Goal: Task Accomplishment & Management: Manage account settings

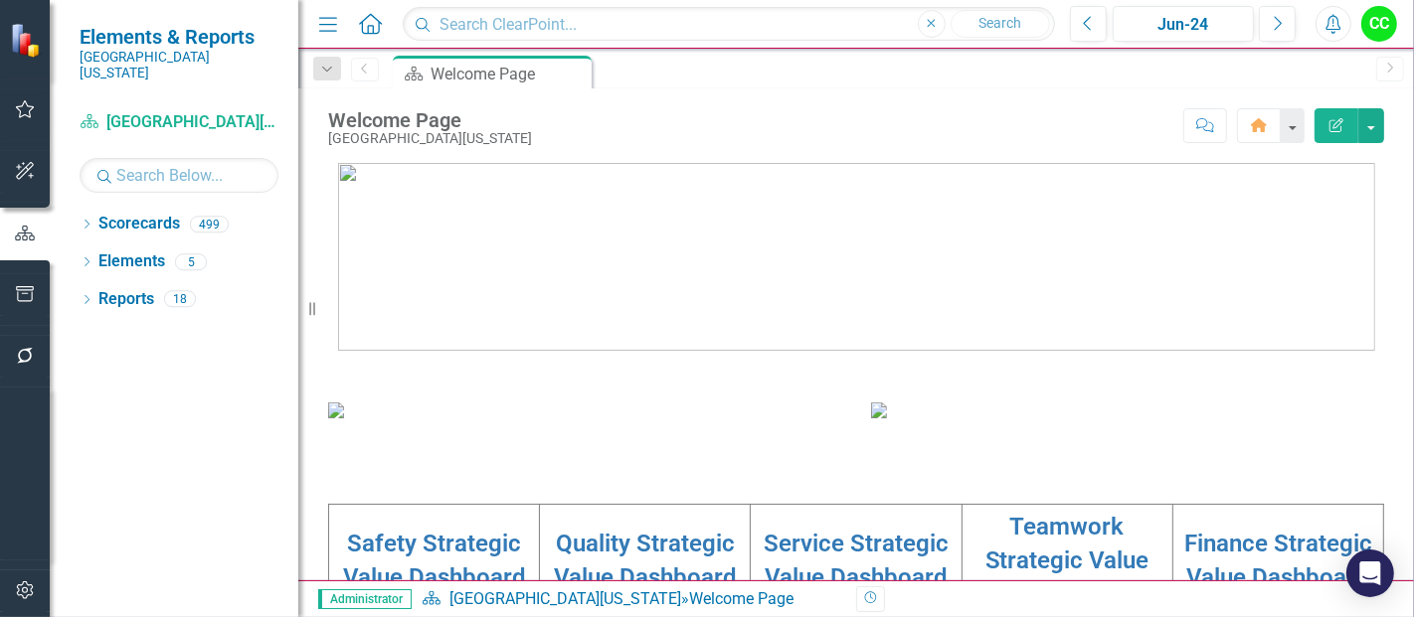
drag, startPoint x: 0, startPoint y: 0, endPoint x: 666, endPoint y: 137, distance: 680.2
click at [666, 137] on div "Score: N/A Jun-24 Completed Comment Home Edit Report" at bounding box center [963, 125] width 842 height 34
click at [210, 158] on input "text" at bounding box center [179, 175] width 199 height 35
type input "sinha"
click at [90, 219] on div "Dropdown" at bounding box center [87, 227] width 14 height 17
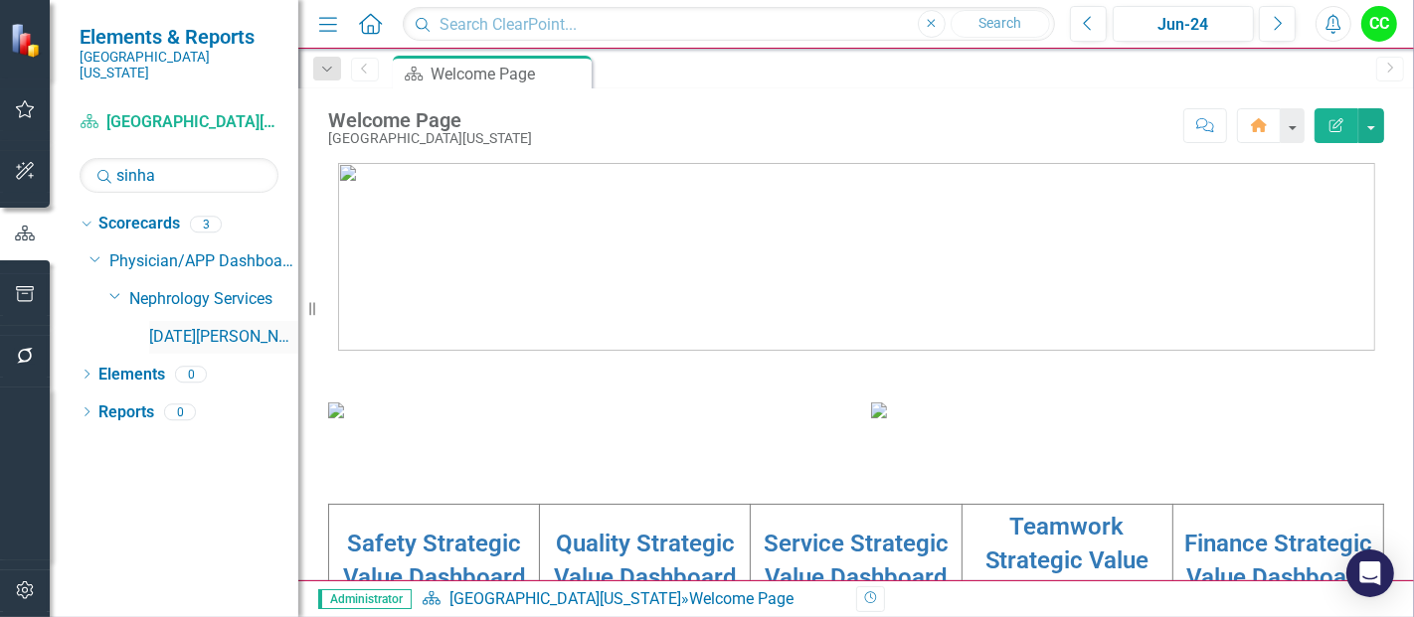
click at [181, 326] on link "[DATE][PERSON_NAME], MD" at bounding box center [223, 337] width 149 height 23
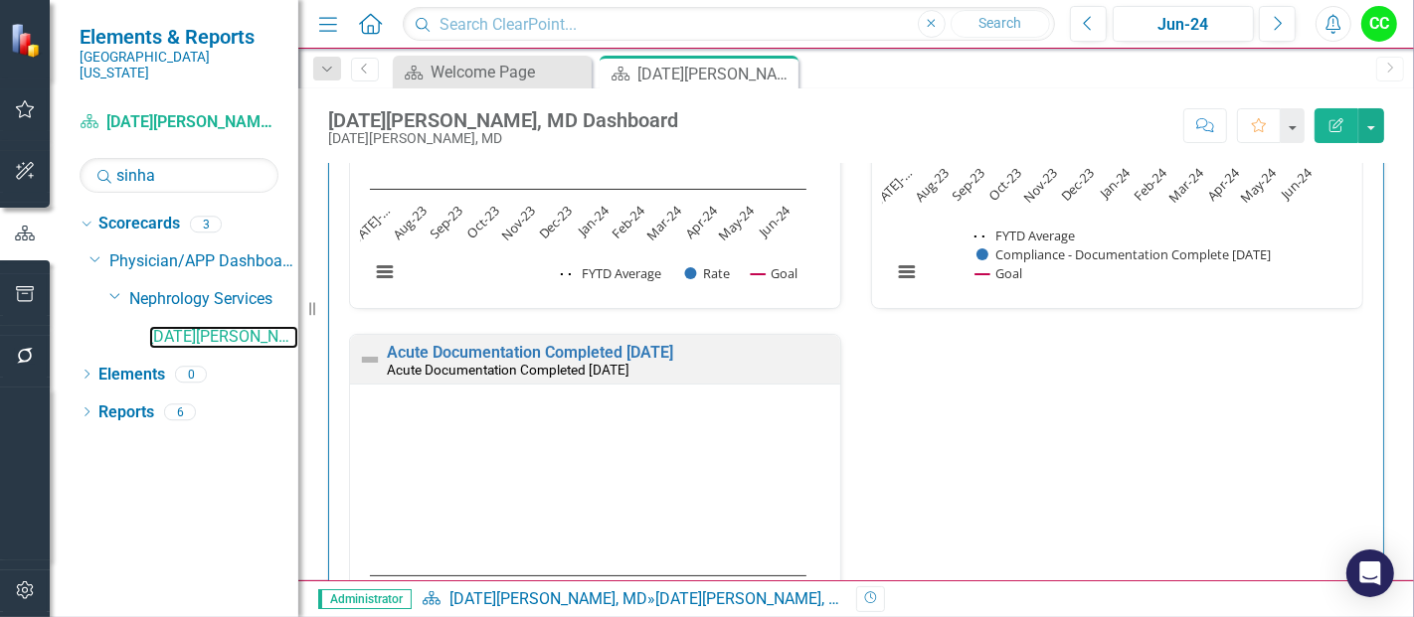
scroll to position [912, 0]
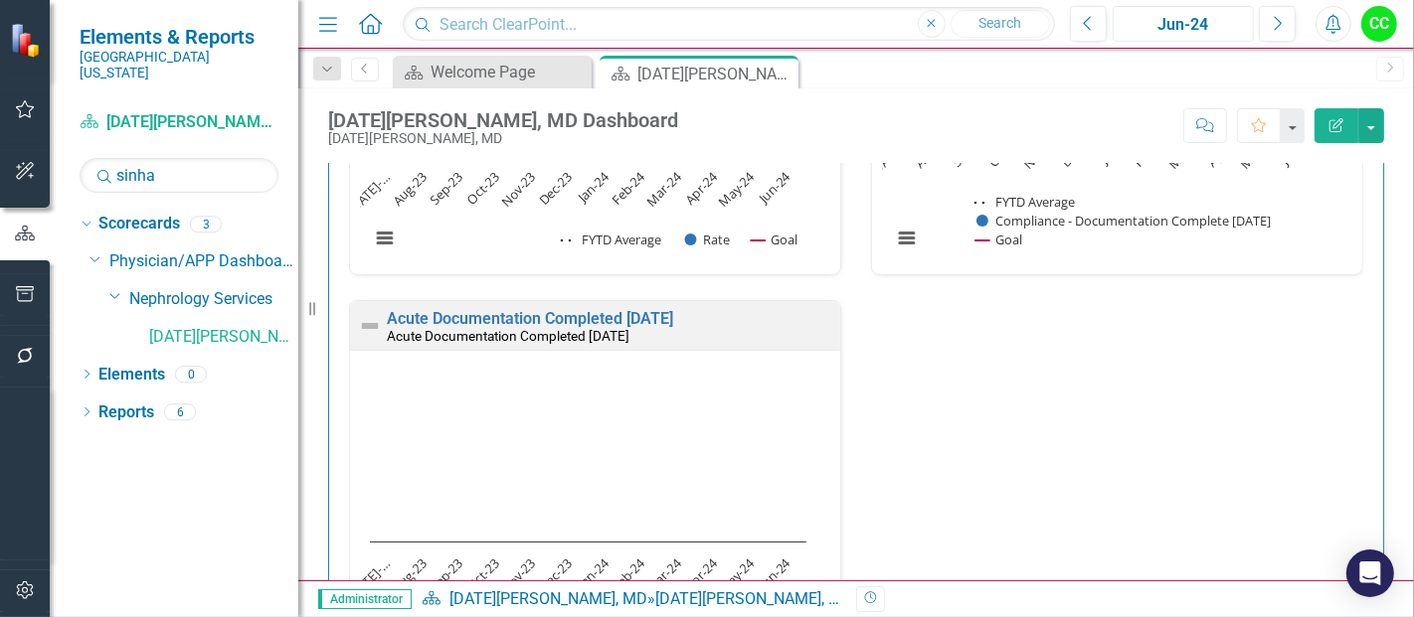
click at [1175, 20] on div "Jun-24" at bounding box center [1183, 25] width 127 height 24
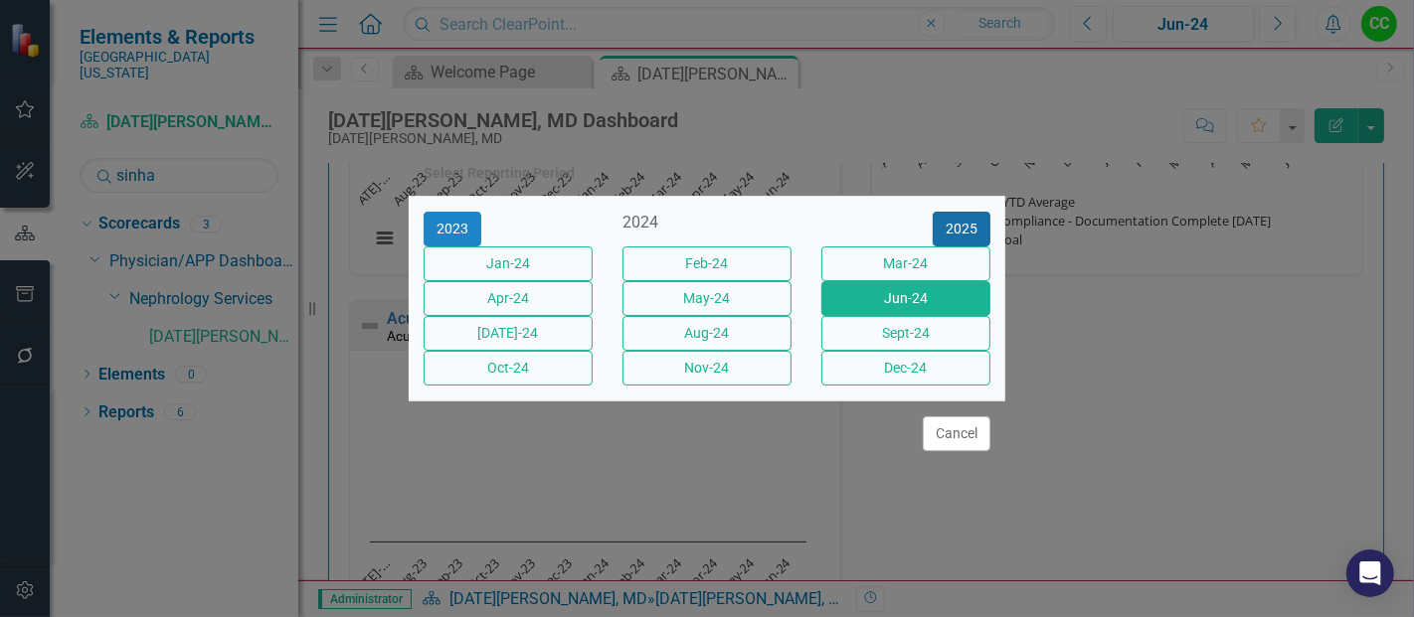
click at [963, 212] on button "2025" at bounding box center [962, 229] width 58 height 35
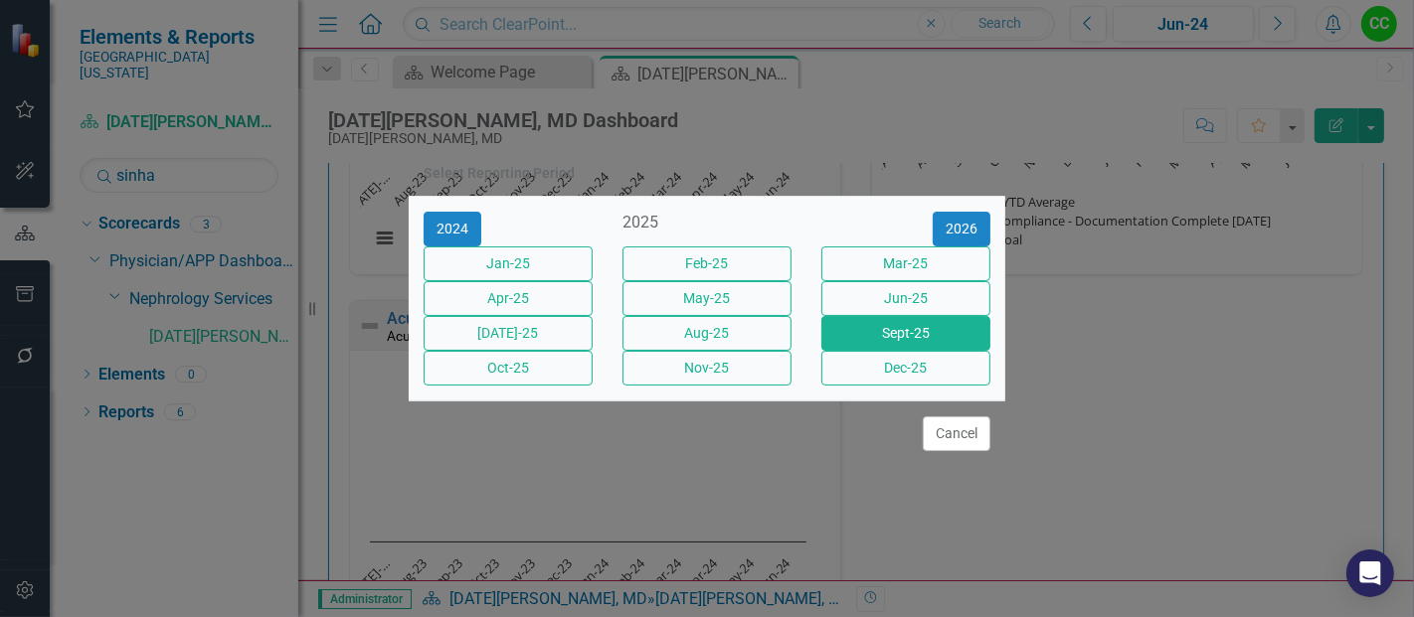
click at [890, 351] on button "Sept-25" at bounding box center [905, 333] width 169 height 35
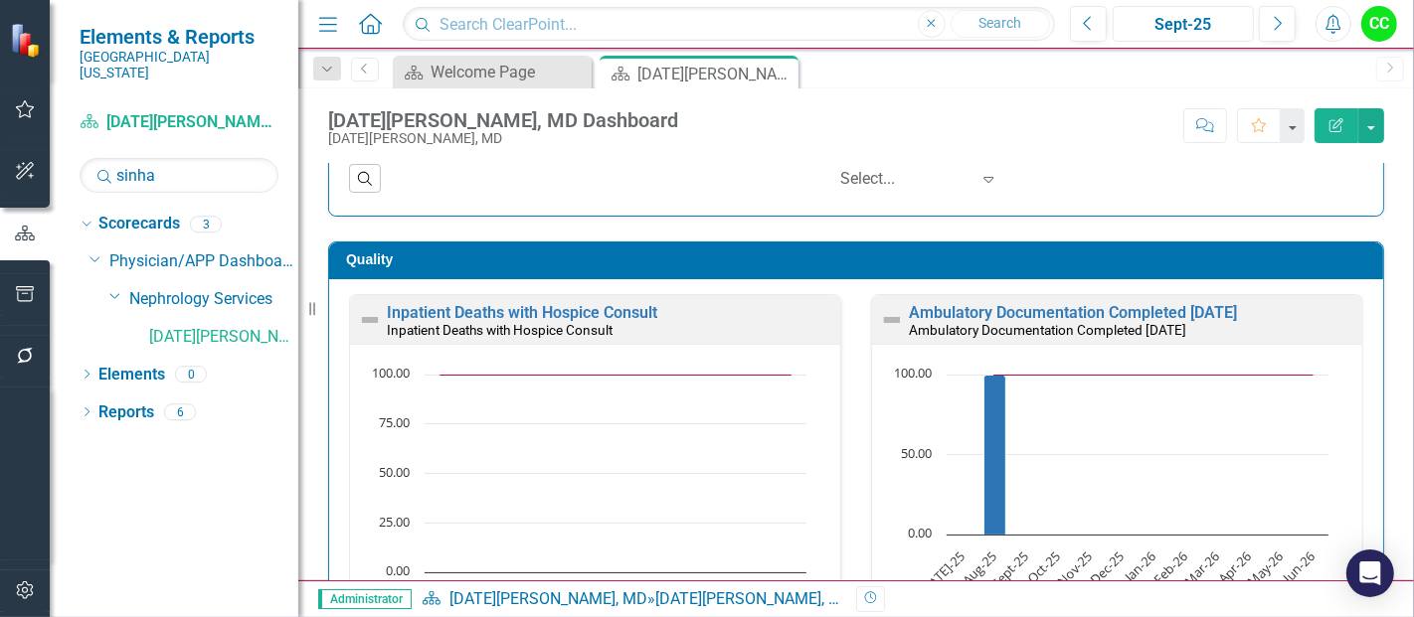
scroll to position [526, 0]
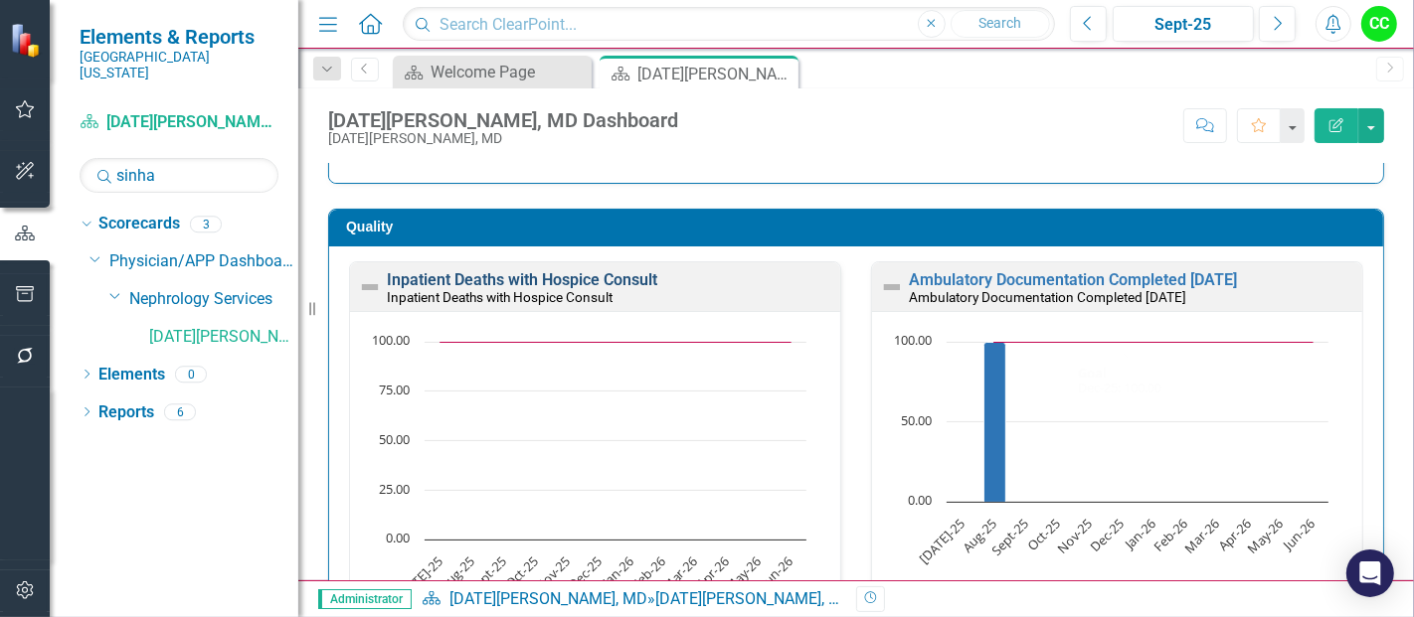
click at [528, 271] on link "Inpatient Deaths with Hospice Consult" at bounding box center [522, 279] width 270 height 19
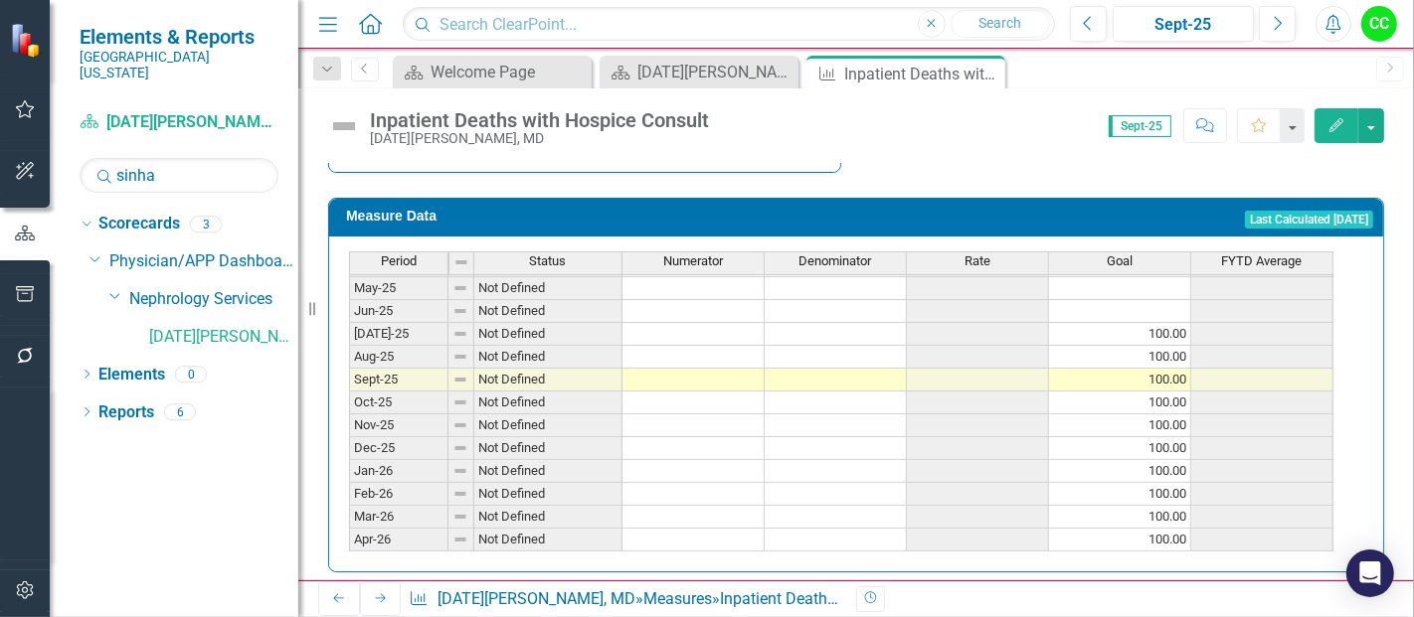
scroll to position [772, 0]
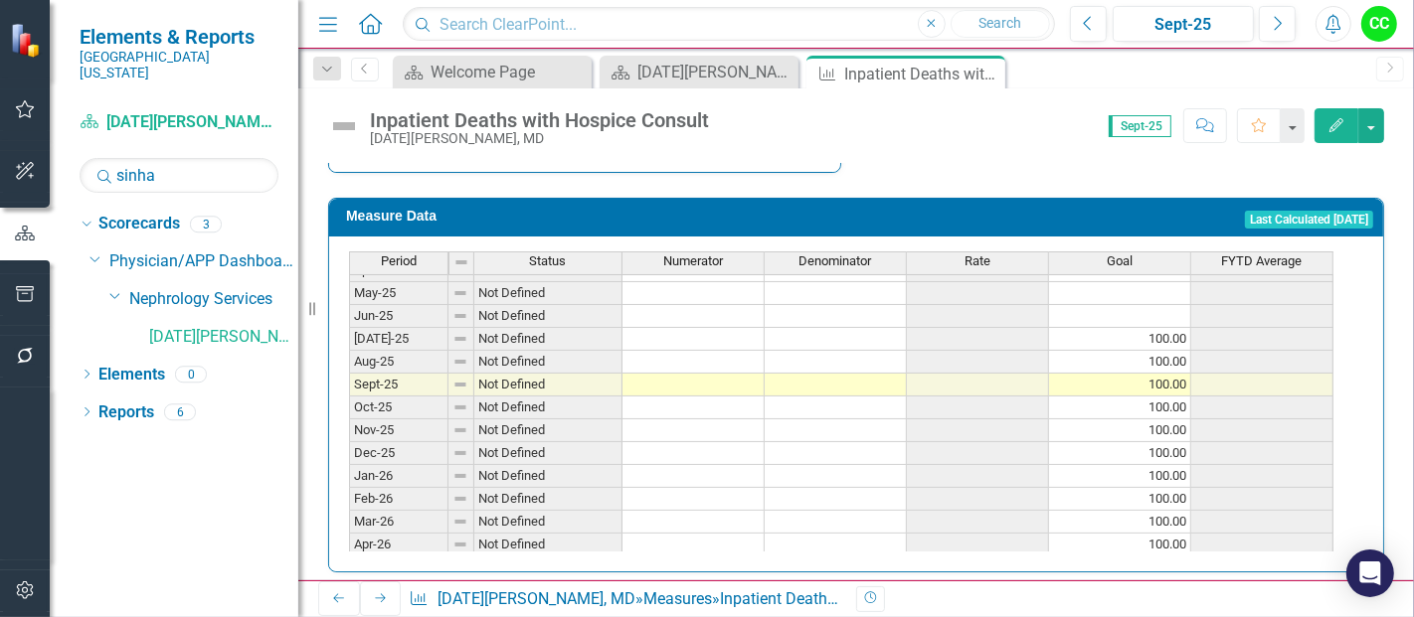
click at [672, 351] on td at bounding box center [693, 362] width 142 height 23
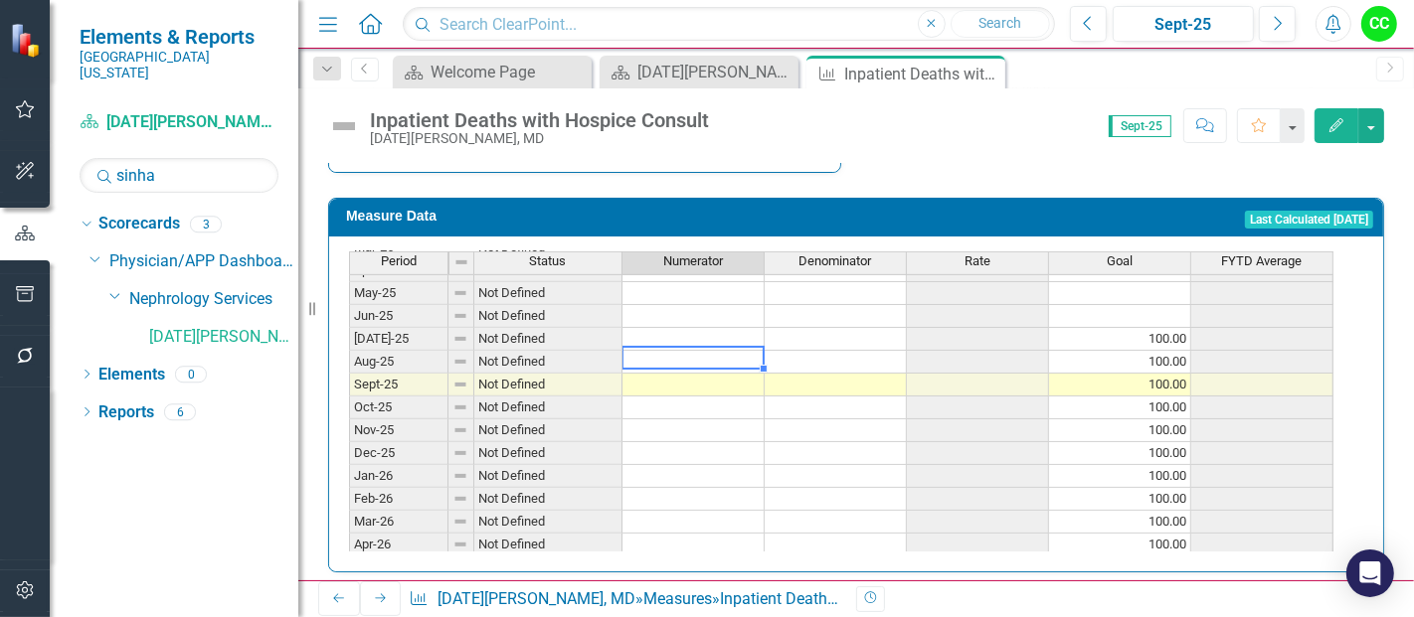
type textarea "1"
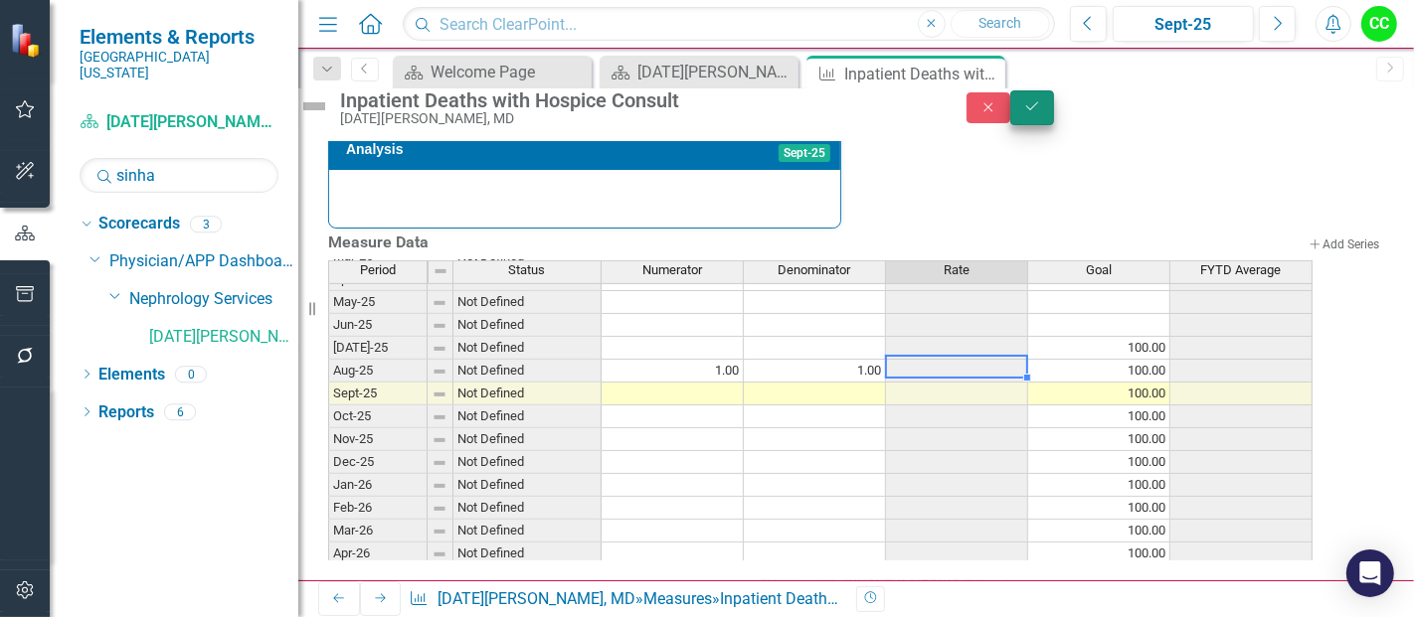
type textarea "1"
click at [1041, 110] on icon "Save" at bounding box center [1032, 106] width 18 height 14
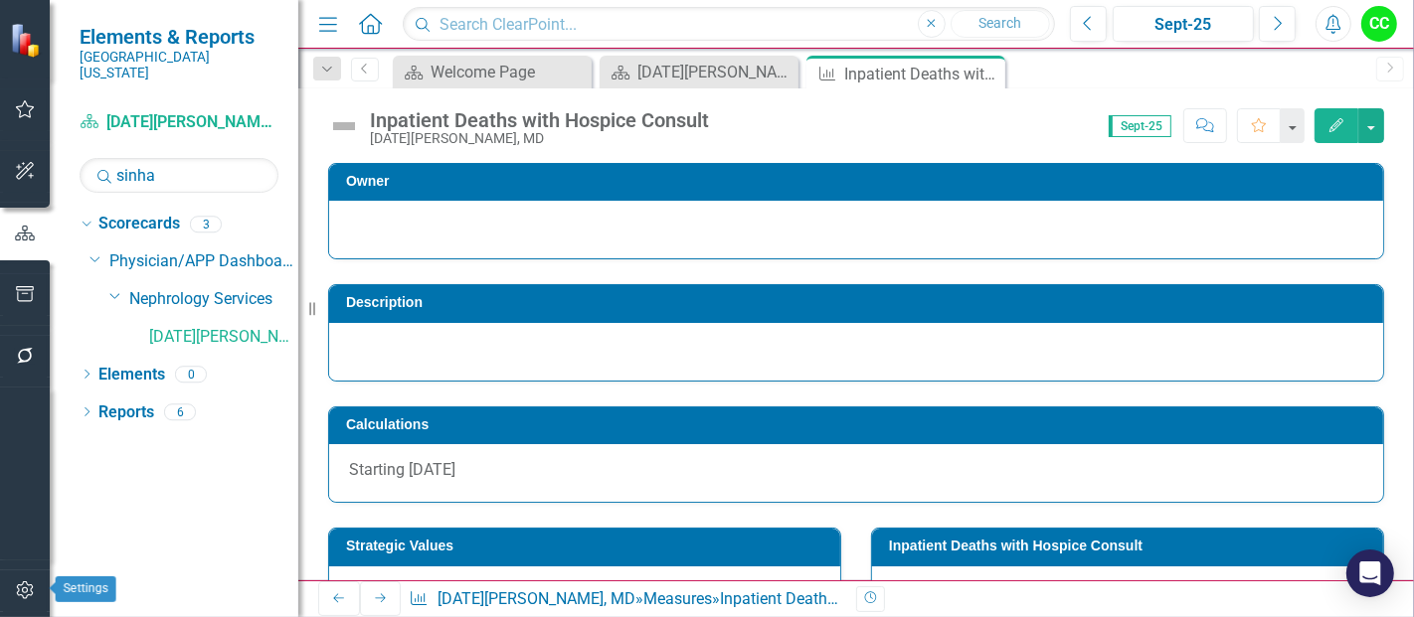
click at [25, 593] on icon "button" at bounding box center [25, 591] width 21 height 16
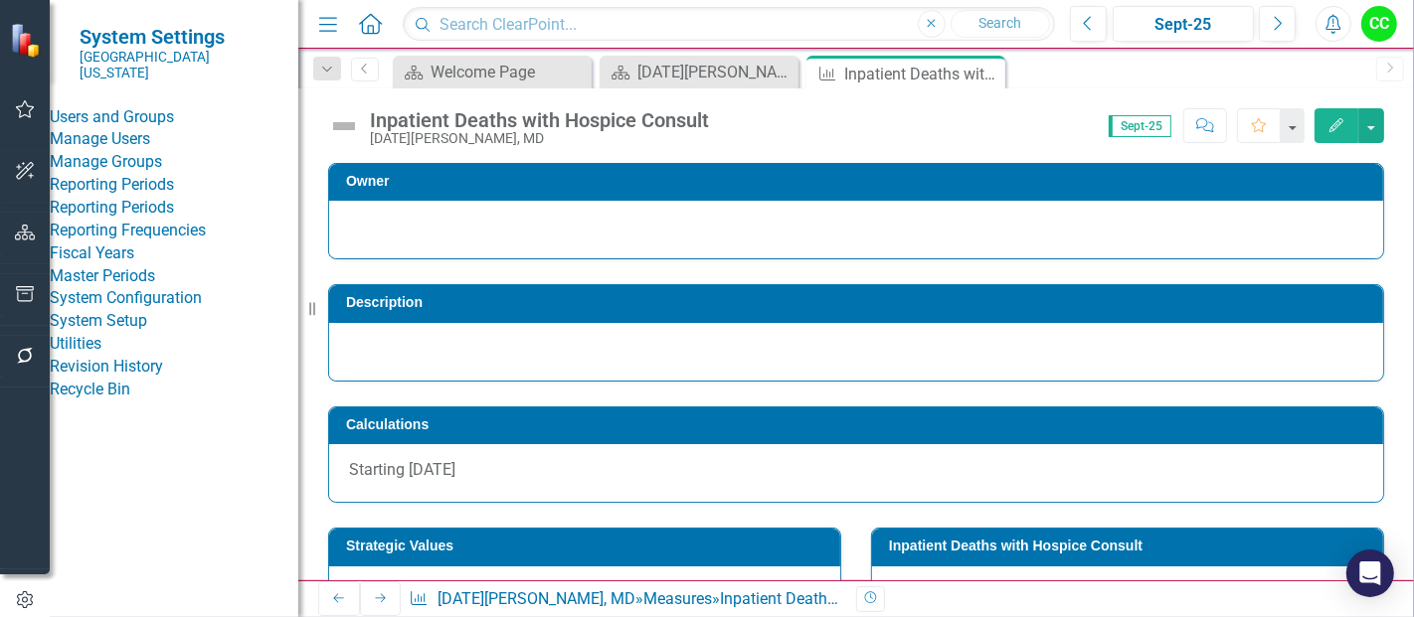
click at [170, 140] on link "Manage Users" at bounding box center [174, 139] width 249 height 23
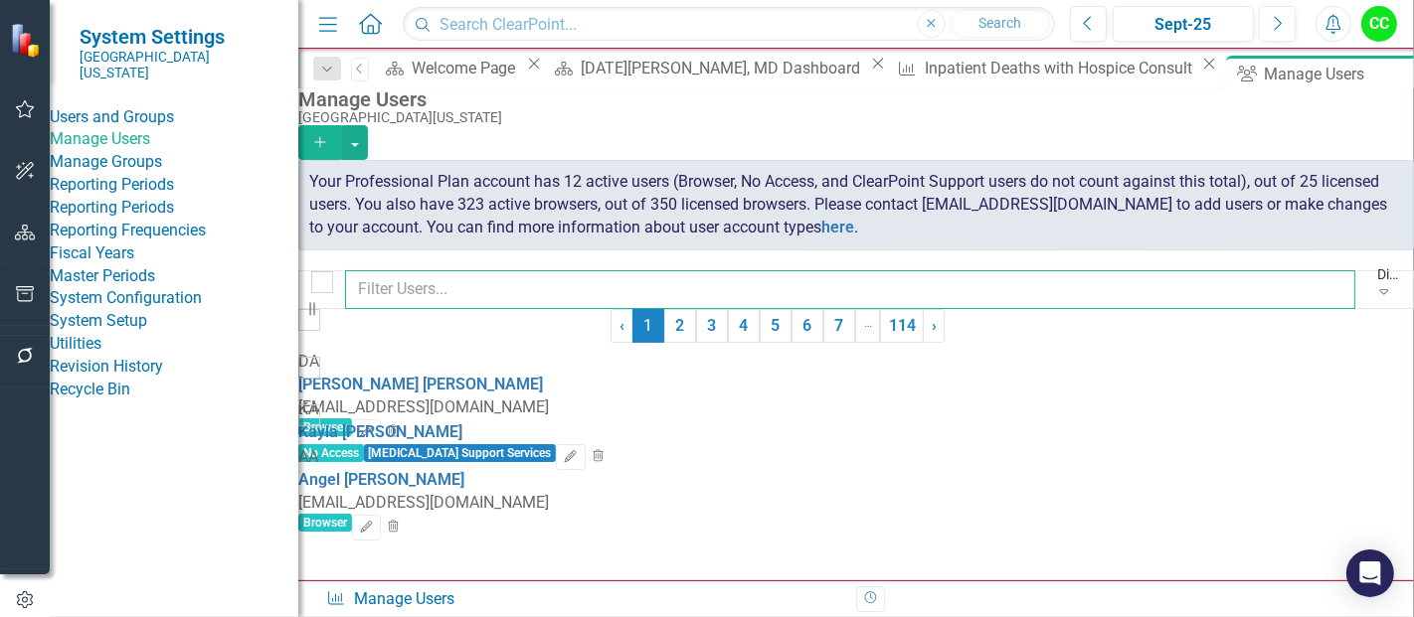
click at [730, 305] on input "text" at bounding box center [850, 289] width 1010 height 39
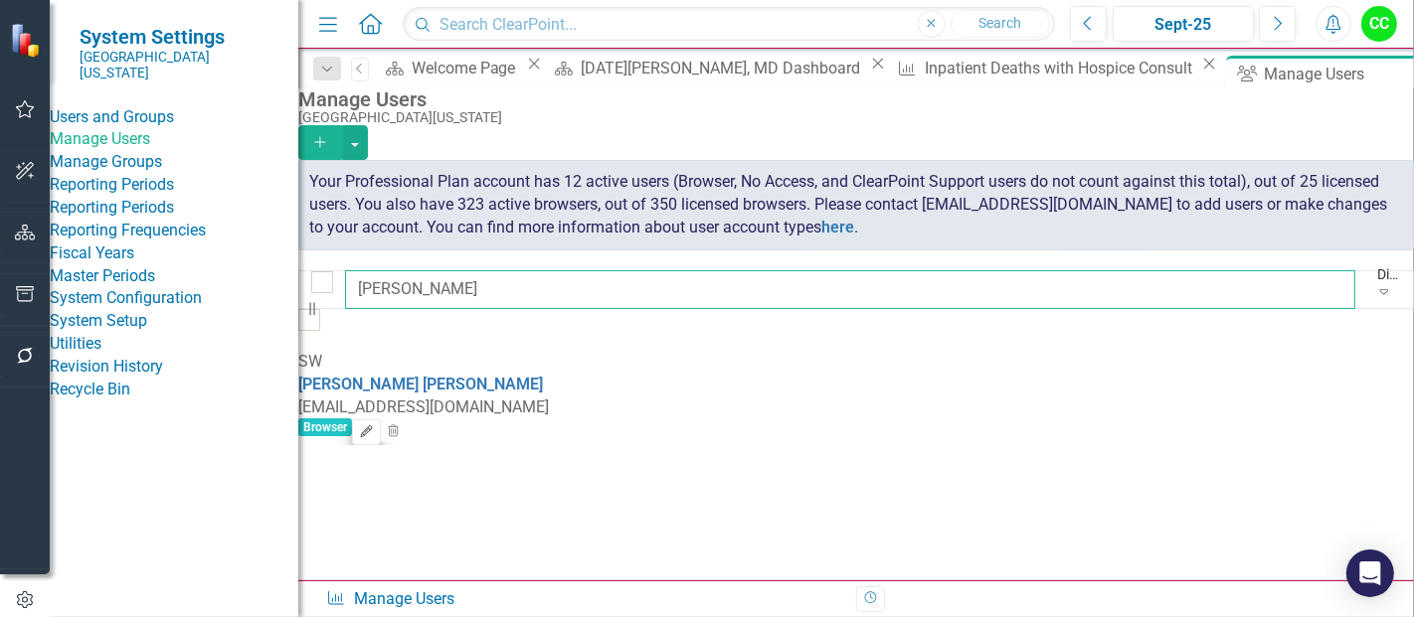
type input "woolum"
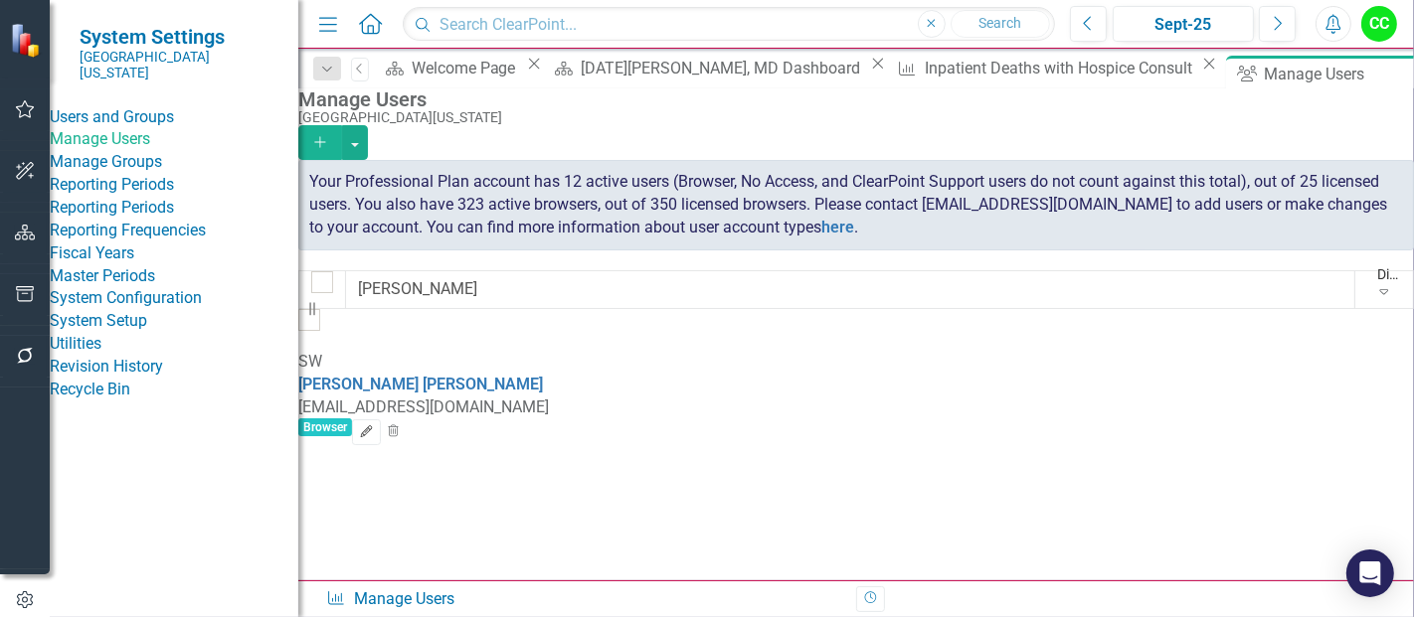
click at [381, 420] on button "Edit" at bounding box center [366, 433] width 29 height 26
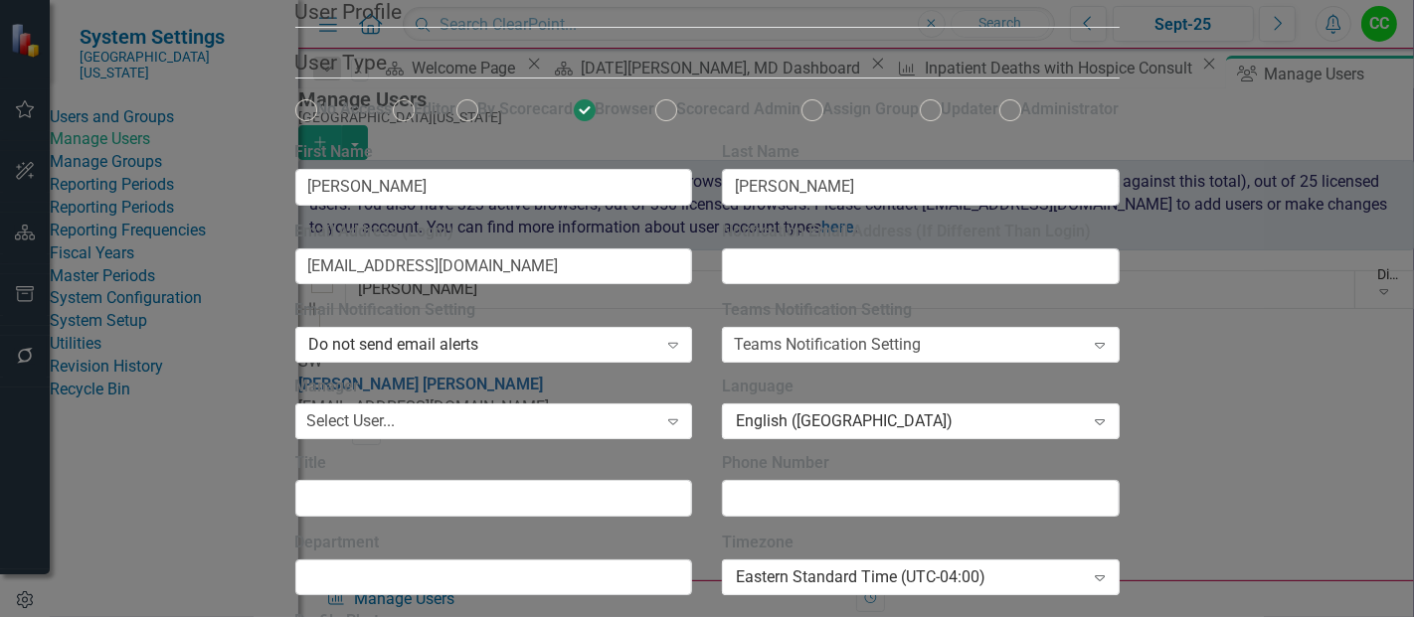
scroll to position [87, 0]
click at [657, 357] on div "Do not send email alerts" at bounding box center [483, 345] width 348 height 23
click at [690, 136] on fieldset "User Type No Access Editor By Scorecard Browser Scorecard Admin Assign Group Up…" at bounding box center [707, 94] width 824 height 93
click at [735, 616] on input "Send Welcome Email" at bounding box center [728, 625] width 13 height 13
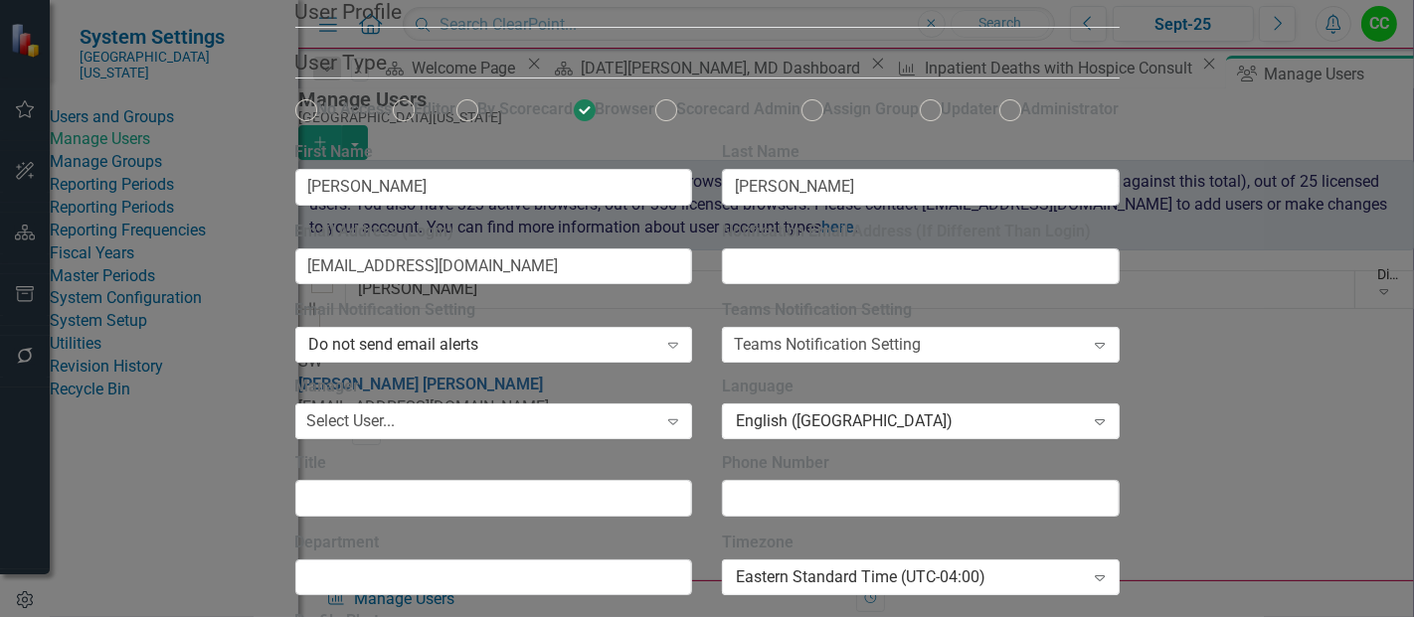
checkbox input "true"
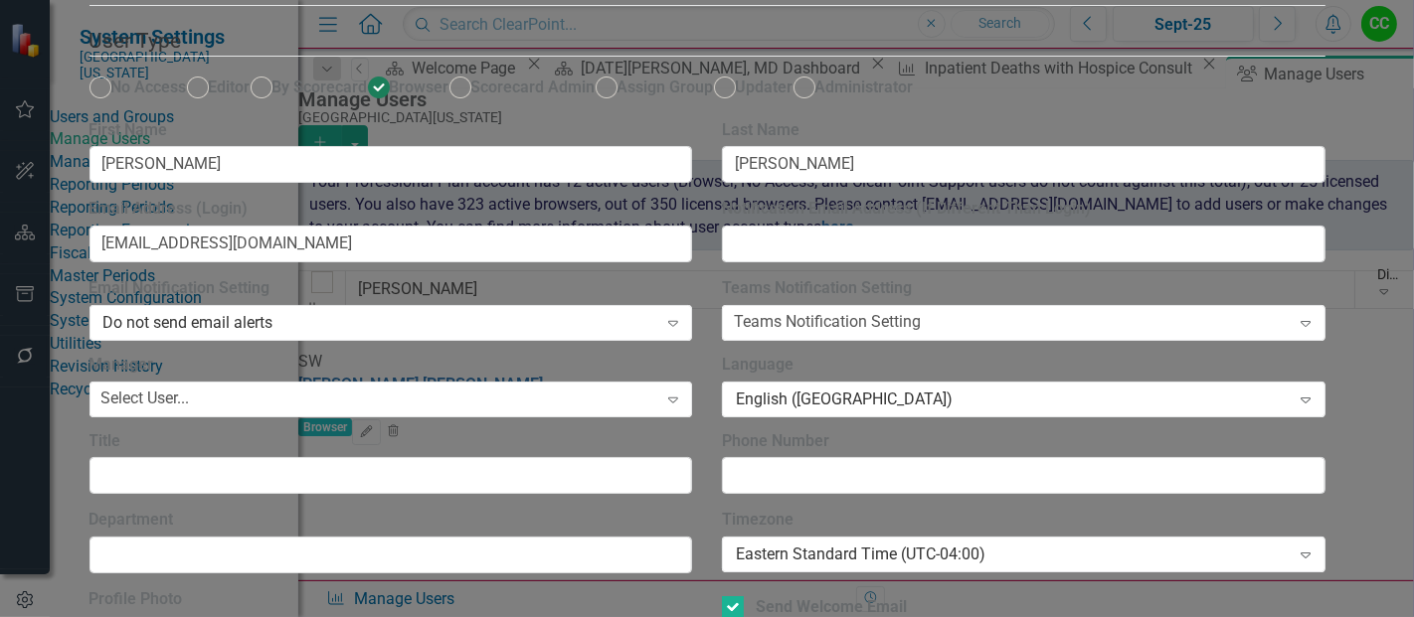
scroll to position [306, 0]
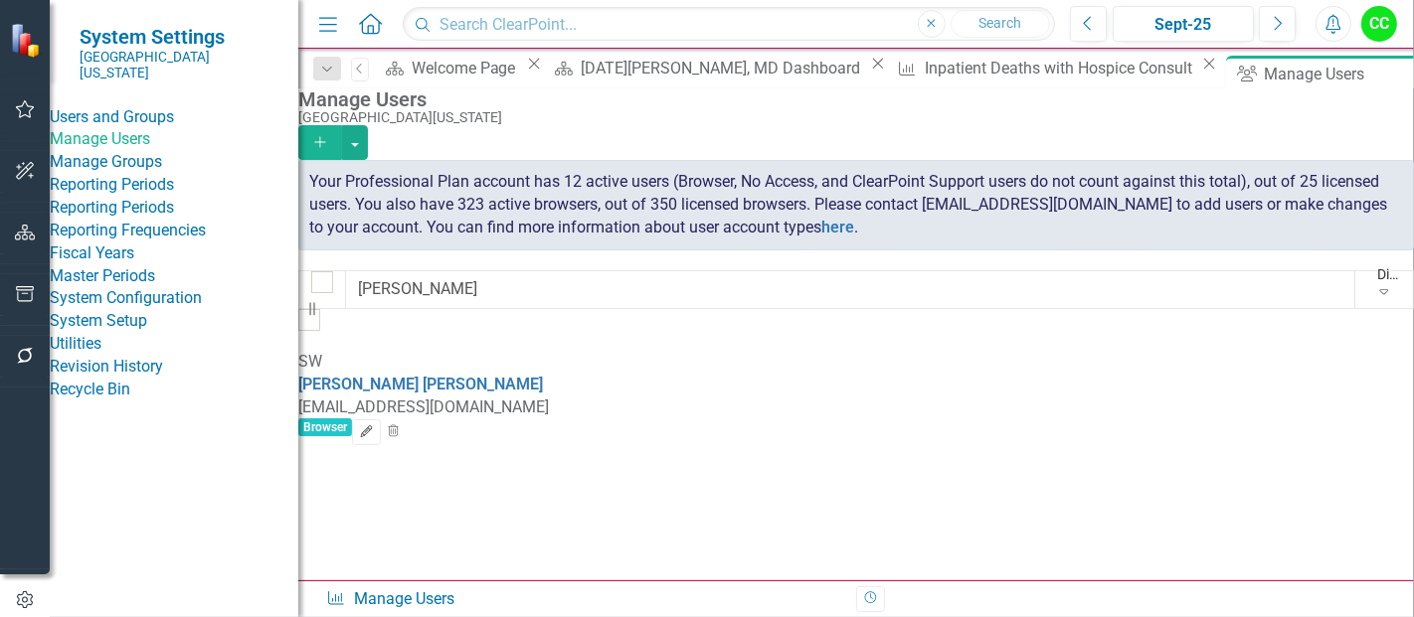
click at [374, 427] on icon "Edit" at bounding box center [366, 433] width 15 height 12
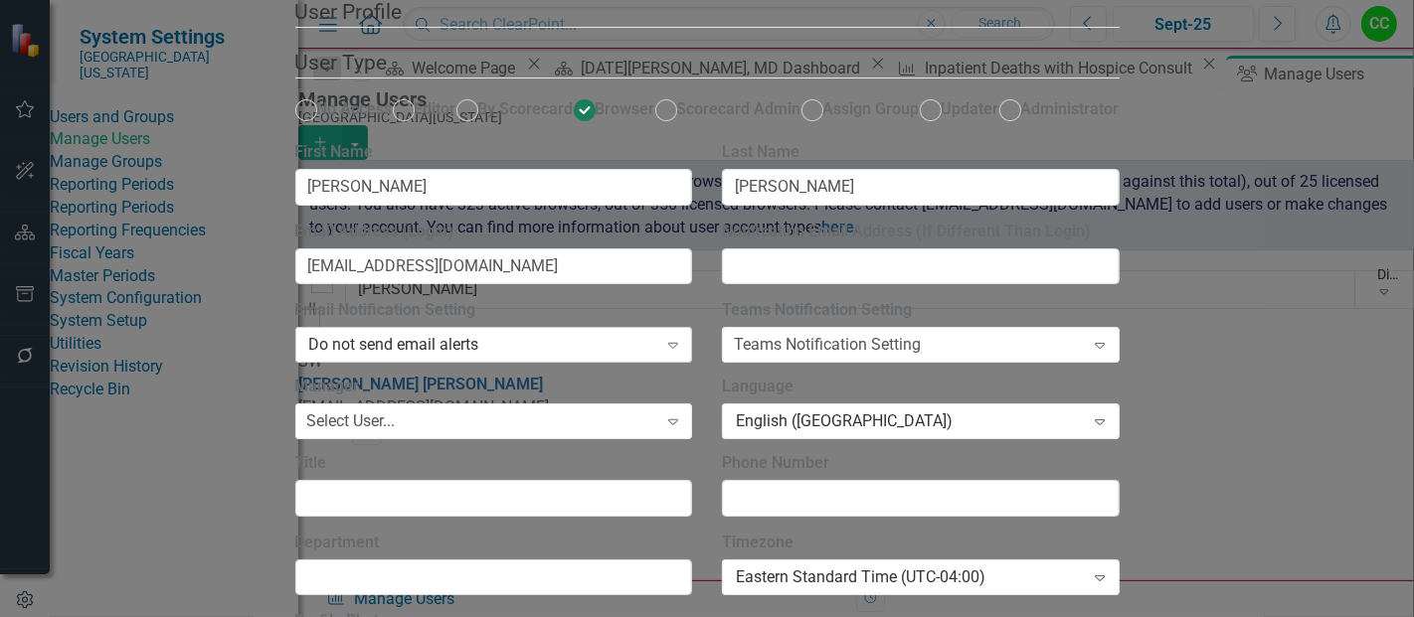
click at [571, 357] on div "Do not send email alerts" at bounding box center [483, 345] width 348 height 23
click at [520, 357] on div "Do not send email alerts" at bounding box center [483, 345] width 348 height 23
click at [536, 363] on div "Do not send email alerts Expand" at bounding box center [494, 345] width 398 height 36
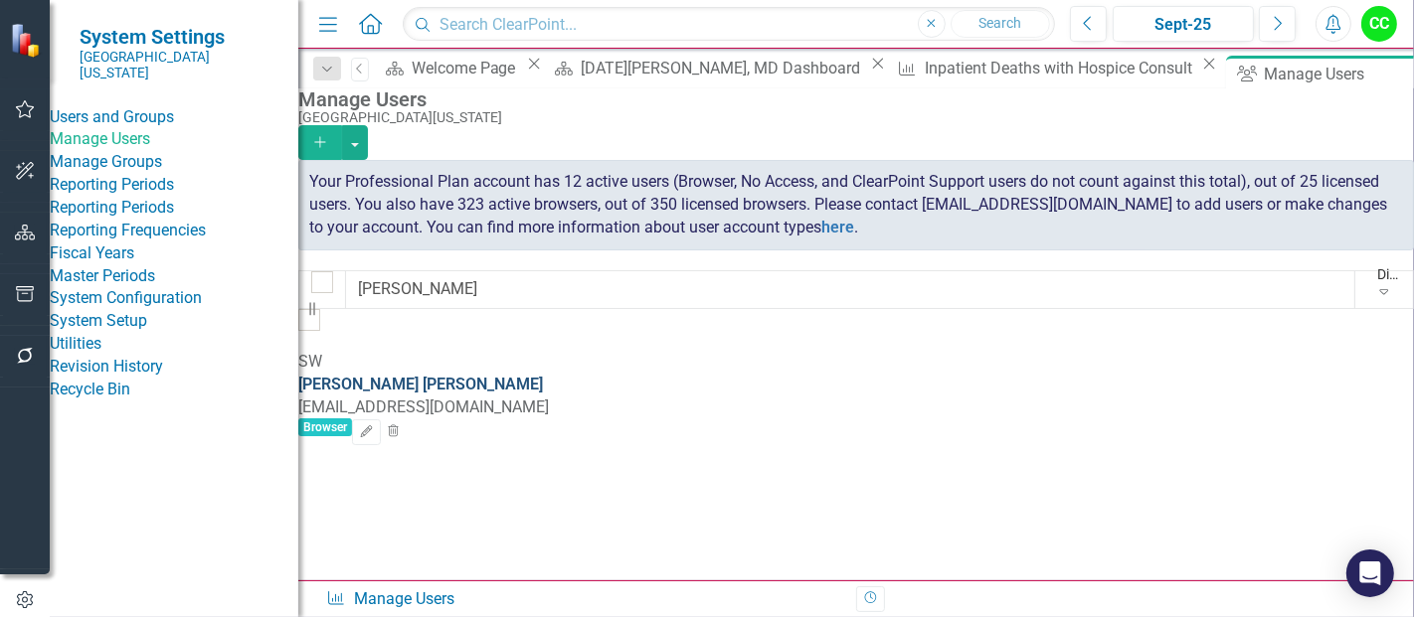
click at [497, 375] on link "Stephen Woolums" at bounding box center [420, 384] width 245 height 19
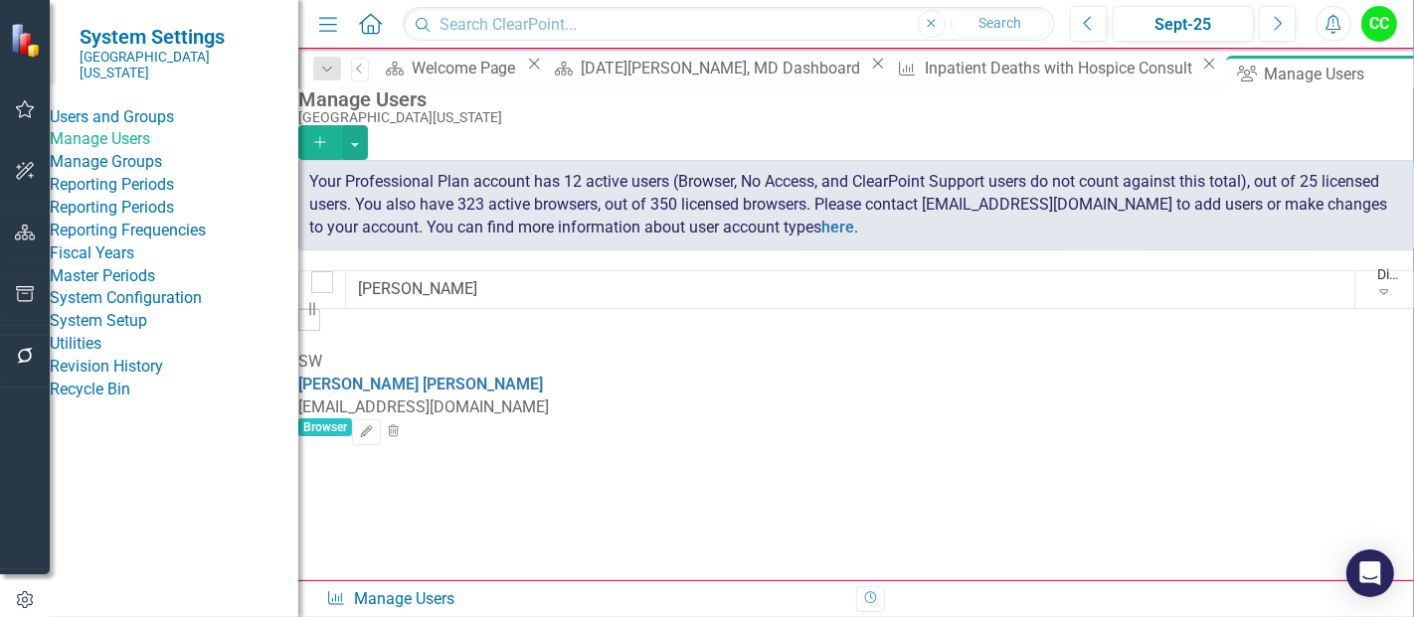
click at [375, 35] on link "Home" at bounding box center [371, 24] width 26 height 30
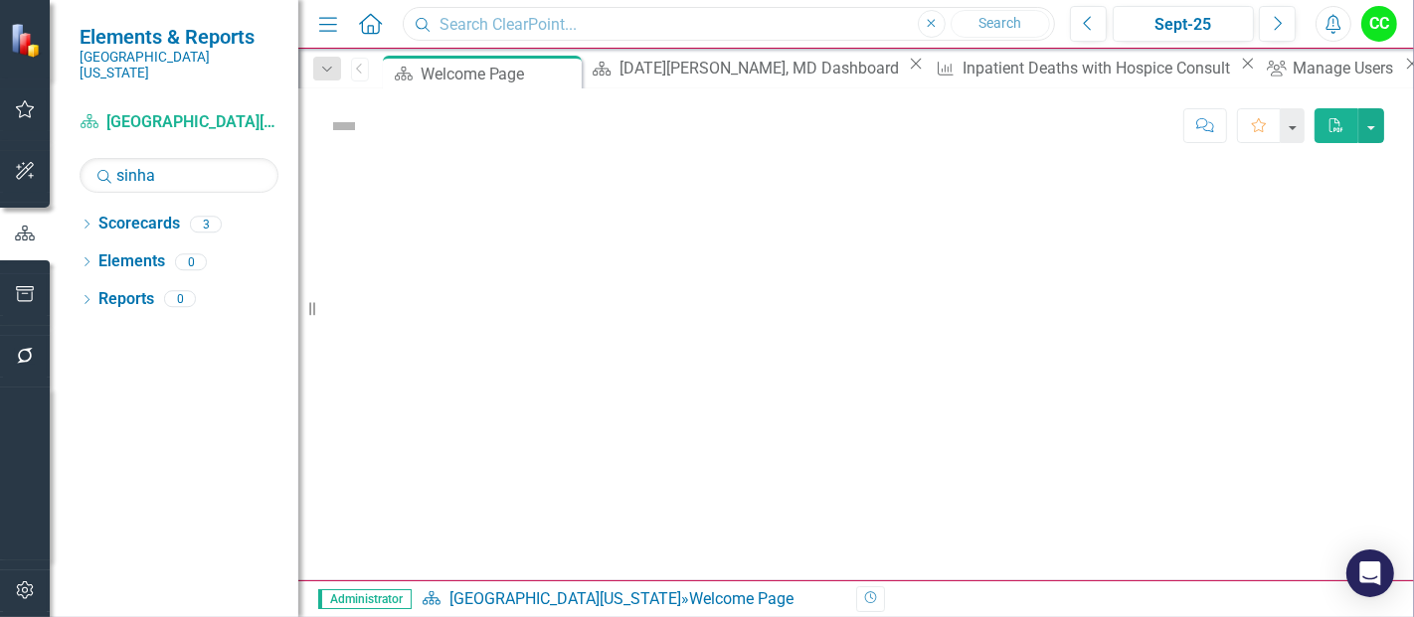
click at [557, 35] on input "text" at bounding box center [729, 24] width 652 height 35
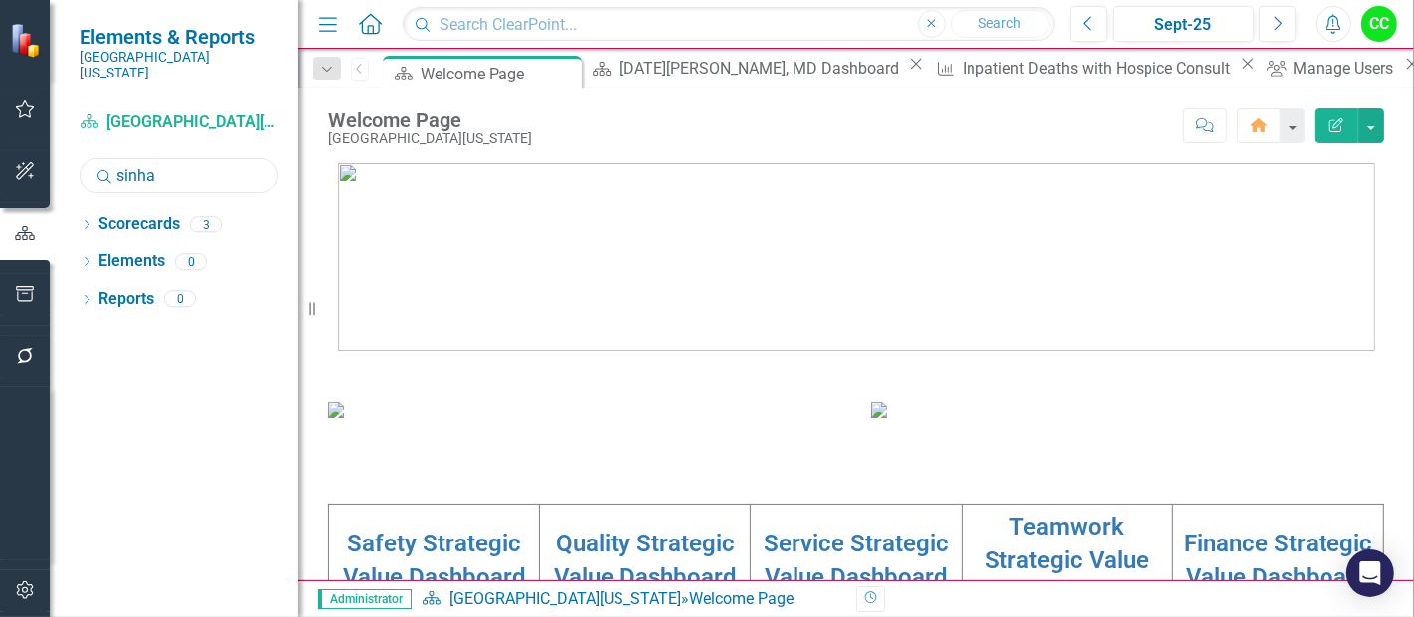
click at [187, 159] on input "sinha" at bounding box center [179, 175] width 199 height 35
type input "s"
click at [81, 221] on icon "Dropdown" at bounding box center [87, 226] width 14 height 11
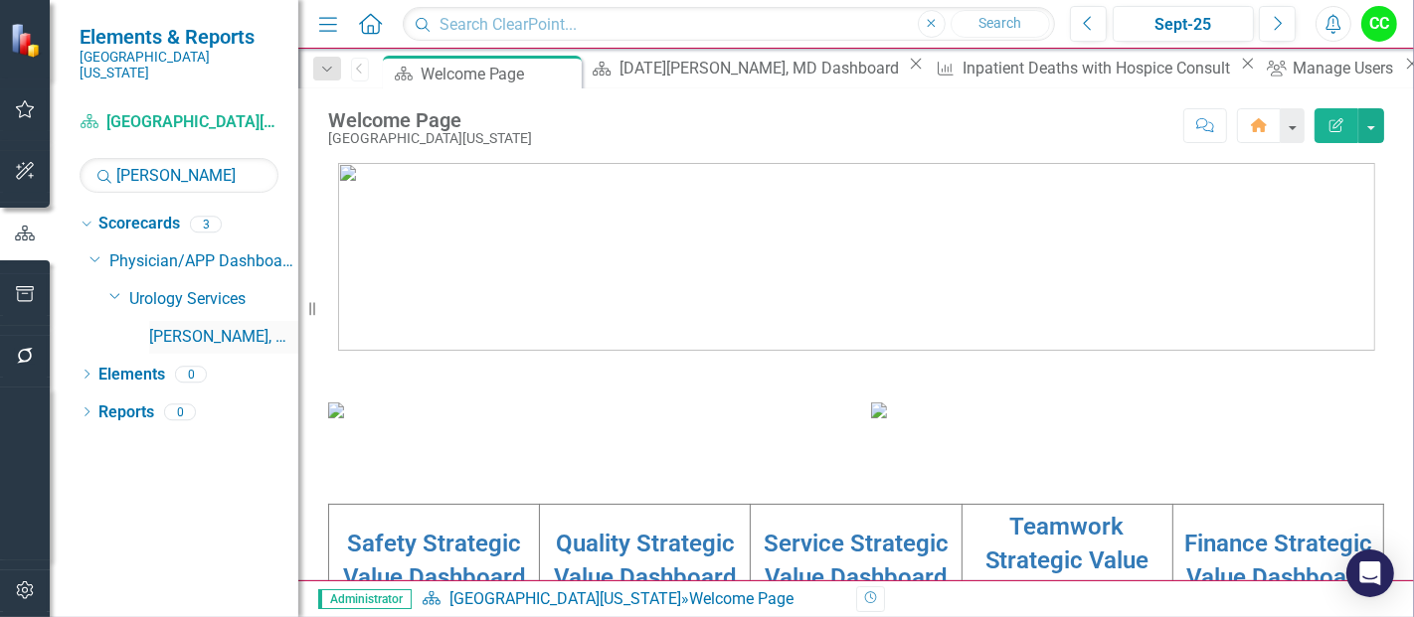
click at [186, 326] on link "[PERSON_NAME], MD" at bounding box center [223, 337] width 149 height 23
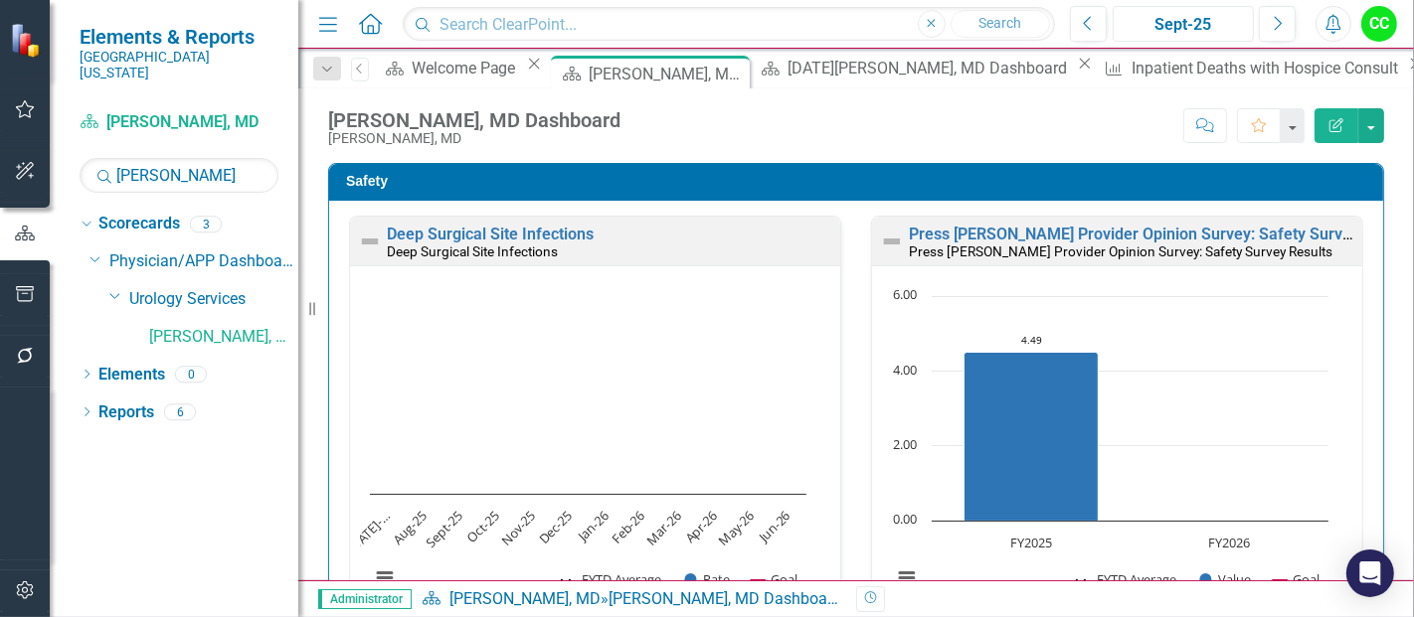
click at [1200, 16] on div "Sept-25" at bounding box center [1183, 25] width 127 height 24
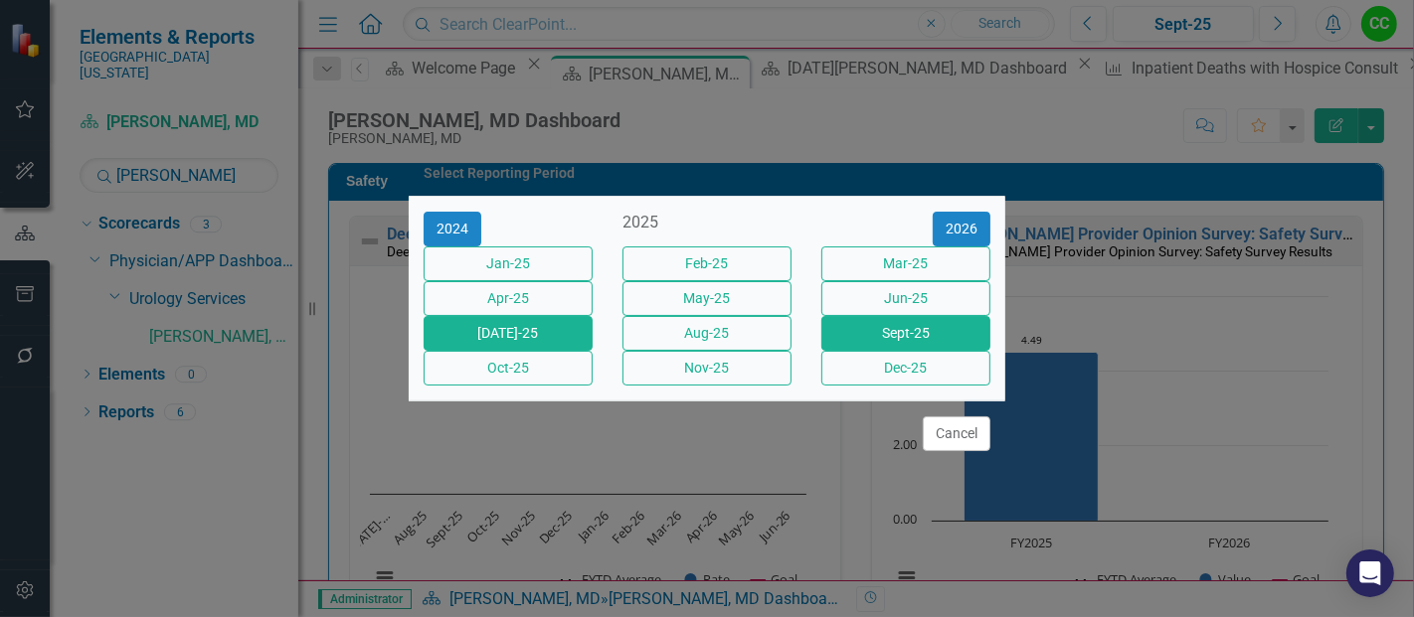
click at [525, 351] on button "[DATE]-25" at bounding box center [508, 333] width 169 height 35
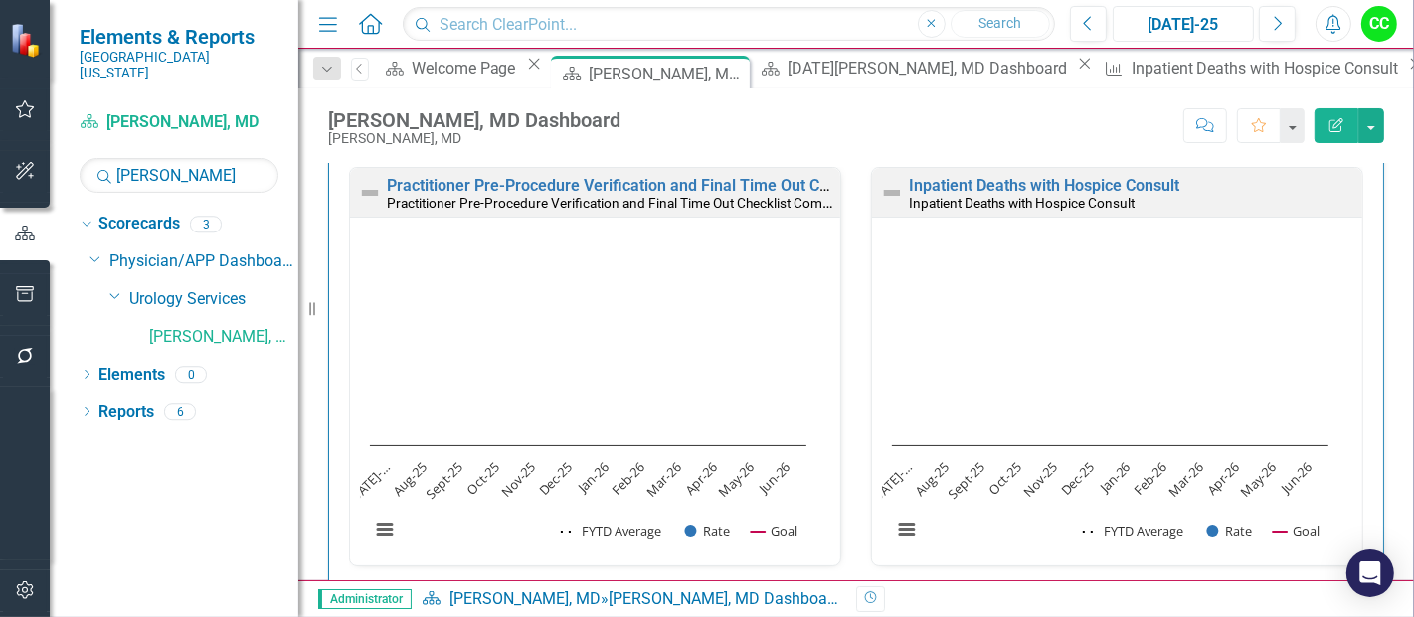
scroll to position [624, 0]
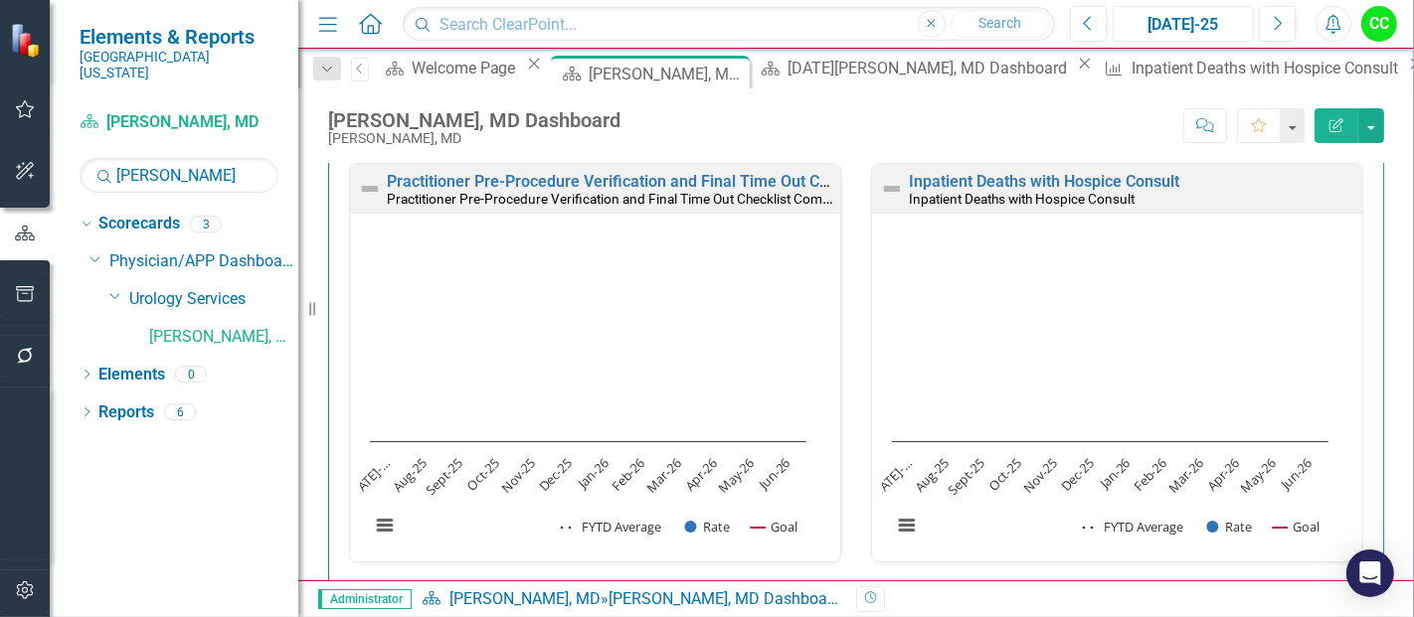
click at [1193, 26] on div "[DATE]-25" at bounding box center [1183, 25] width 127 height 24
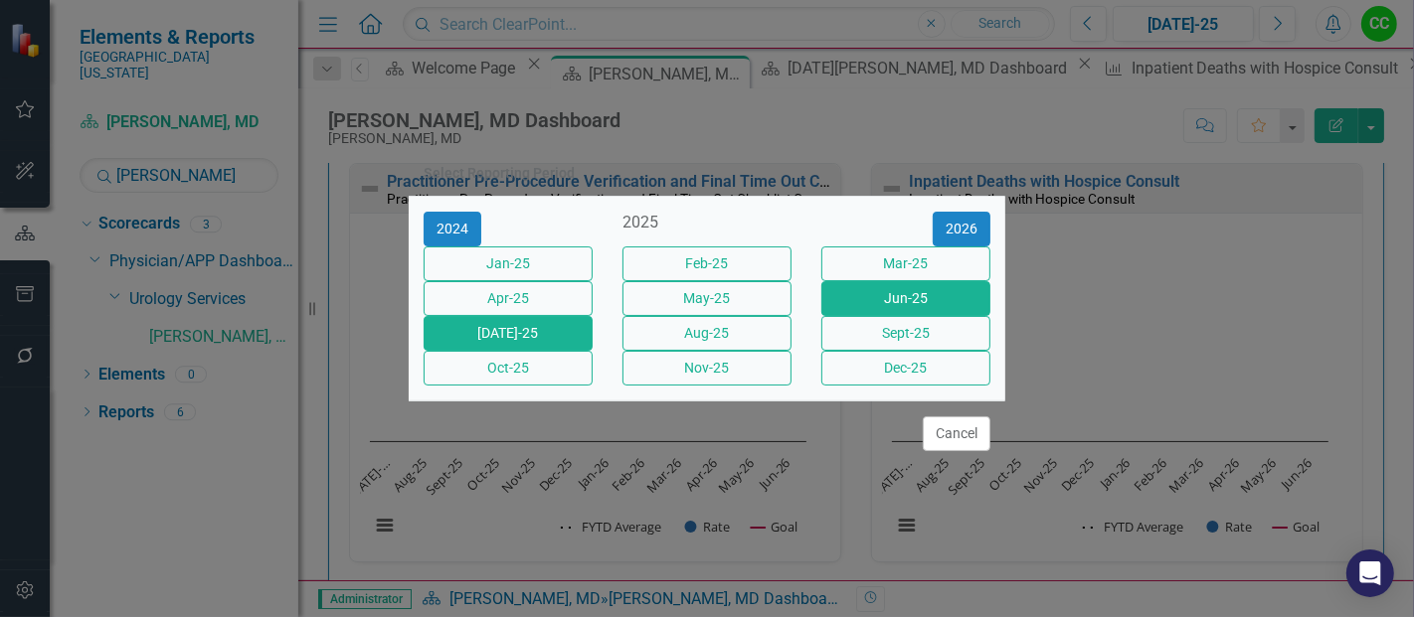
click at [913, 288] on button "Jun-25" at bounding box center [905, 298] width 169 height 35
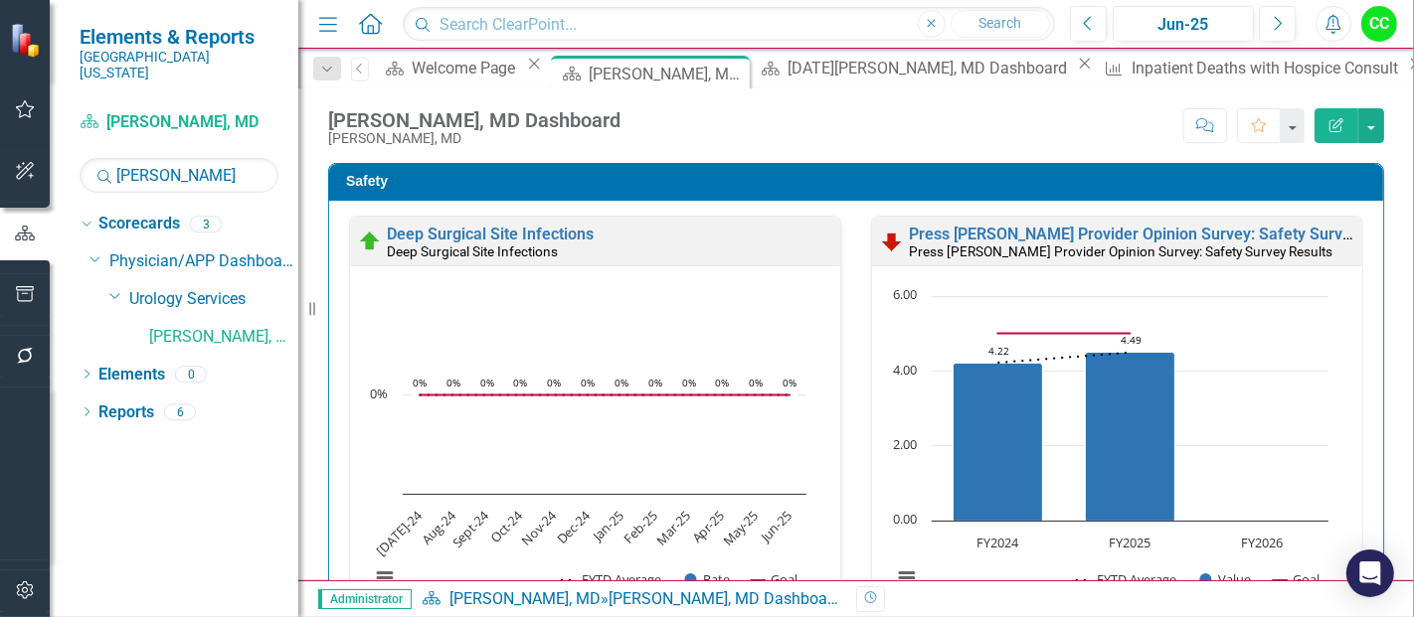
click at [1353, 344] on div "Deep Surgical Site Infections Deep Surgical Site Infections Loading... Chart Co…" at bounding box center [856, 455] width 1054 height 508
click at [187, 174] on input "woolums" at bounding box center [179, 175] width 199 height 35
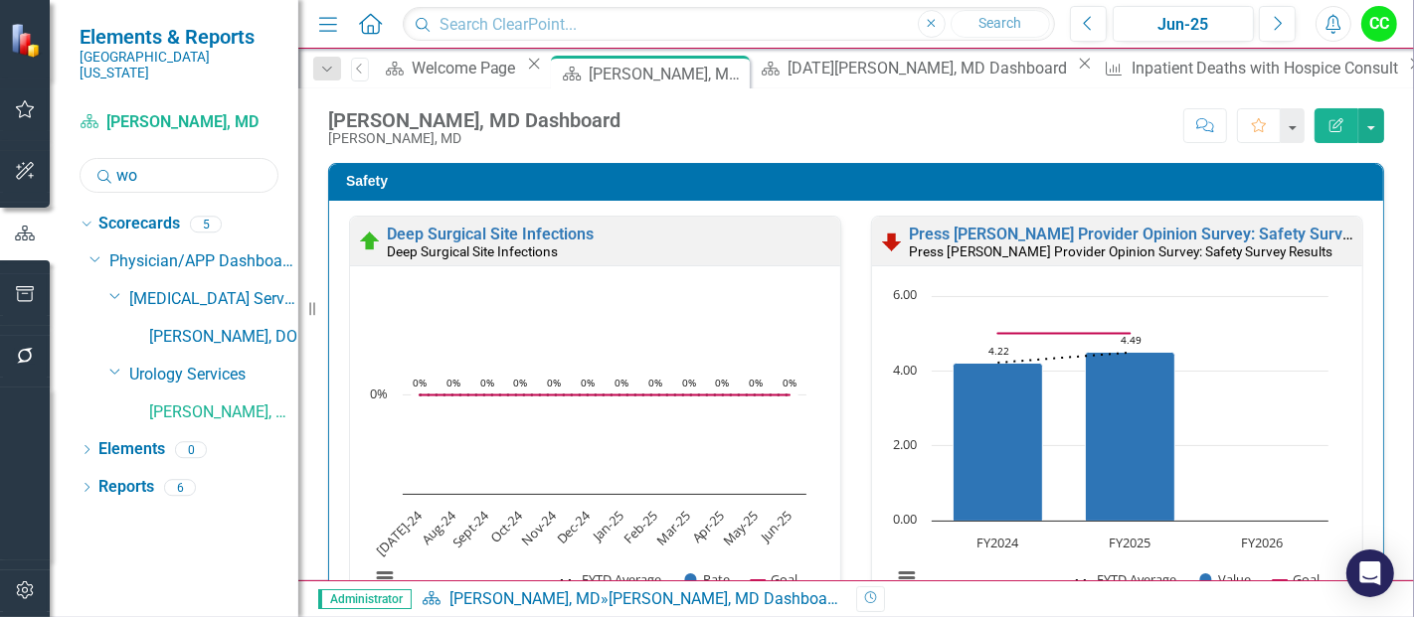
type input "w"
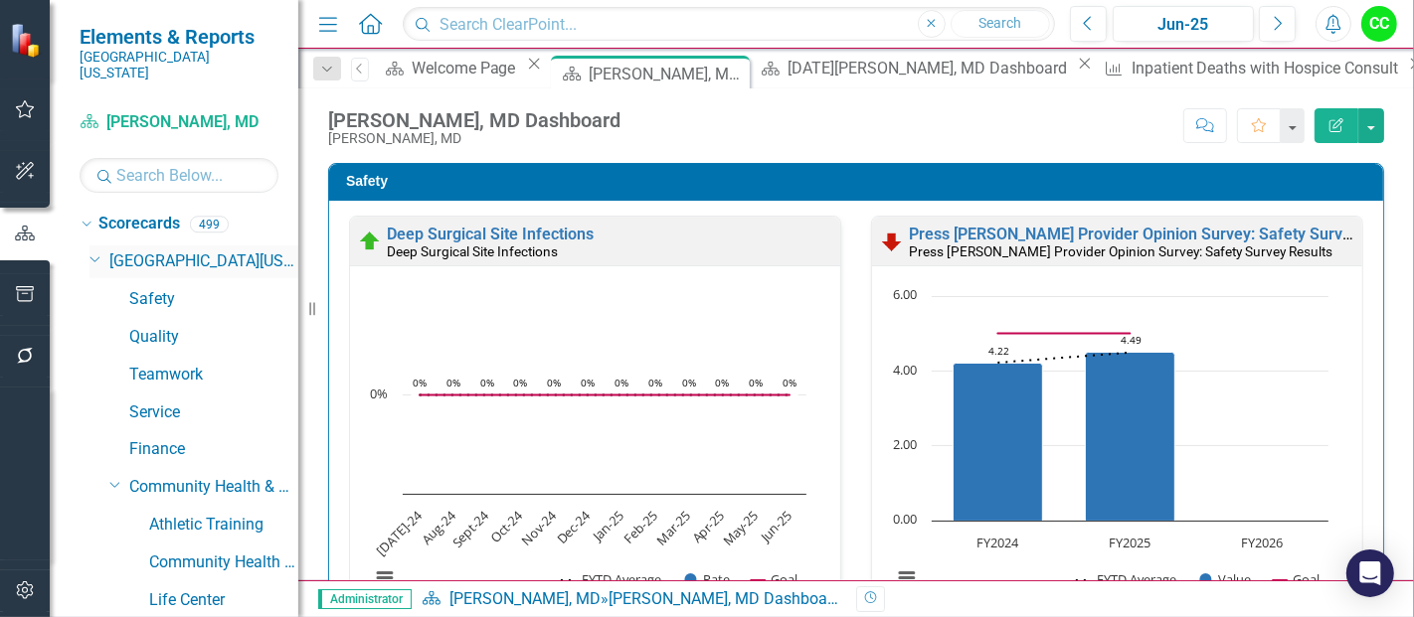
click at [95, 251] on icon "Dropdown" at bounding box center [95, 258] width 12 height 15
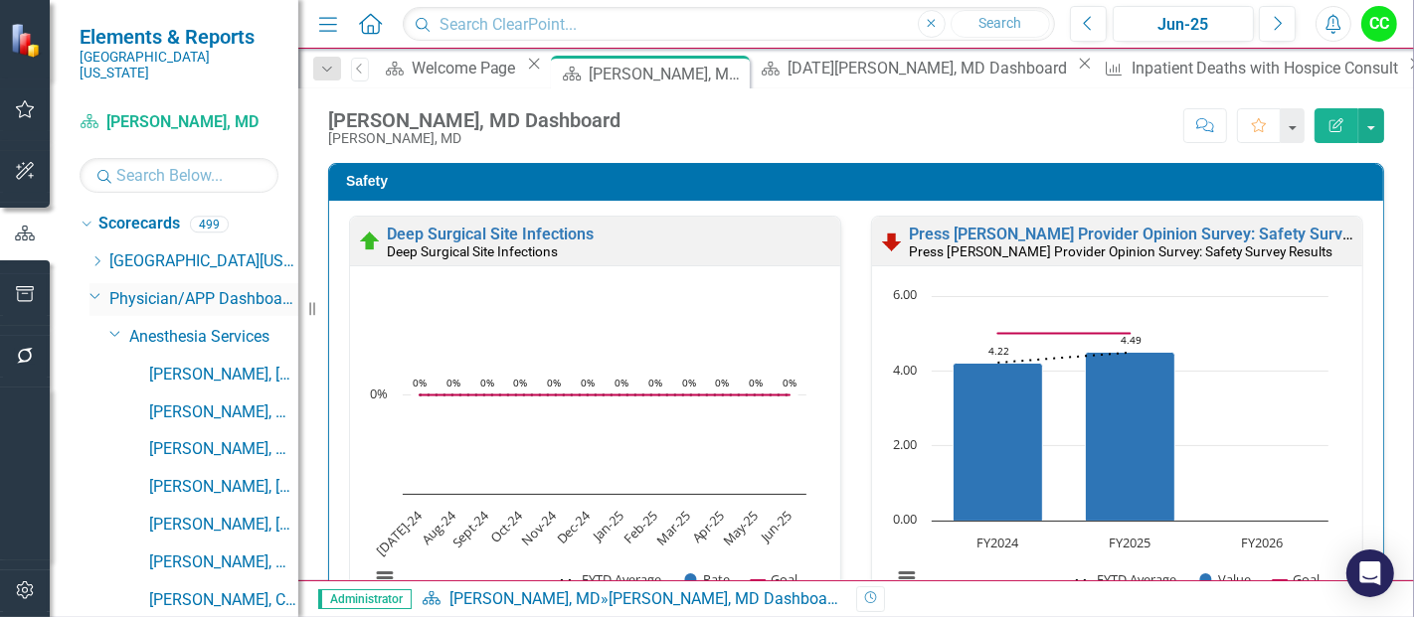
click at [92, 288] on icon "Dropdown" at bounding box center [95, 295] width 12 height 15
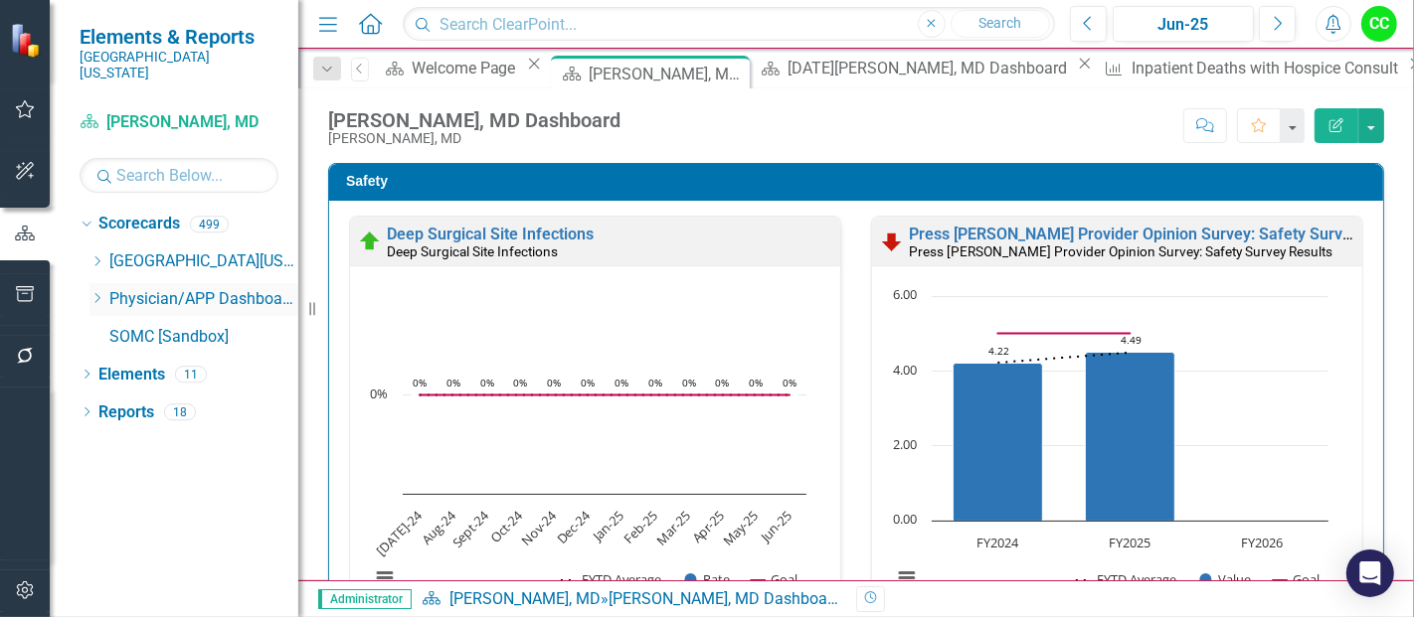
click at [92, 292] on icon "Dropdown" at bounding box center [96, 298] width 15 height 12
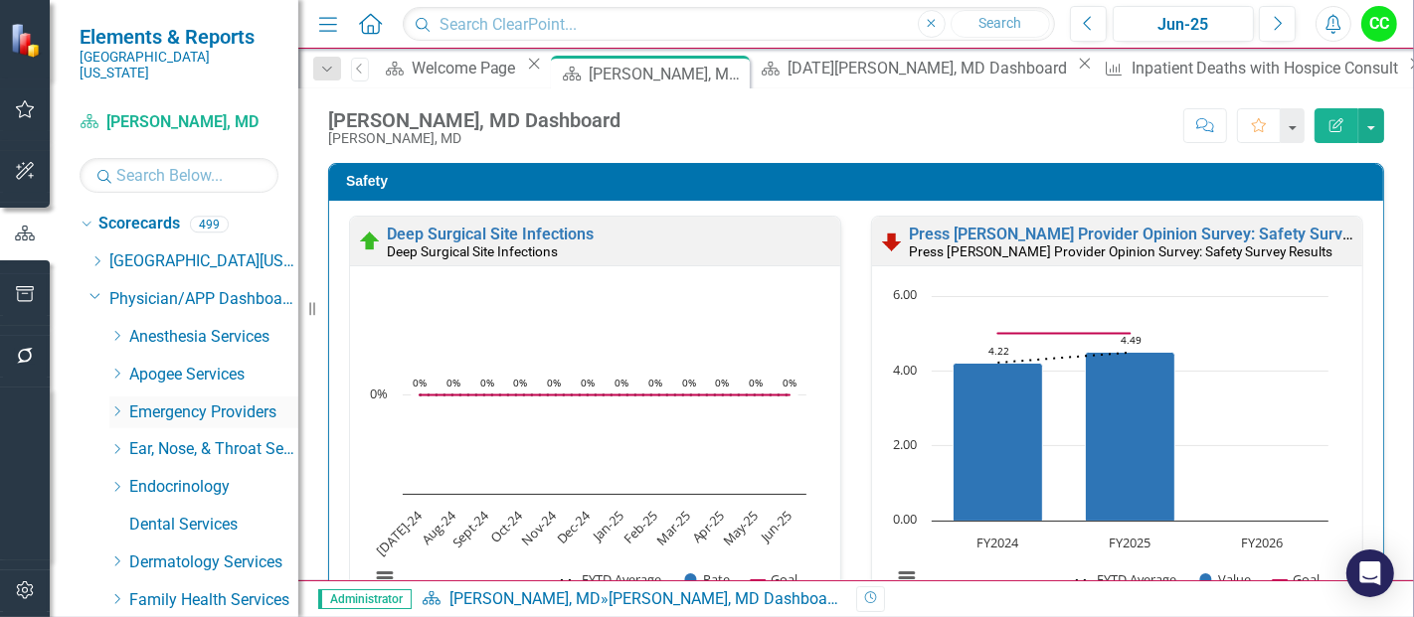
click at [116, 407] on icon at bounding box center [117, 412] width 5 height 10
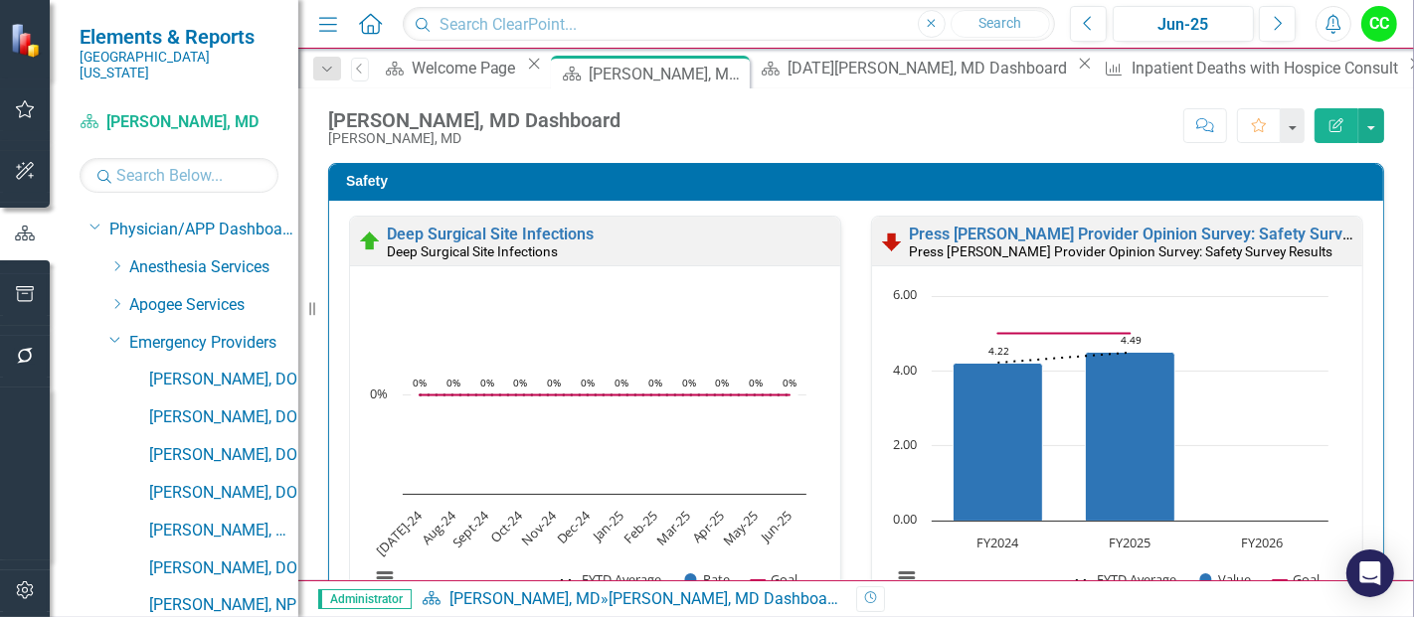
scroll to position [68, 0]
click at [222, 371] on link "[PERSON_NAME], DO" at bounding box center [223, 382] width 149 height 23
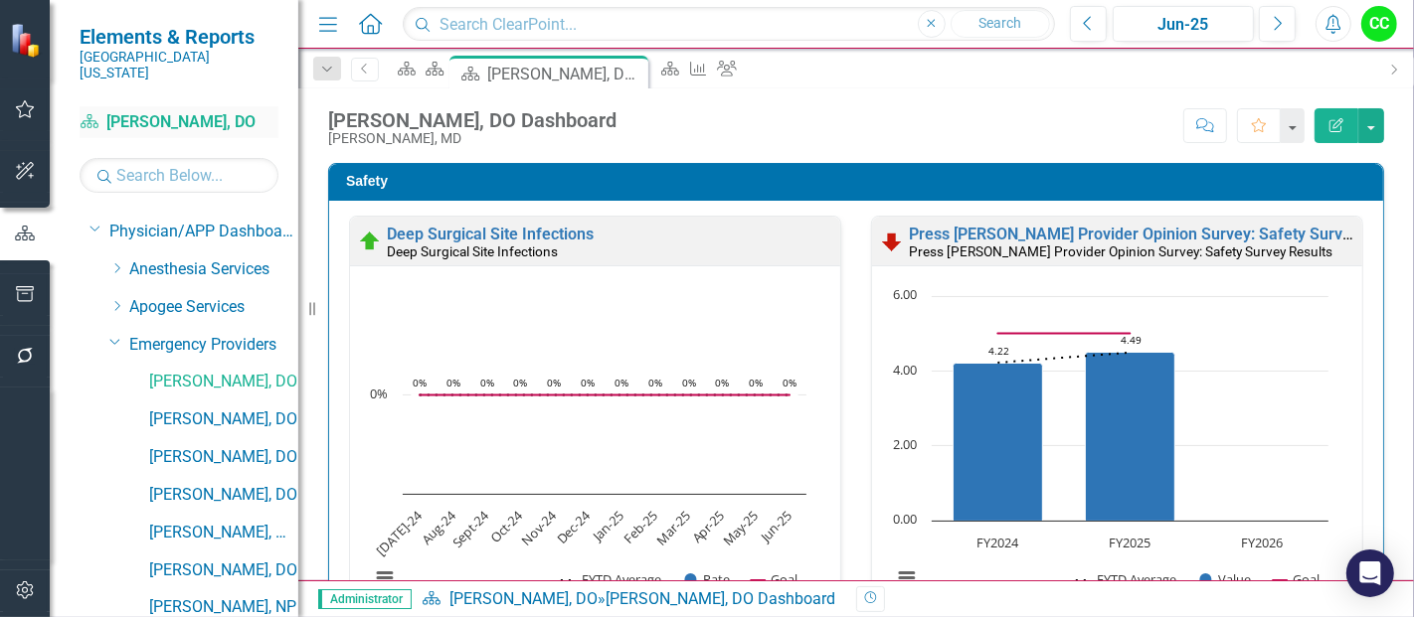
click at [181, 111] on link "Scorecard Jason Cheatham, DO" at bounding box center [179, 122] width 199 height 23
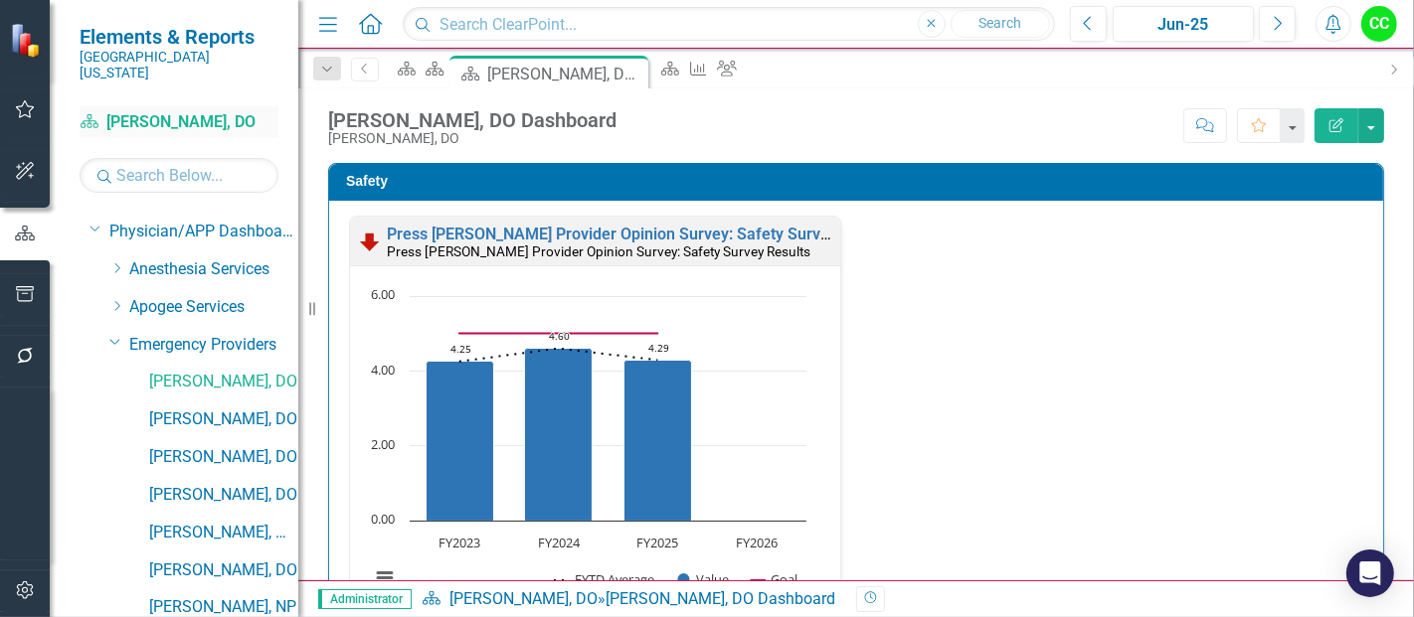
click at [187, 111] on link "Scorecard Jason Cheatham, DO" at bounding box center [179, 122] width 199 height 23
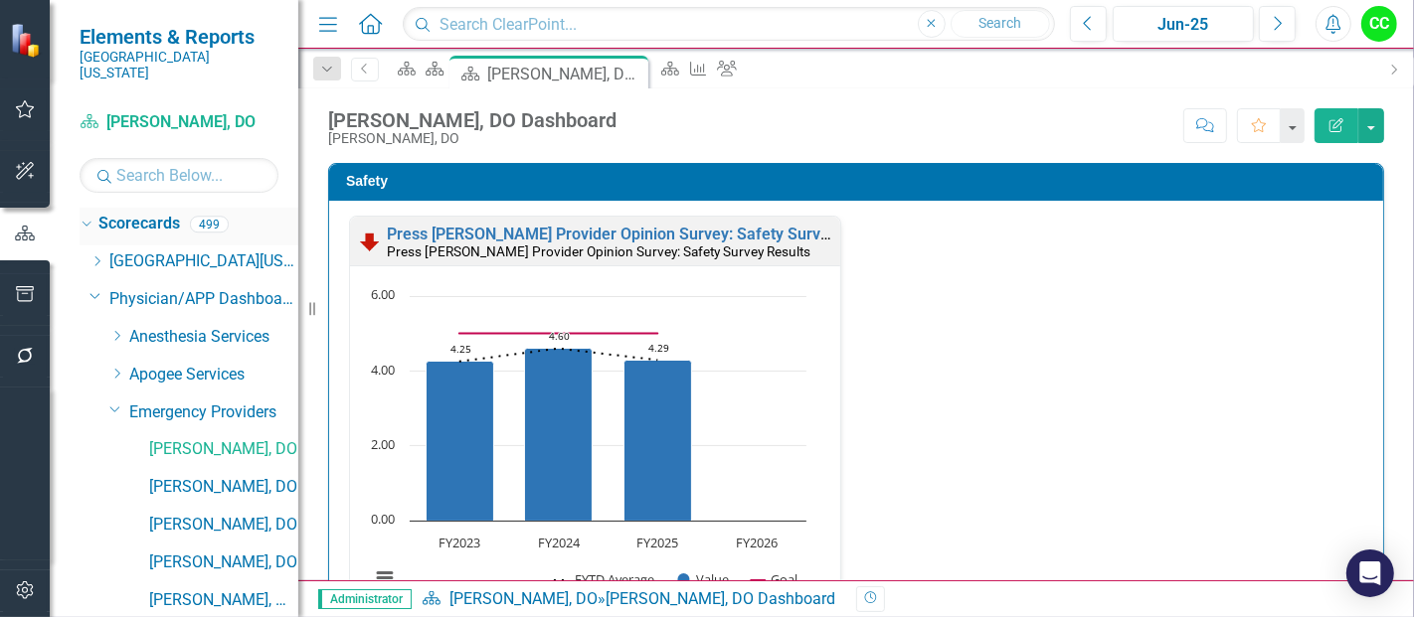
click at [169, 213] on link "Scorecards" at bounding box center [139, 224] width 82 height 23
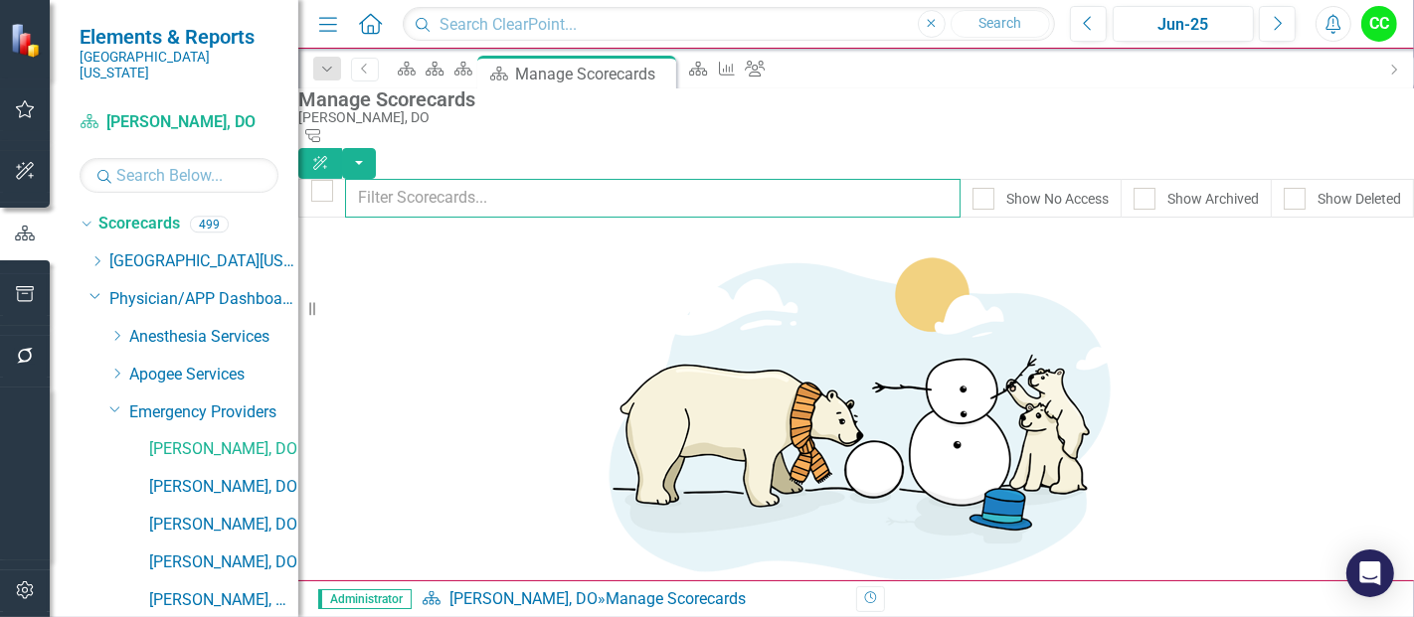
click at [429, 179] on input "text" at bounding box center [652, 198] width 615 height 39
type input "cheat"
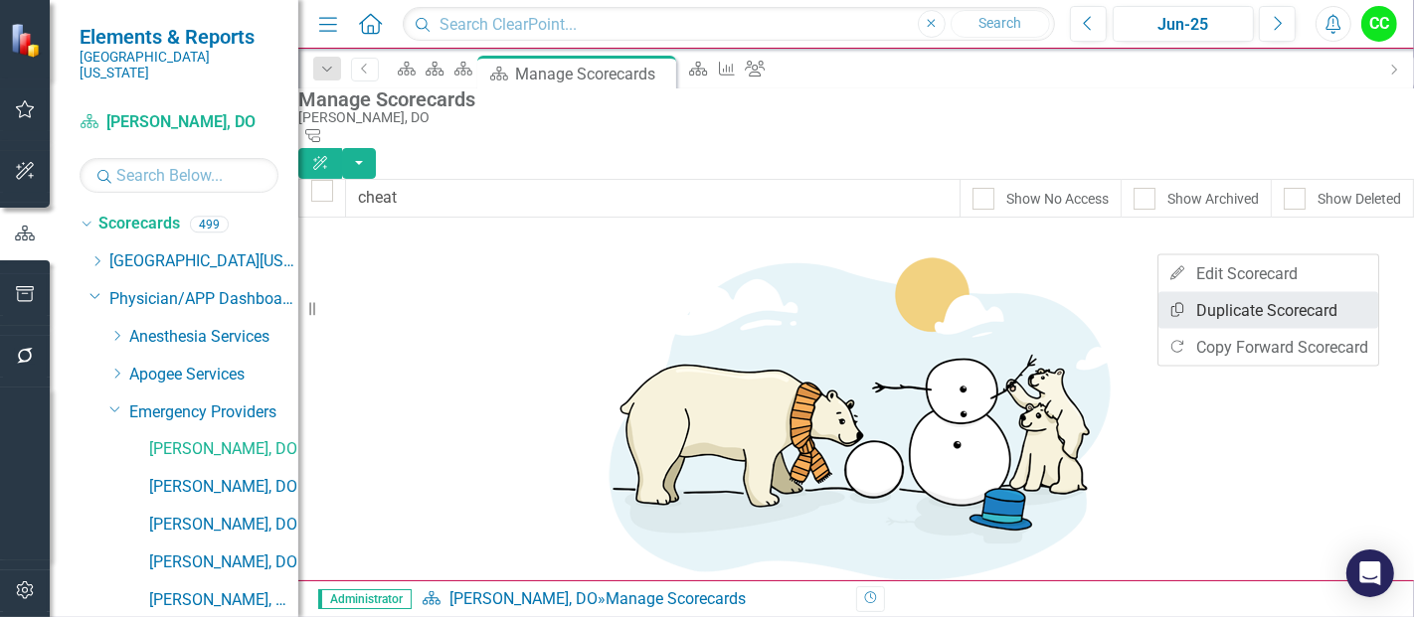
click at [1273, 320] on link "Copy Duplicate Scorecard" at bounding box center [1268, 310] width 220 height 37
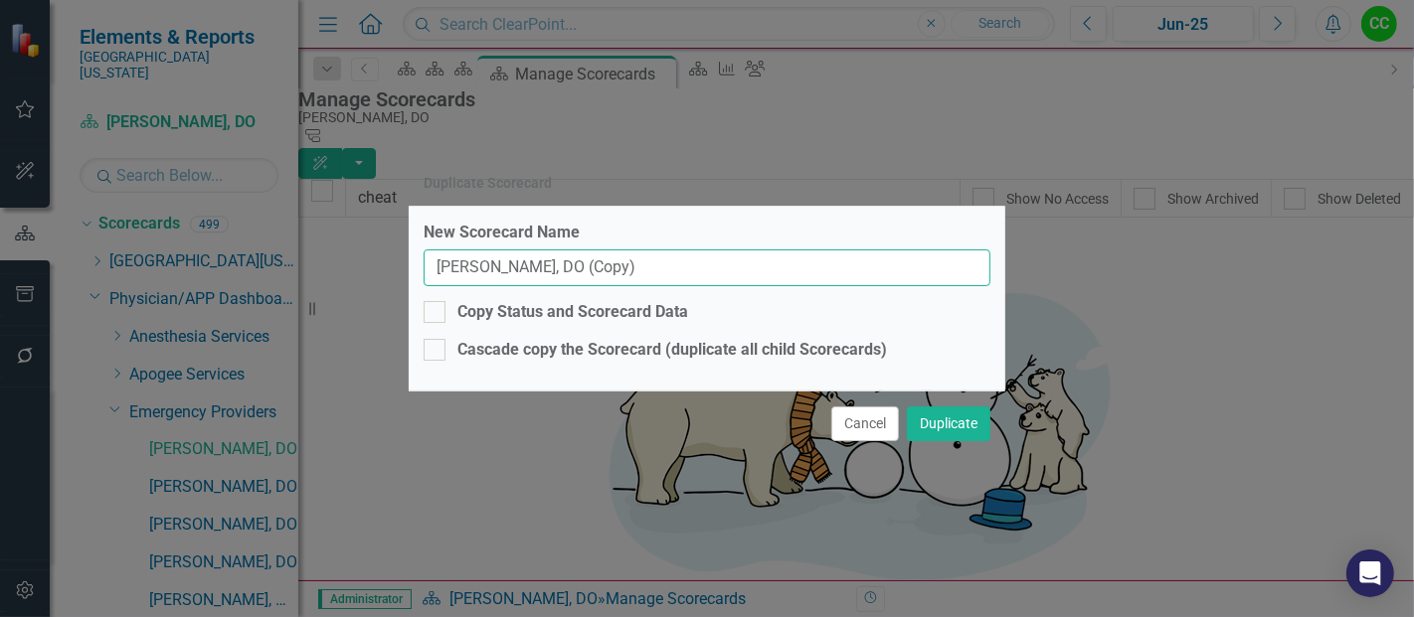
click at [642, 267] on input "Jason Cheatham, DO (Copy)" at bounding box center [707, 268] width 567 height 37
click at [706, 262] on input "[PERSON_NAME], DO" at bounding box center [707, 268] width 567 height 37
type input "J"
type input "[PERSON_NAME], MD"
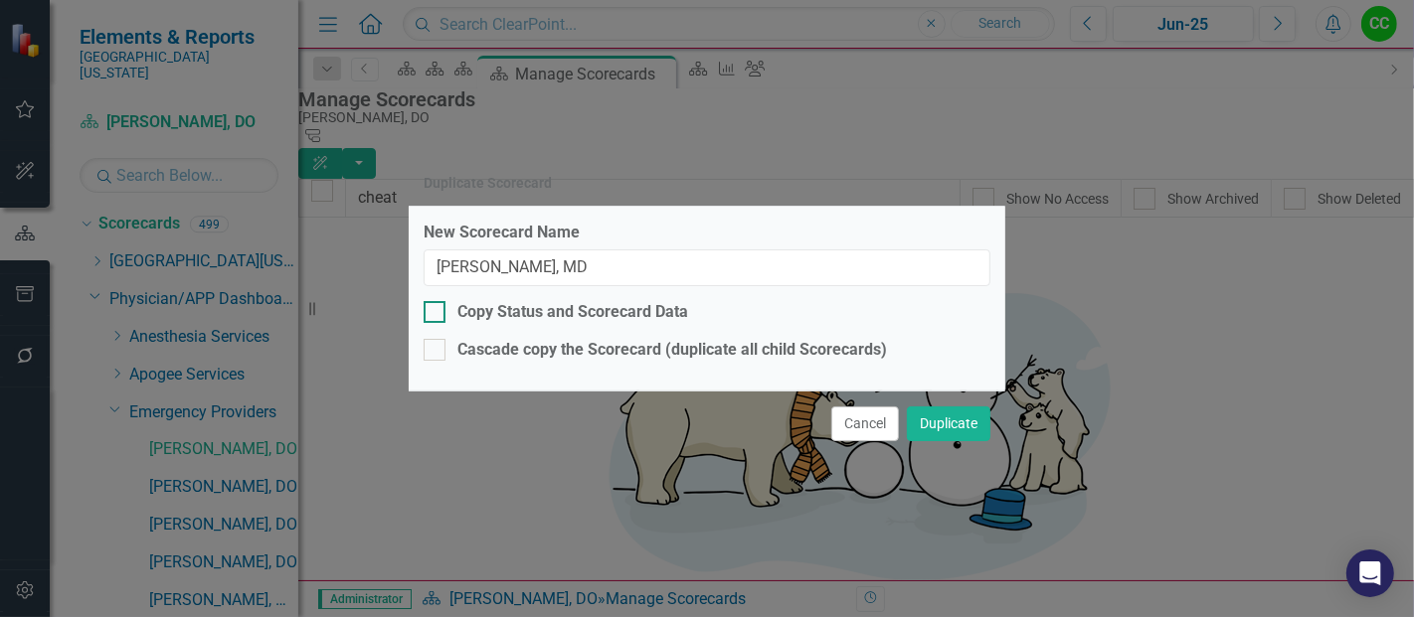
click at [442, 307] on div at bounding box center [435, 312] width 22 height 22
click at [437, 307] on input "Copy Status and Scorecard Data" at bounding box center [430, 307] width 13 height 13
checkbox input "true"
click at [933, 411] on button "Duplicate" at bounding box center [949, 424] width 84 height 35
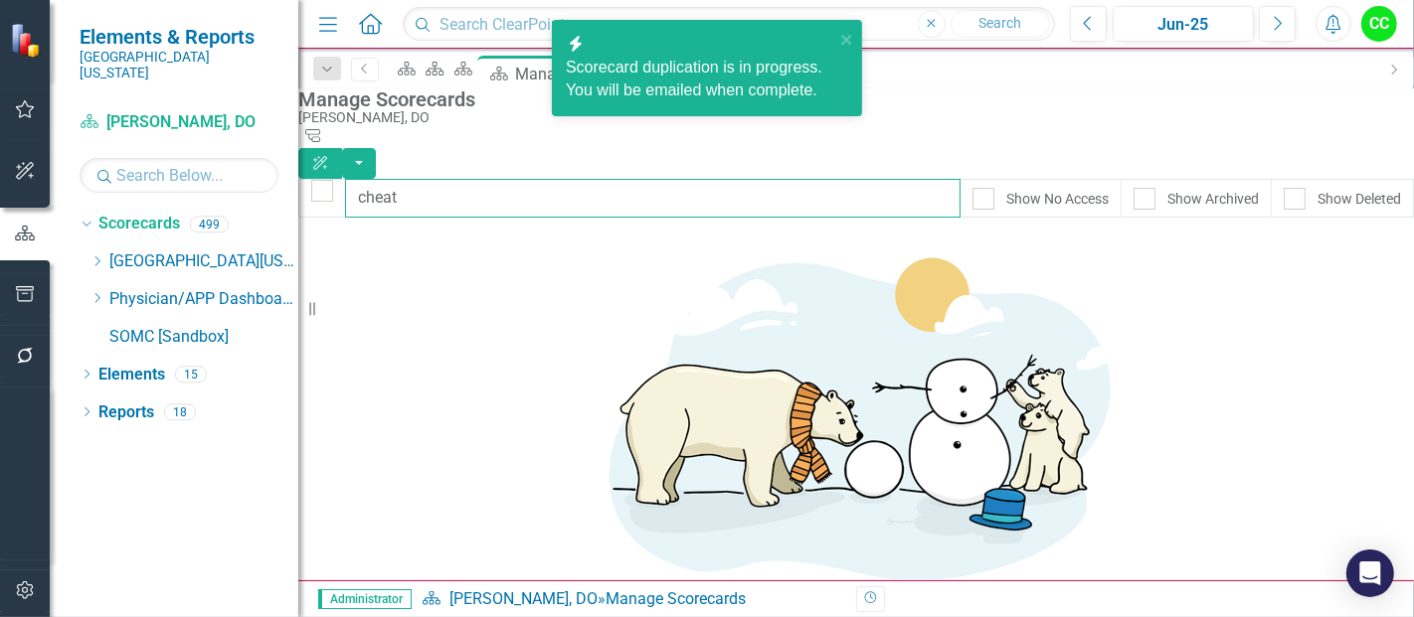
click at [499, 180] on input "cheat" at bounding box center [652, 198] width 615 height 39
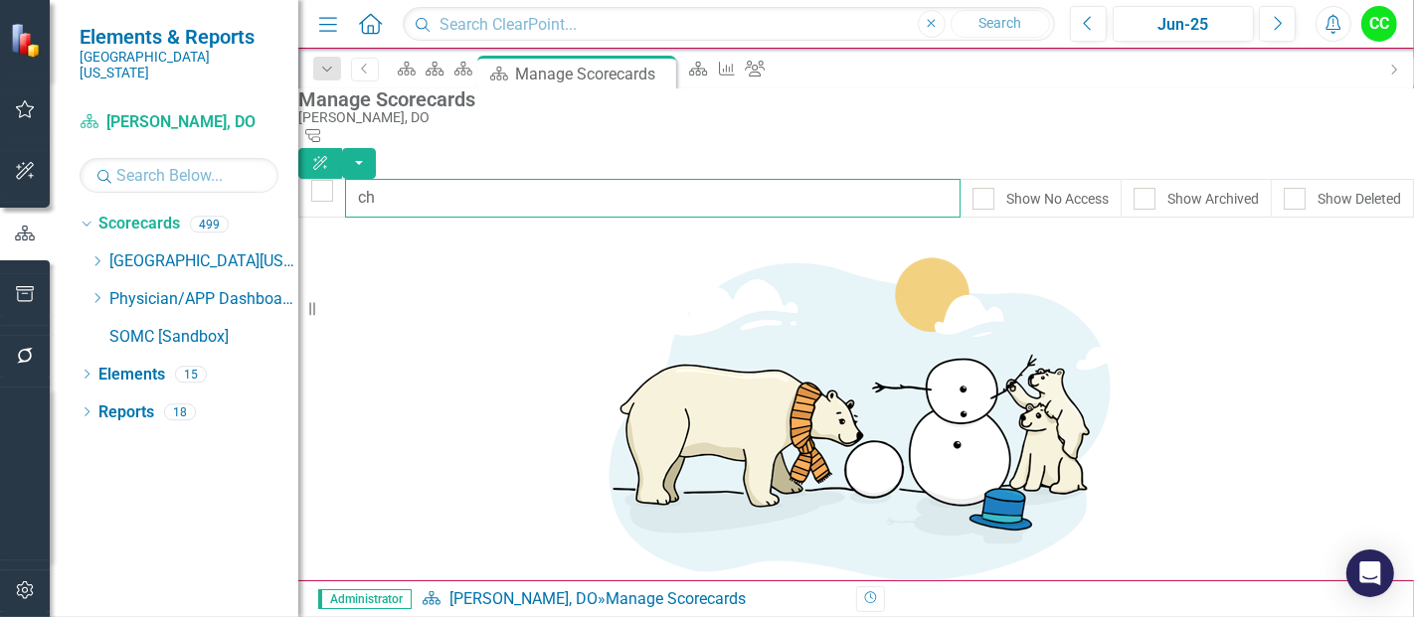
type input "c"
type input "meyer"
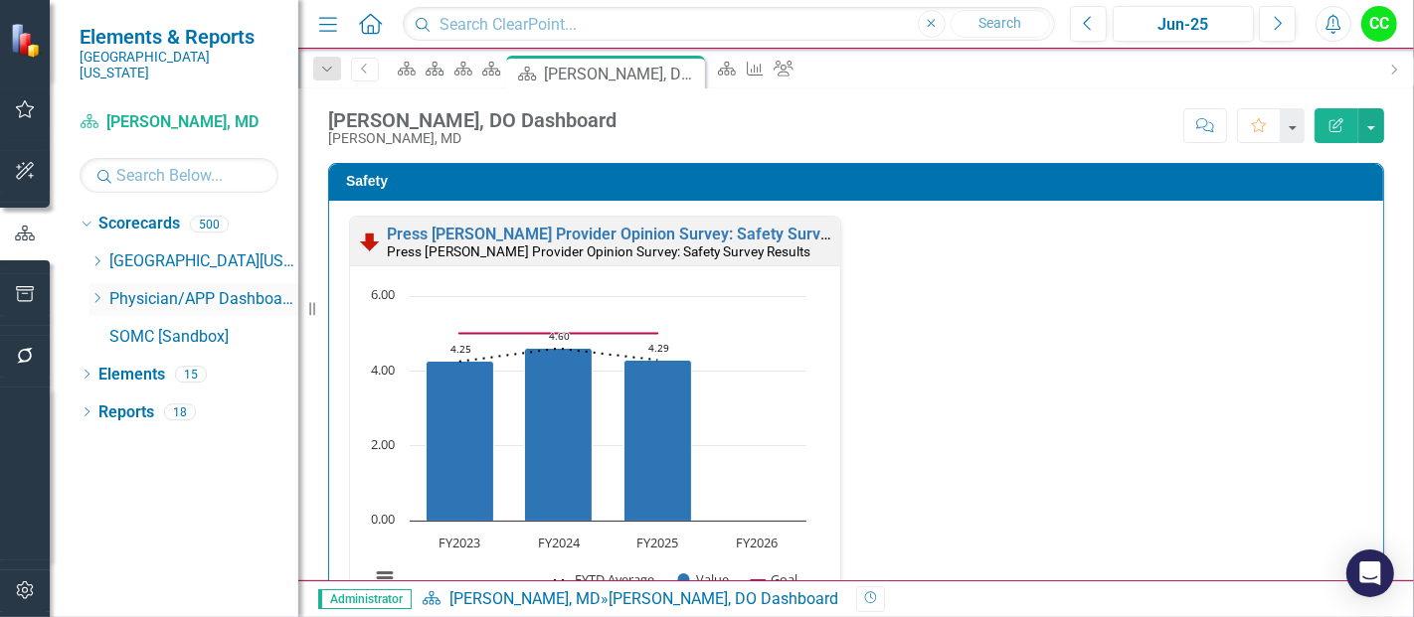
click at [90, 292] on icon "Dropdown" at bounding box center [96, 298] width 15 height 12
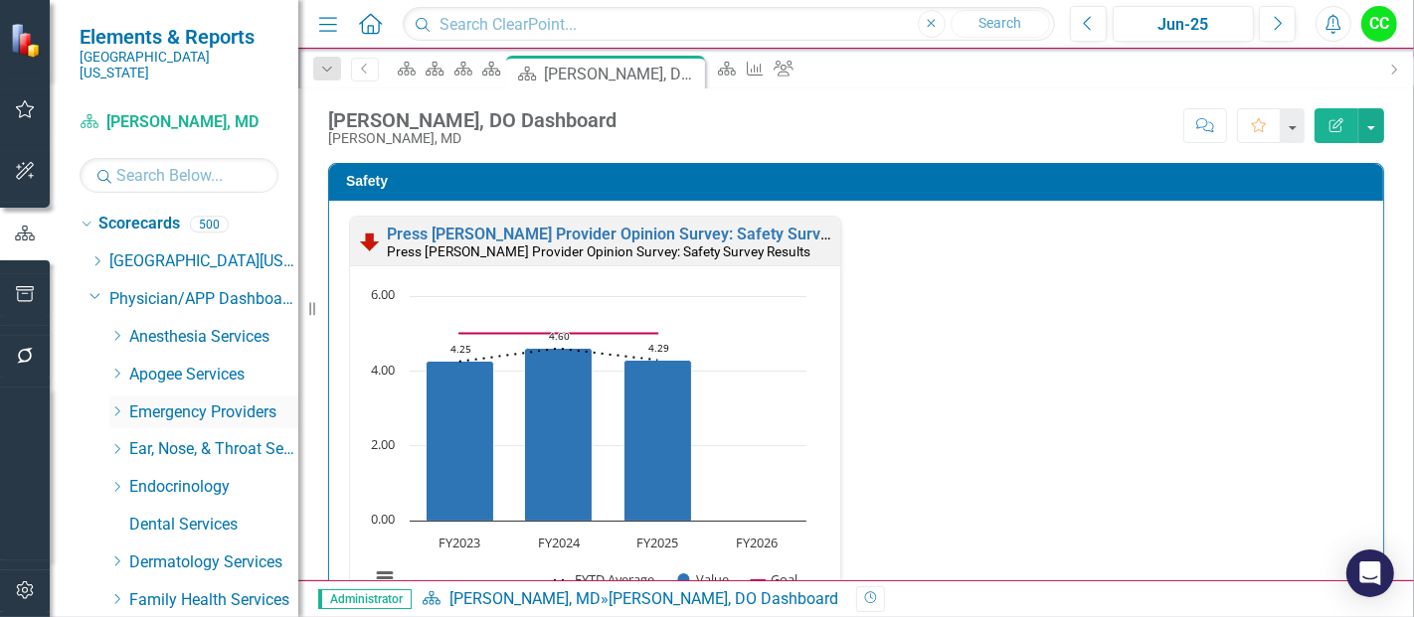
click at [116, 406] on icon "Dropdown" at bounding box center [116, 412] width 15 height 12
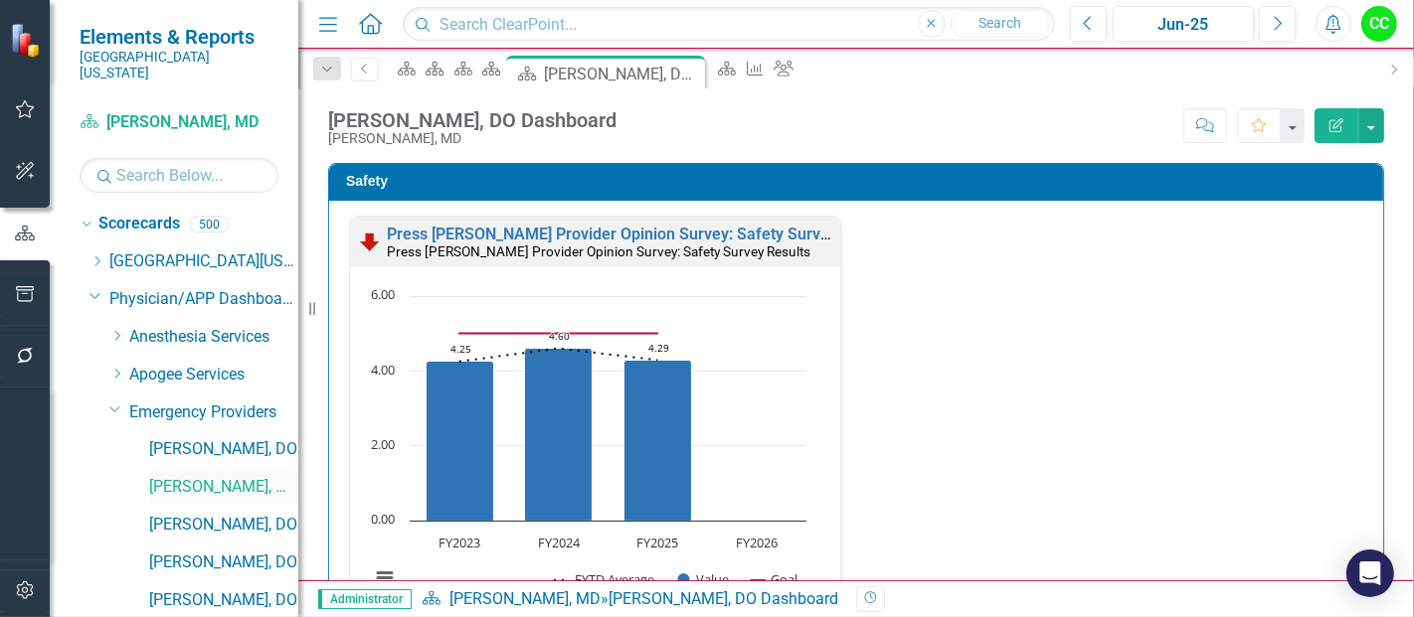
click at [195, 476] on link "[PERSON_NAME], MD" at bounding box center [223, 487] width 149 height 23
click at [1353, 116] on button "Edit Report" at bounding box center [1336, 125] width 44 height 35
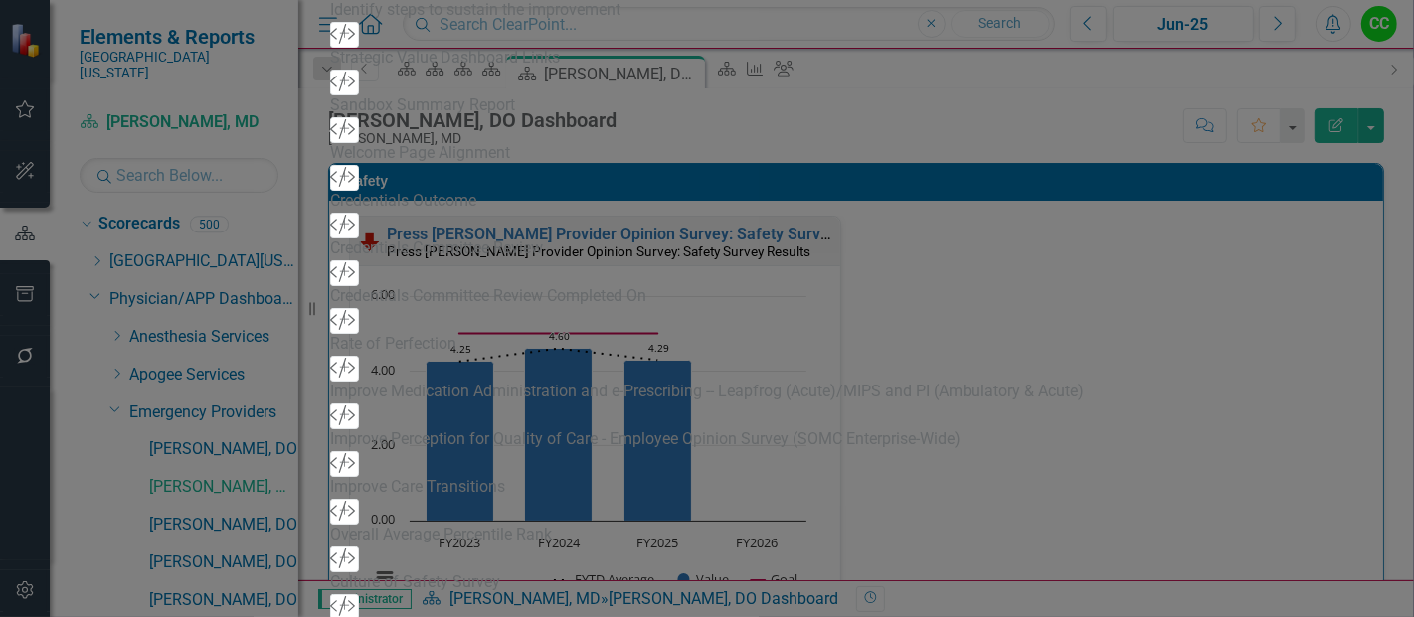
drag, startPoint x: 641, startPoint y: 82, endPoint x: 441, endPoint y: 81, distance: 199.9
click at [441, 81] on div "View All Fields Expand Place Chart Scorecard Scorecard Add Attachments Attachme…" at bounding box center [707, 336] width 754 height 5573
type input "[PERSON_NAME], MD Dashboard"
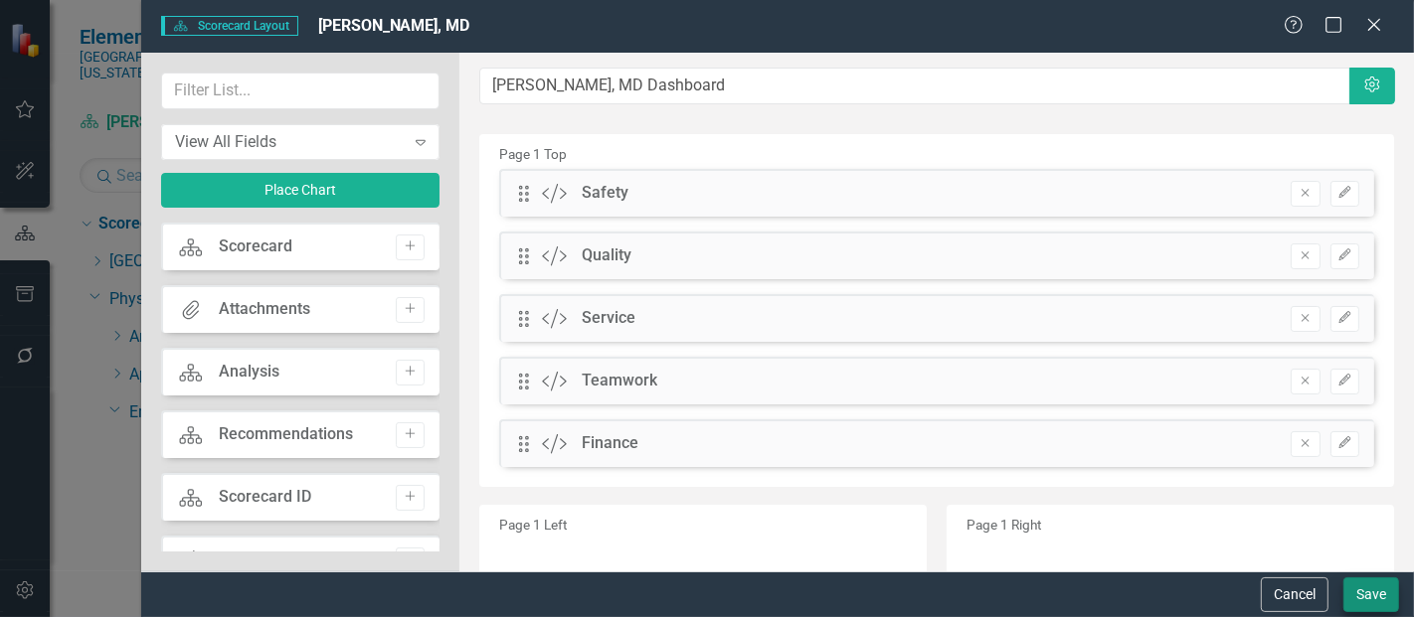
type input "[PERSON_NAME], MD Dashboard"
click at [1369, 586] on button "Save" at bounding box center [1371, 595] width 56 height 35
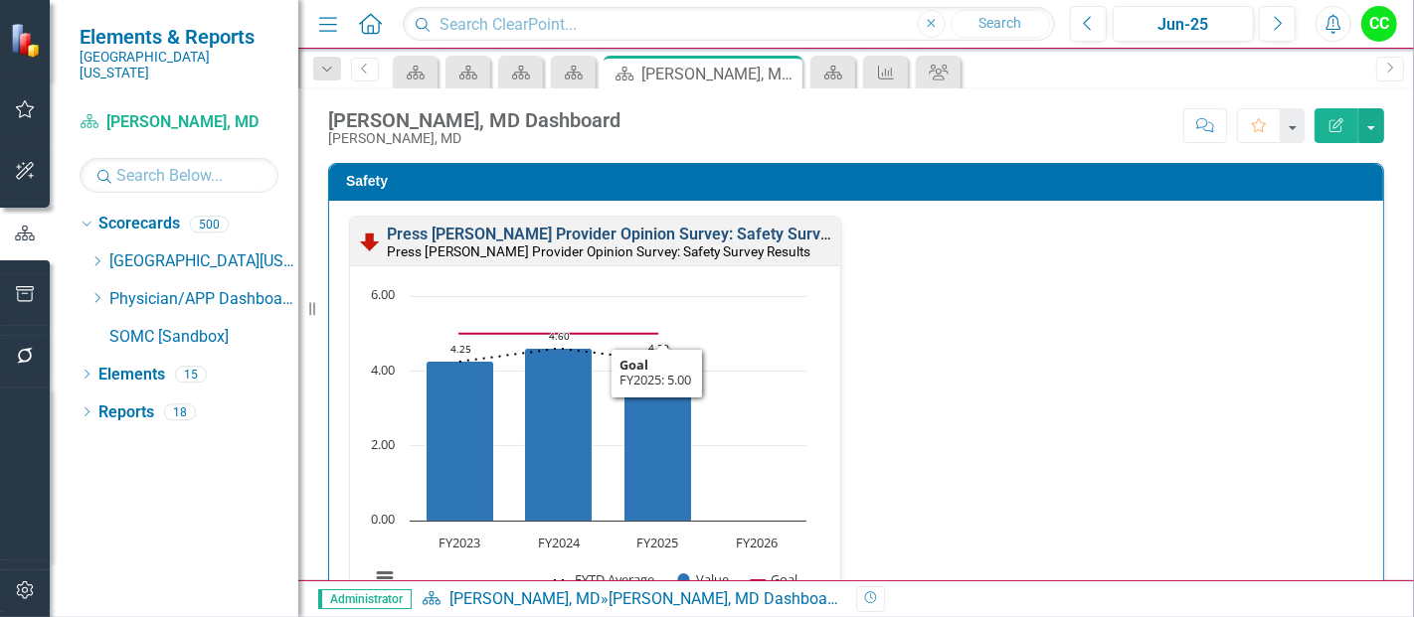
click at [725, 234] on link "Press [PERSON_NAME] Provider Opinion Survey: Safety Survey Results" at bounding box center [640, 234] width 507 height 19
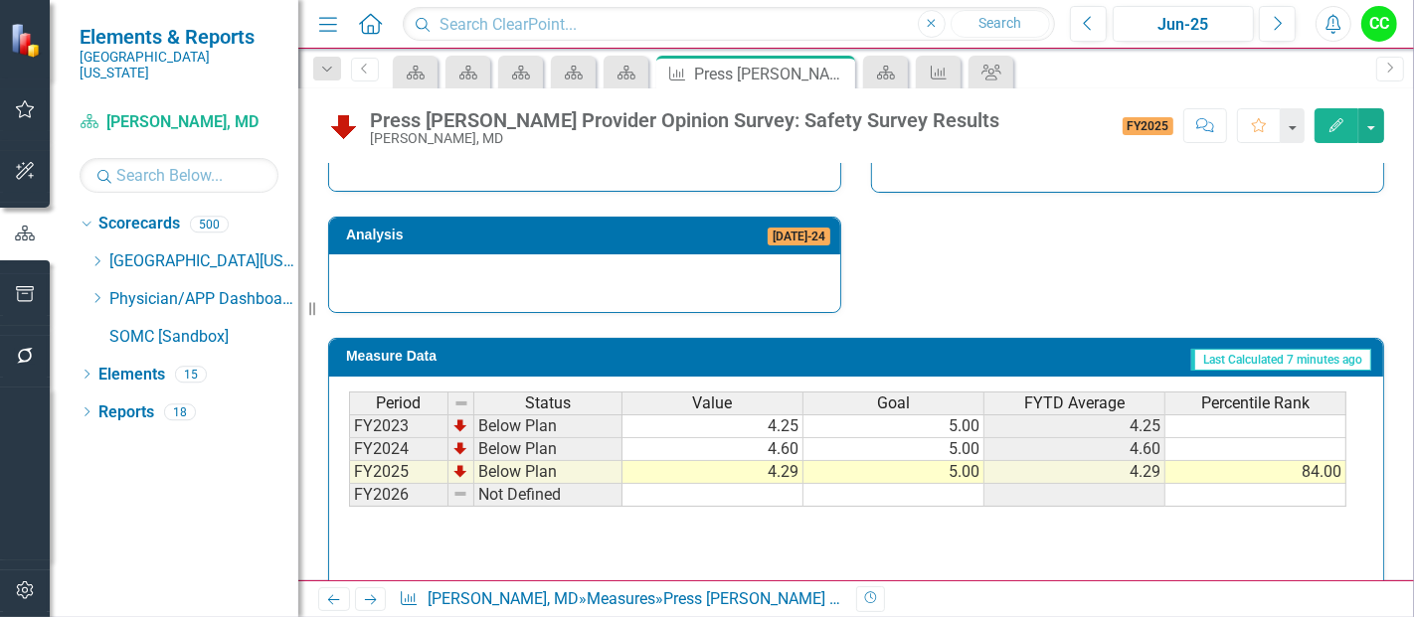
scroll to position [1311, 0]
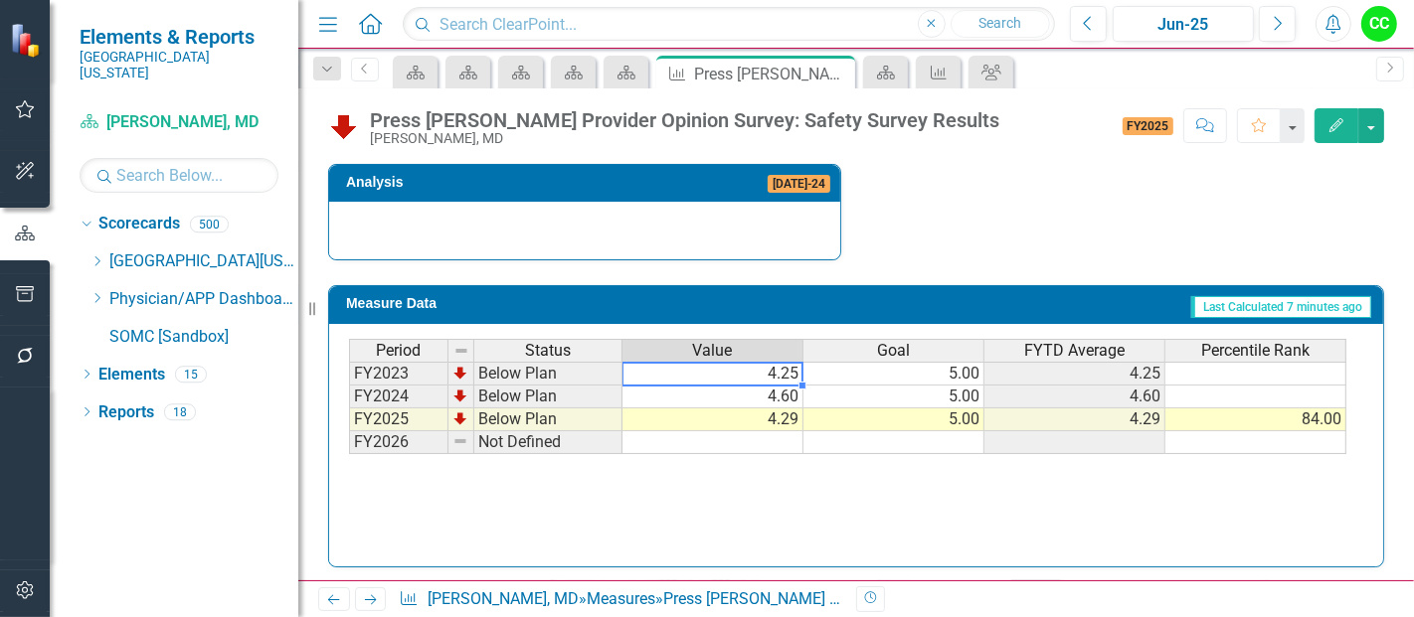
click at [762, 374] on td "4.25" at bounding box center [712, 374] width 181 height 24
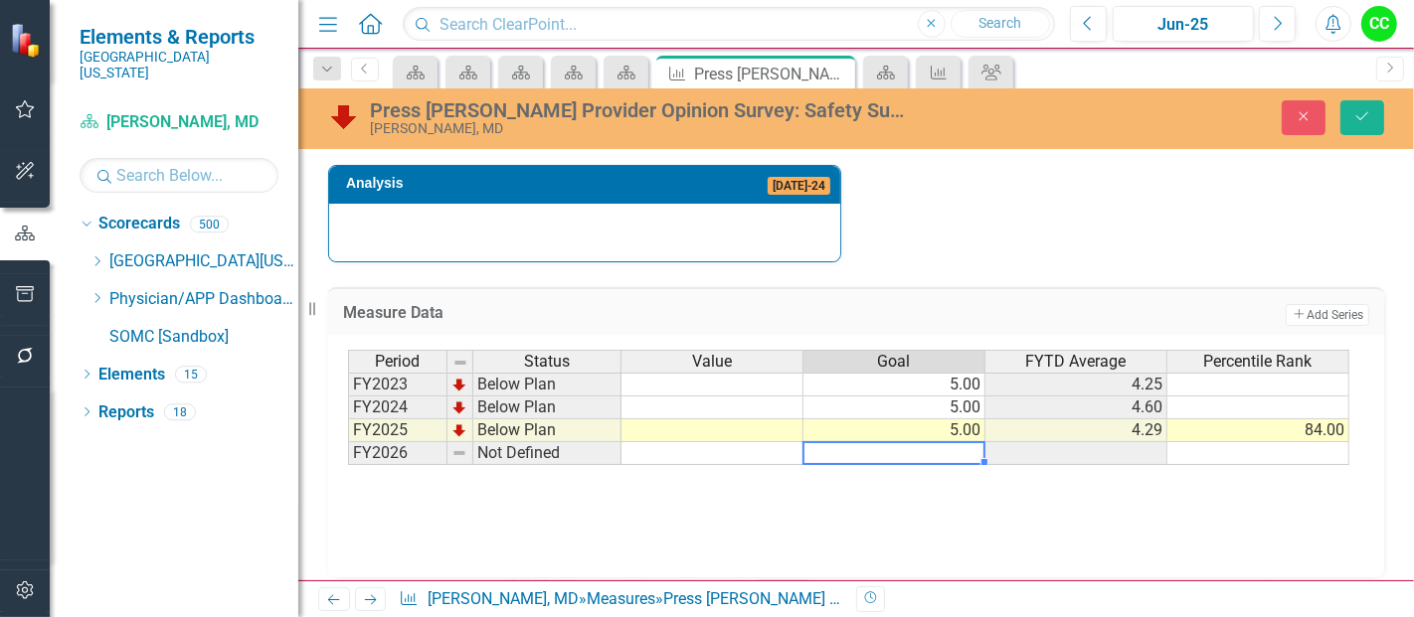
type textarea "5"
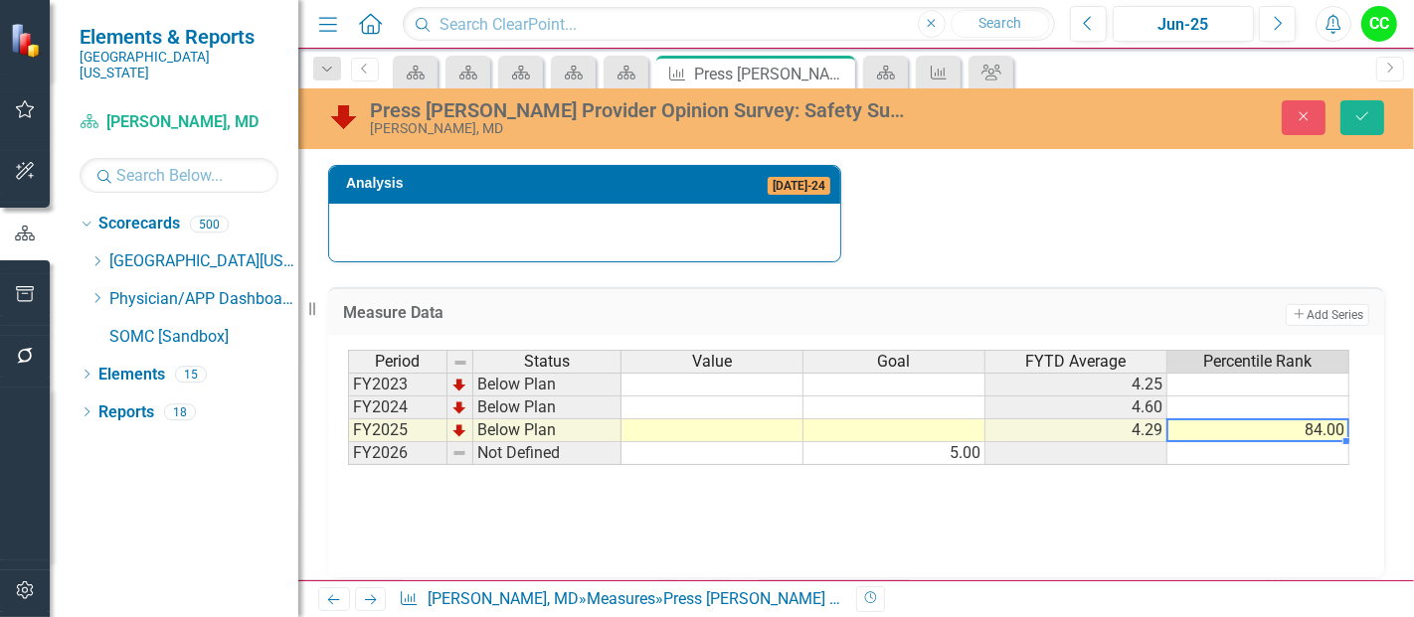
click at [1305, 425] on td "84.00" at bounding box center [1258, 431] width 182 height 23
click at [1358, 112] on icon "Save" at bounding box center [1362, 116] width 18 height 14
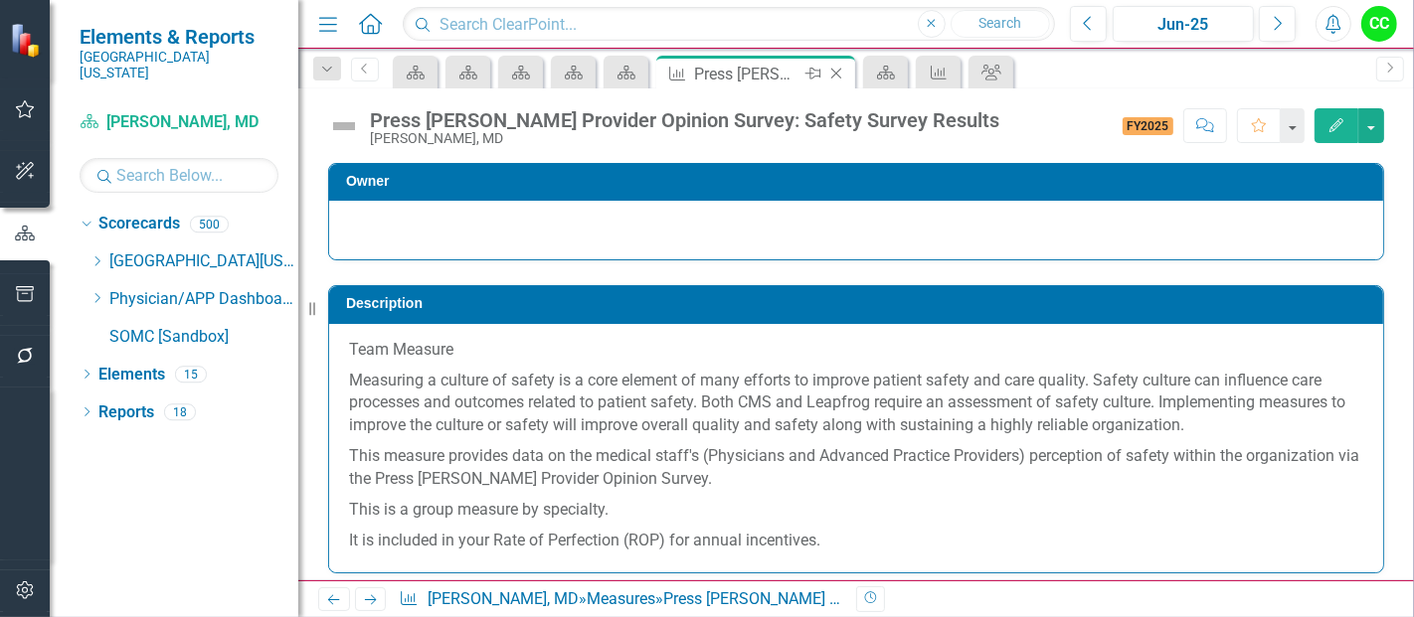
click at [836, 69] on icon "Close" at bounding box center [836, 74] width 20 height 16
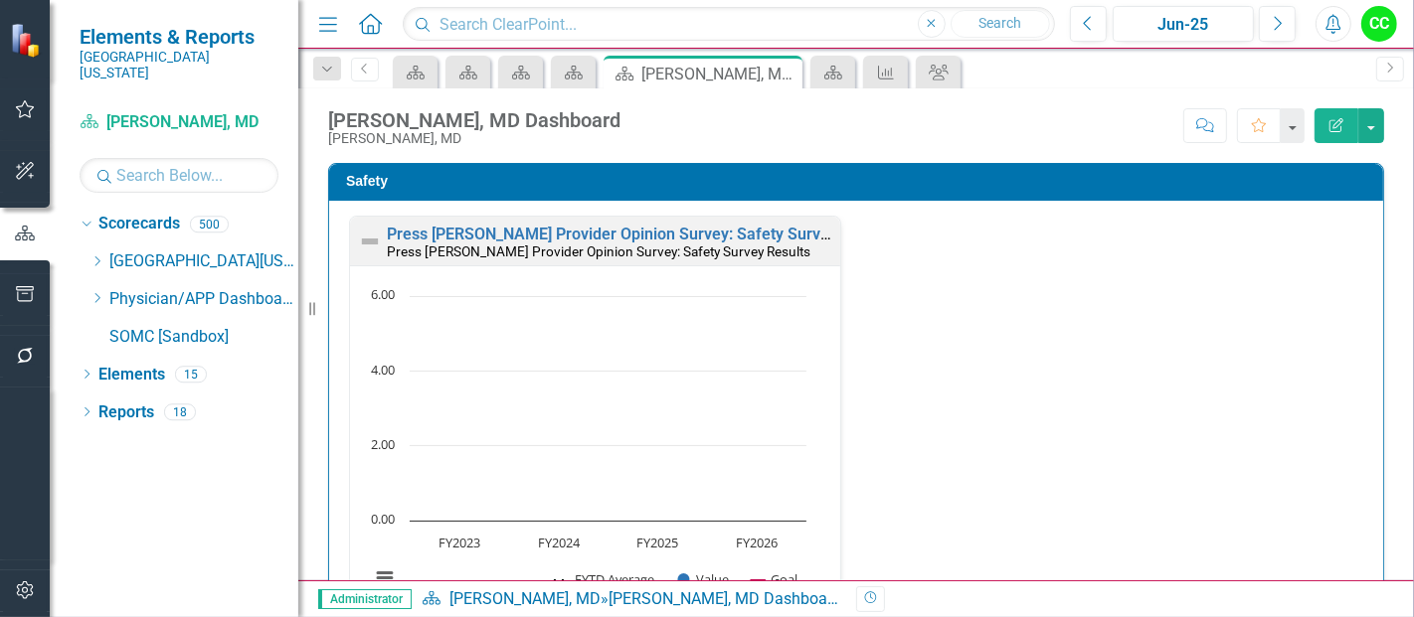
scroll to position [548, 0]
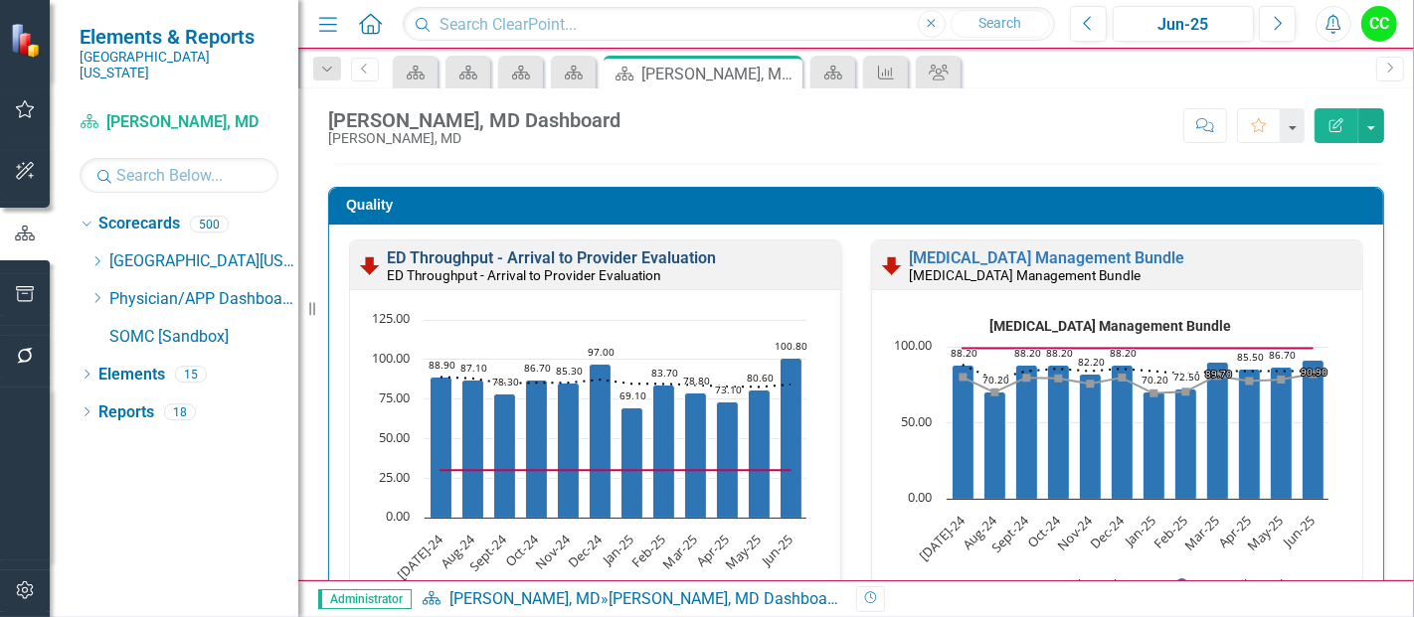
click at [526, 258] on link "ED Throughput - Arrival to Provider Evaluation" at bounding box center [551, 258] width 329 height 19
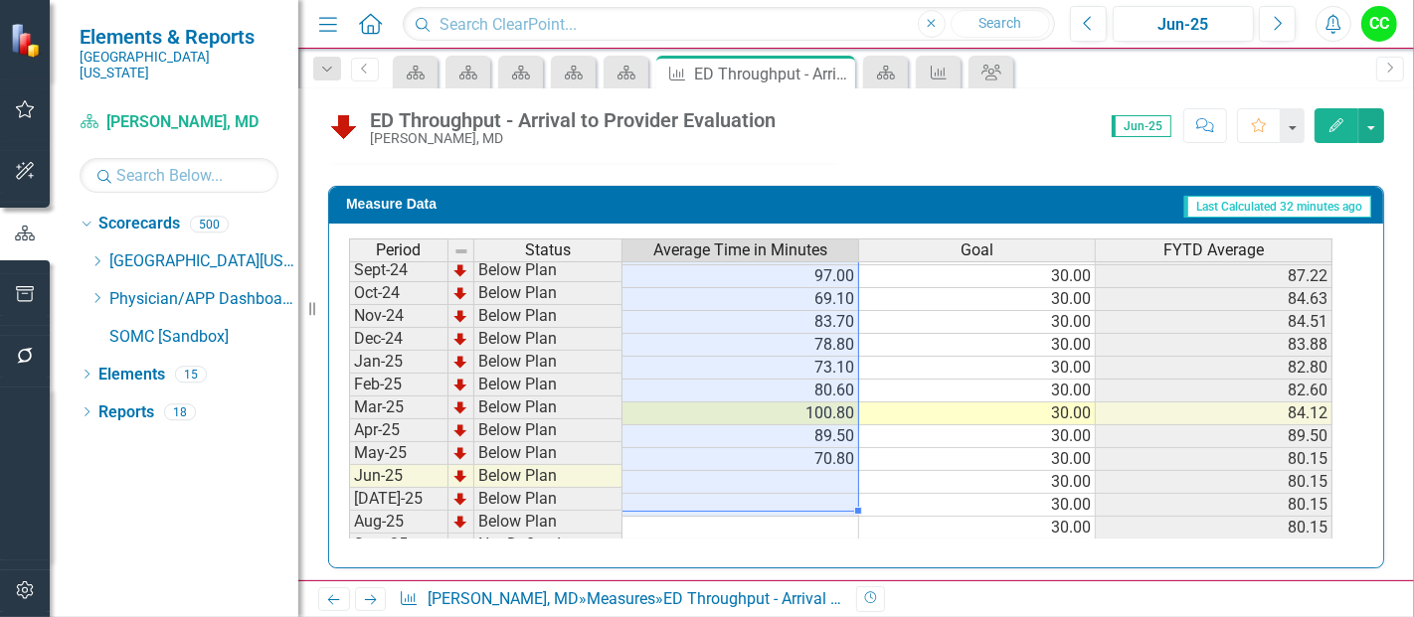
scroll to position [661, 0]
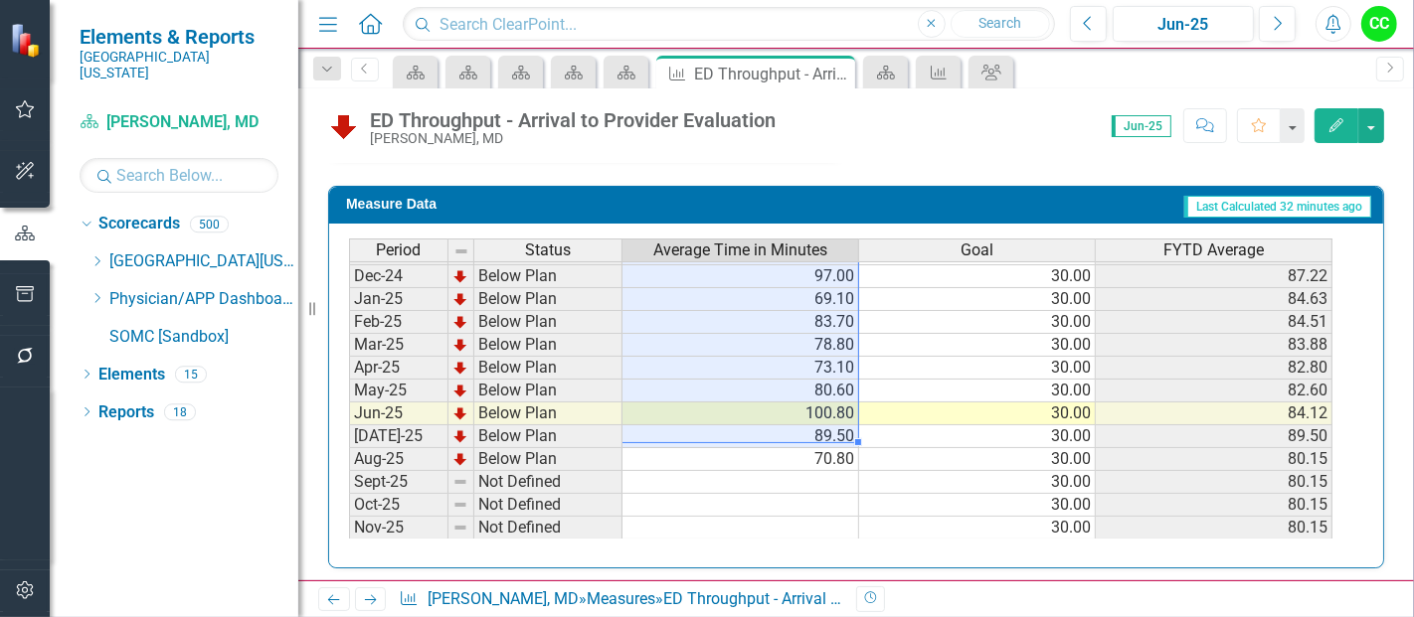
drag, startPoint x: 835, startPoint y: 330, endPoint x: 825, endPoint y: 438, distance: 108.8
click at [825, 438] on tbody "Oct-23 Below Plan 61.50 30.00 67.80 Nov-23 Below Plan 62.30 30.00 66.70 Dec-23 …" at bounding box center [840, 299] width 983 height 710
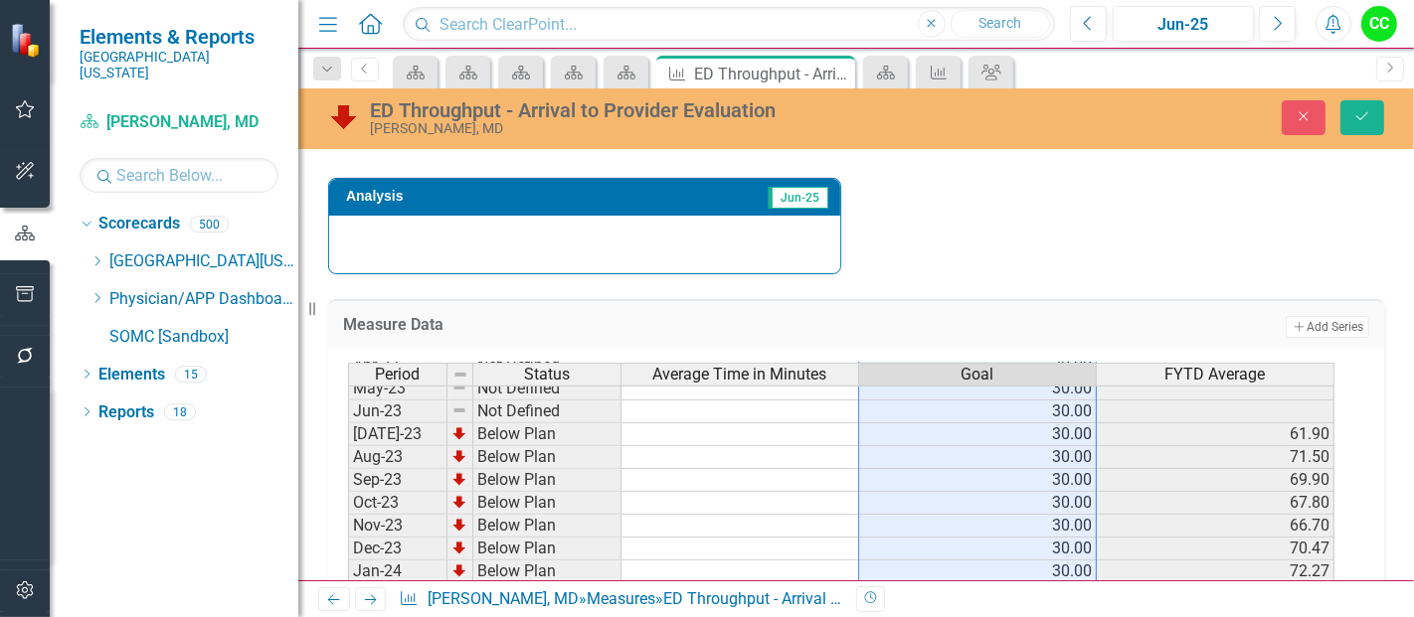
scroll to position [0, 0]
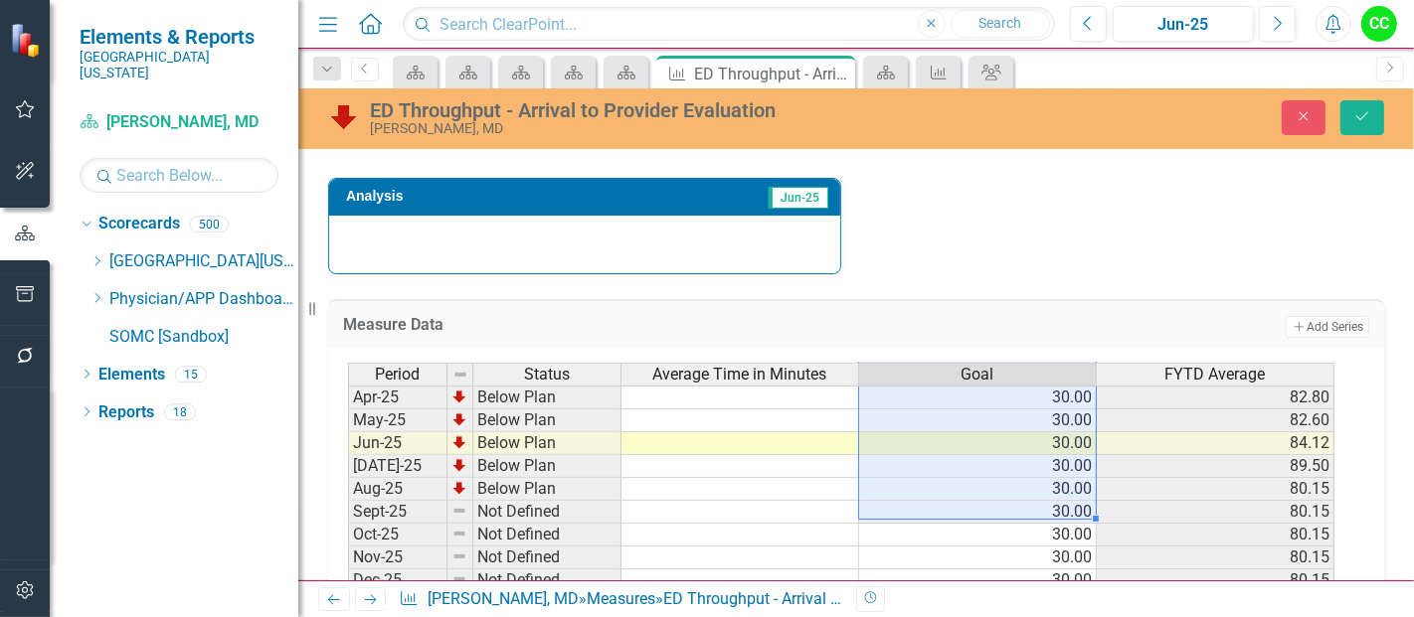
drag, startPoint x: 1009, startPoint y: 395, endPoint x: 1049, endPoint y: 504, distance: 116.4
click at [1049, 504] on tbody "Mar-24 Below Plan 30.00 77.60 Apr-24 Below Plan 30.00 77.81 May-24 Below Plan 3…" at bounding box center [841, 408] width 986 height 641
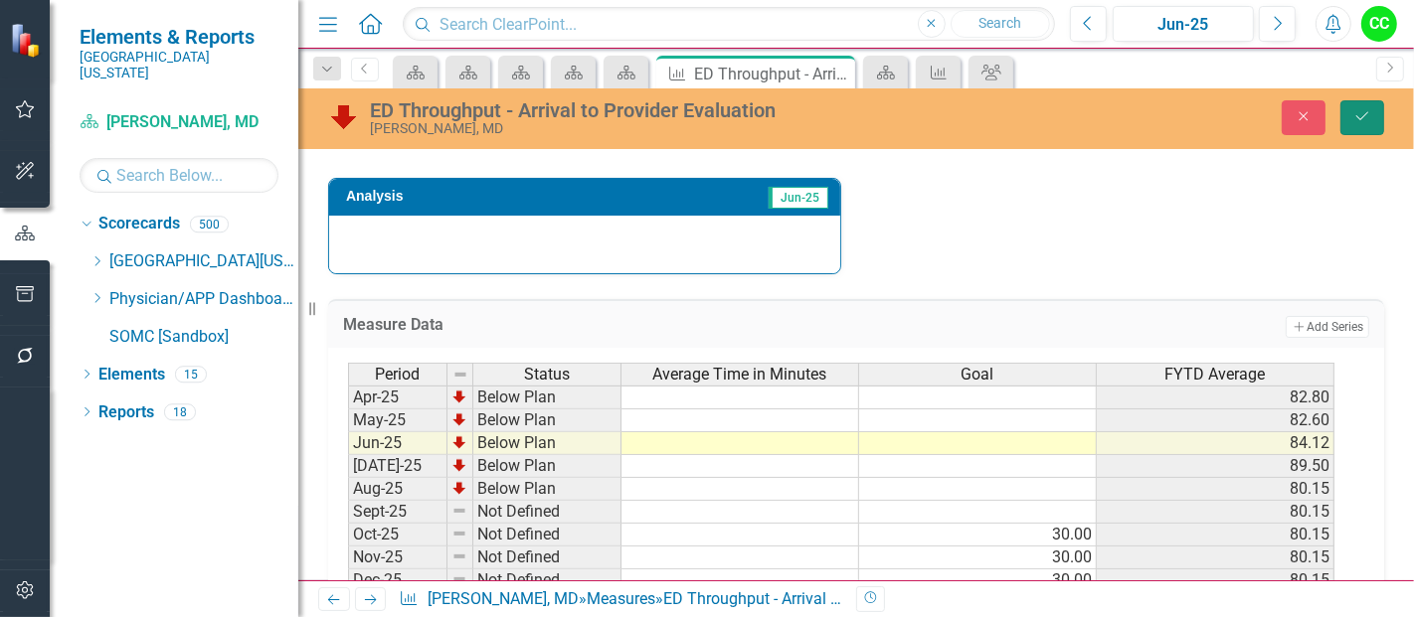
click at [1344, 127] on button "Save" at bounding box center [1362, 117] width 44 height 35
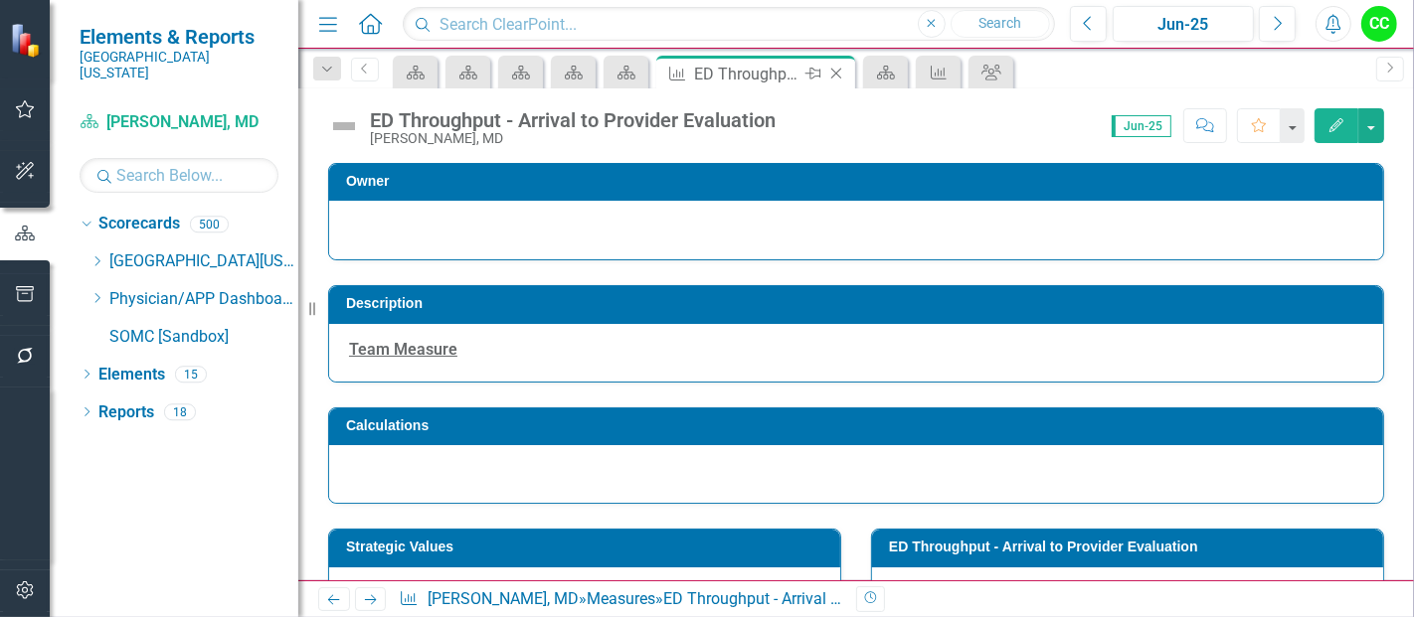
click at [842, 73] on icon "Close" at bounding box center [836, 74] width 20 height 16
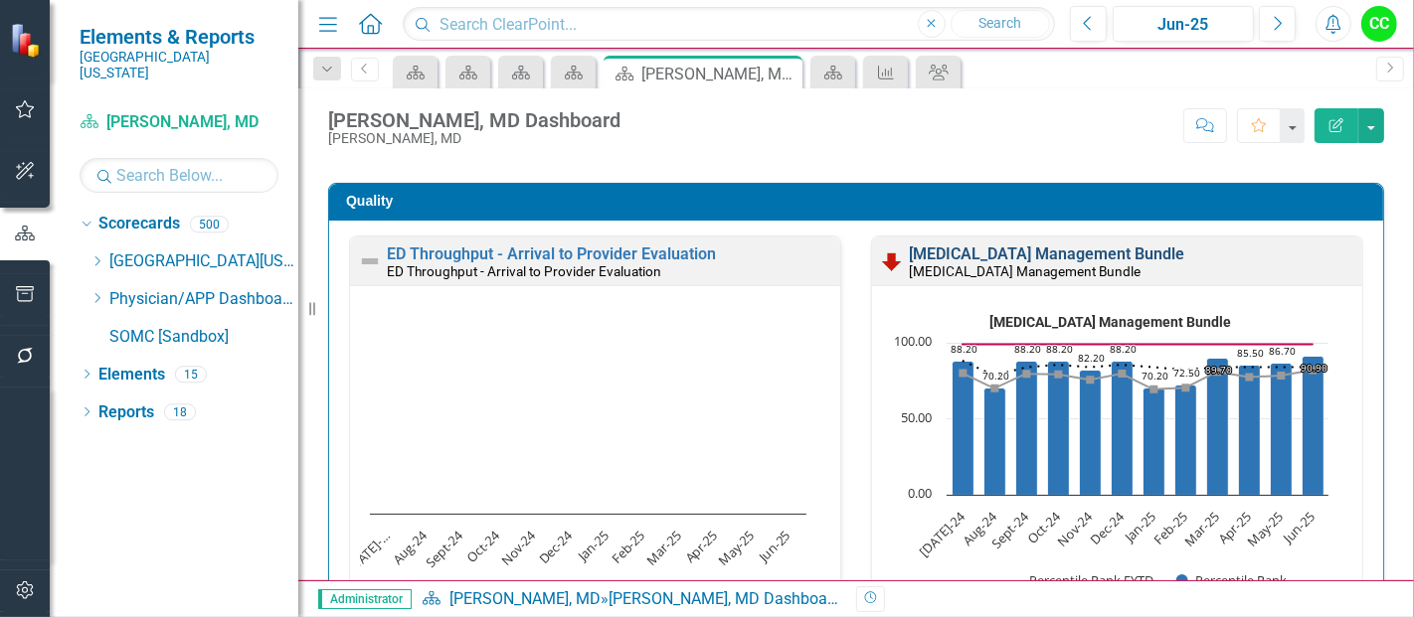
click at [973, 251] on link "[MEDICAL_DATA] Management Bundle" at bounding box center [1046, 254] width 275 height 19
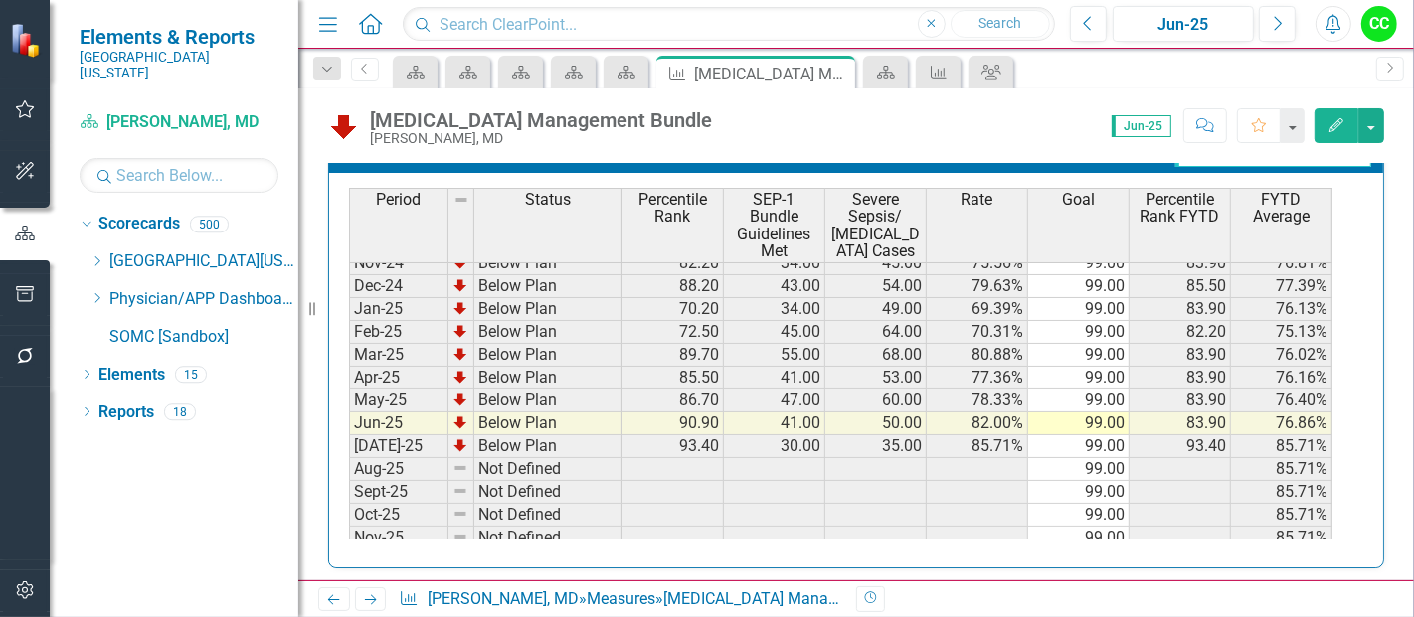
scroll to position [633, 0]
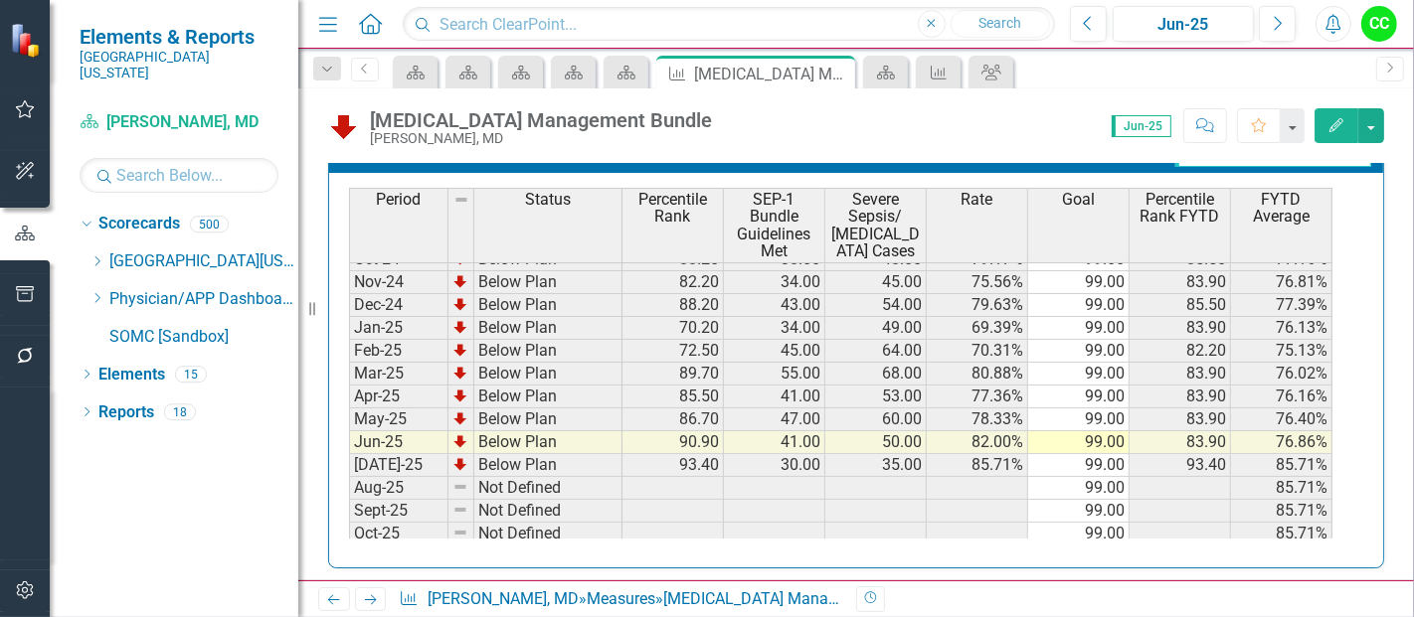
click at [1337, 120] on icon "button" at bounding box center [1336, 125] width 14 height 14
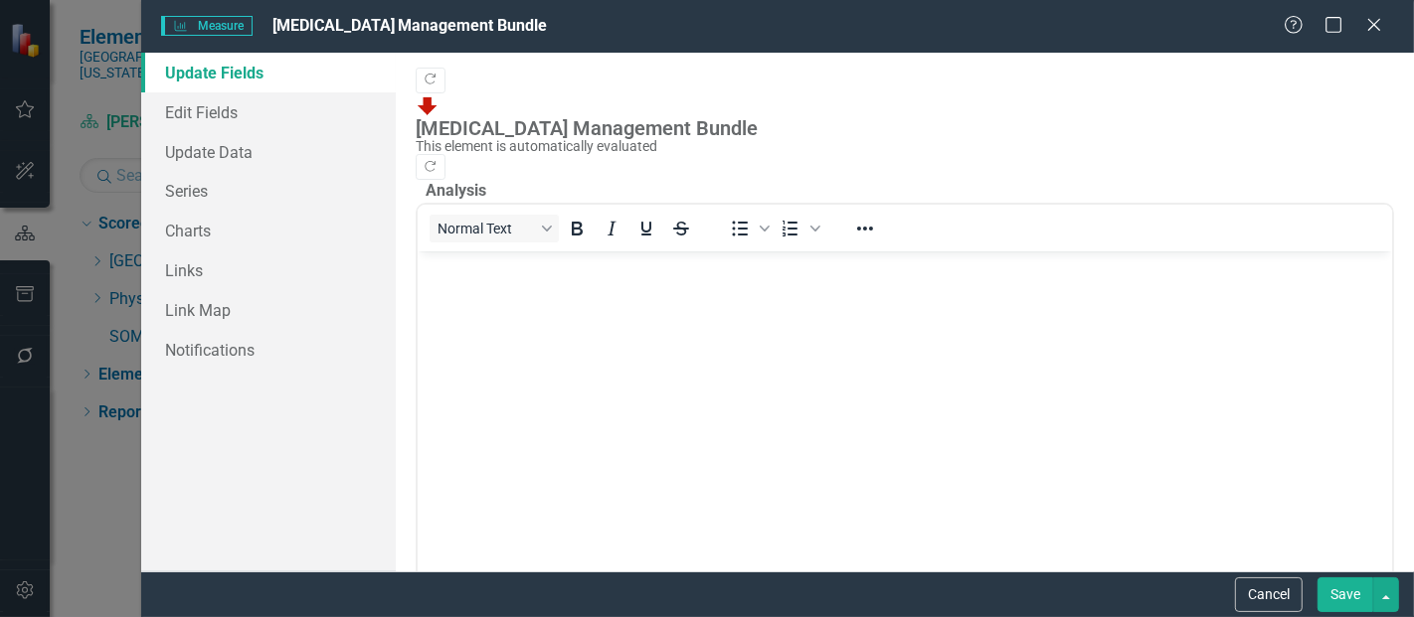
scroll to position [0, 0]
click at [229, 183] on link "Series" at bounding box center [268, 191] width 255 height 40
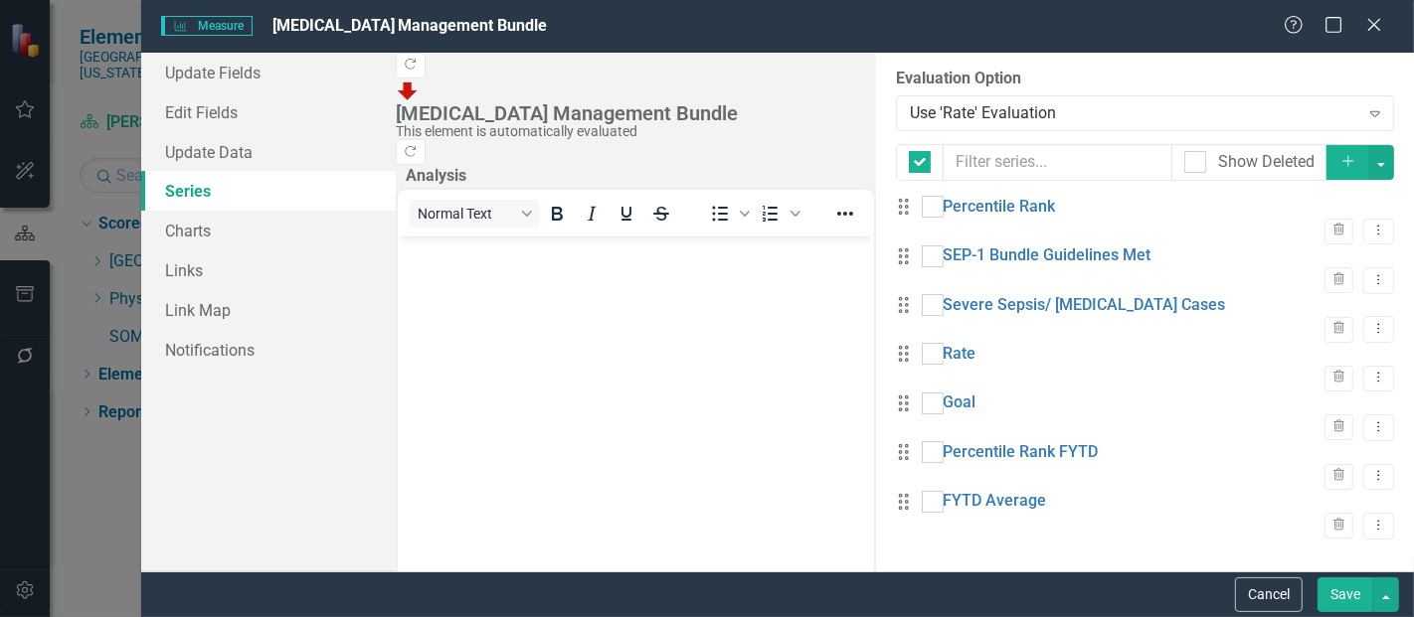
checkbox input "false"
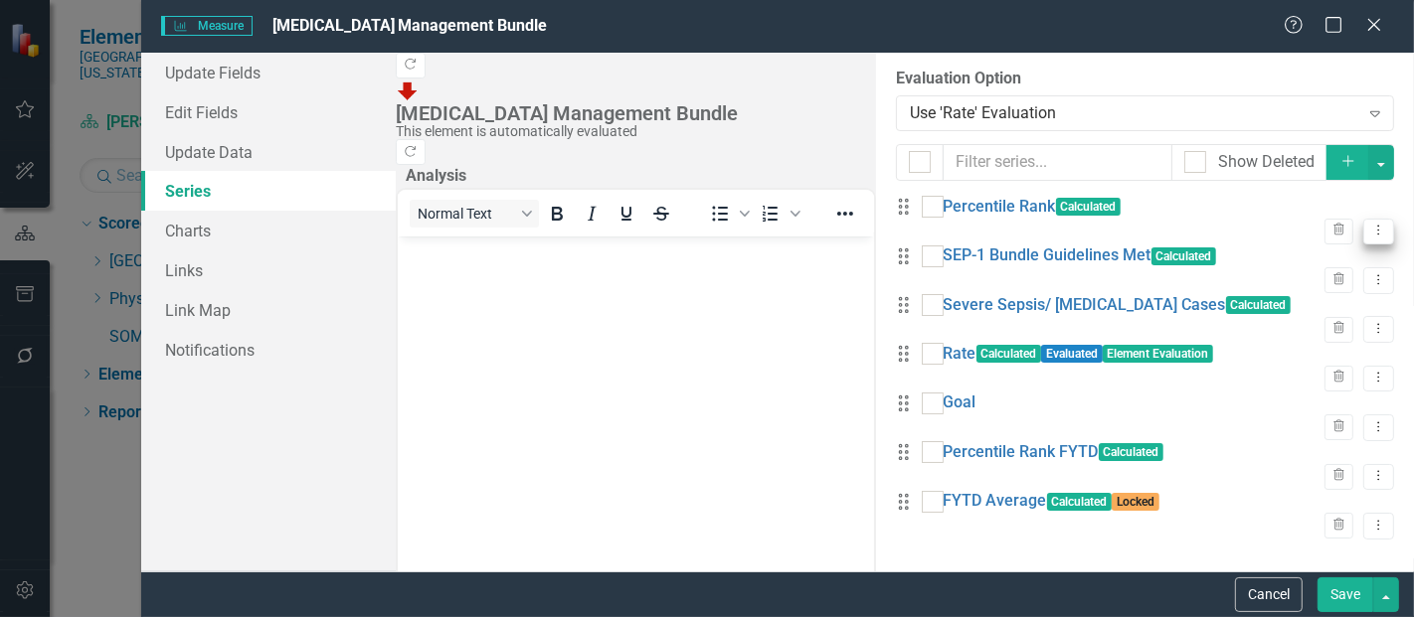
click at [1363, 219] on button "Dropdown Menu" at bounding box center [1378, 232] width 31 height 27
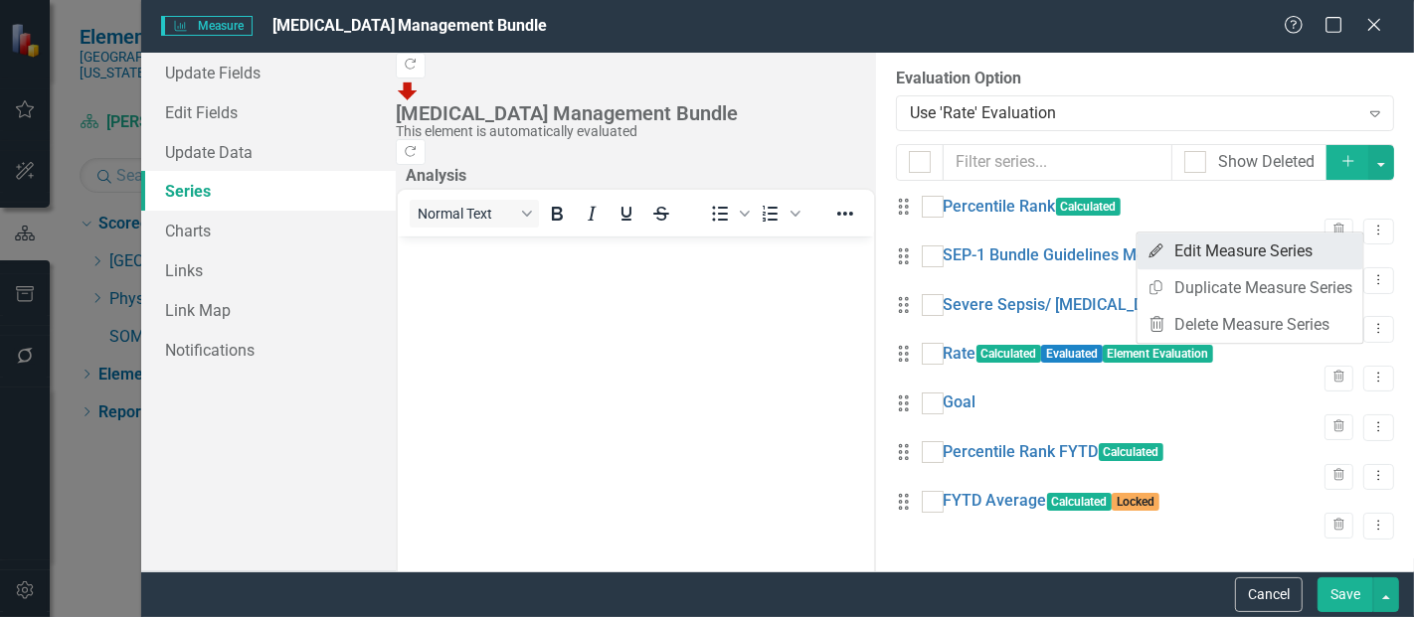
click at [1329, 249] on link "Edit Edit Measure Series" at bounding box center [1250, 251] width 226 height 37
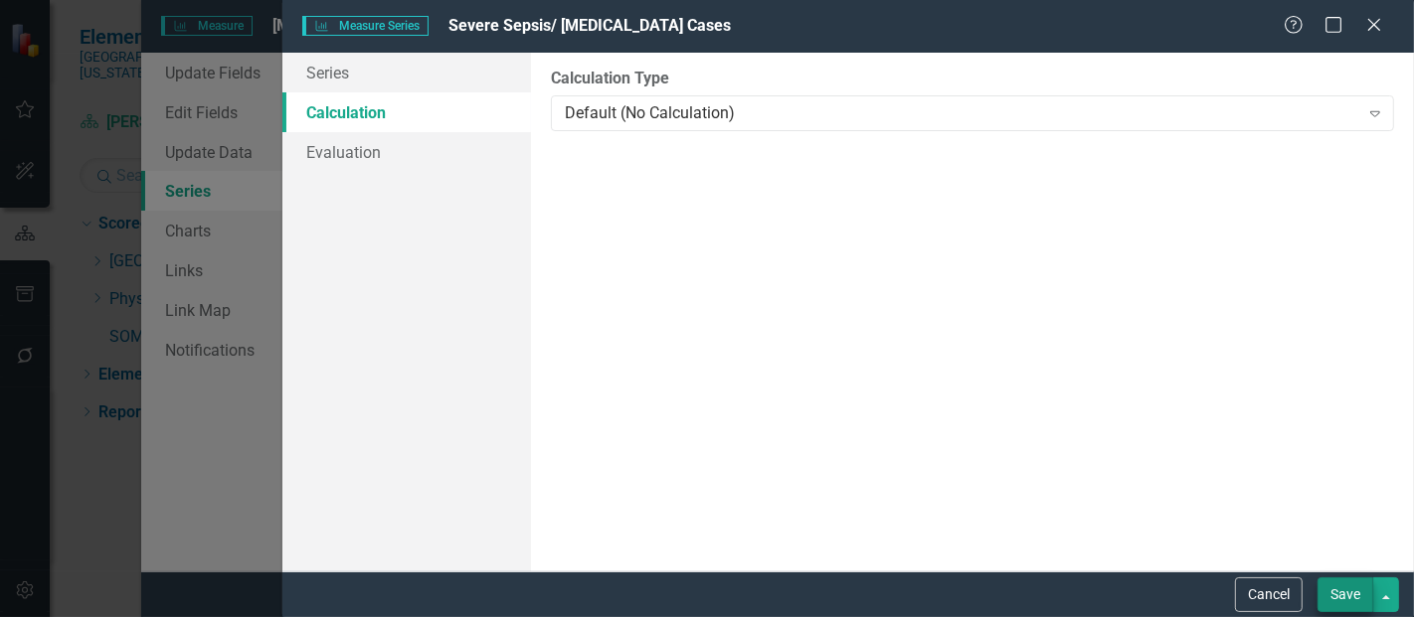
scroll to position [633, 0]
click at [1349, 598] on button "Save" at bounding box center [1345, 595] width 56 height 35
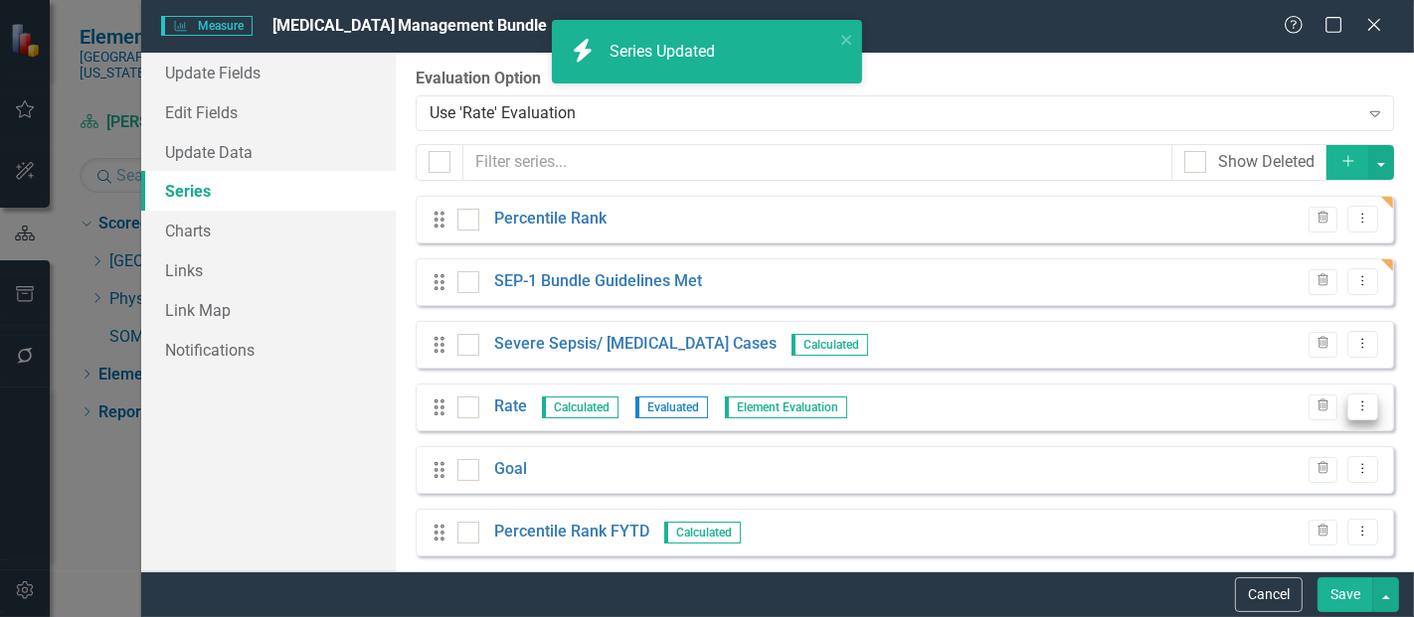
click at [1354, 412] on icon "Dropdown Menu" at bounding box center [1362, 406] width 17 height 13
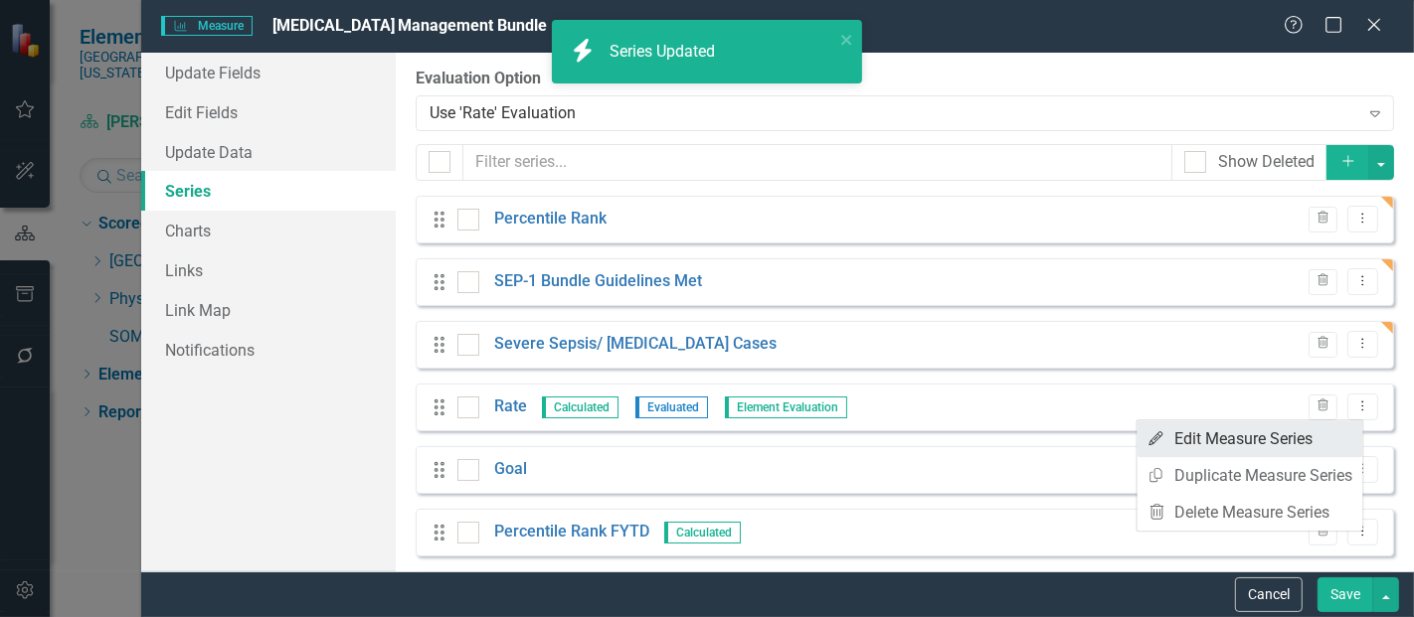
click at [1233, 445] on link "Edit Edit Measure Series" at bounding box center [1250, 439] width 226 height 37
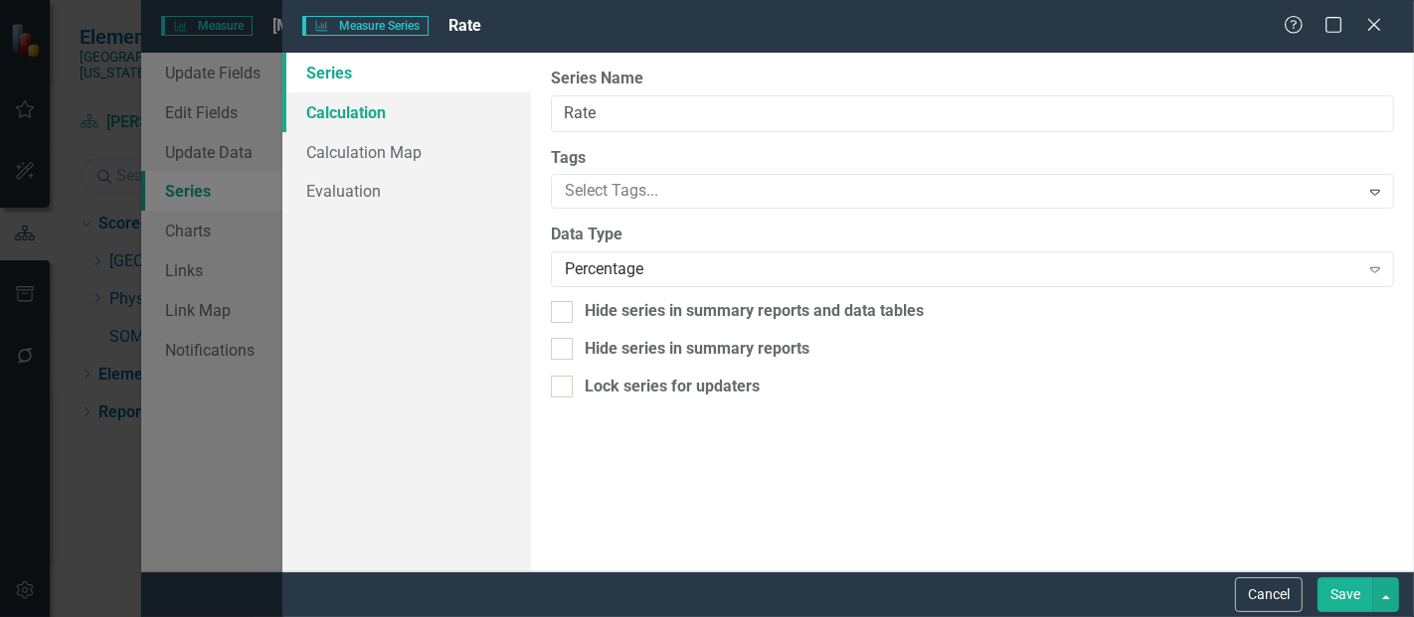
click at [403, 111] on link "Calculation" at bounding box center [406, 112] width 249 height 40
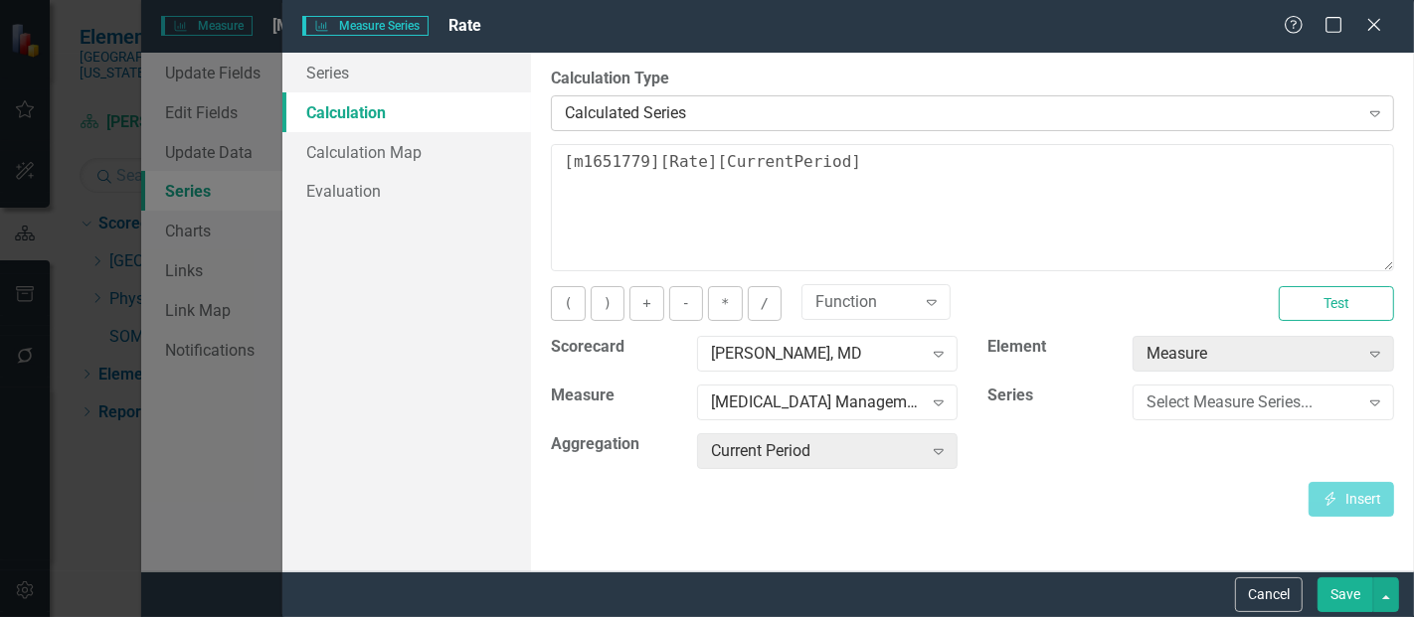
click at [619, 109] on div "Calculated Series" at bounding box center [961, 112] width 793 height 23
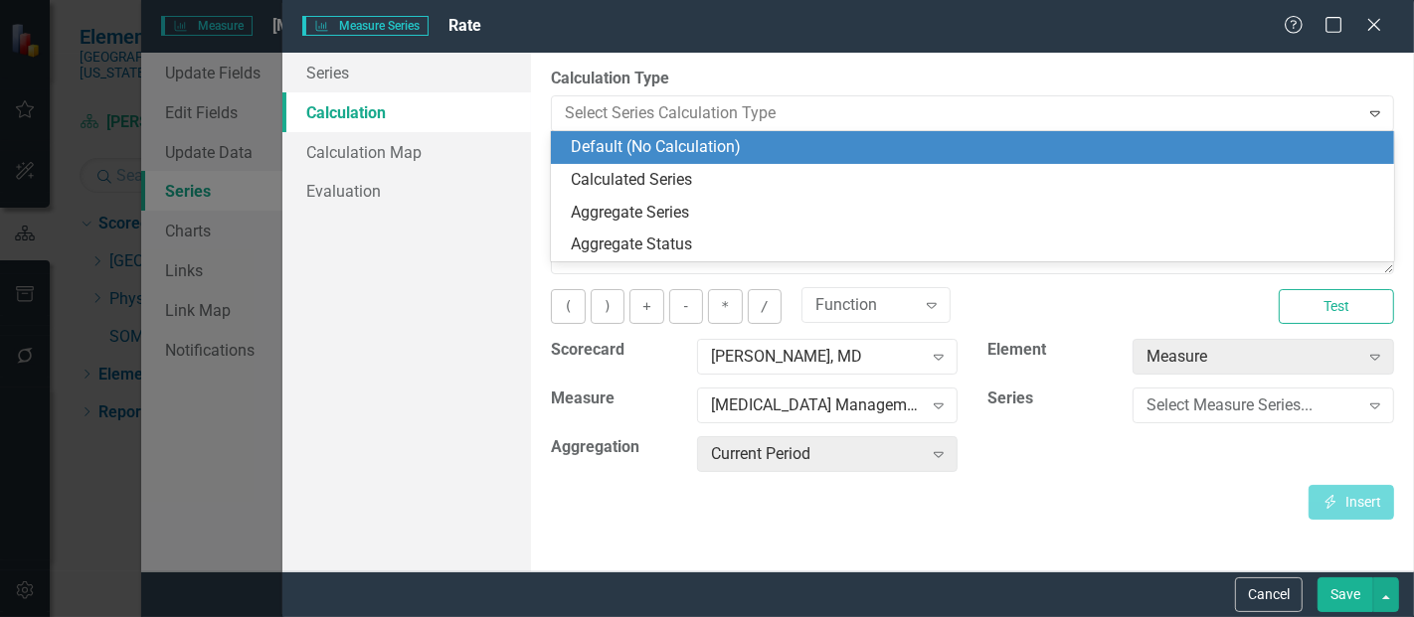
click at [635, 149] on div "Default (No Calculation)" at bounding box center [976, 147] width 811 height 23
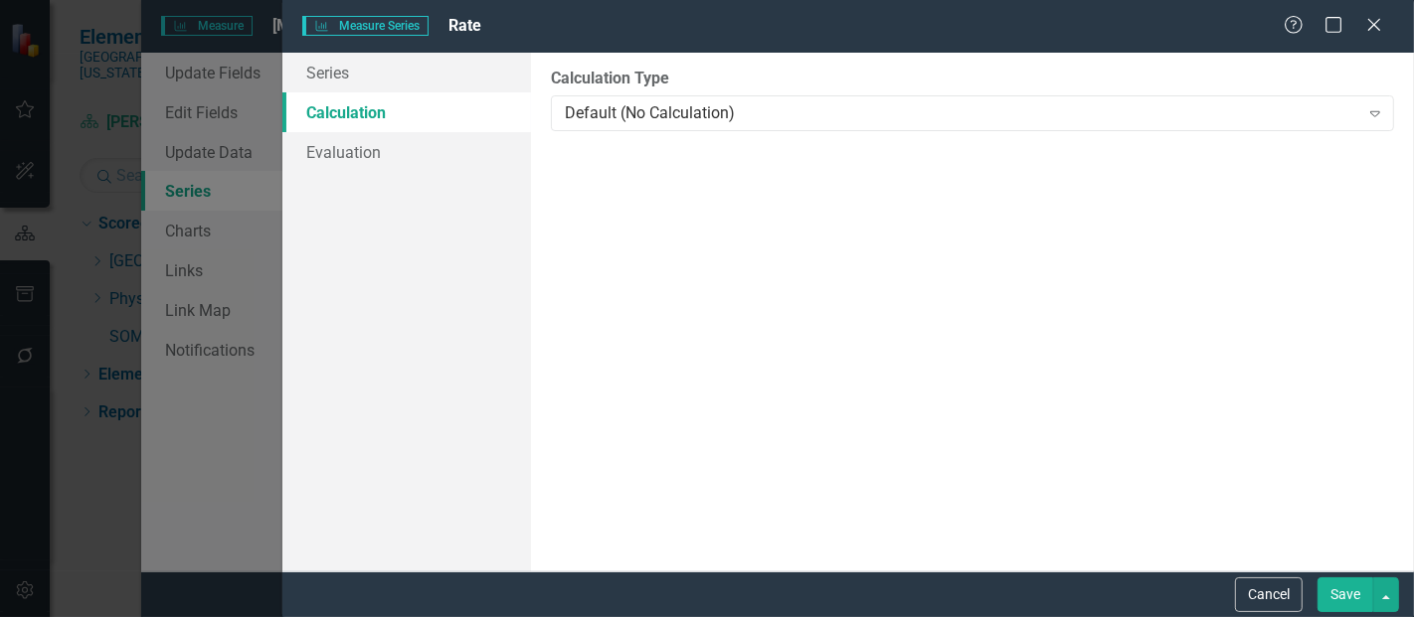
click at [1355, 604] on button "Save" at bounding box center [1345, 595] width 56 height 35
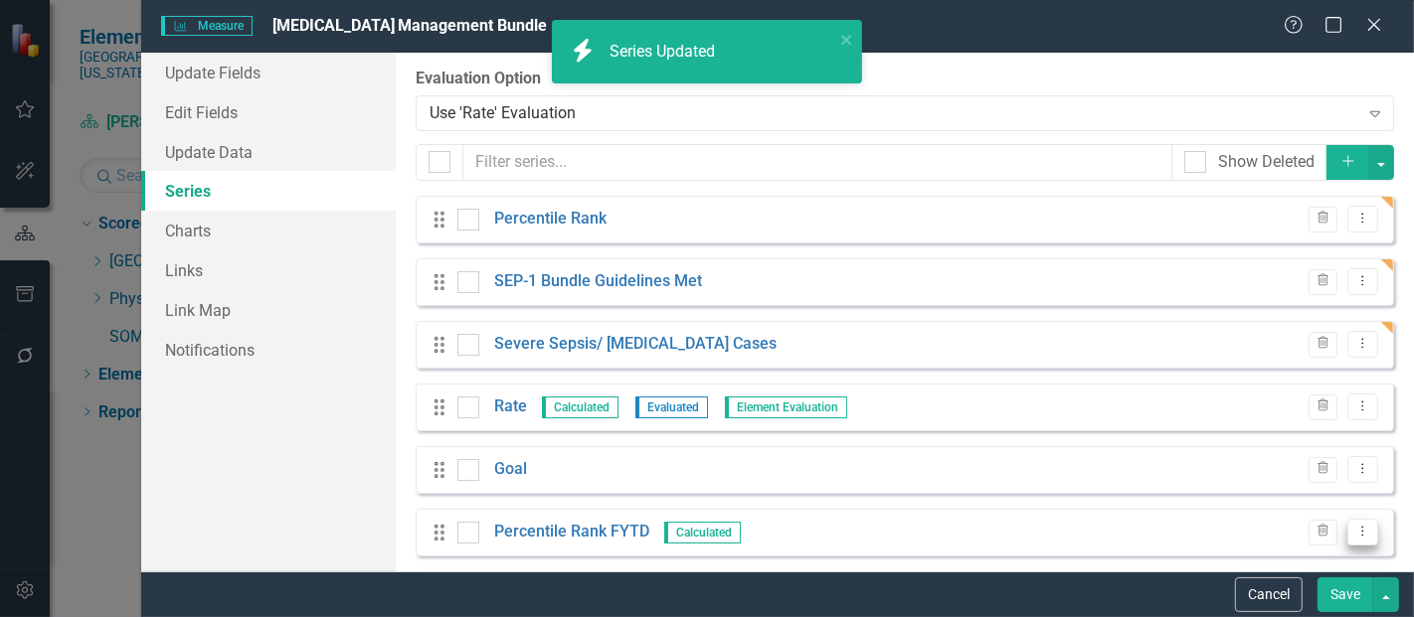
scroll to position [77, 0]
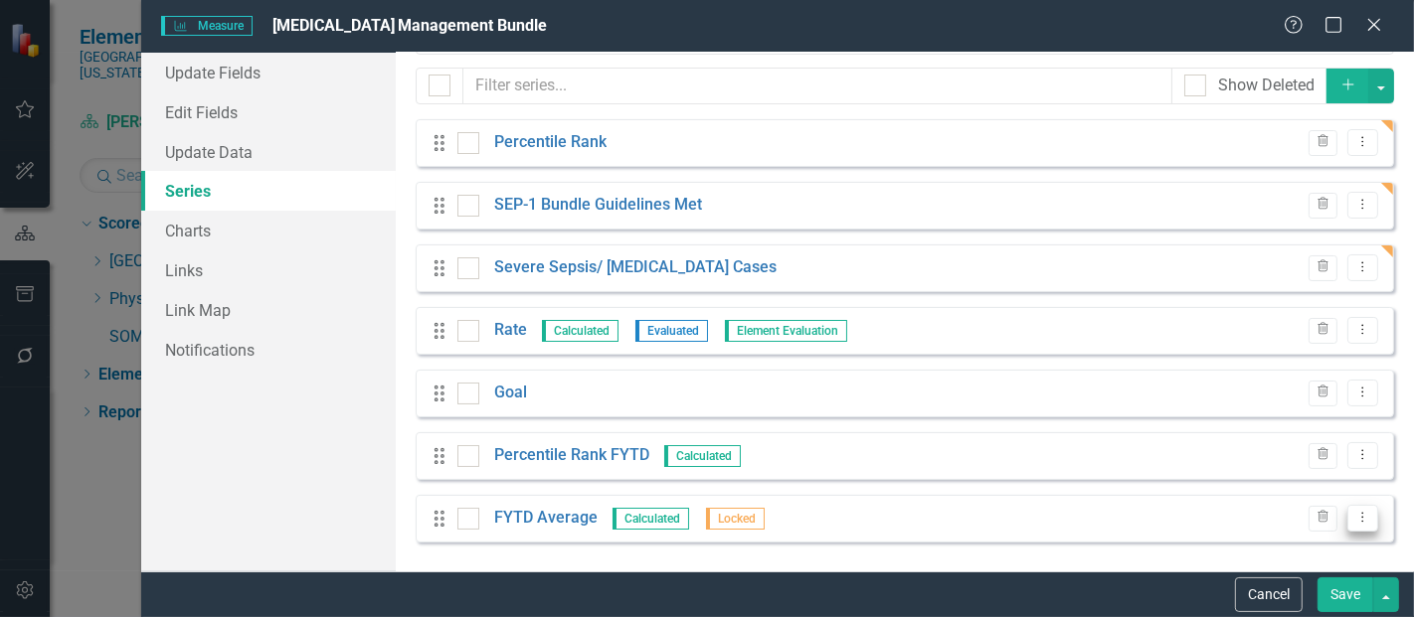
click at [1354, 518] on icon "Dropdown Menu" at bounding box center [1362, 517] width 17 height 13
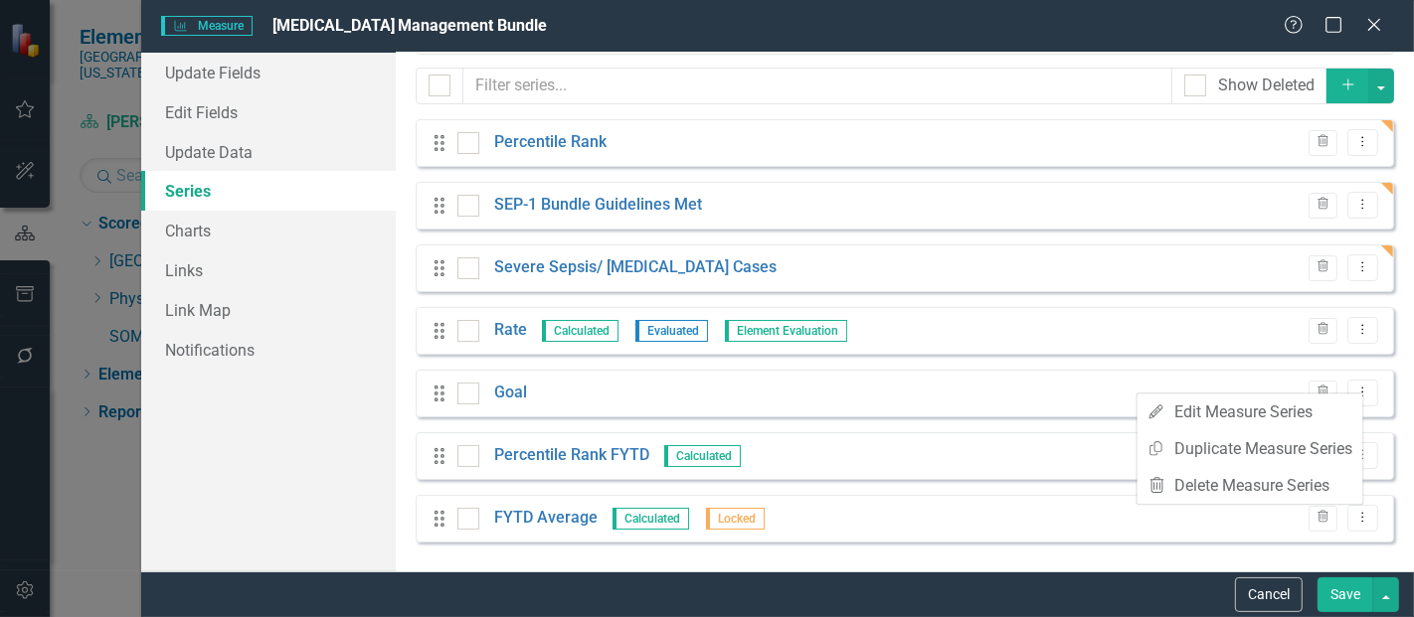
click at [1081, 410] on div "Drag Goal Trash Dropdown Menu" at bounding box center [905, 394] width 978 height 48
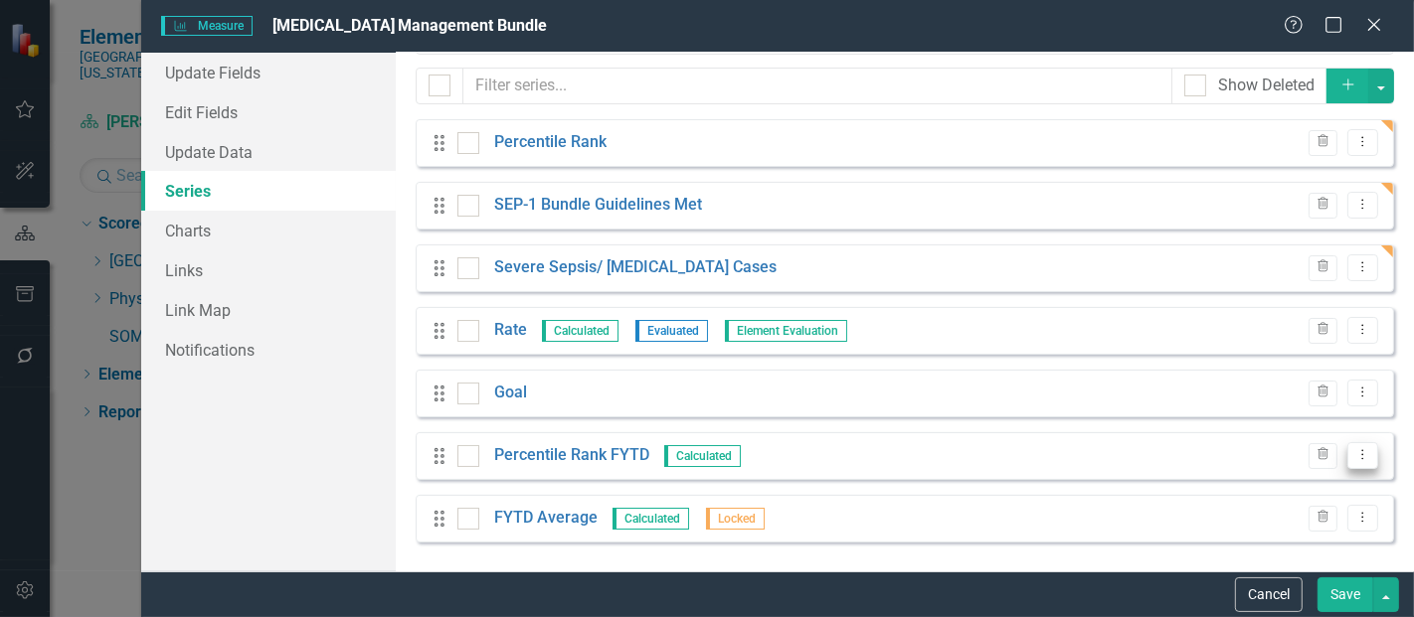
click at [1347, 462] on button "Dropdown Menu" at bounding box center [1362, 455] width 31 height 27
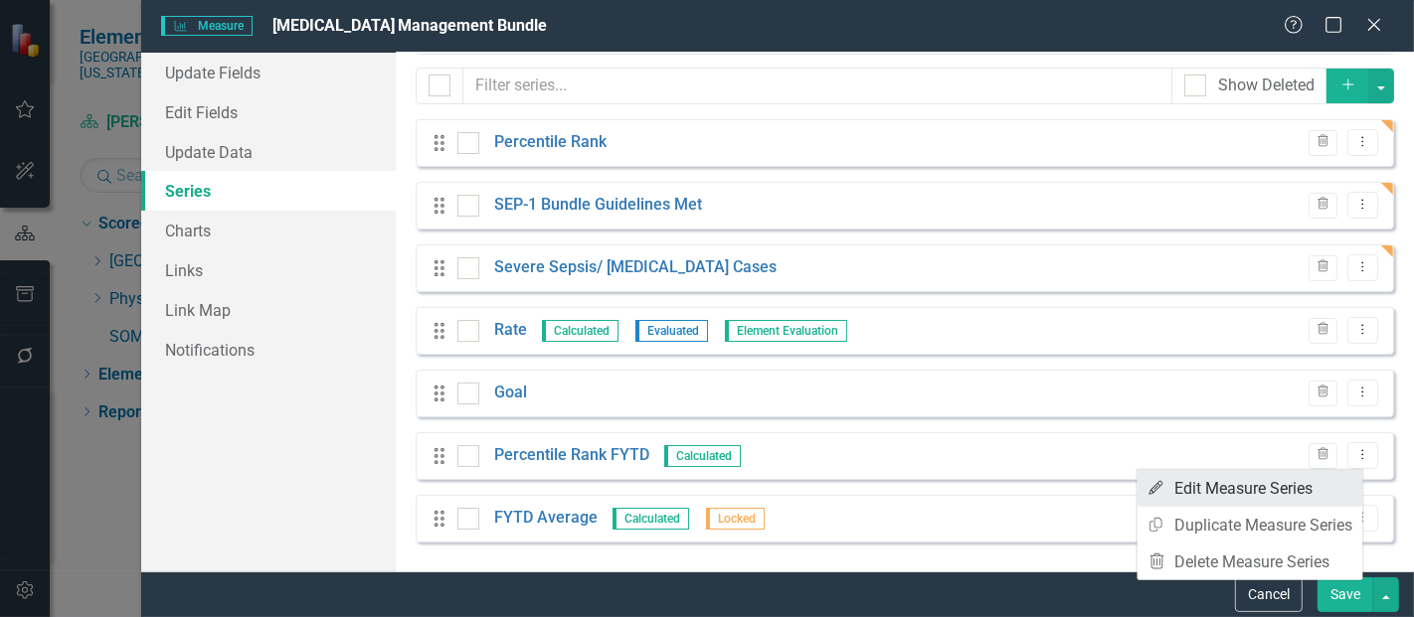
click at [1282, 480] on link "Edit Edit Measure Series" at bounding box center [1250, 488] width 226 height 37
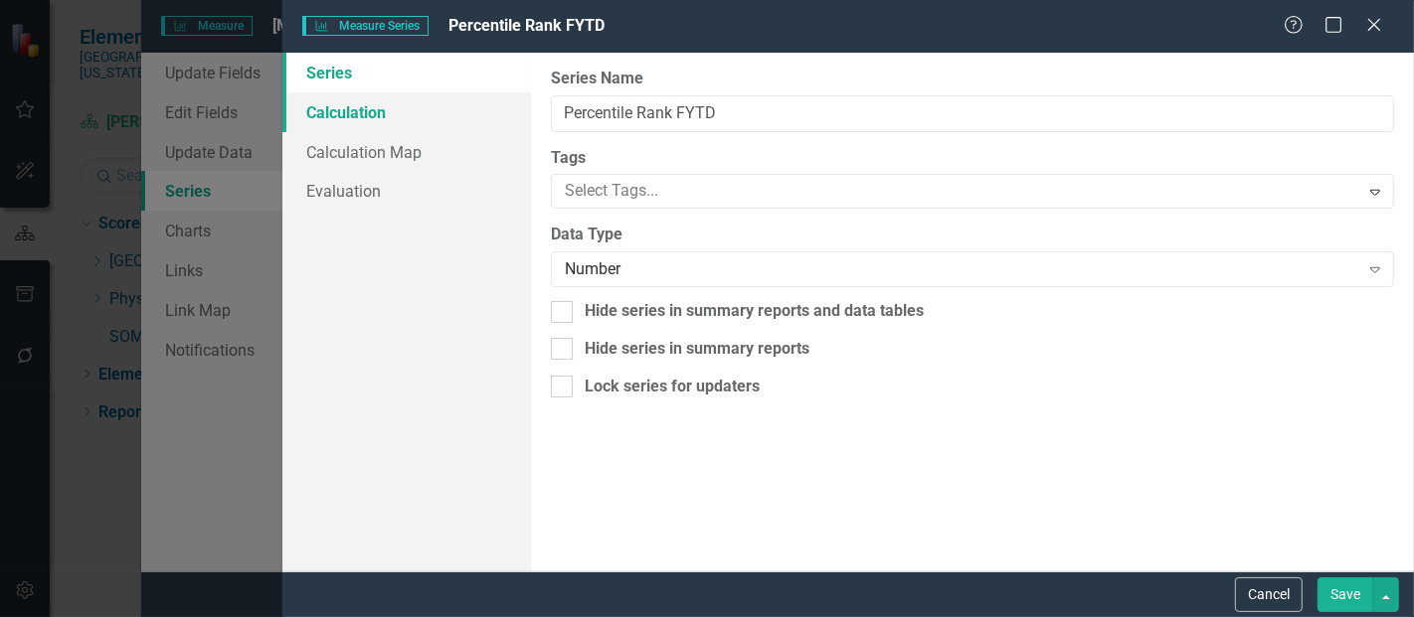
click at [400, 106] on link "Calculation" at bounding box center [406, 112] width 249 height 40
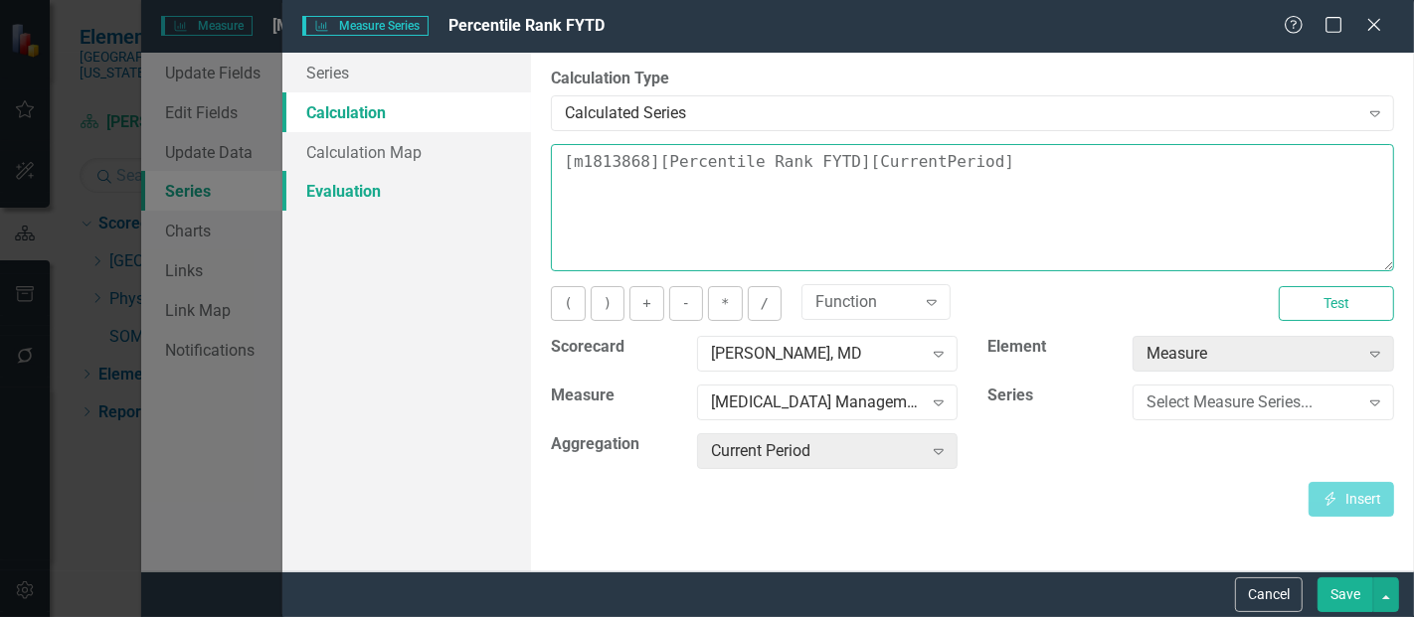
drag, startPoint x: 1022, startPoint y: 177, endPoint x: 443, endPoint y: 194, distance: 578.9
click at [443, 194] on div "Series Calculation Calculation Map Evaluation From this page, you can edit the …" at bounding box center [848, 312] width 1132 height 519
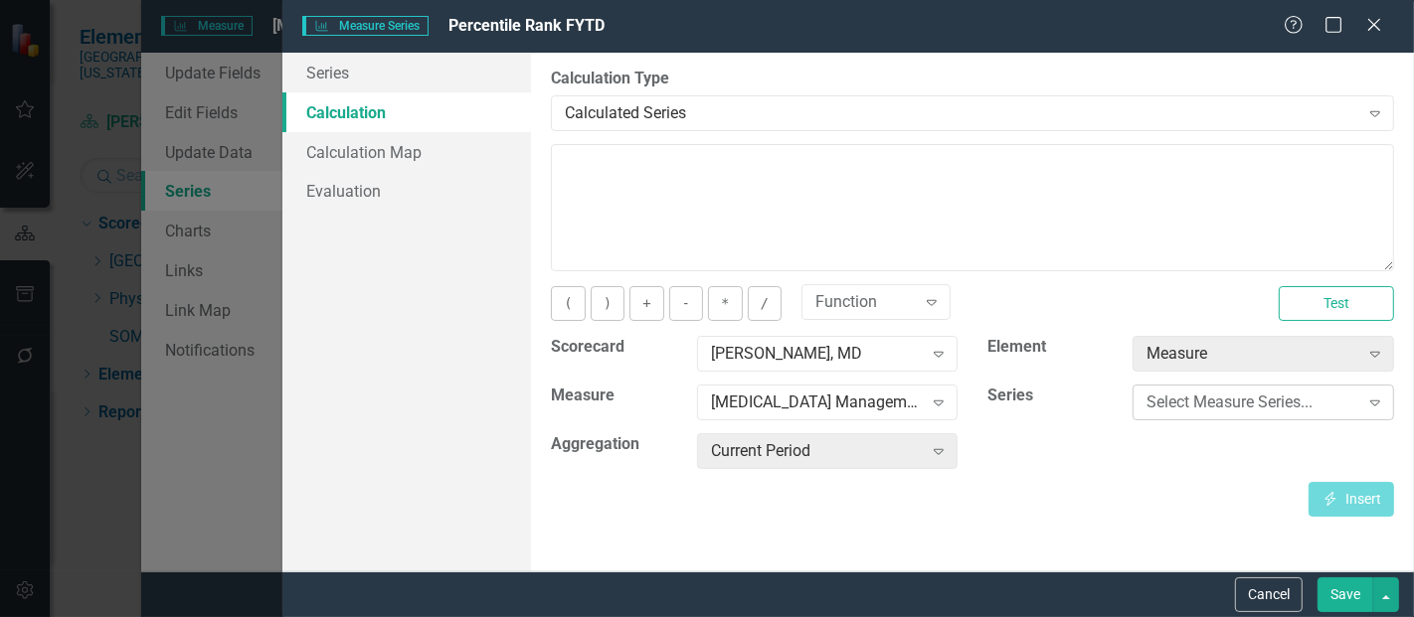
click at [1264, 396] on div "Select Measure Series..." at bounding box center [1252, 403] width 212 height 23
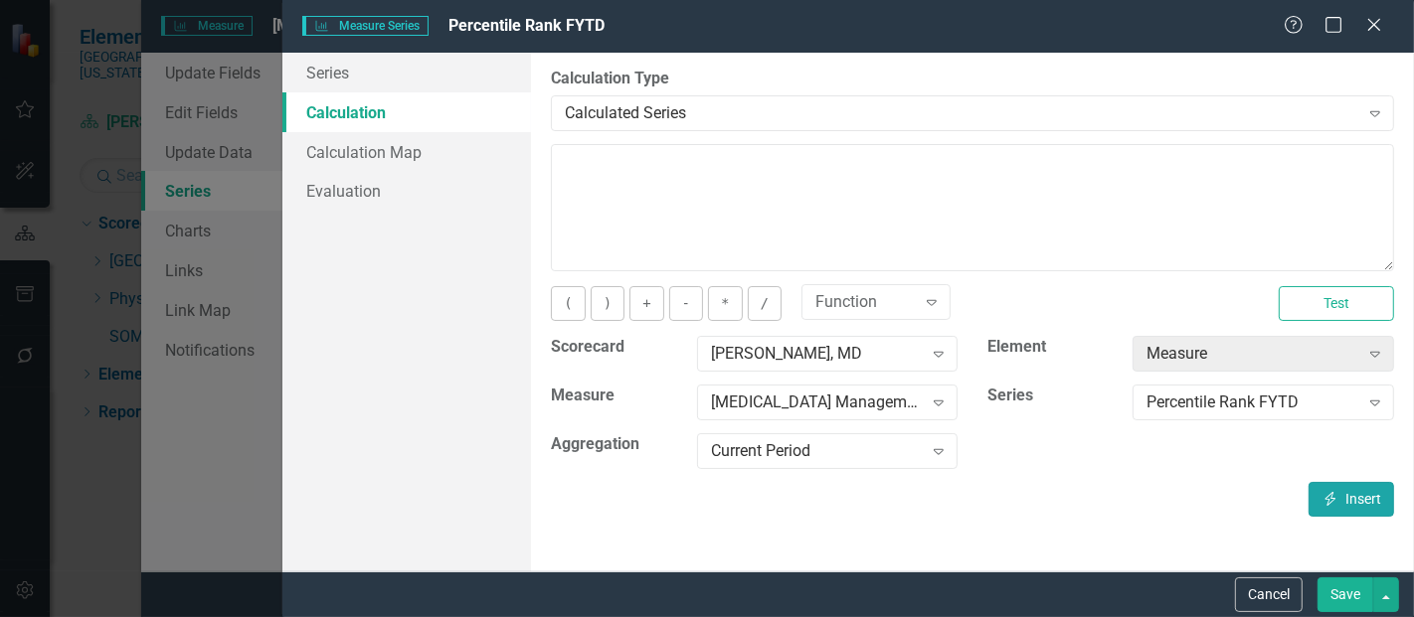
click at [1331, 496] on icon "button" at bounding box center [1330, 499] width 11 height 14
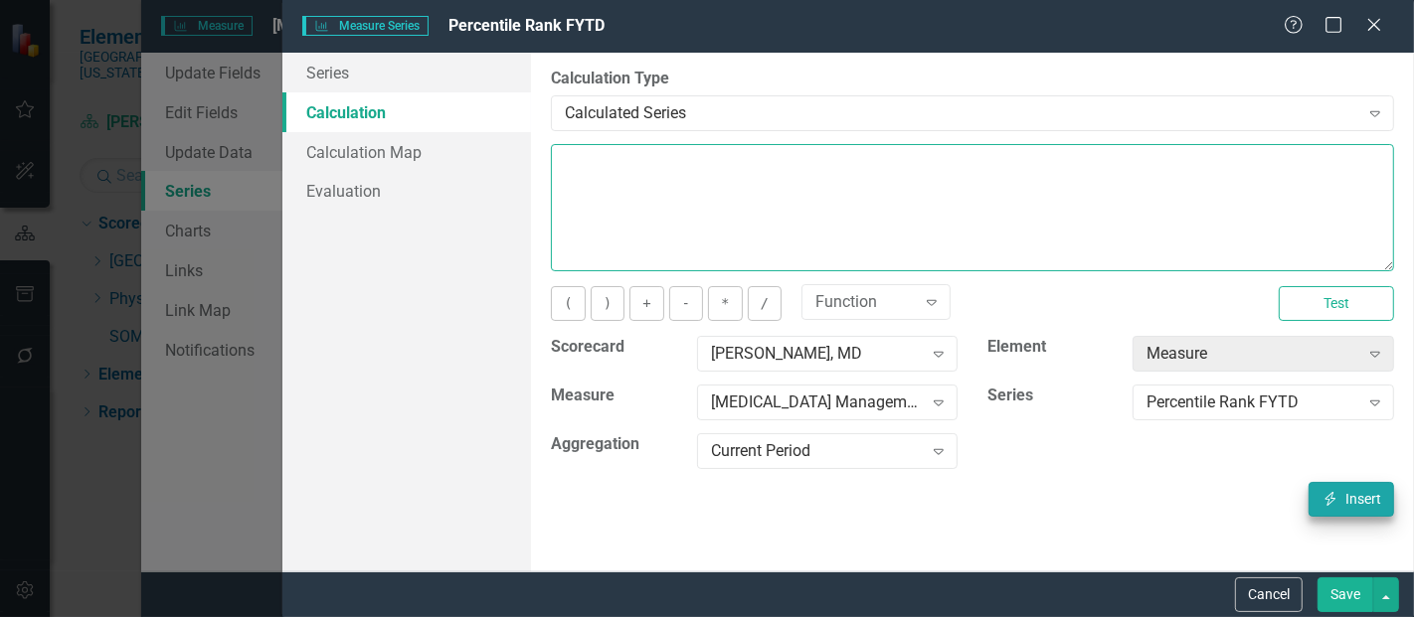
type textarea "[m2035635][Percentile Rank FYTD][CurrentPeriod]"
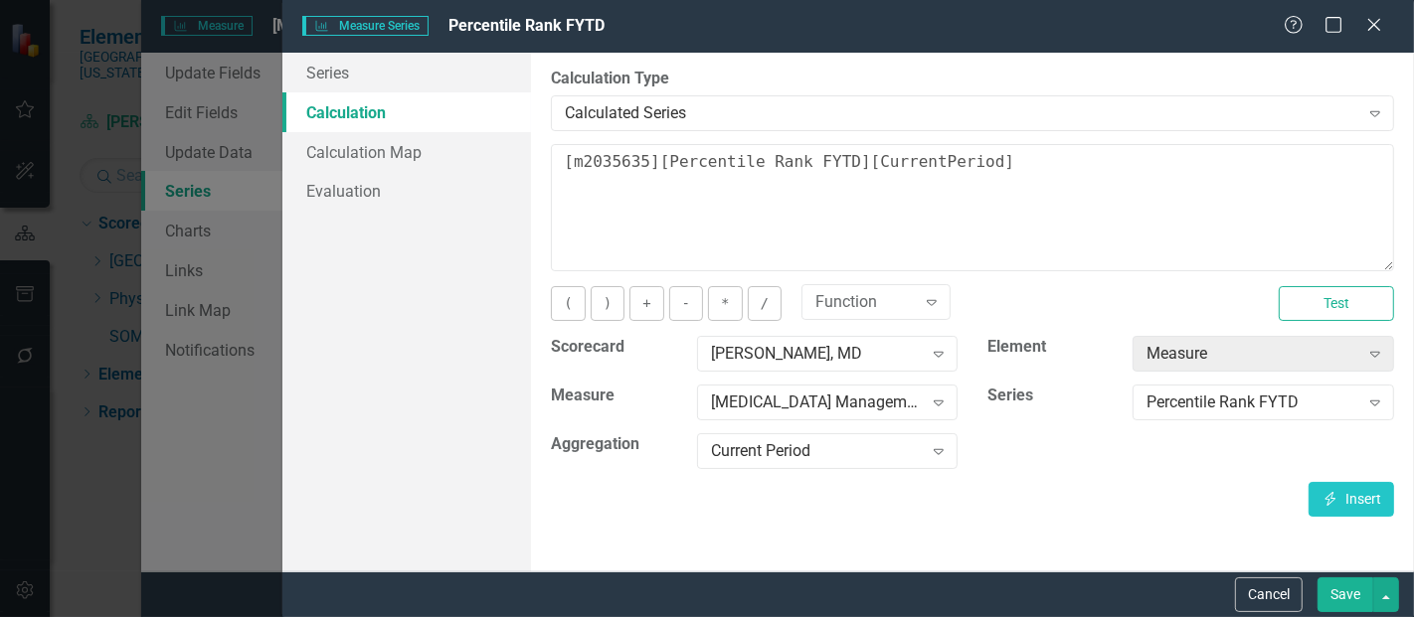
click at [1344, 596] on button "Save" at bounding box center [1345, 595] width 56 height 35
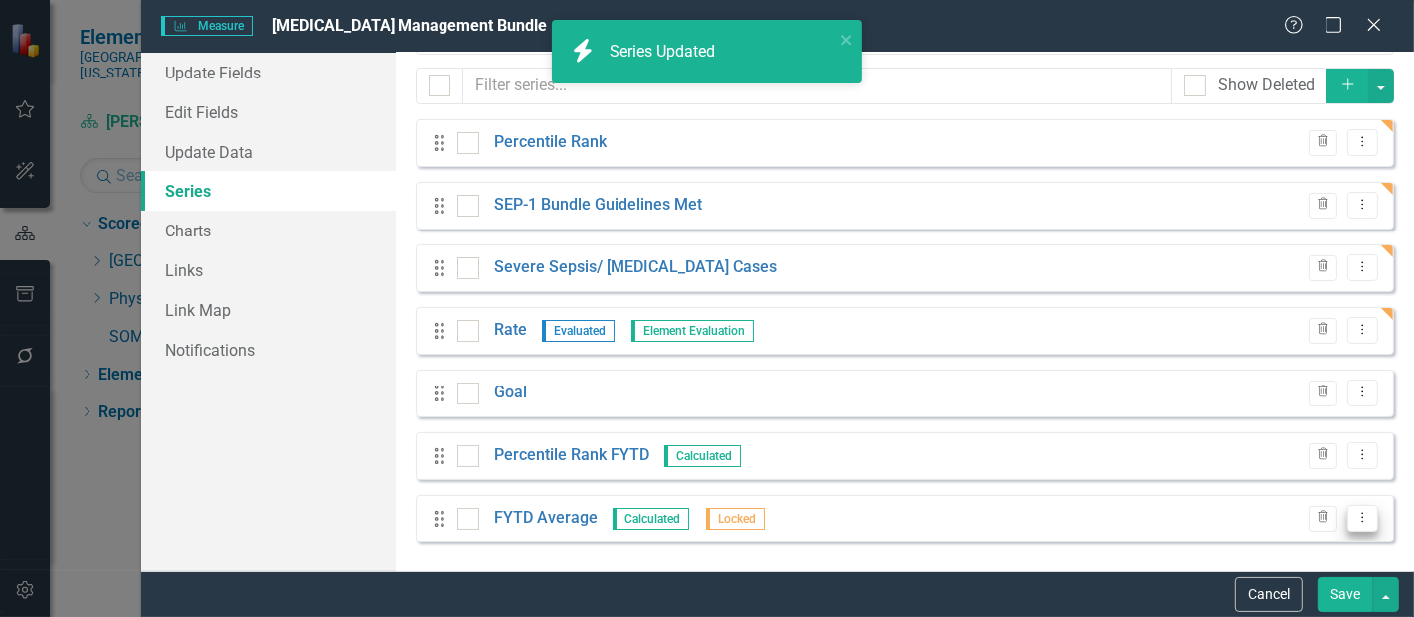
click at [1355, 521] on icon "Dropdown Menu" at bounding box center [1362, 517] width 17 height 13
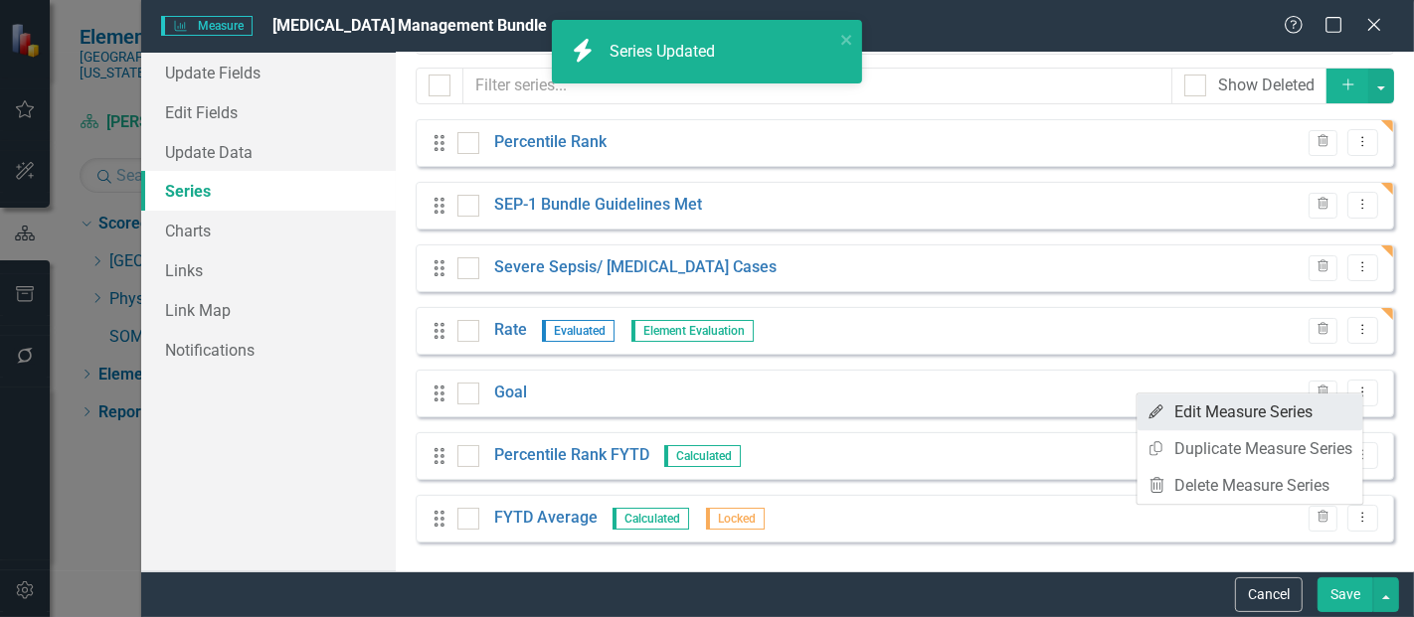
click at [1250, 412] on link "Edit Edit Measure Series" at bounding box center [1250, 412] width 226 height 37
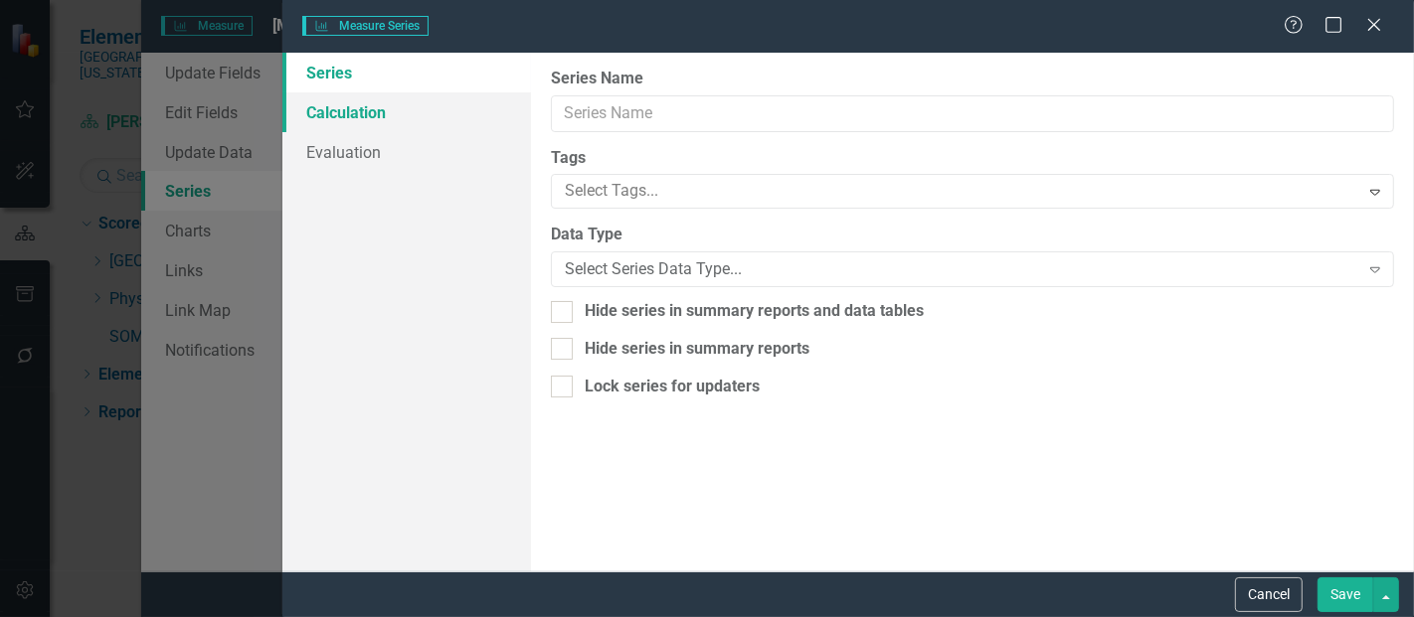
type input "FYTD Average"
checkbox input "true"
click at [366, 114] on link "Calculation" at bounding box center [406, 112] width 249 height 40
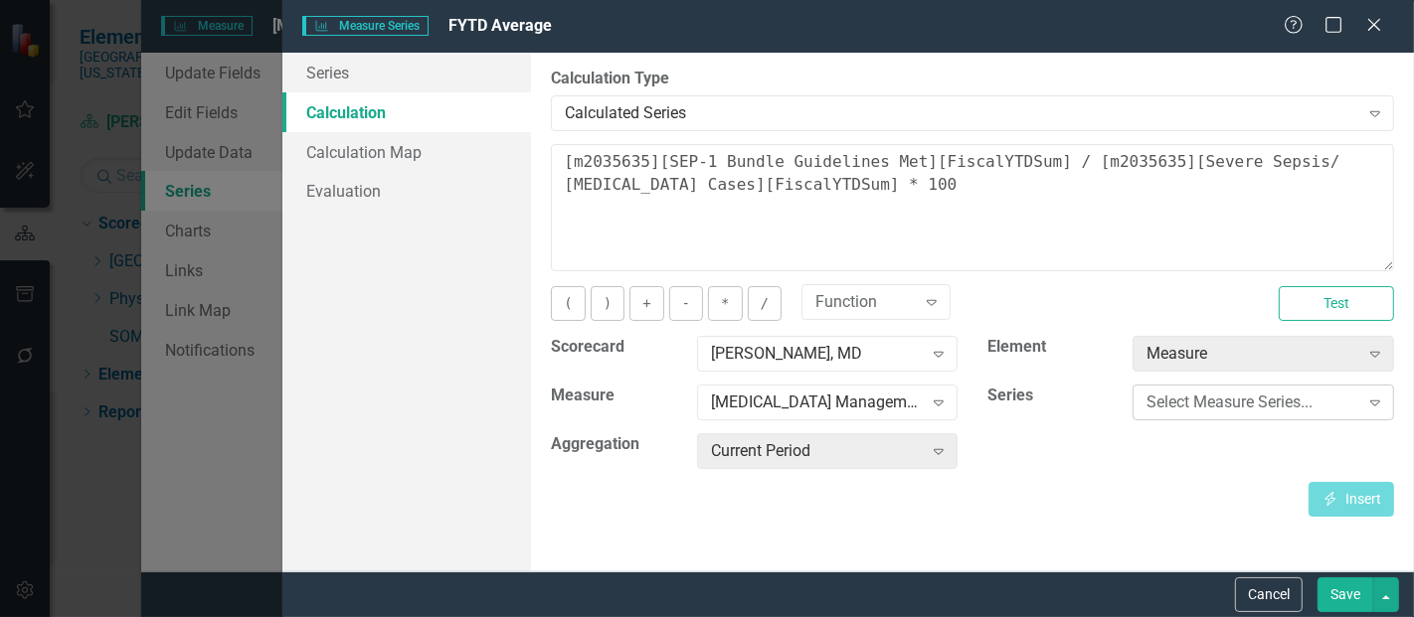
click at [1169, 401] on div "Select Measure Series..." at bounding box center [1252, 403] width 212 height 23
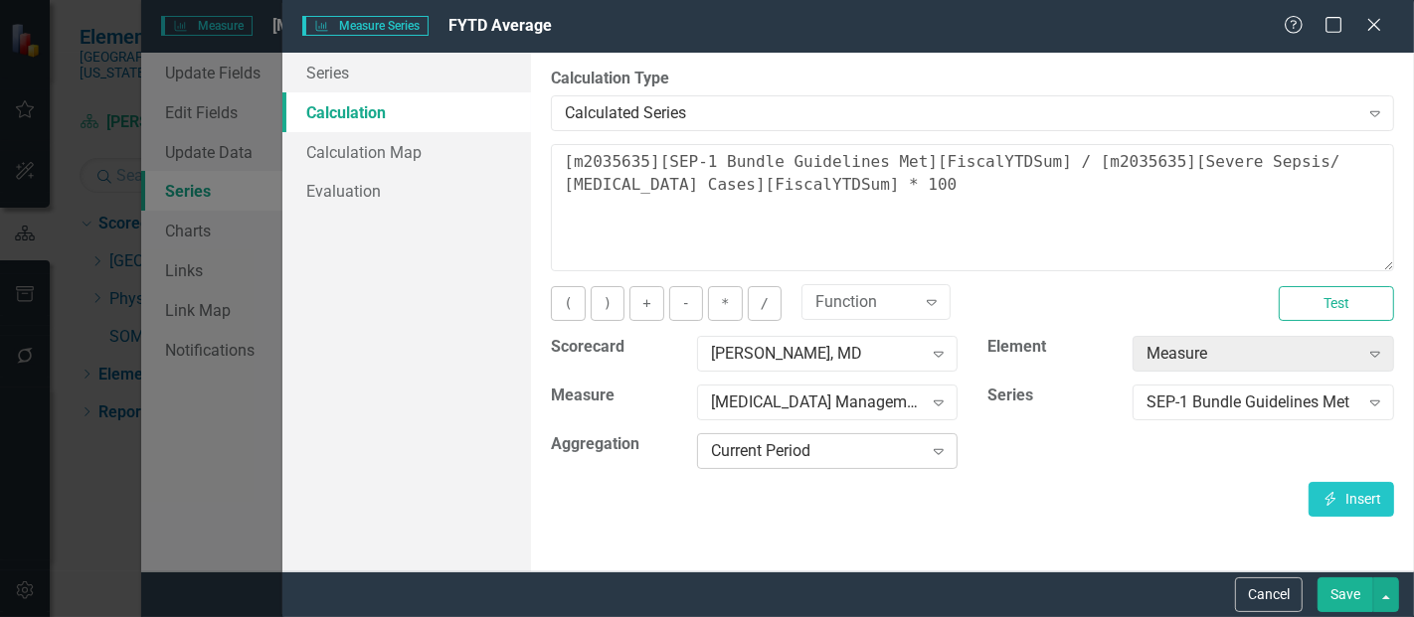
click at [796, 442] on div "Current Period" at bounding box center [817, 451] width 212 height 23
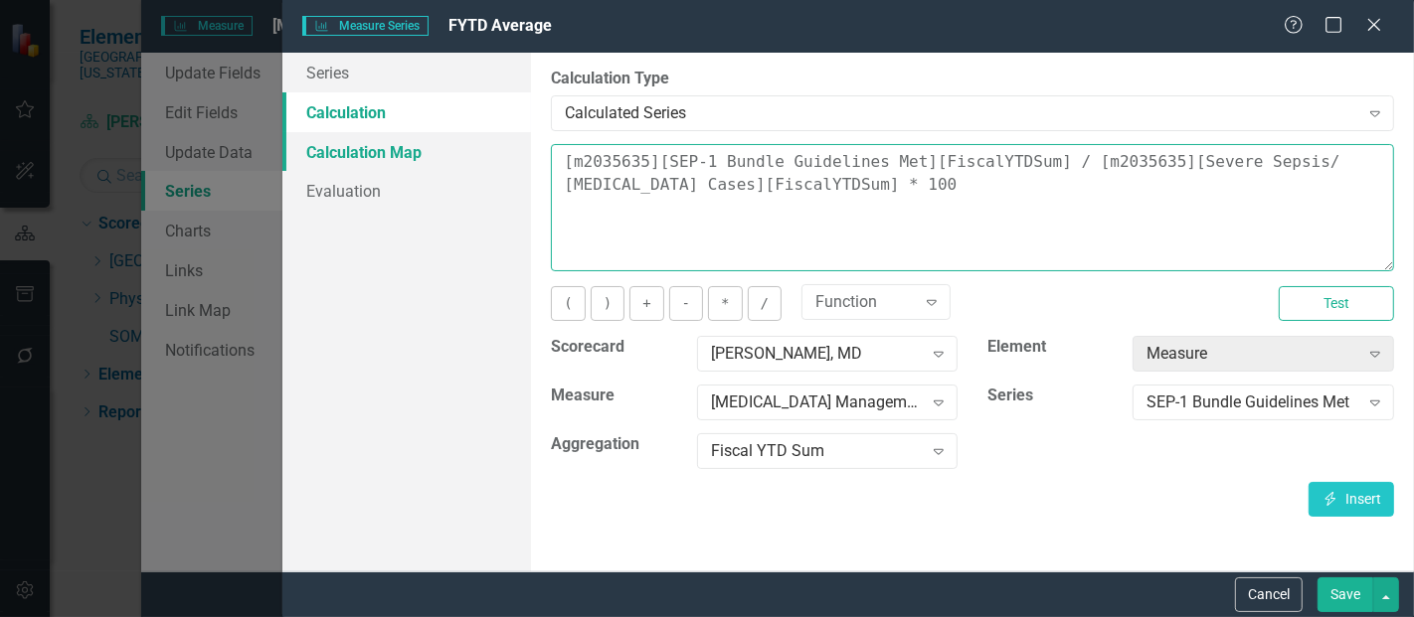
drag, startPoint x: 907, startPoint y: 200, endPoint x: 479, endPoint y: 135, distance: 432.4
click at [479, 135] on div "Series Calculation Calculation Map Evaluation From this page, you can edit the …" at bounding box center [848, 312] width 1132 height 519
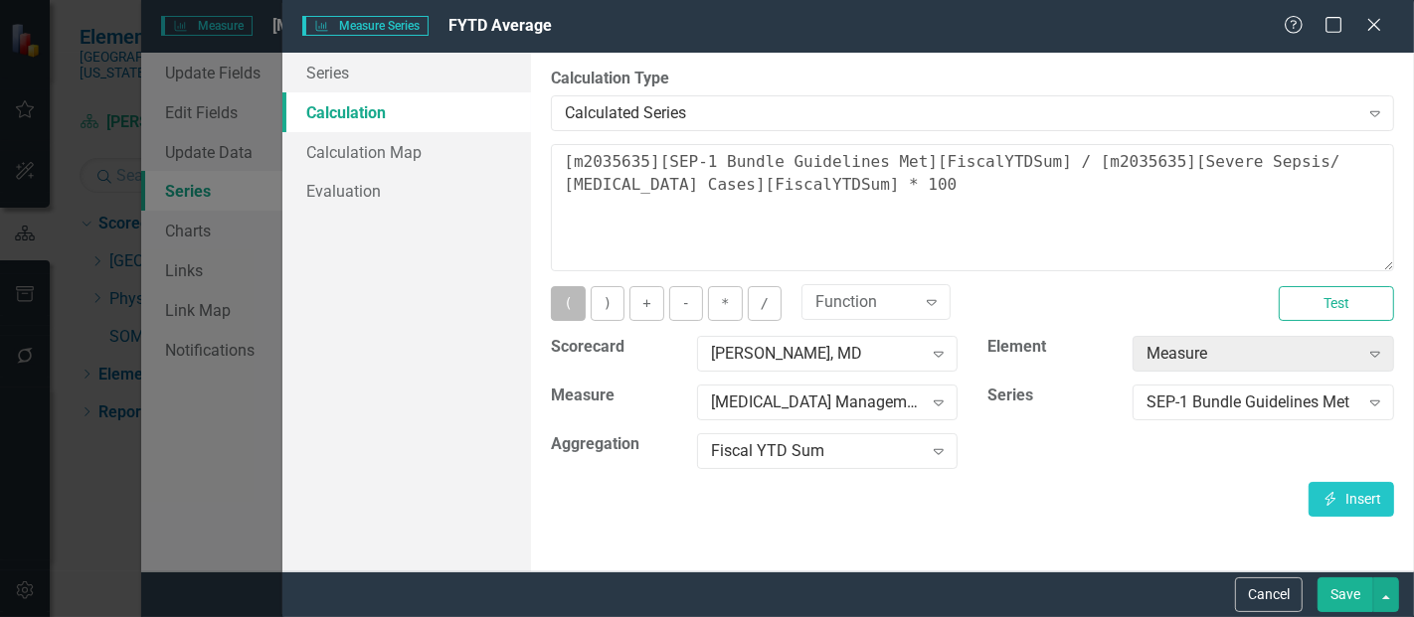
click at [568, 299] on button "(" at bounding box center [568, 303] width 34 height 35
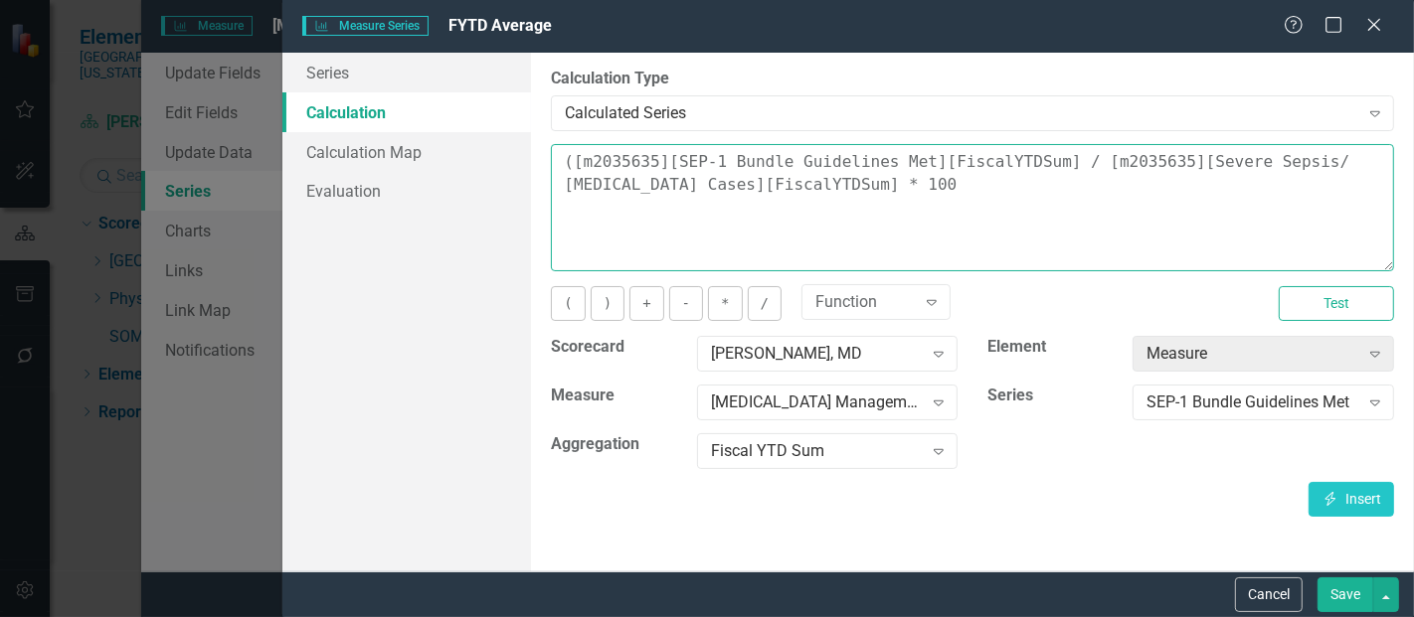
drag, startPoint x: 862, startPoint y: 191, endPoint x: 582, endPoint y: 163, distance: 281.8
click at [582, 163] on textarea "([m2035635][SEP-1 Bundle Guidelines Met][FiscalYTDSum] / [m2035635][Severe Seps…" at bounding box center [972, 207] width 843 height 127
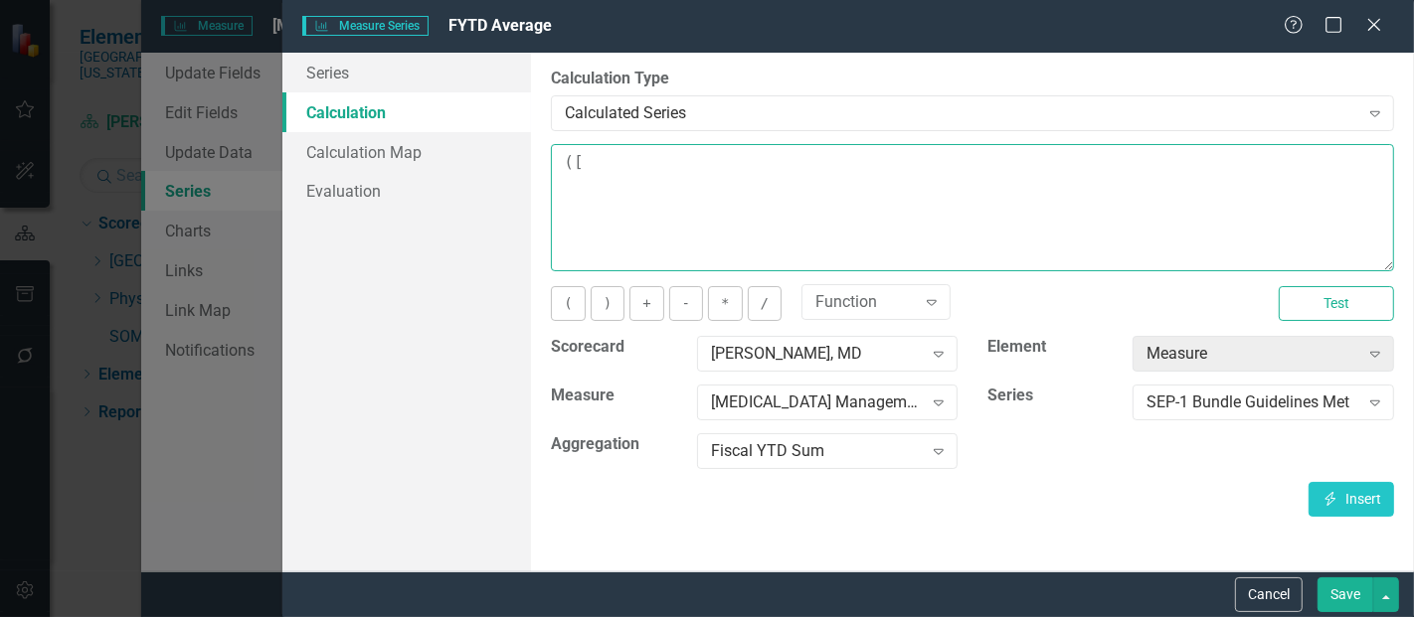
type textarea "("
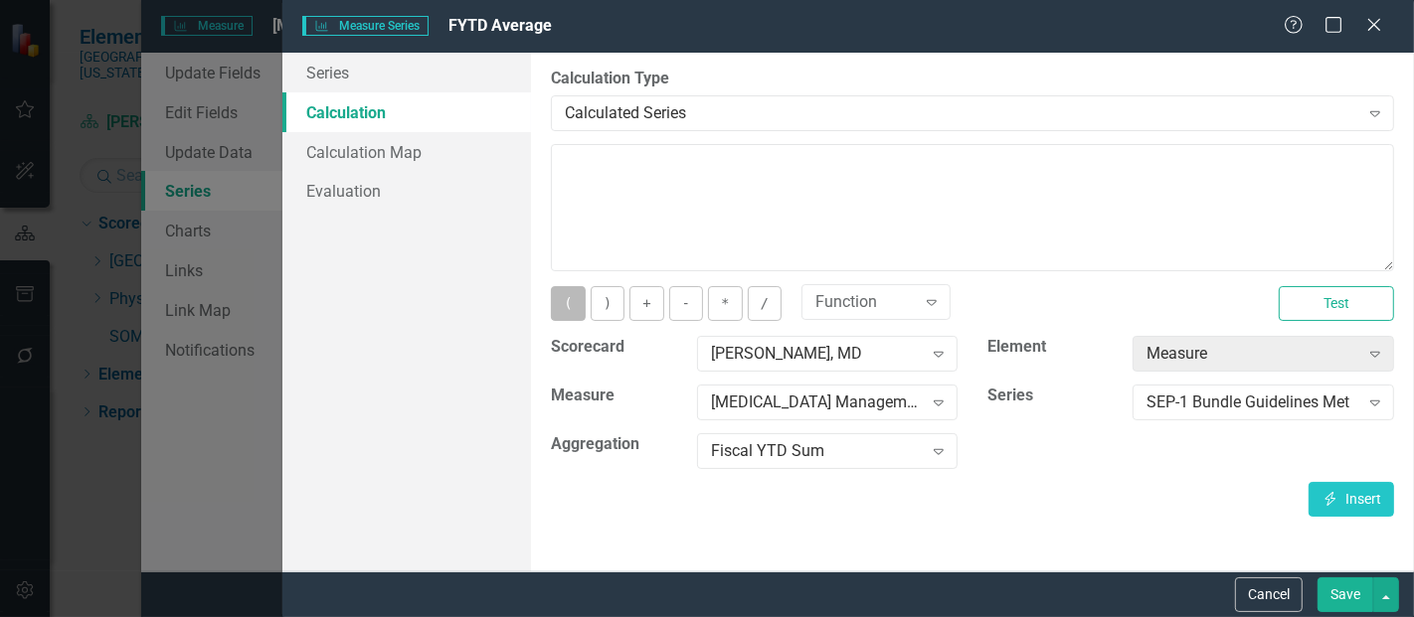
click at [562, 306] on button "(" at bounding box center [568, 303] width 34 height 35
click at [1317, 493] on button "Insert Insert" at bounding box center [1352, 499] width 86 height 35
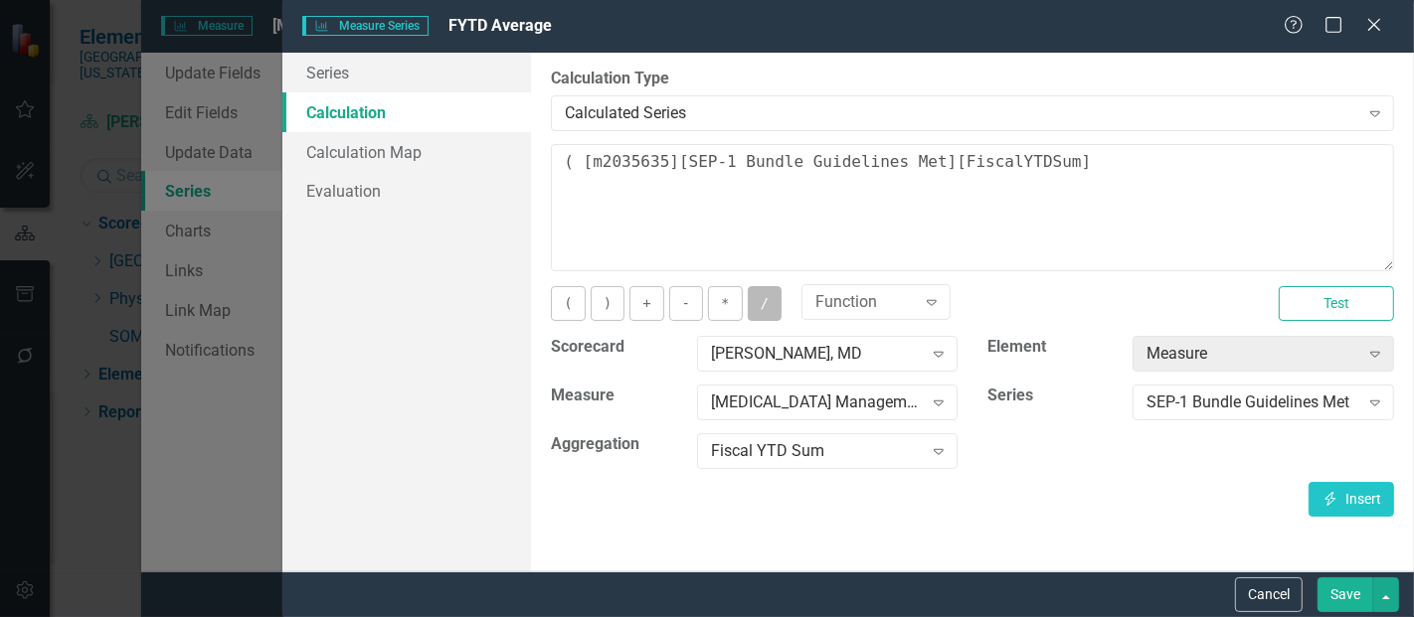
click at [750, 299] on button "/" at bounding box center [765, 303] width 34 height 35
click at [1264, 409] on div "SEP-1 Bundle Guidelines Met" at bounding box center [1252, 403] width 212 height 23
click at [1332, 498] on icon "button" at bounding box center [1330, 499] width 11 height 14
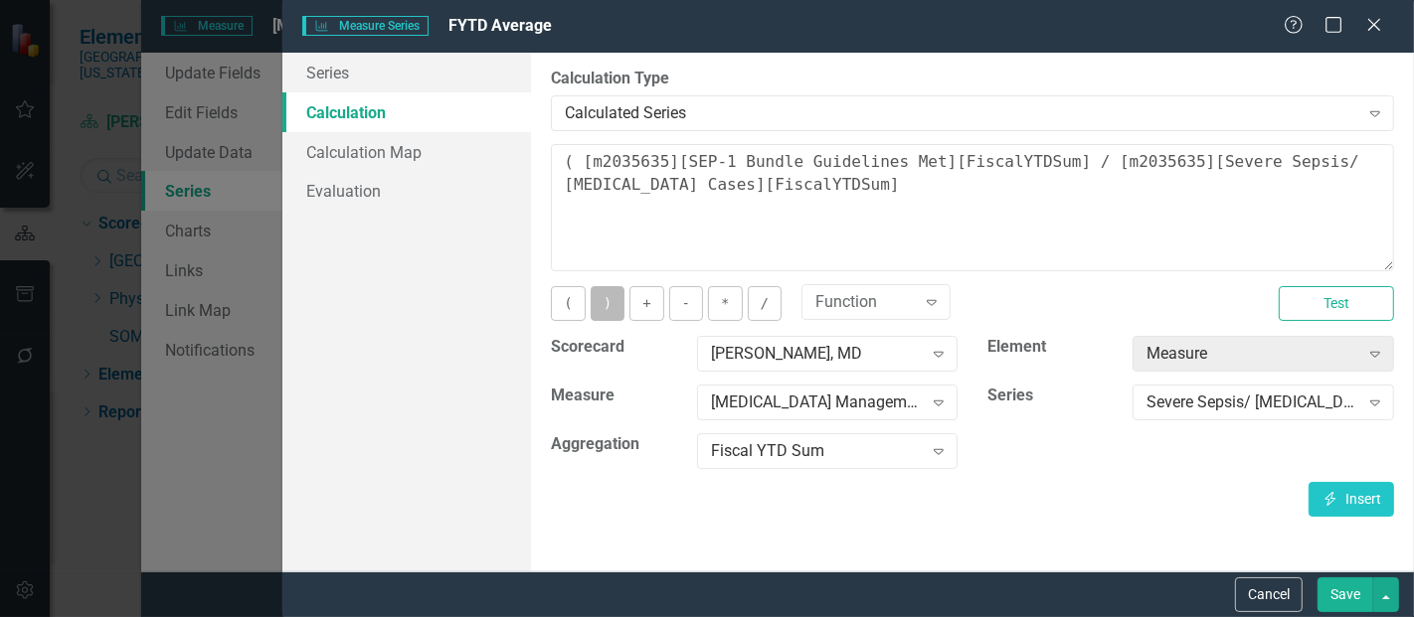
click at [610, 297] on button ")" at bounding box center [608, 303] width 34 height 35
click at [721, 299] on button "*" at bounding box center [725, 303] width 34 height 35
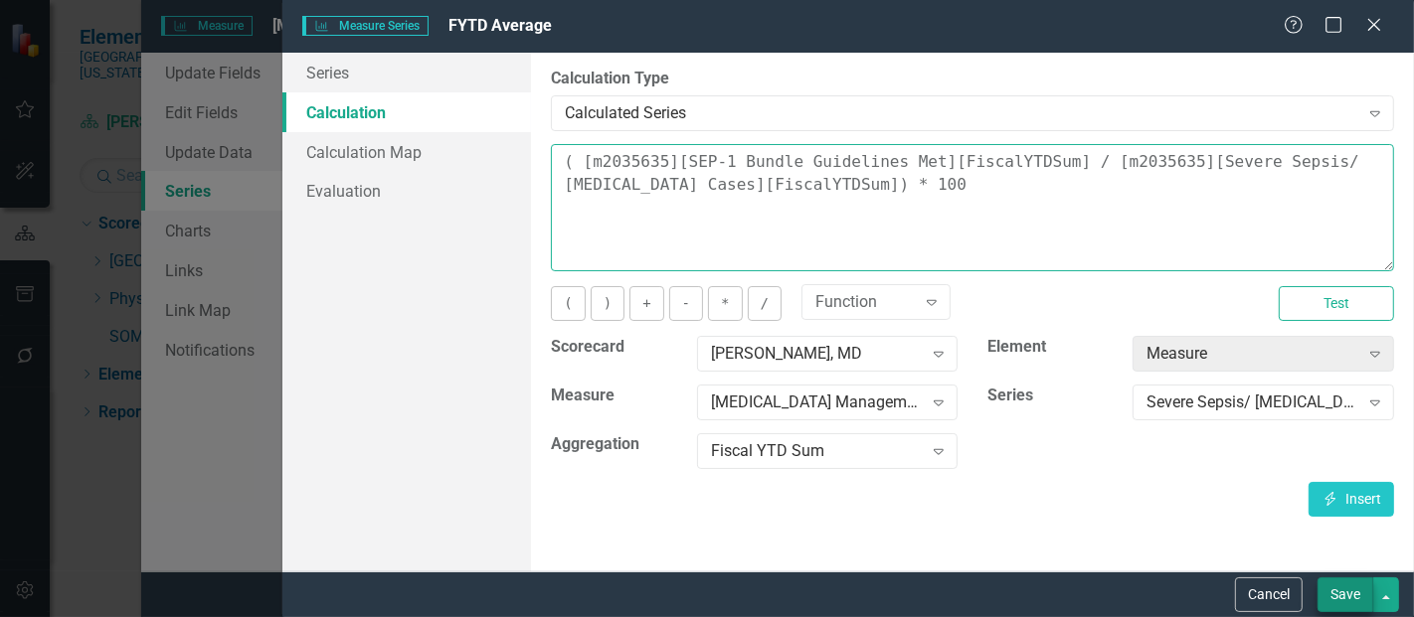
type textarea "( [m2035635][SEP-1 Bundle Guidelines Met][FiscalYTDSum] / [m2035635][Severe Sep…"
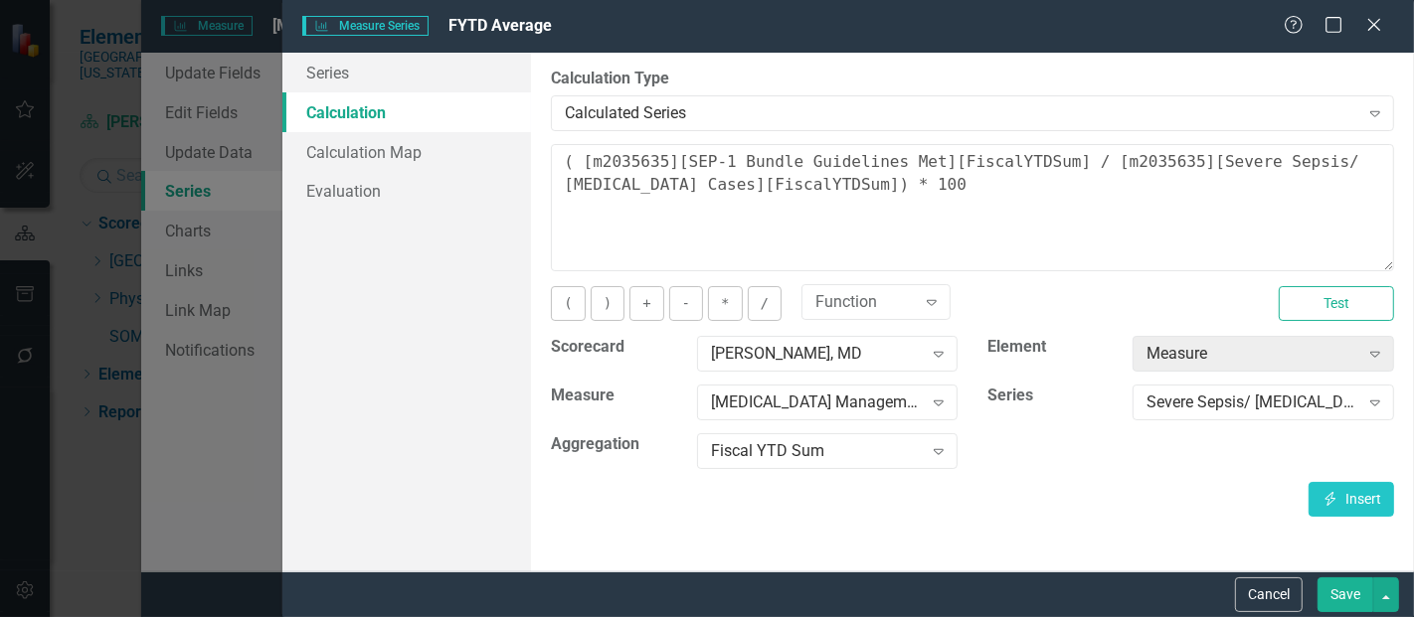
click at [1340, 585] on button "Save" at bounding box center [1345, 595] width 56 height 35
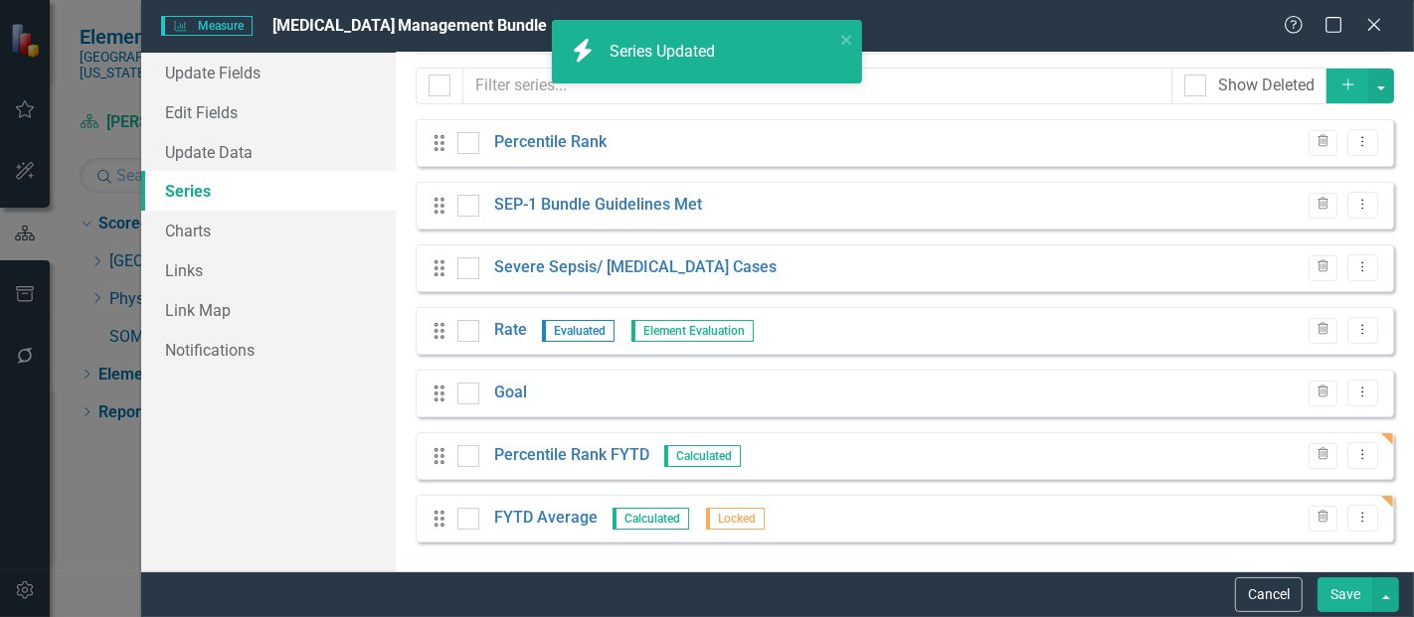
click at [1337, 596] on button "Save" at bounding box center [1345, 595] width 56 height 35
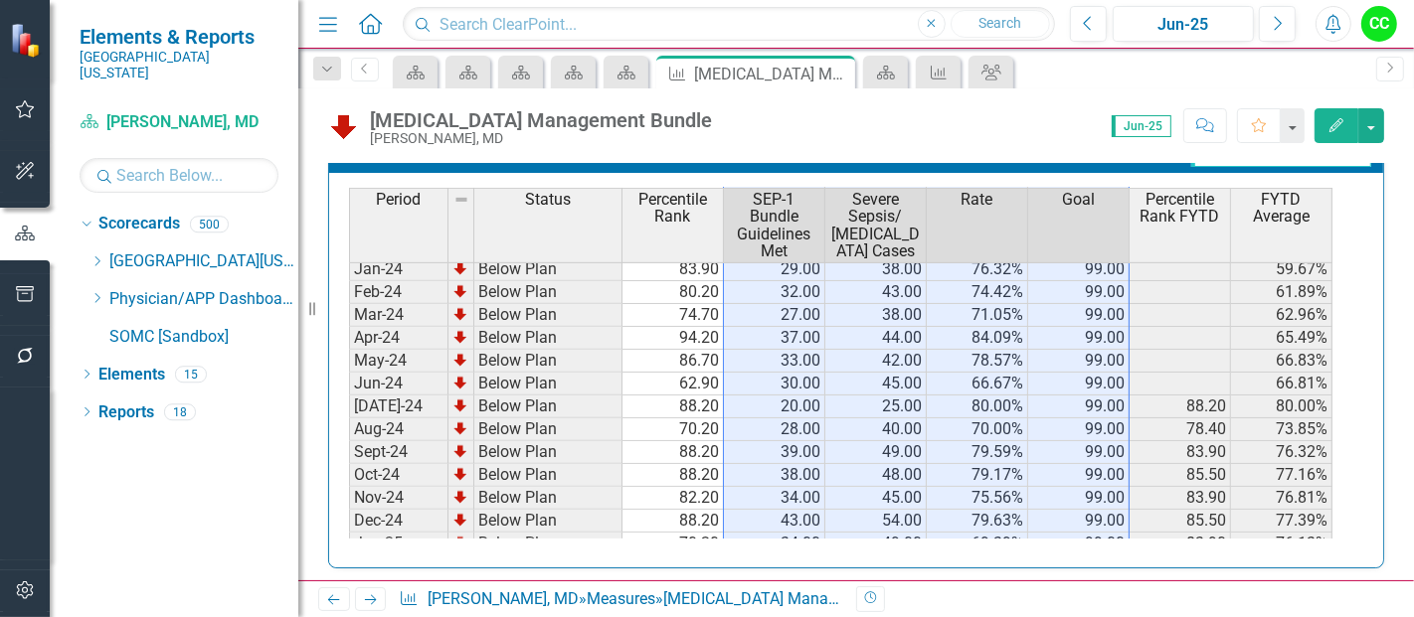
scroll to position [579, 0]
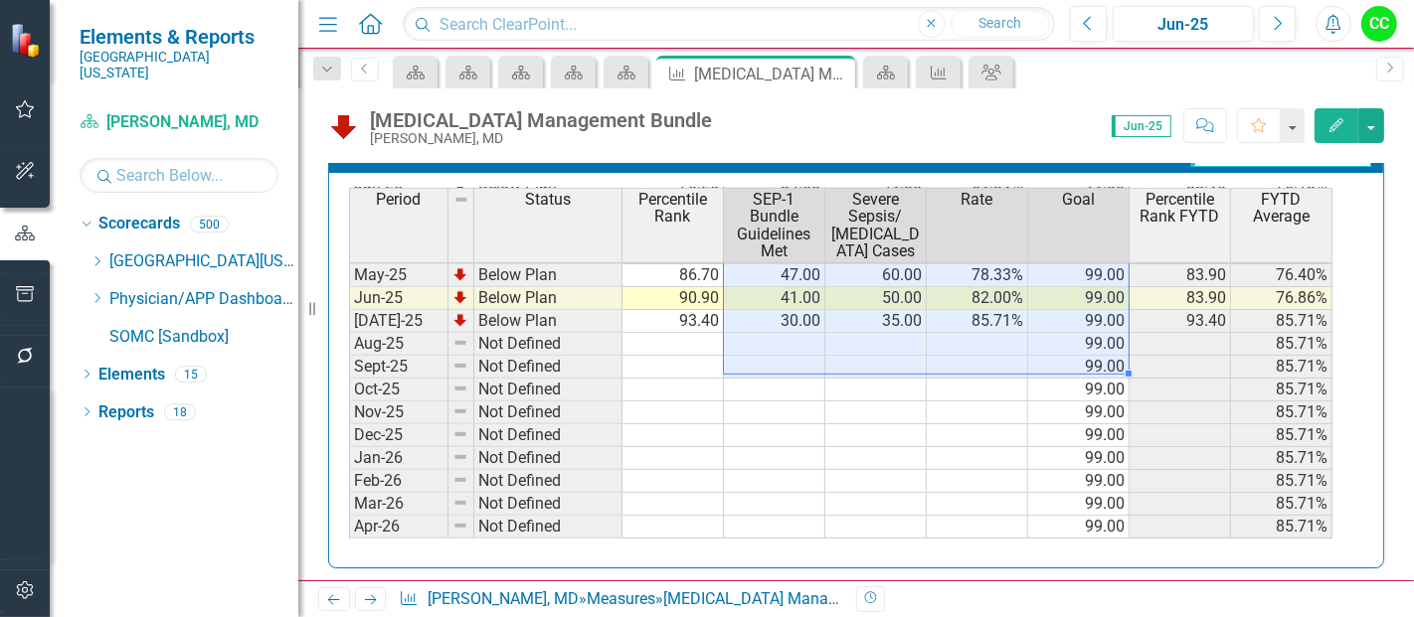
drag, startPoint x: 793, startPoint y: 266, endPoint x: 1106, endPoint y: 362, distance: 326.5
click at [1106, 362] on tbody "Mar-24 Below Plan 74.70 27.00 38.00 71.05% 99.00 62.96% Apr-24 Below Plan 94.20…" at bounding box center [840, 263] width 983 height 641
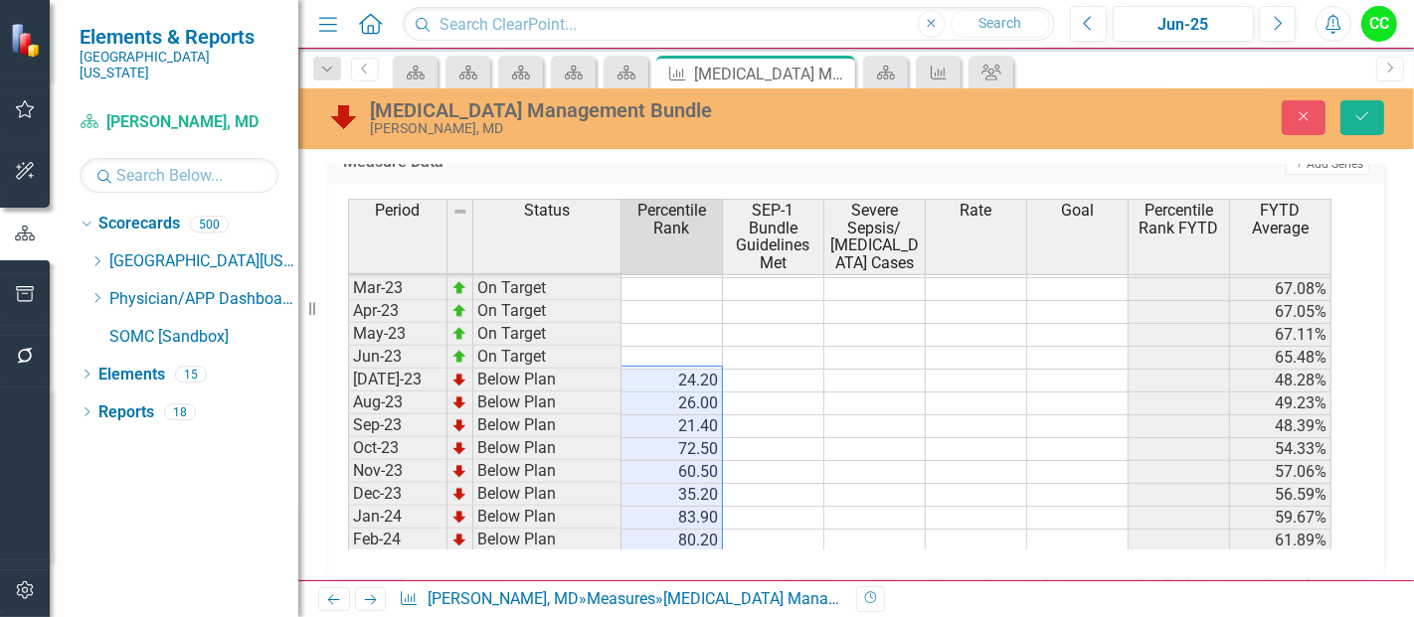
drag, startPoint x: 701, startPoint y: 329, endPoint x: 690, endPoint y: 370, distance: 42.2
click at [690, 370] on tbody "Dec-22 On Target 69.13% Jan-23 On Target 67.29% Feb-23 On Target 67.11% Mar-23 …" at bounding box center [839, 495] width 983 height 573
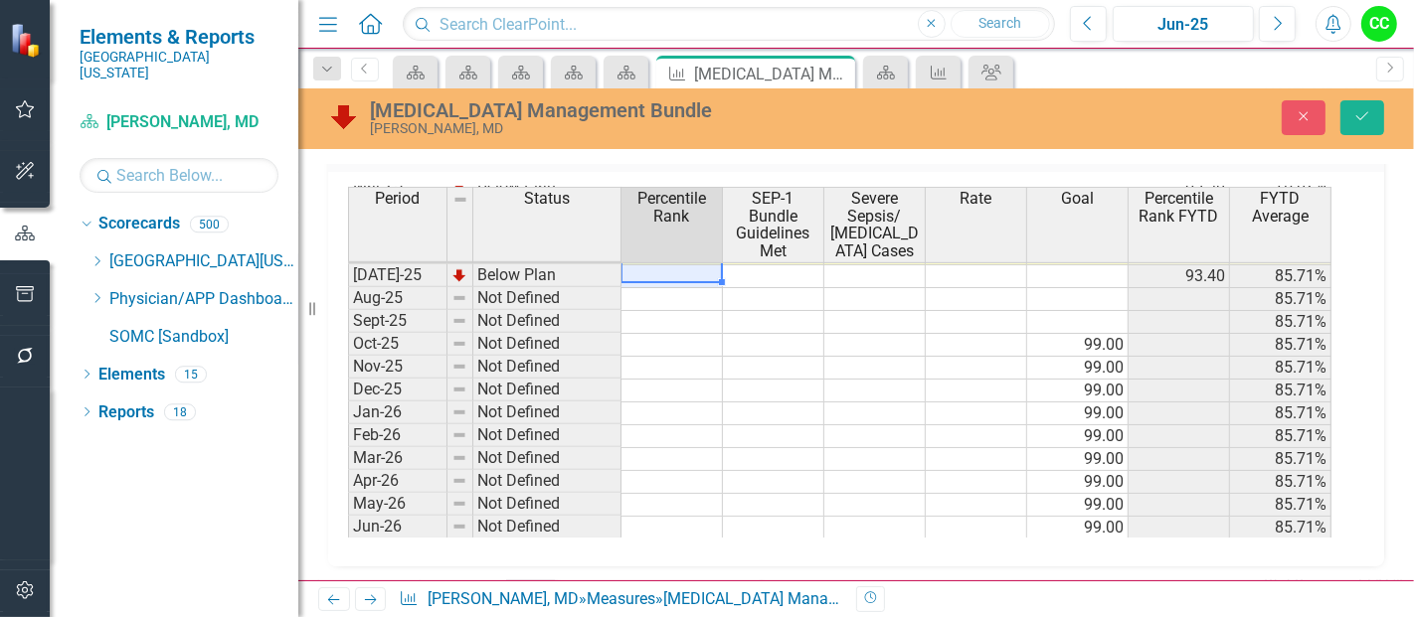
click at [1096, 336] on tbody "May-24 Below Plan 66.83% Jun-24 Below Plan 66.81% Jul-24 Below Plan 88.20 80.00…" at bounding box center [839, 242] width 983 height 596
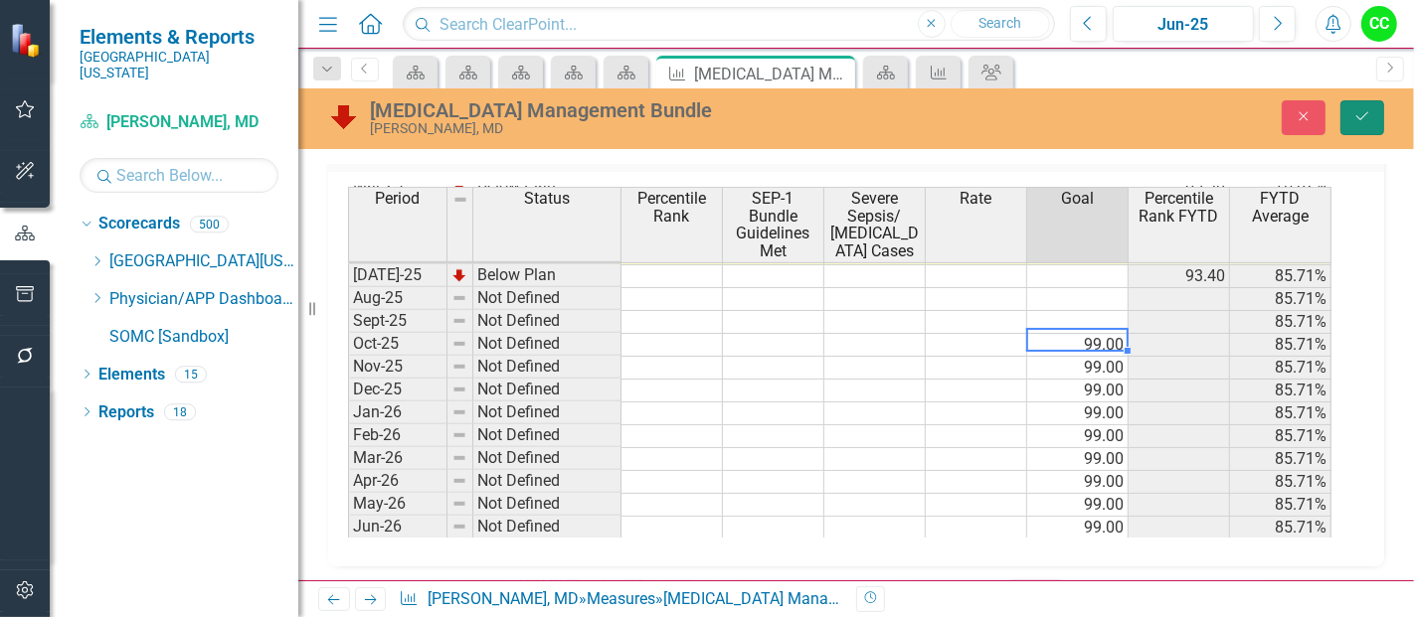
click at [1353, 103] on button "Save" at bounding box center [1362, 117] width 44 height 35
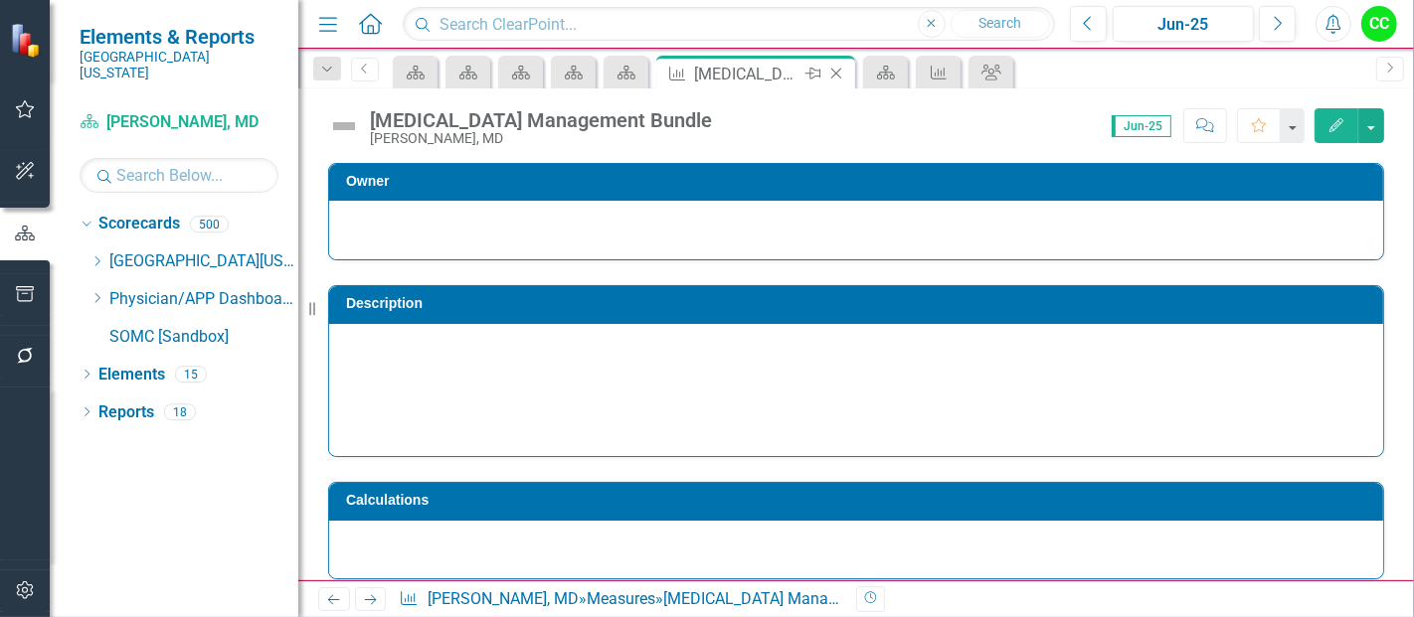
click at [834, 71] on icon at bounding box center [836, 74] width 11 height 11
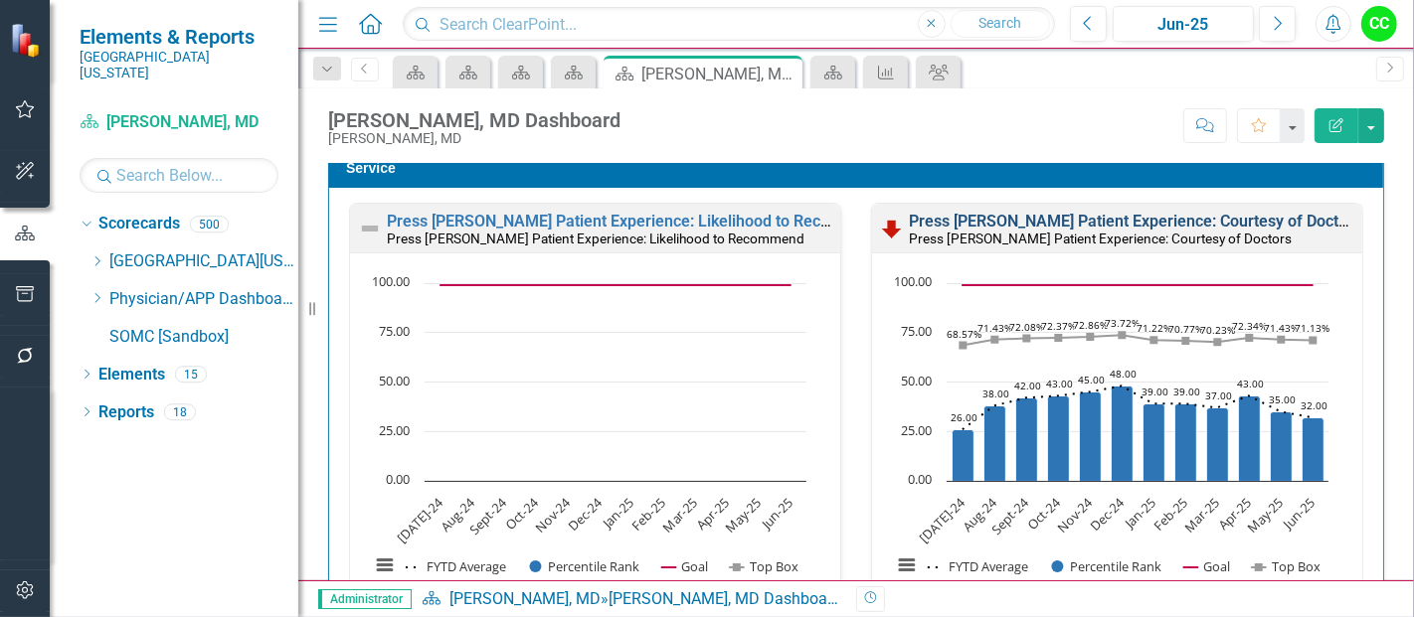
click at [1081, 222] on link "Press [PERSON_NAME] Patient Experience: Courtesy of Doctors" at bounding box center [1135, 221] width 452 height 19
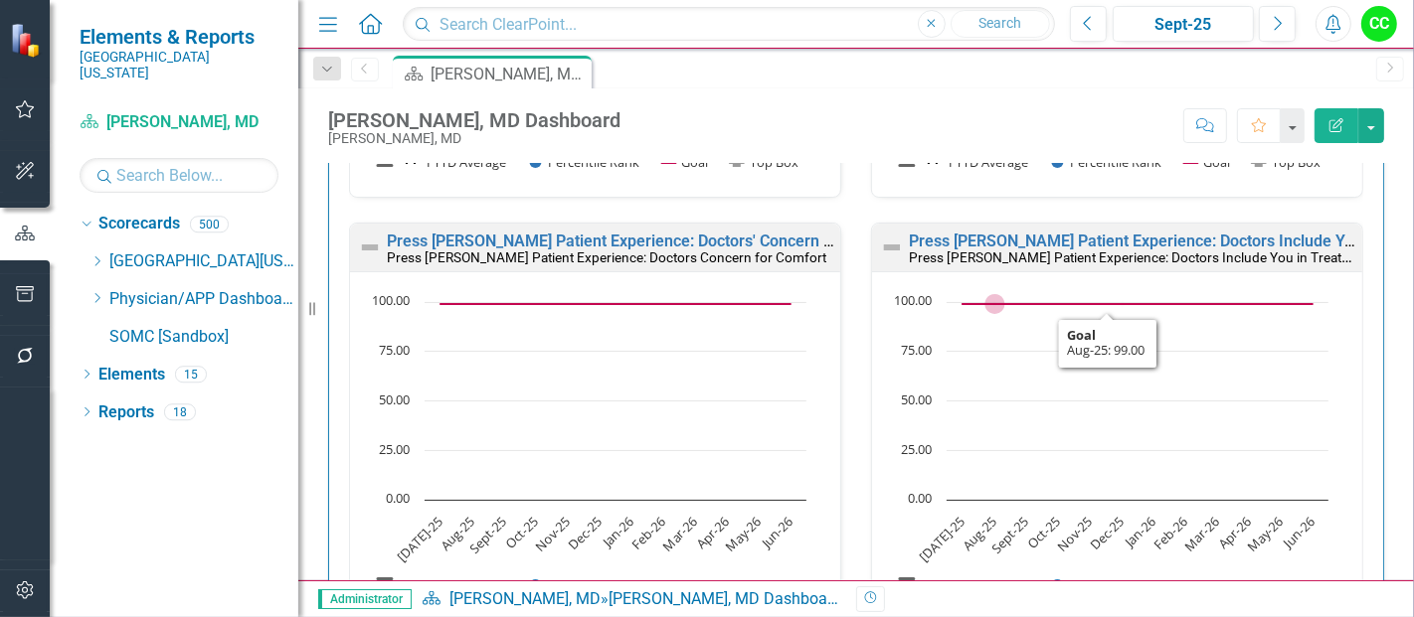
scroll to position [1986, 0]
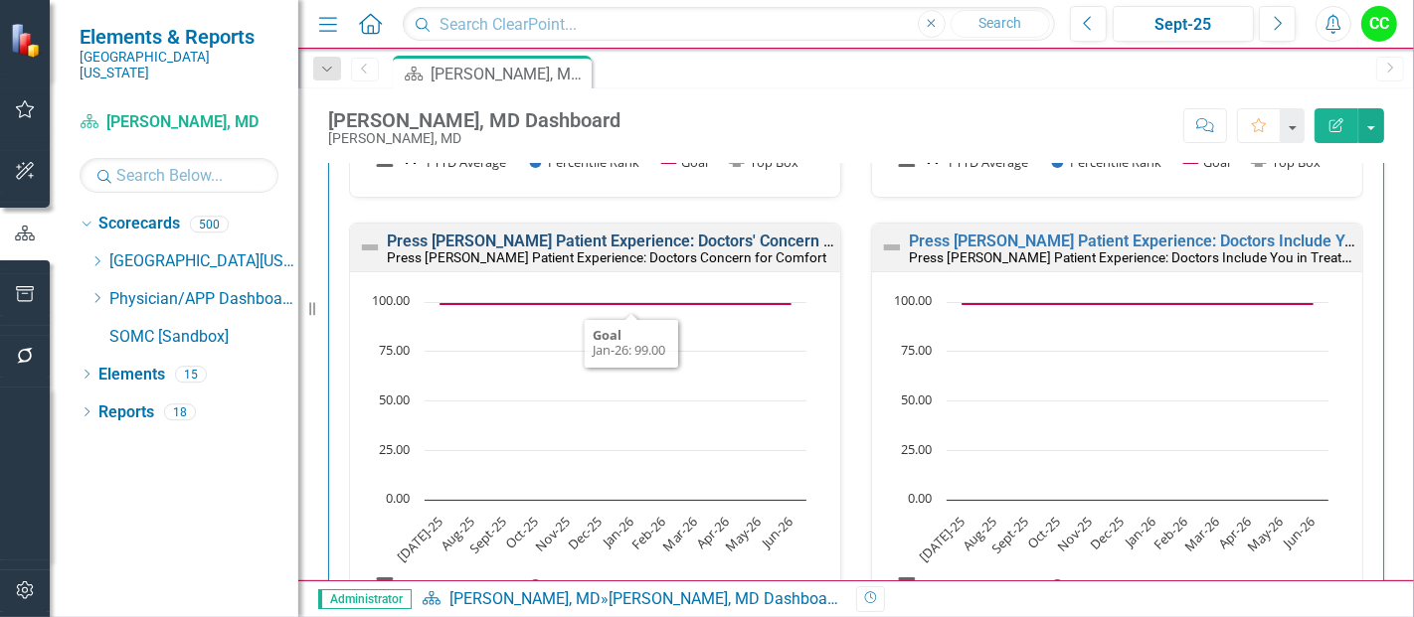
click at [656, 234] on link "Press [PERSON_NAME] Patient Experience: Doctors' Concern for Comfort" at bounding box center [647, 241] width 520 height 19
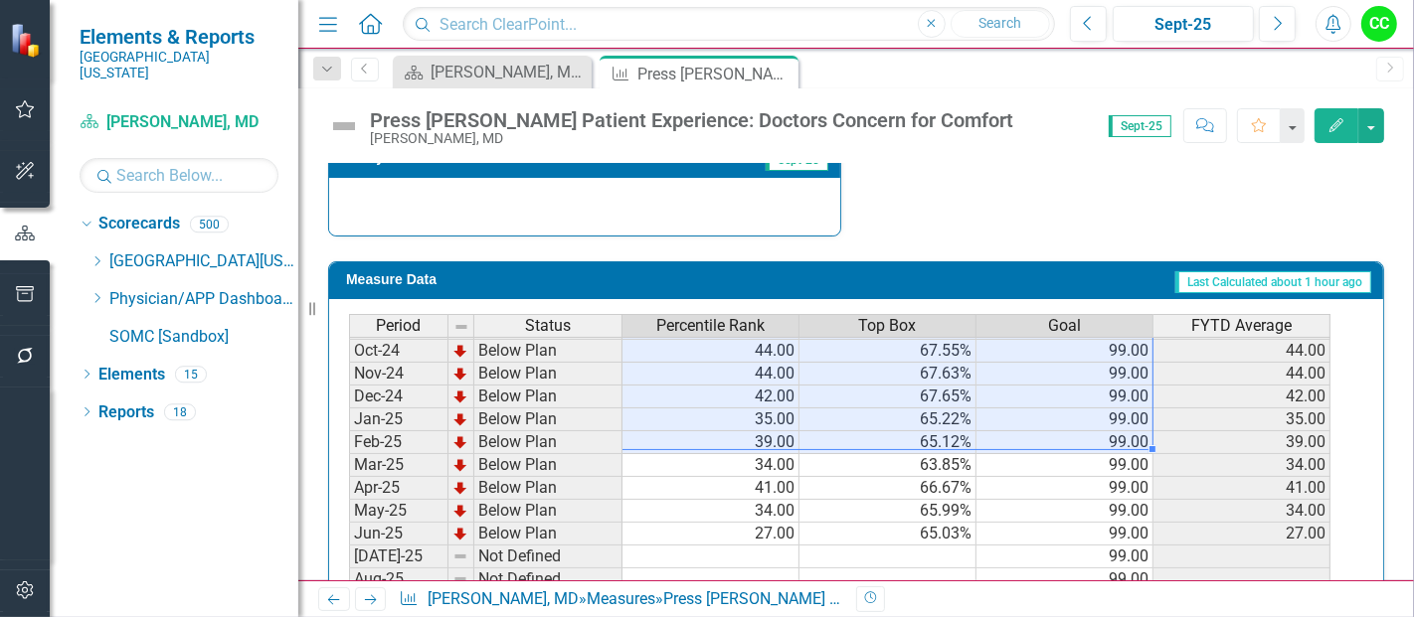
scroll to position [716, 0]
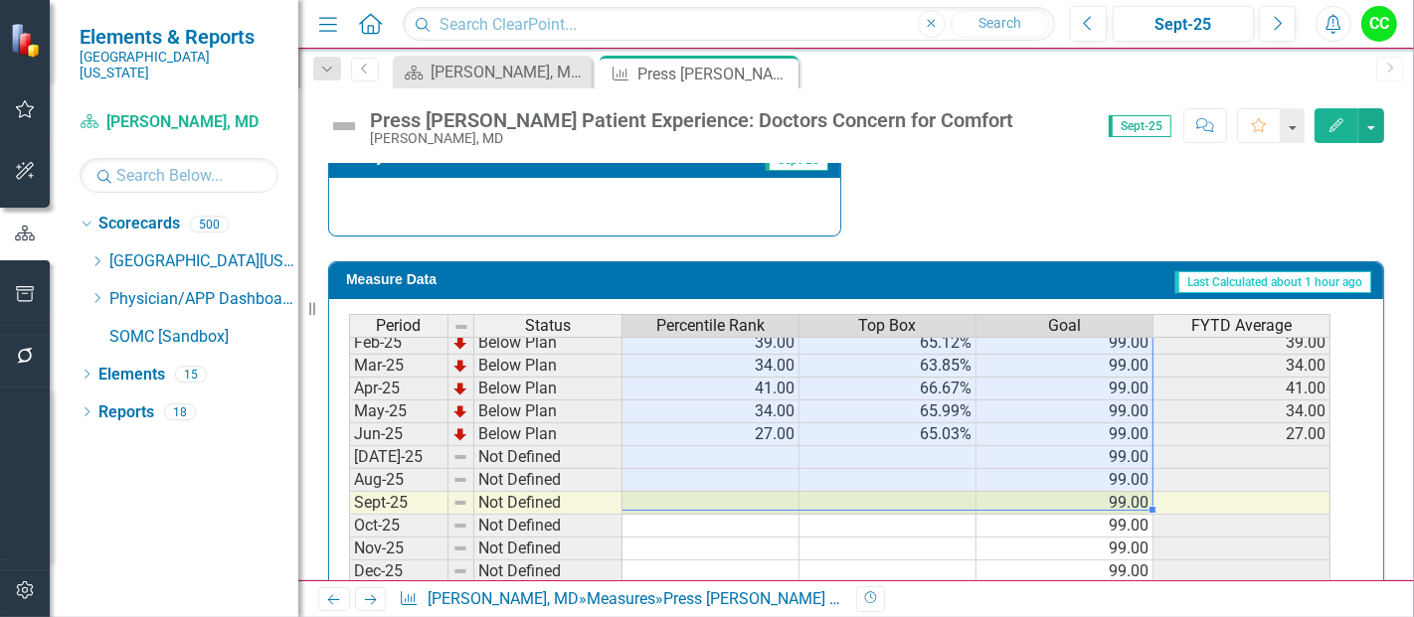
drag, startPoint x: 1075, startPoint y: 340, endPoint x: 781, endPoint y: 500, distance: 335.0
click at [781, 500] on tbody "Mar-24 Below Plan 23.00 60.17% 99.00 23.00 Apr-24 Below Plan 19.00 59.52% 99.00…" at bounding box center [839, 400] width 981 height 641
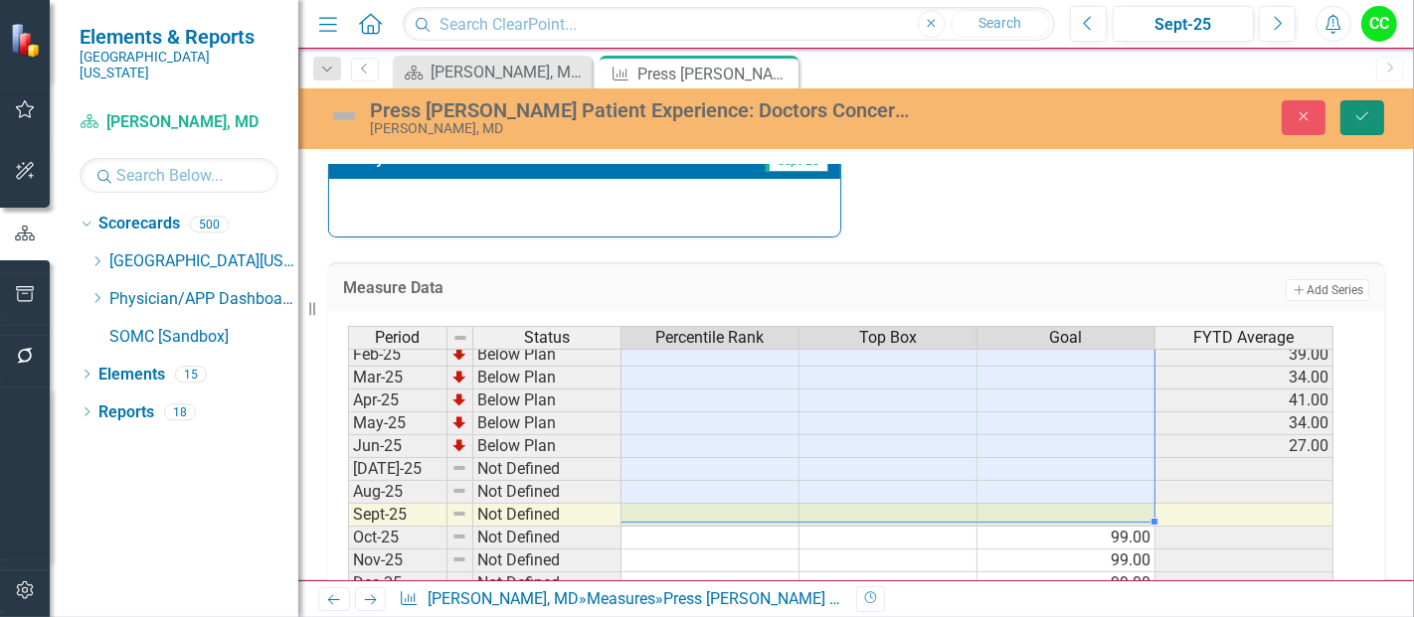
click at [1357, 117] on icon "Save" at bounding box center [1362, 116] width 18 height 14
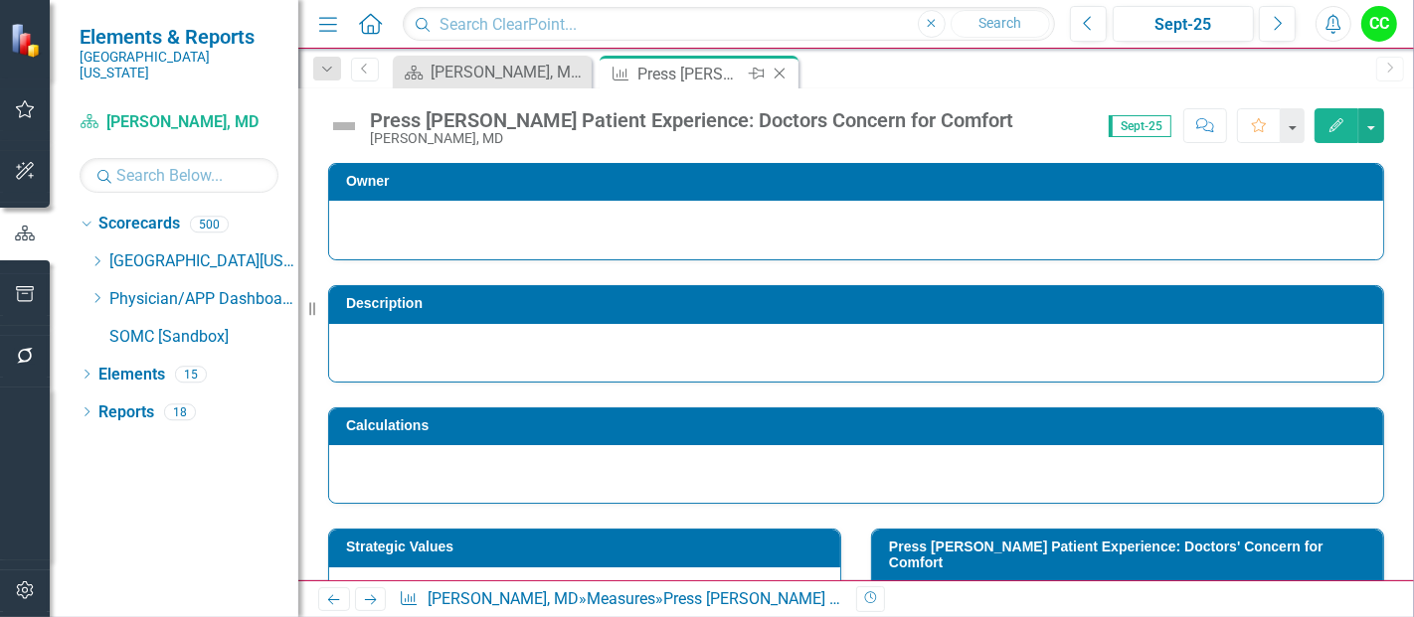
click at [781, 75] on icon at bounding box center [780, 74] width 11 height 11
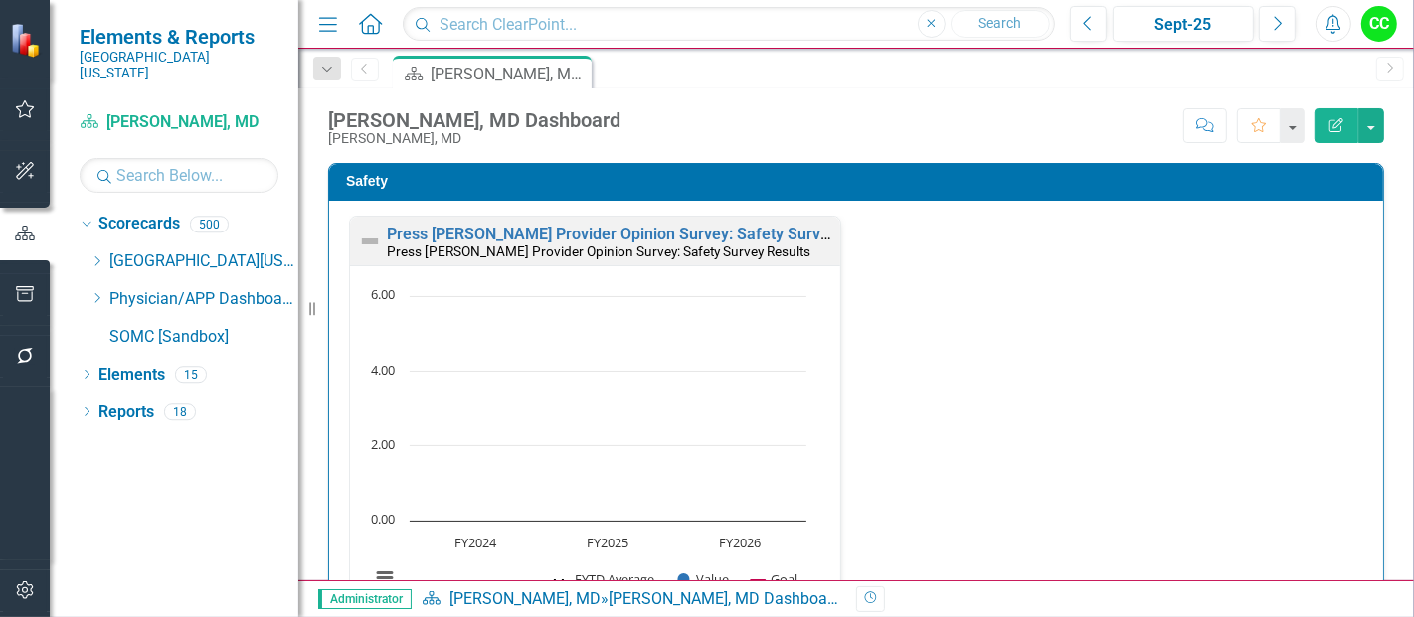
scroll to position [1909, 0]
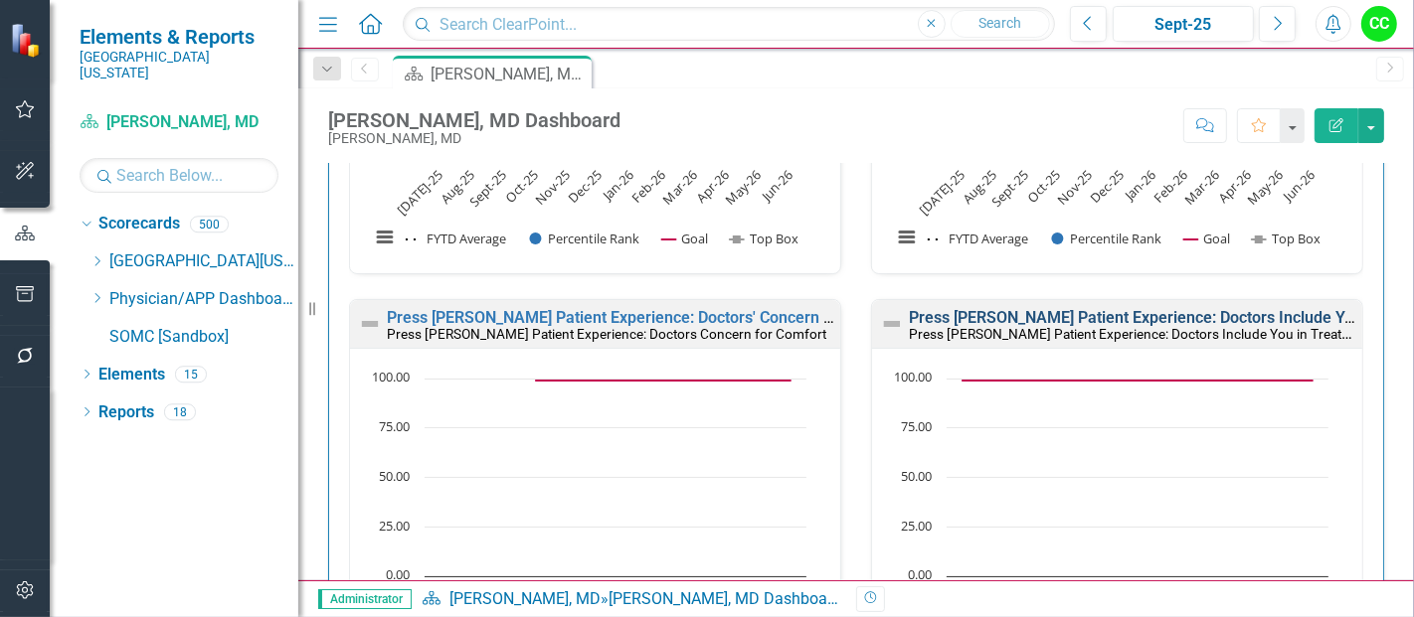
click at [1108, 308] on link "Press [PERSON_NAME] Patient Experience: Doctors Include You in Treatment Decisi…" at bounding box center [1215, 317] width 613 height 19
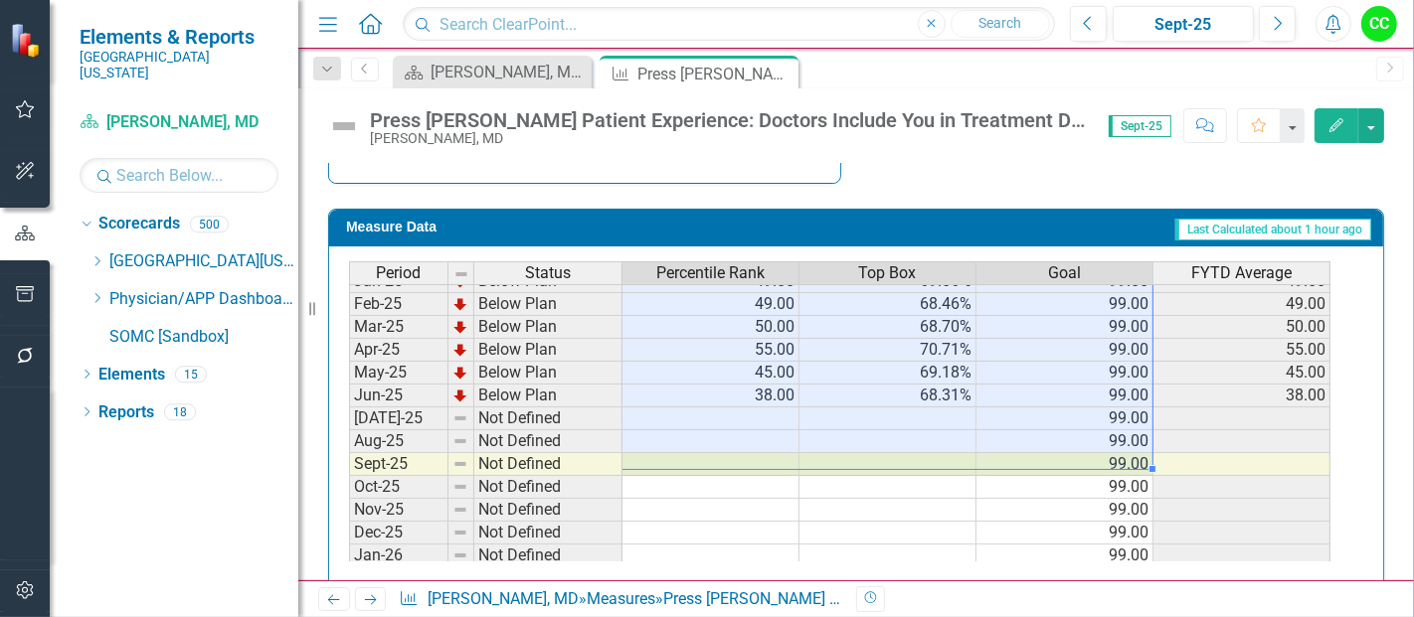
drag, startPoint x: 1106, startPoint y: 293, endPoint x: 738, endPoint y: 447, distance: 398.9
click at [738, 447] on tbody "Aug-23 Below Plan 31.00 63.91% 99.00 31.00 Sep-23 Below Plan 30.00 63.71% 99.00…" at bounding box center [839, 236] width 981 height 710
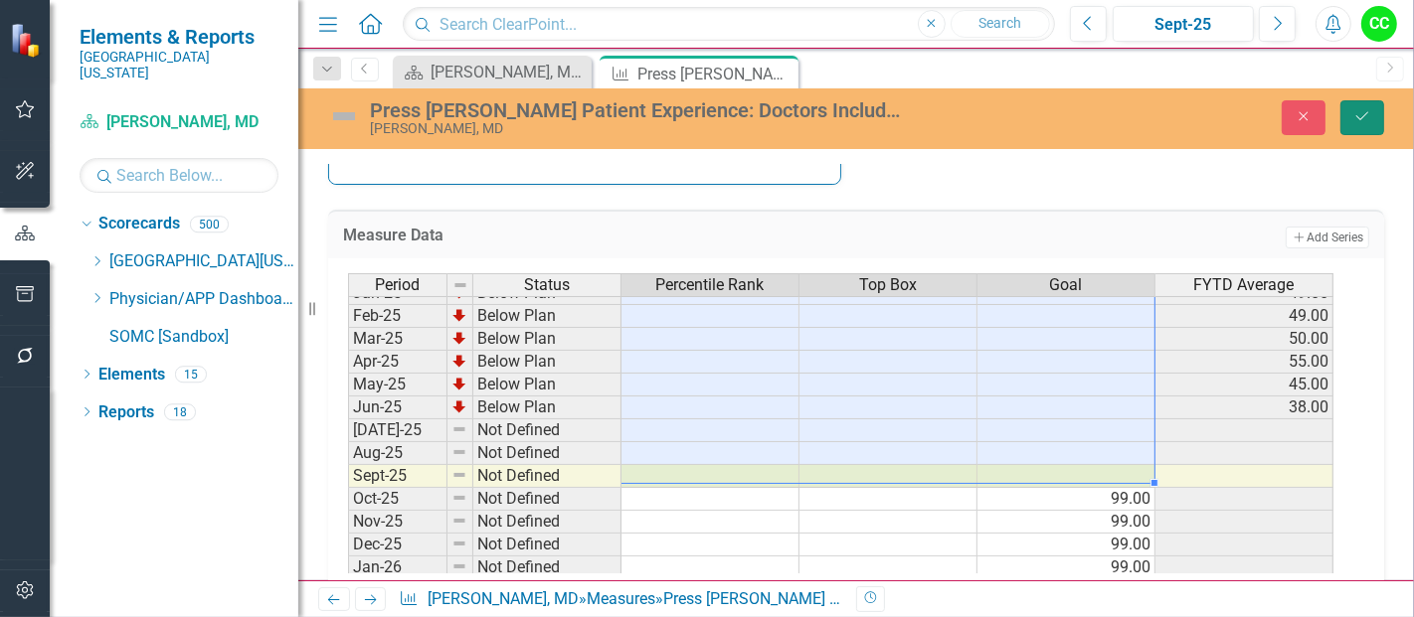
click at [1367, 127] on button "Save" at bounding box center [1362, 117] width 44 height 35
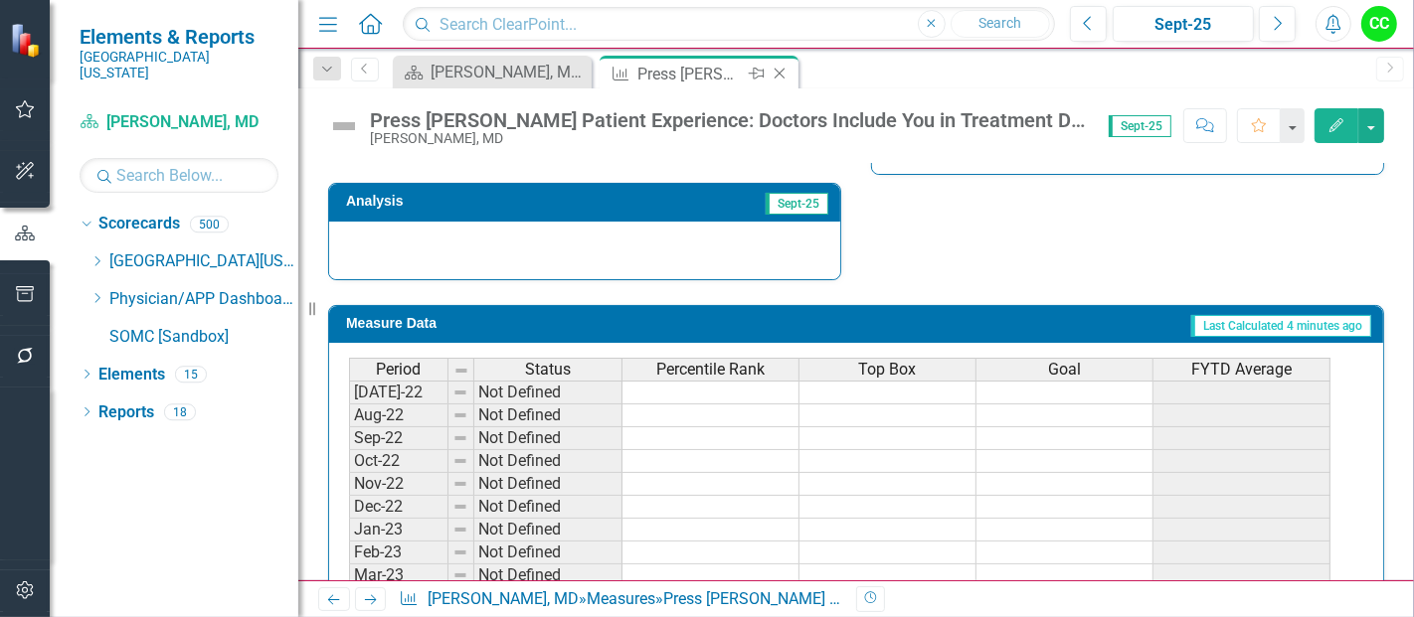
click at [781, 72] on icon at bounding box center [780, 74] width 11 height 11
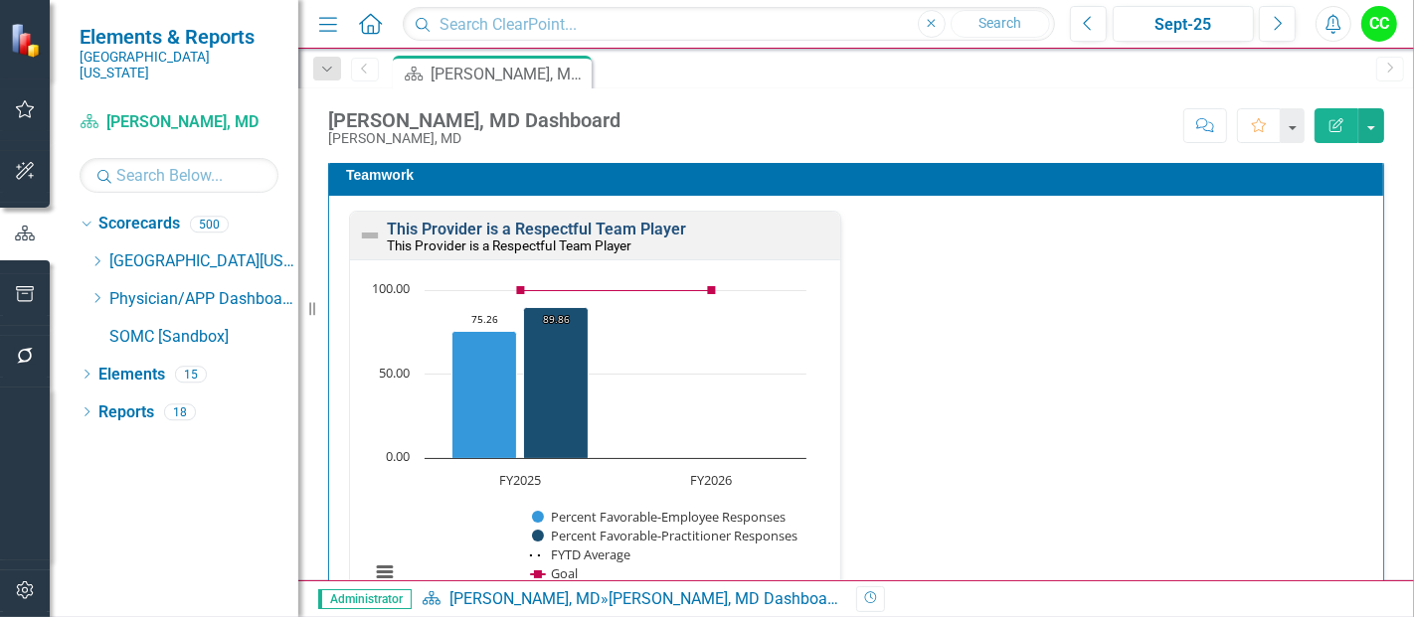
click at [534, 224] on link "This Provider is a Respectful Team Player" at bounding box center [536, 229] width 299 height 19
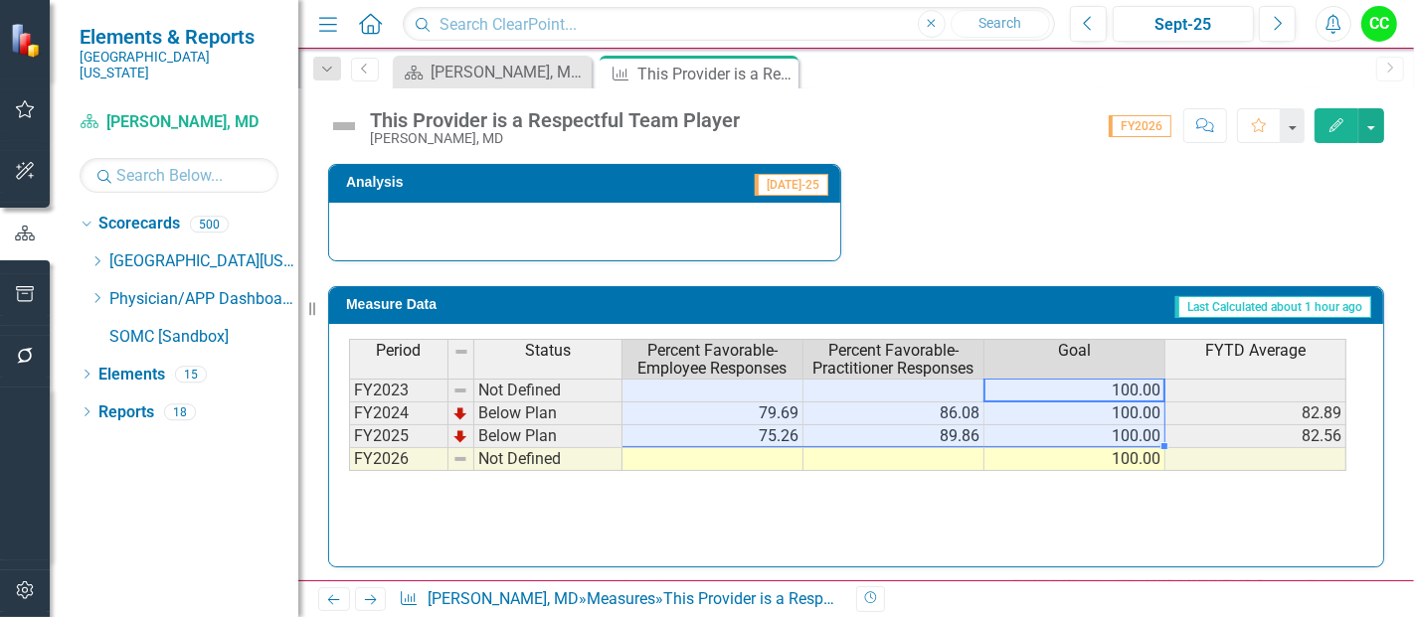
drag, startPoint x: 1100, startPoint y: 382, endPoint x: 784, endPoint y: 430, distance: 319.8
click at [784, 430] on tbody "FY2023 Not Defined 100.00 FY2024 Below Plan 79.69 86.08 100.00 82.89 FY2025 Bel…" at bounding box center [847, 425] width 997 height 92
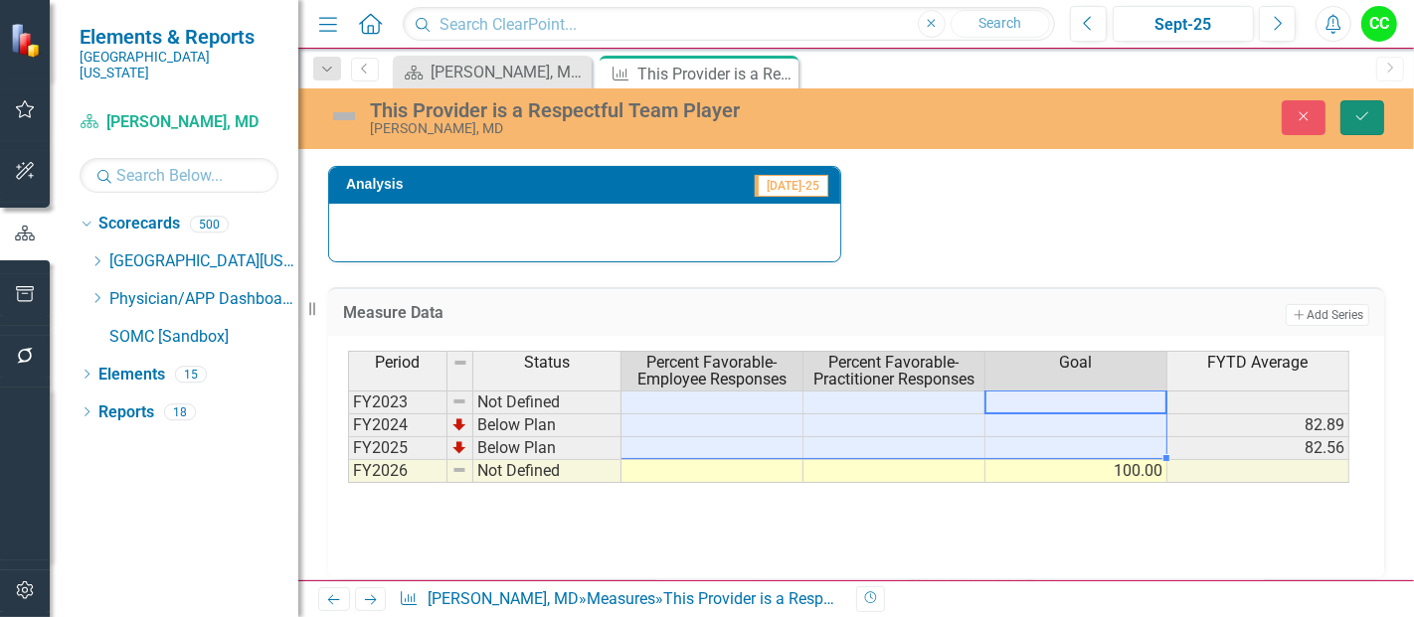
click at [1351, 122] on button "Save" at bounding box center [1362, 117] width 44 height 35
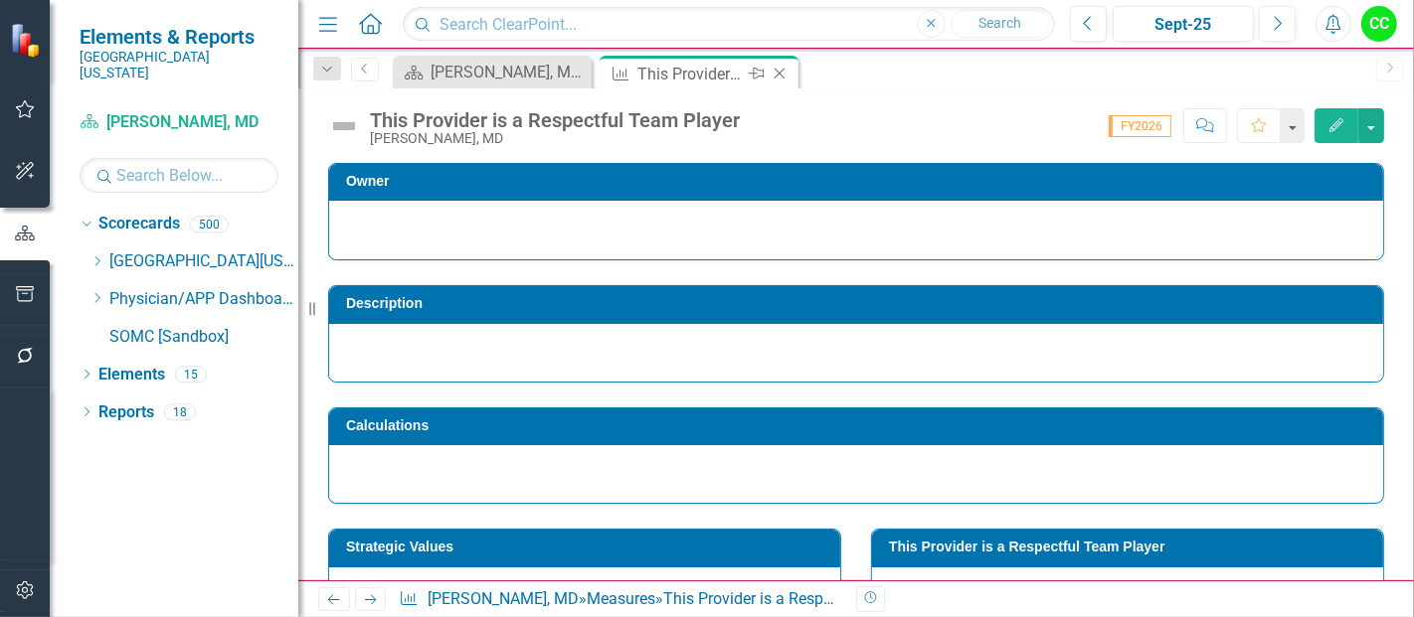
click at [780, 76] on icon "Close" at bounding box center [780, 74] width 20 height 16
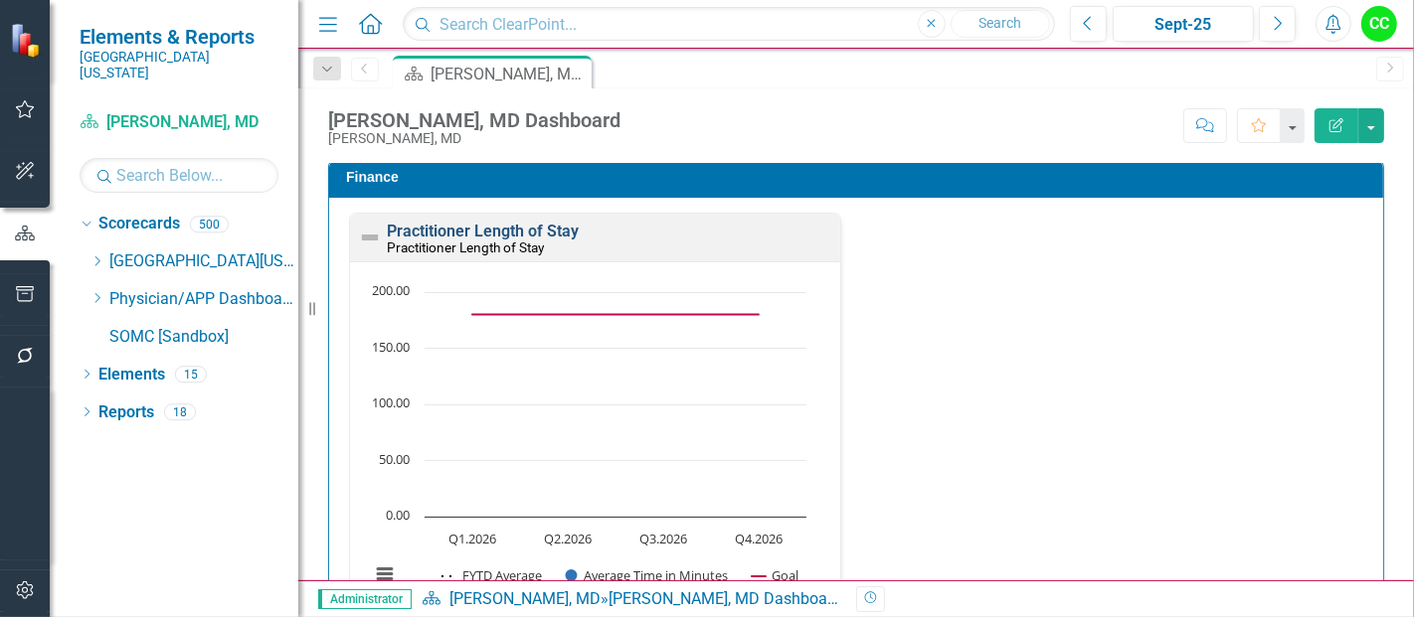
scroll to position [3141, 0]
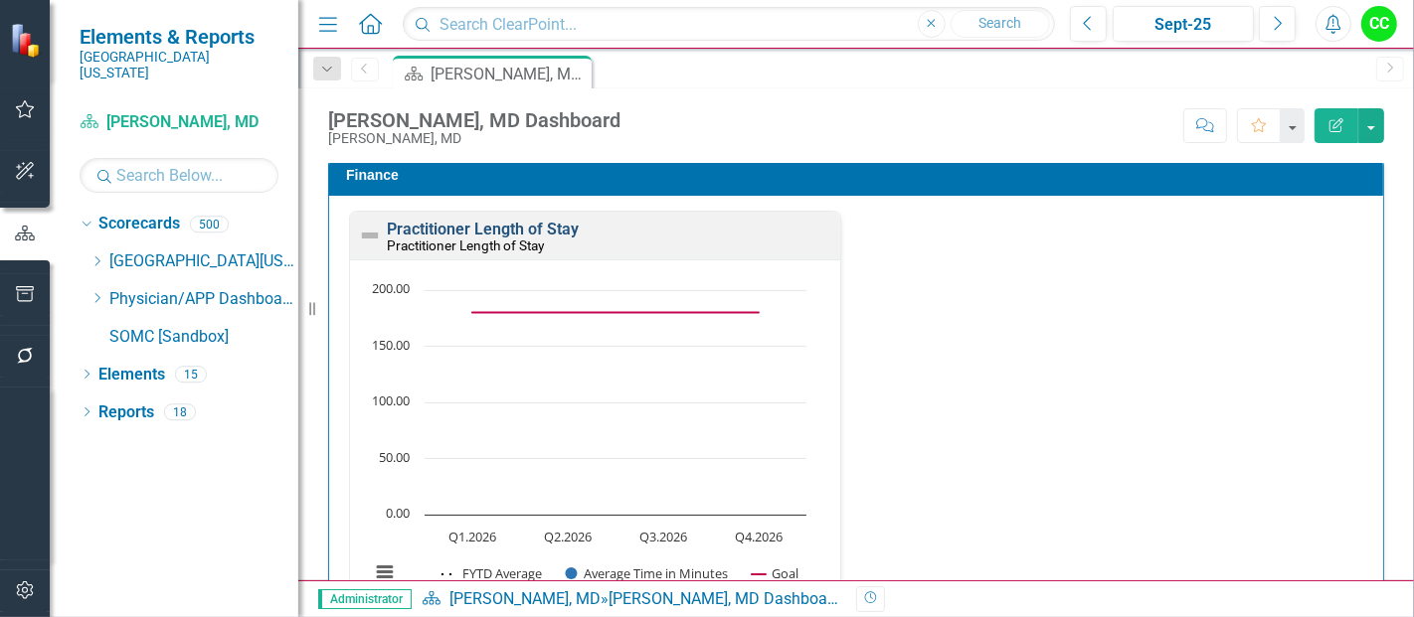
click at [479, 223] on link "Practitioner Length of Stay" at bounding box center [483, 229] width 192 height 19
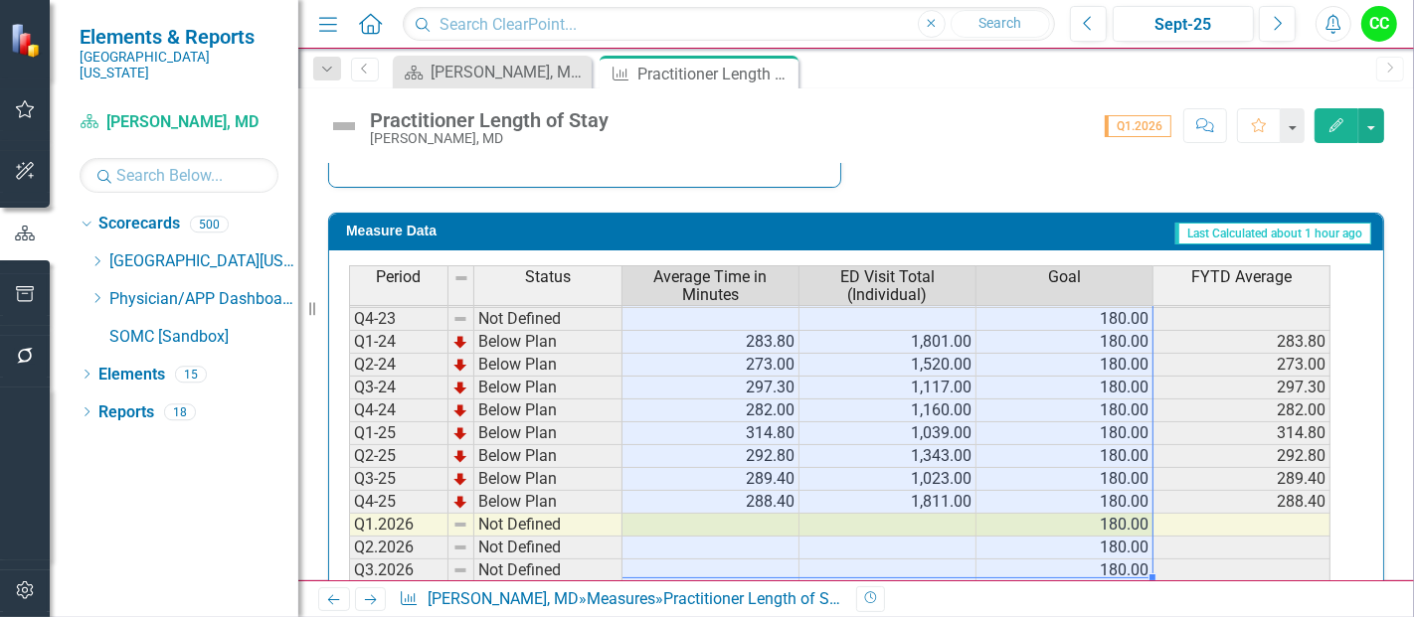
scroll to position [90, 0]
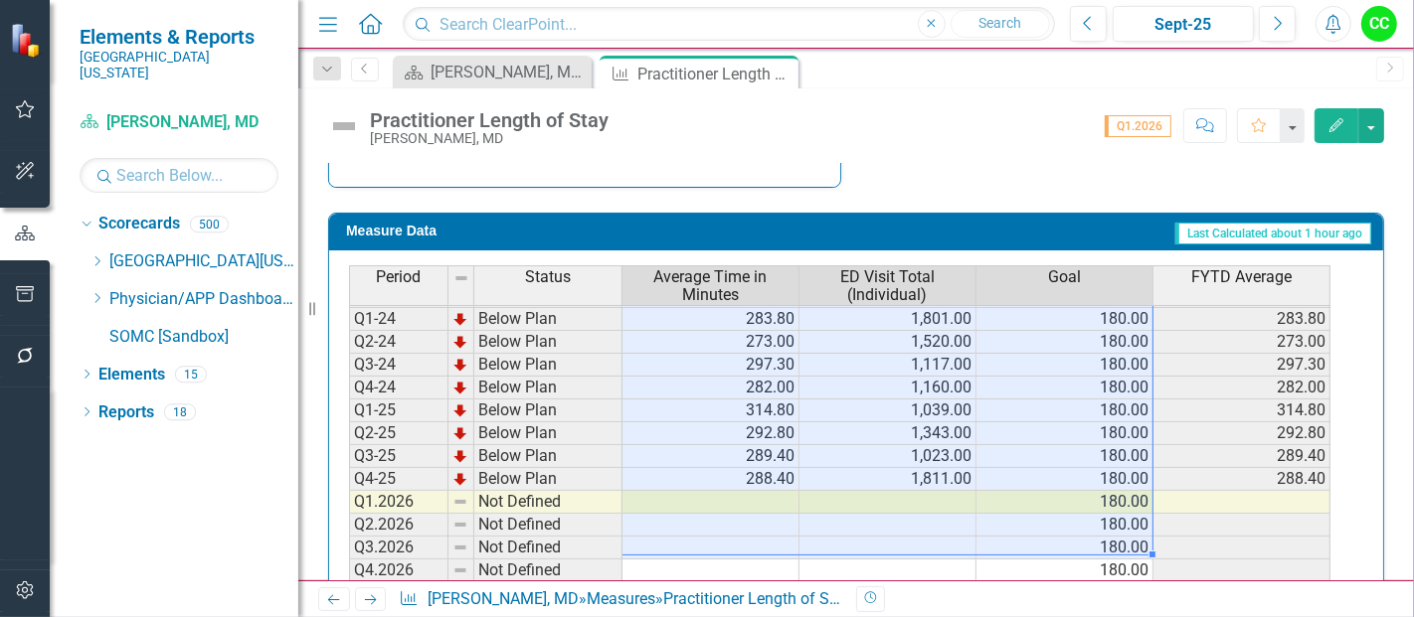
drag, startPoint x: 1136, startPoint y: 311, endPoint x: 803, endPoint y: 464, distance: 365.7
click at [803, 464] on tbody "Q1-23 Not Defined 180.00 Q2-23 Not Defined 180.00 Q3-23 Not Defined 180.00 Q4-2…" at bounding box center [839, 399] width 981 height 367
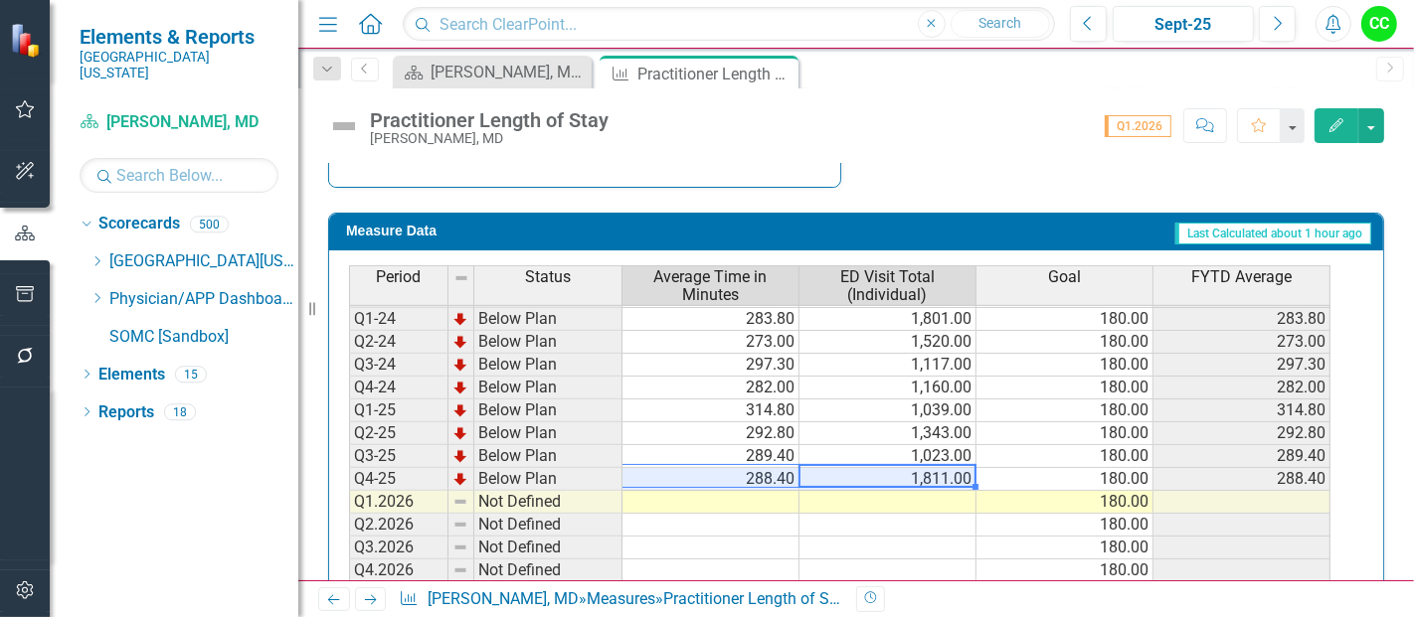
drag, startPoint x: 803, startPoint y: 464, endPoint x: 693, endPoint y: 466, distance: 110.4
click at [693, 468] on tr "Q4-25 Below Plan 288.40 1,811.00 180.00 288.40" at bounding box center [839, 479] width 981 height 23
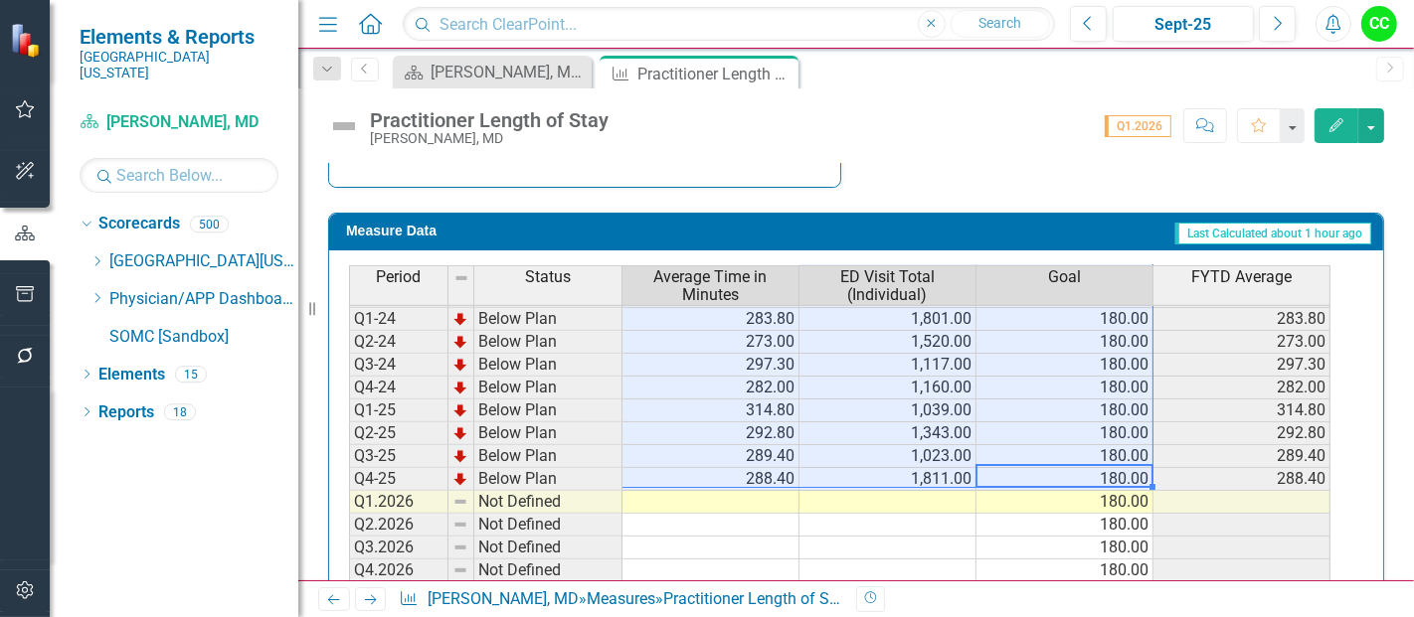
scroll to position [0, 0]
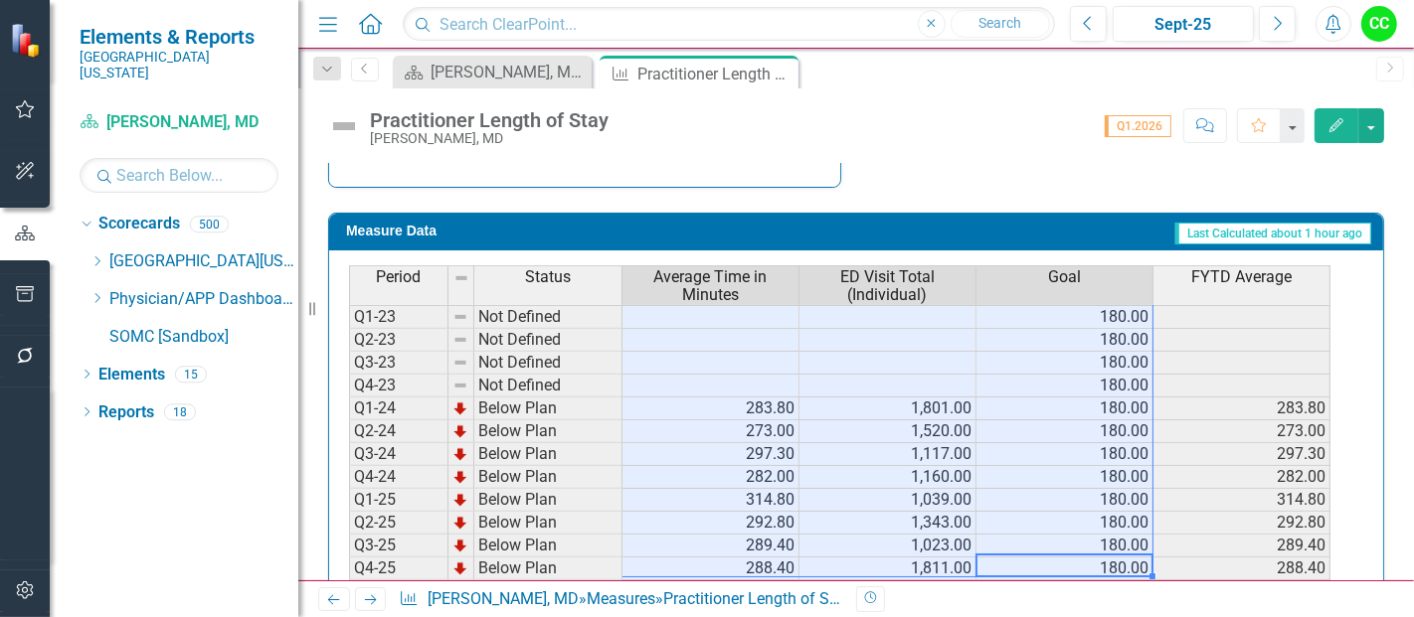
drag, startPoint x: 1112, startPoint y: 465, endPoint x: 692, endPoint y: 210, distance: 491.3
click at [692, 213] on div "Measure Data Last Calculated about 1 hour ago Period Status Average Time in Min…" at bounding box center [856, 412] width 1056 height 398
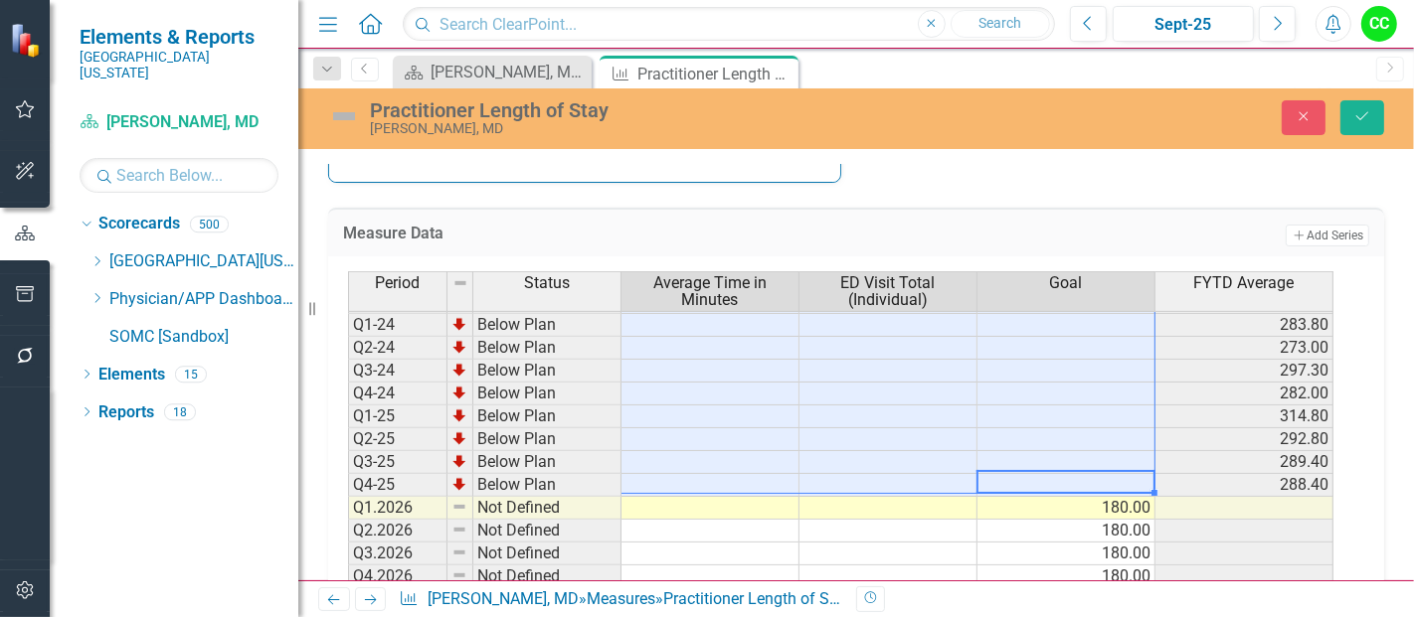
scroll to position [842, 0]
click at [1372, 103] on button "Save" at bounding box center [1362, 117] width 44 height 35
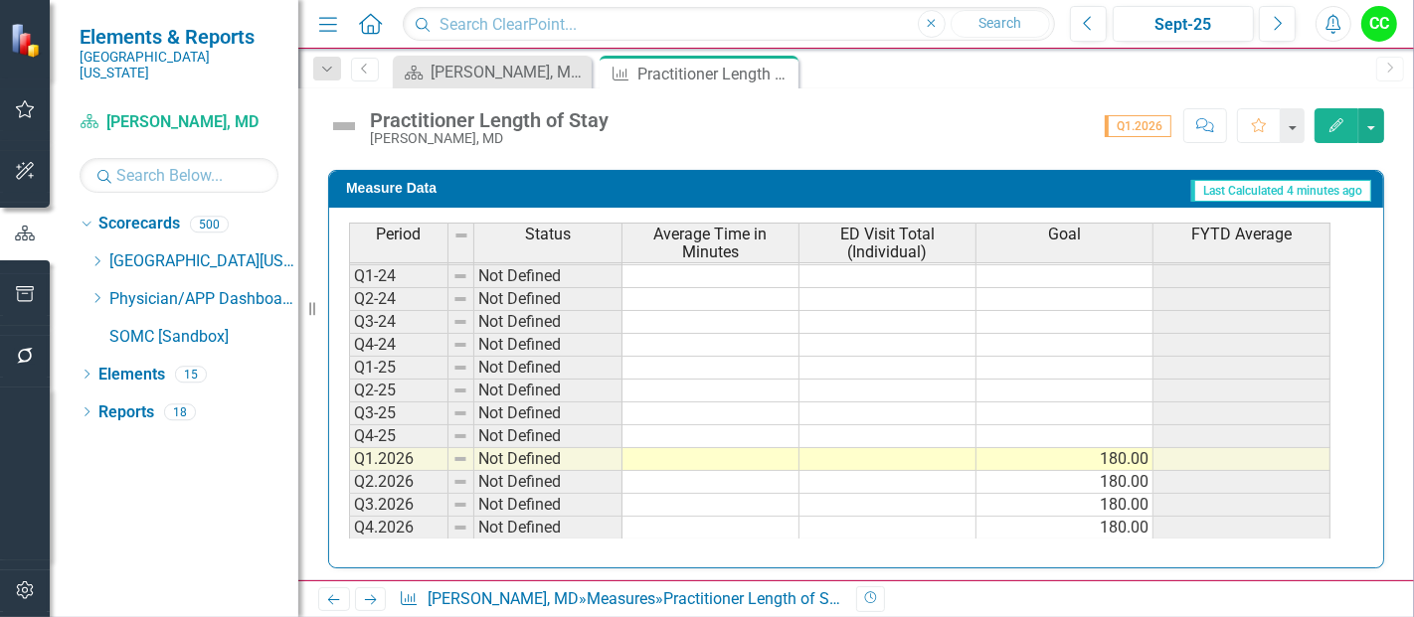
scroll to position [878, 0]
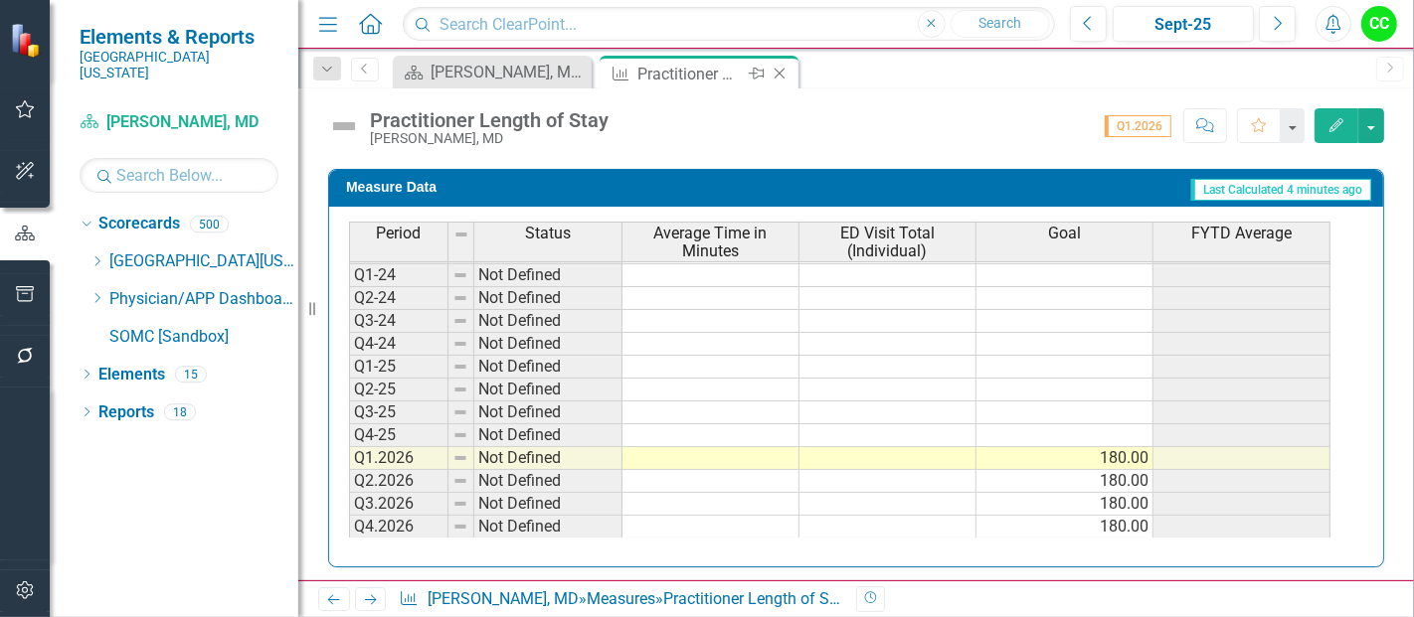
click at [783, 74] on icon "Close" at bounding box center [780, 74] width 20 height 16
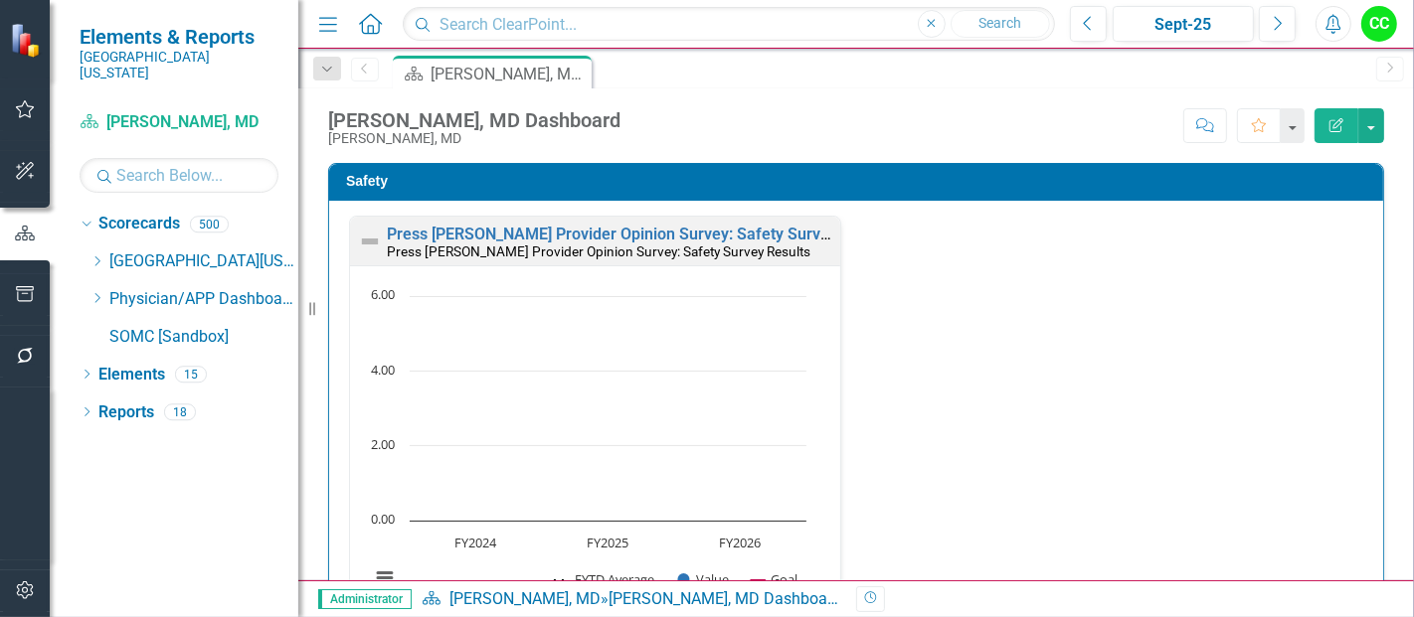
click at [971, 182] on h3 "Safety" at bounding box center [859, 181] width 1027 height 15
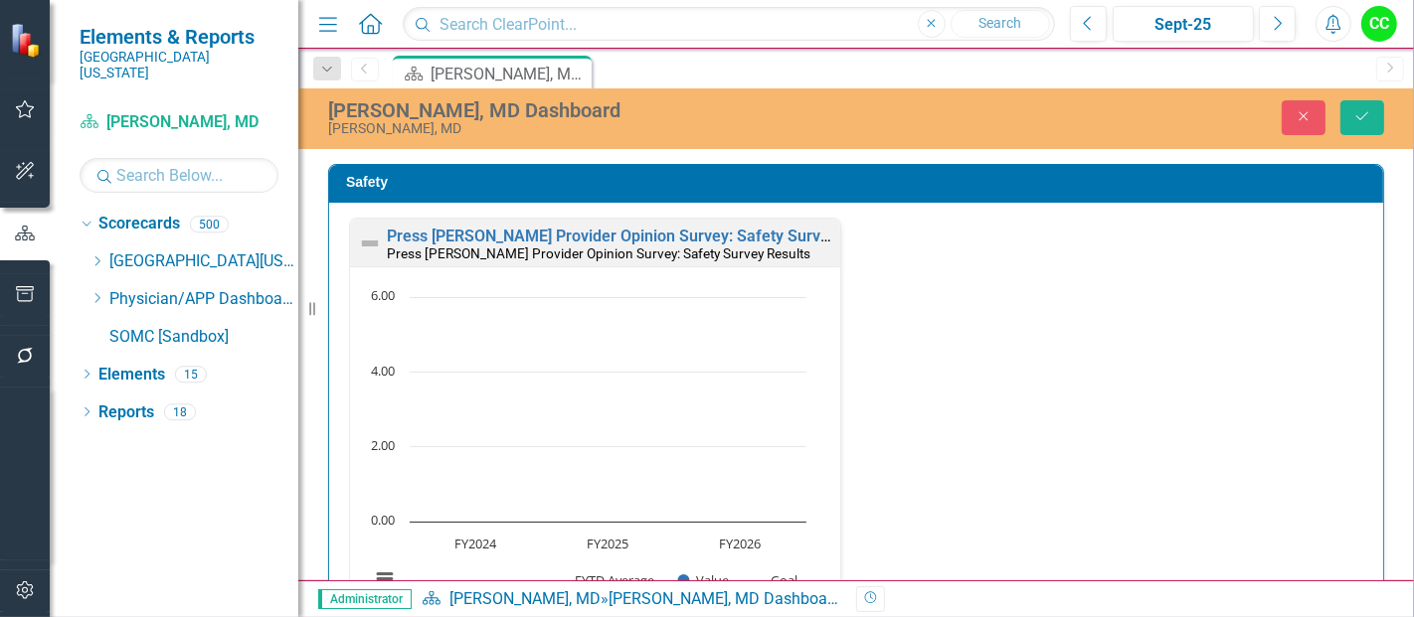
click at [1139, 183] on h3 "Safety" at bounding box center [859, 182] width 1027 height 15
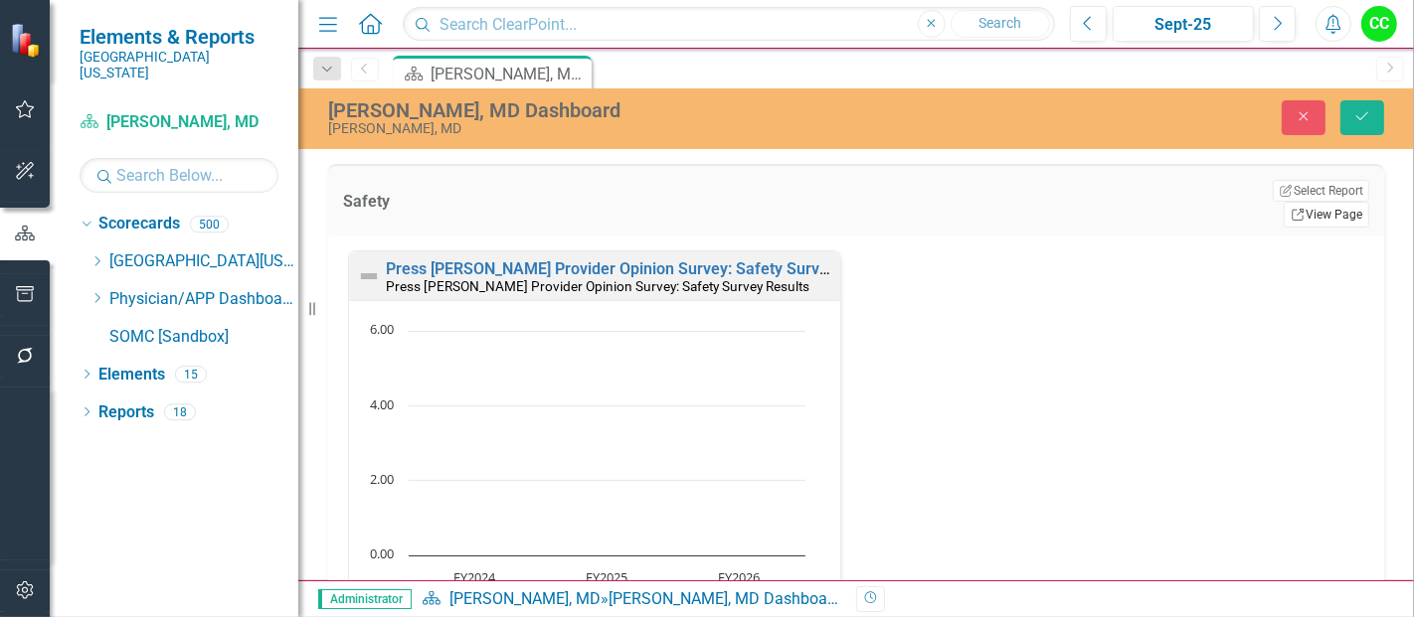
click at [1287, 202] on link "Link View Page" at bounding box center [1327, 215] width 86 height 26
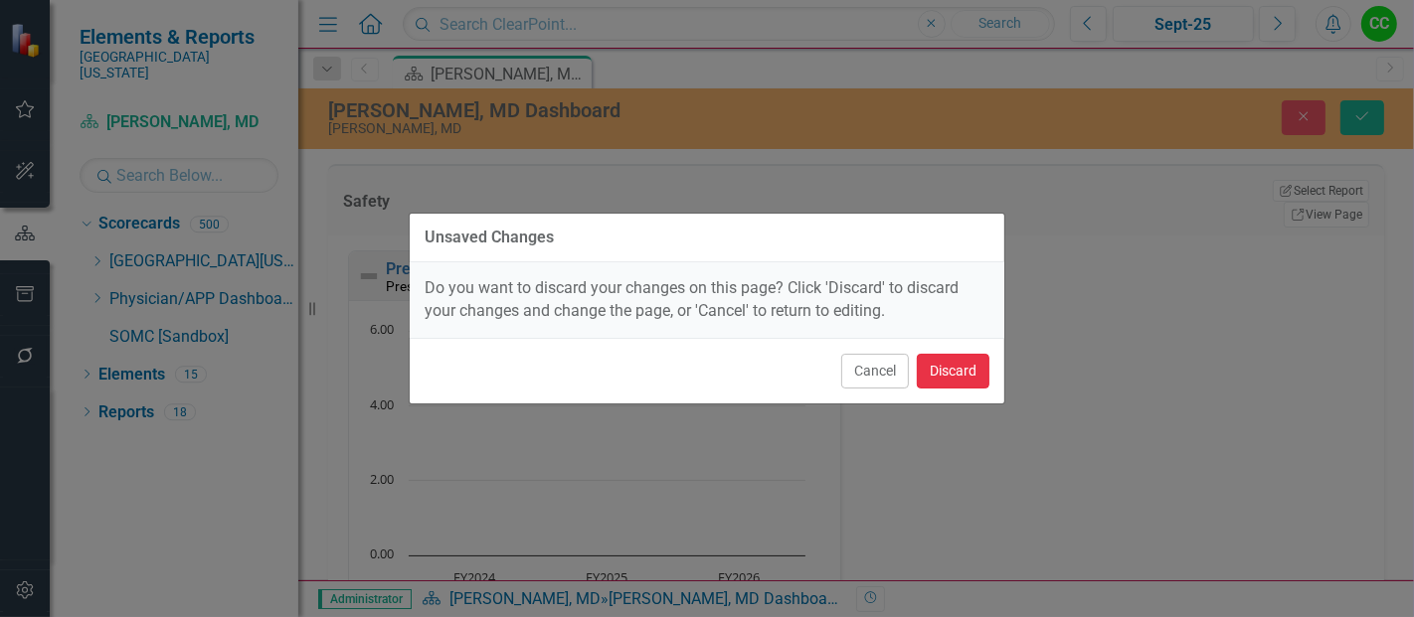
click at [963, 366] on button "Discard" at bounding box center [953, 371] width 73 height 35
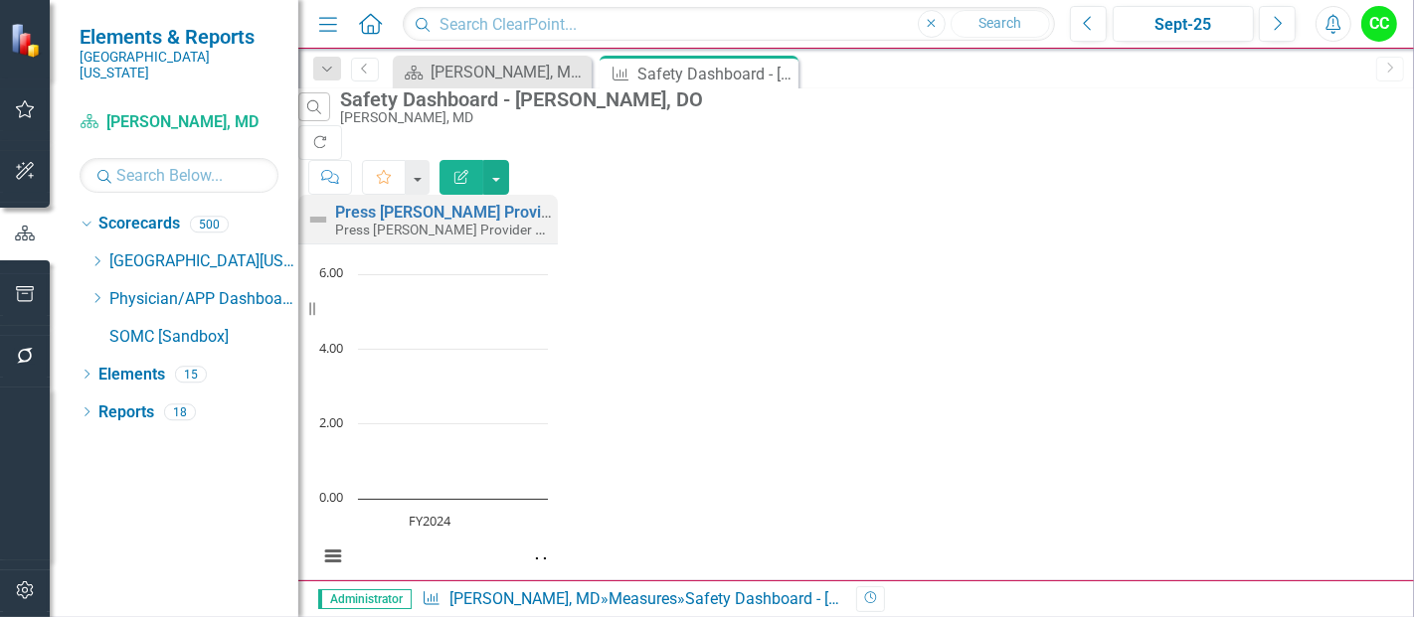
click at [847, 146] on div "Search Safety Dashboard - Jason Cheatham, DO Brian Meyers, MD Refresh Comment F…" at bounding box center [572, 334] width 549 height 492
click at [470, 170] on icon "Edit Report" at bounding box center [461, 177] width 18 height 14
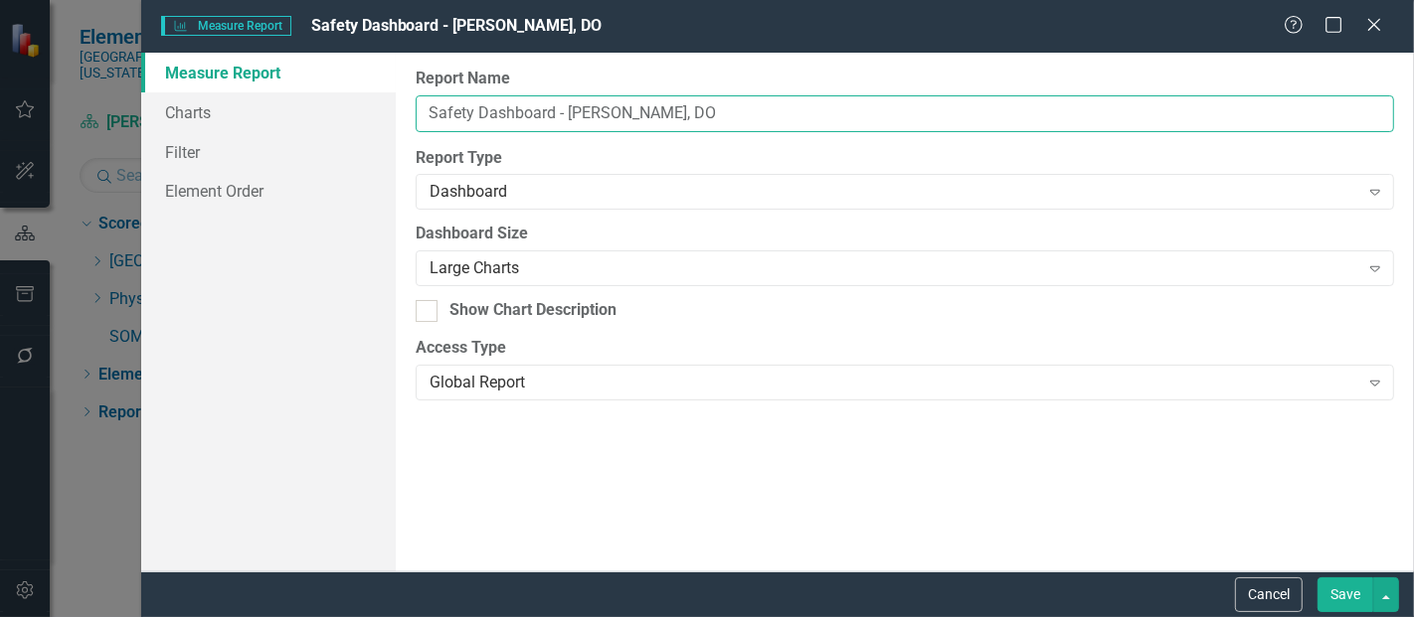
drag, startPoint x: 728, startPoint y: 114, endPoint x: 566, endPoint y: 113, distance: 162.1
click at [566, 113] on input "Safety Dashboard - Jason Cheatham, DO" at bounding box center [905, 113] width 978 height 37
drag, startPoint x: 701, startPoint y: 109, endPoint x: 567, endPoint y: 118, distance: 134.5
click at [567, 118] on input "Safety Dashboard - [PERSON_NAME], MD" at bounding box center [905, 113] width 978 height 37
type input "Safety Dashboard - [PERSON_NAME], MD"
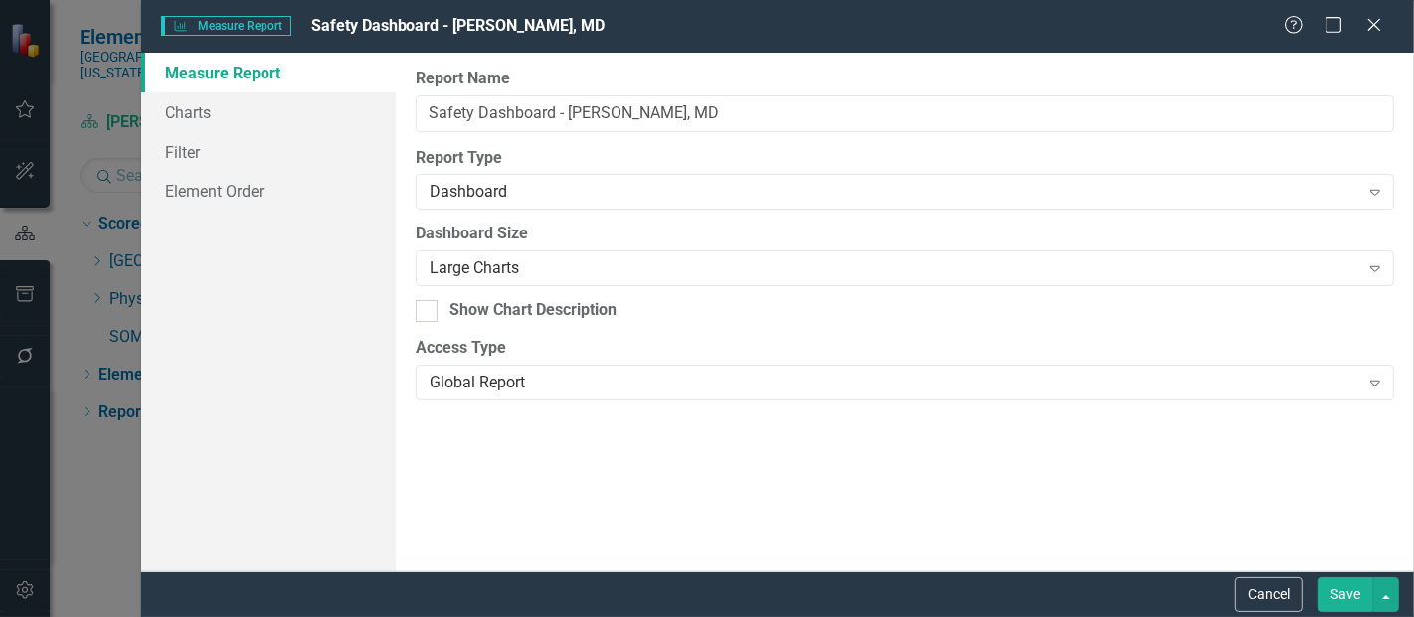
click at [1358, 592] on button "Save" at bounding box center [1345, 595] width 56 height 35
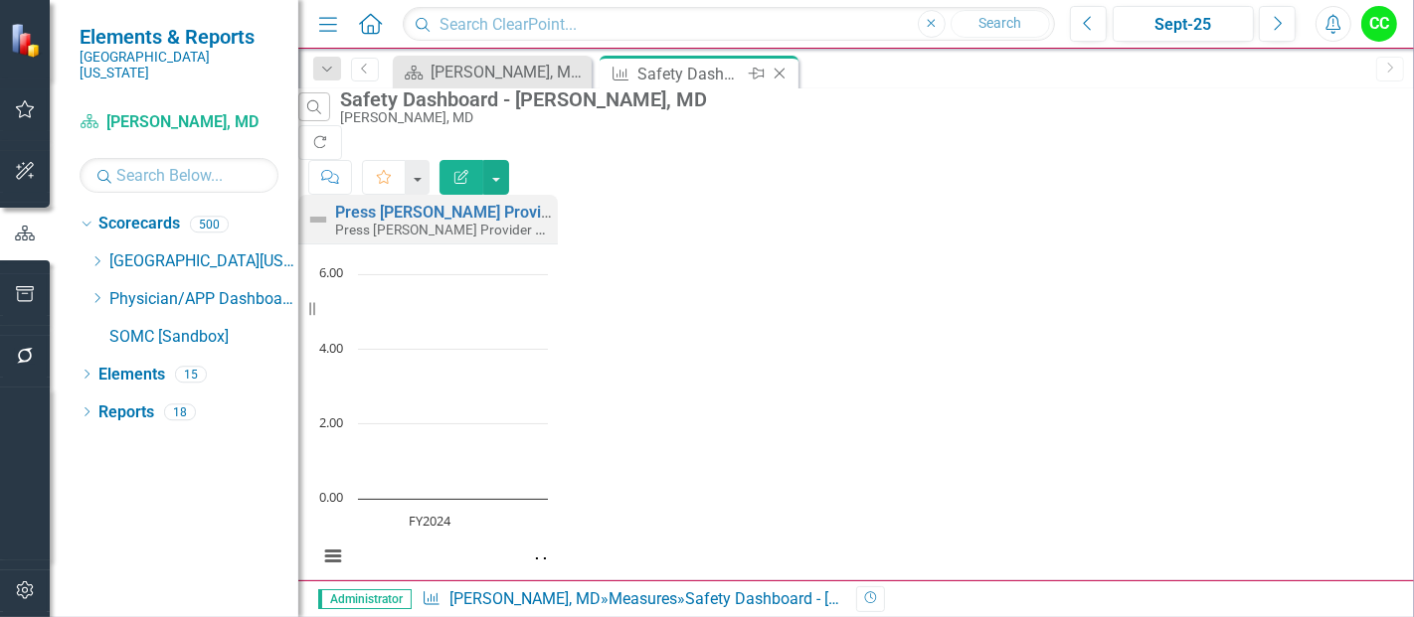
click at [779, 72] on icon at bounding box center [780, 74] width 11 height 11
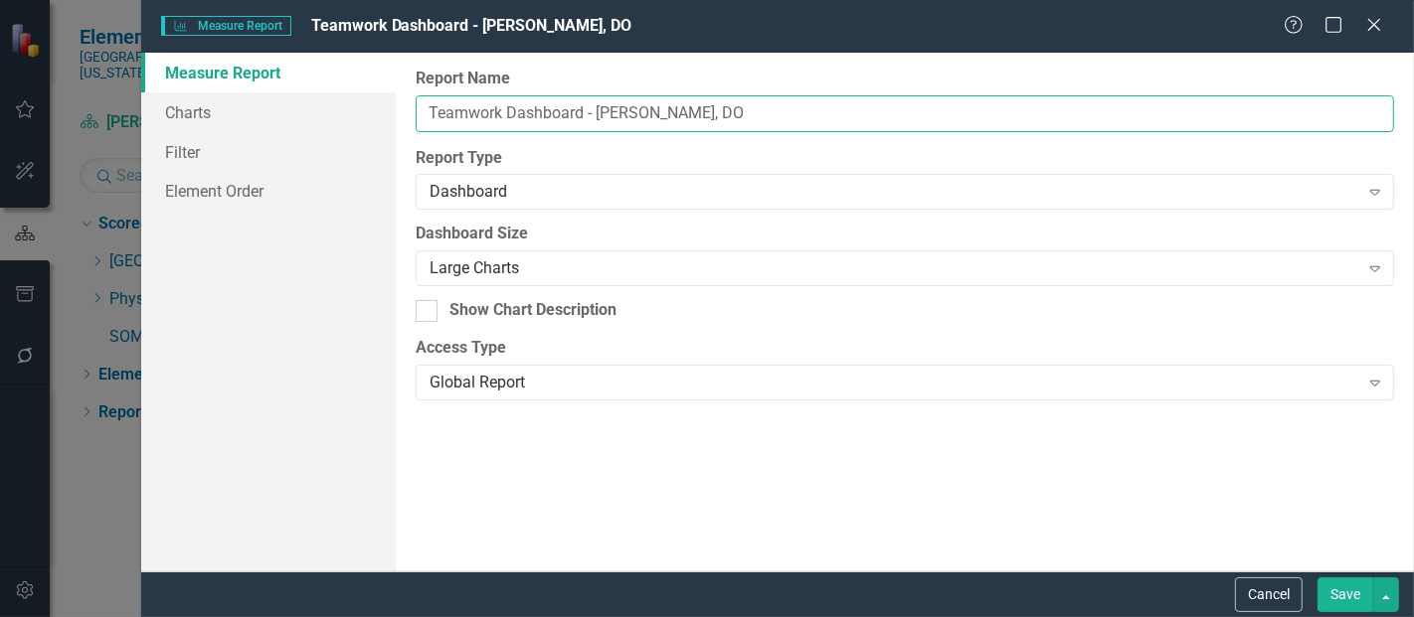
drag, startPoint x: 772, startPoint y: 117, endPoint x: 597, endPoint y: 114, distance: 175.0
click at [597, 114] on input "Teamwork Dashboard - [PERSON_NAME], DO" at bounding box center [905, 113] width 978 height 37
paste input "[PERSON_NAME], MD"
type input "Teamwork Dashboard - [PERSON_NAME], MD"
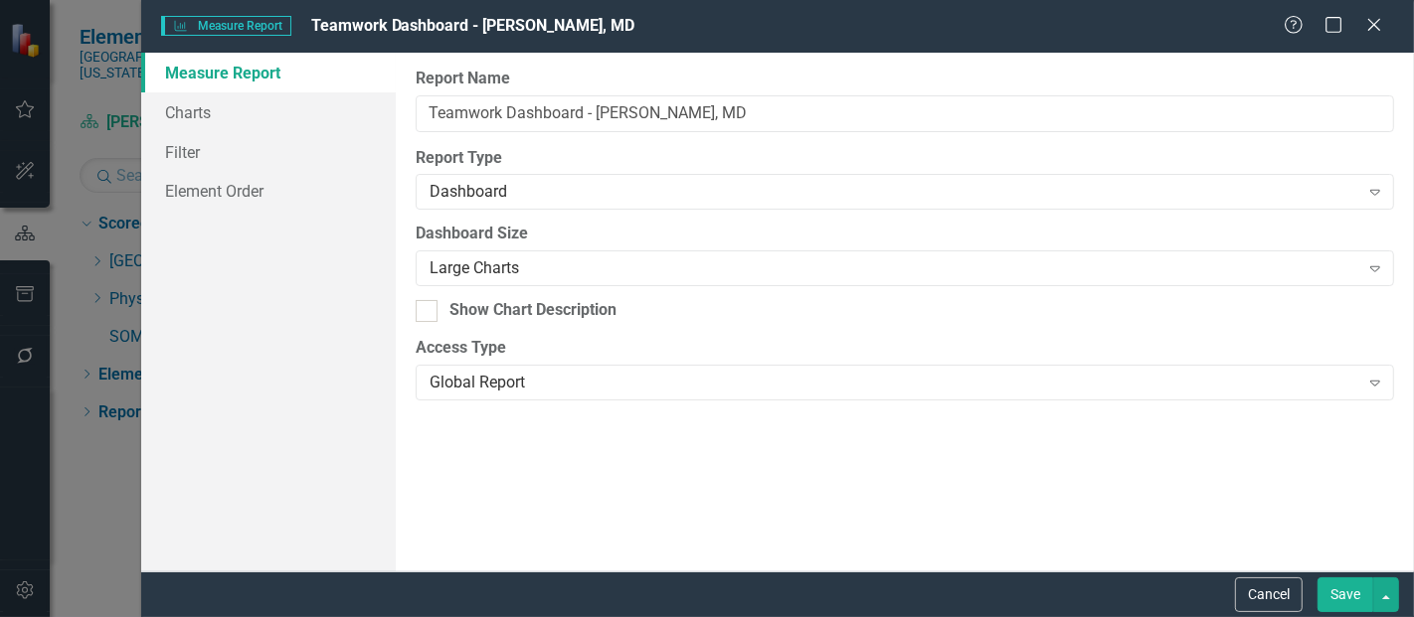
click at [1367, 596] on button "Save" at bounding box center [1345, 595] width 56 height 35
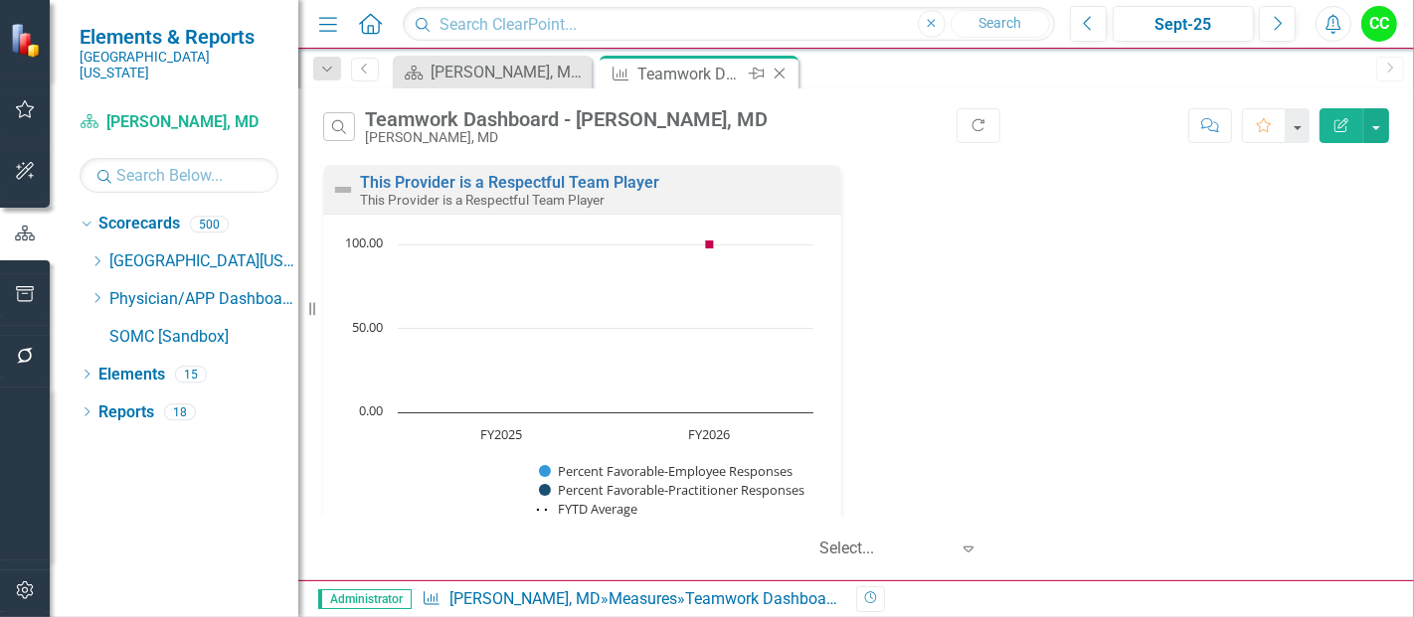
click at [778, 71] on icon "Close" at bounding box center [780, 74] width 20 height 16
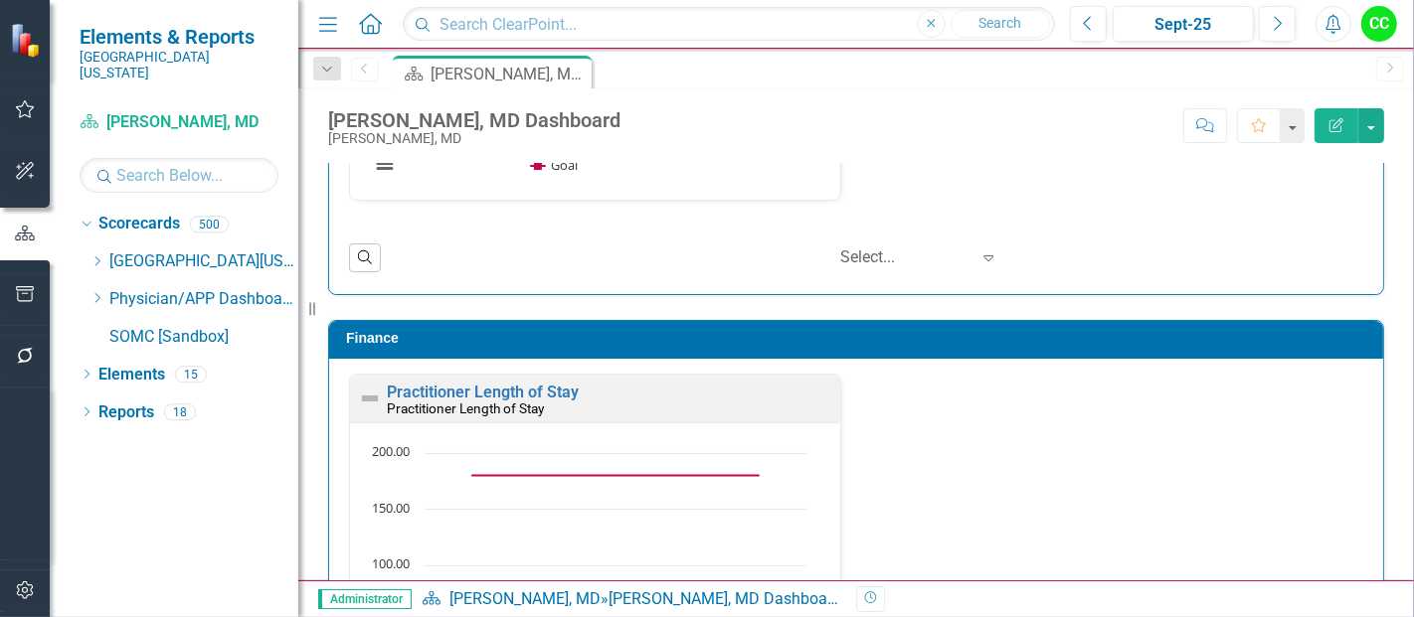
scroll to position [2974, 0]
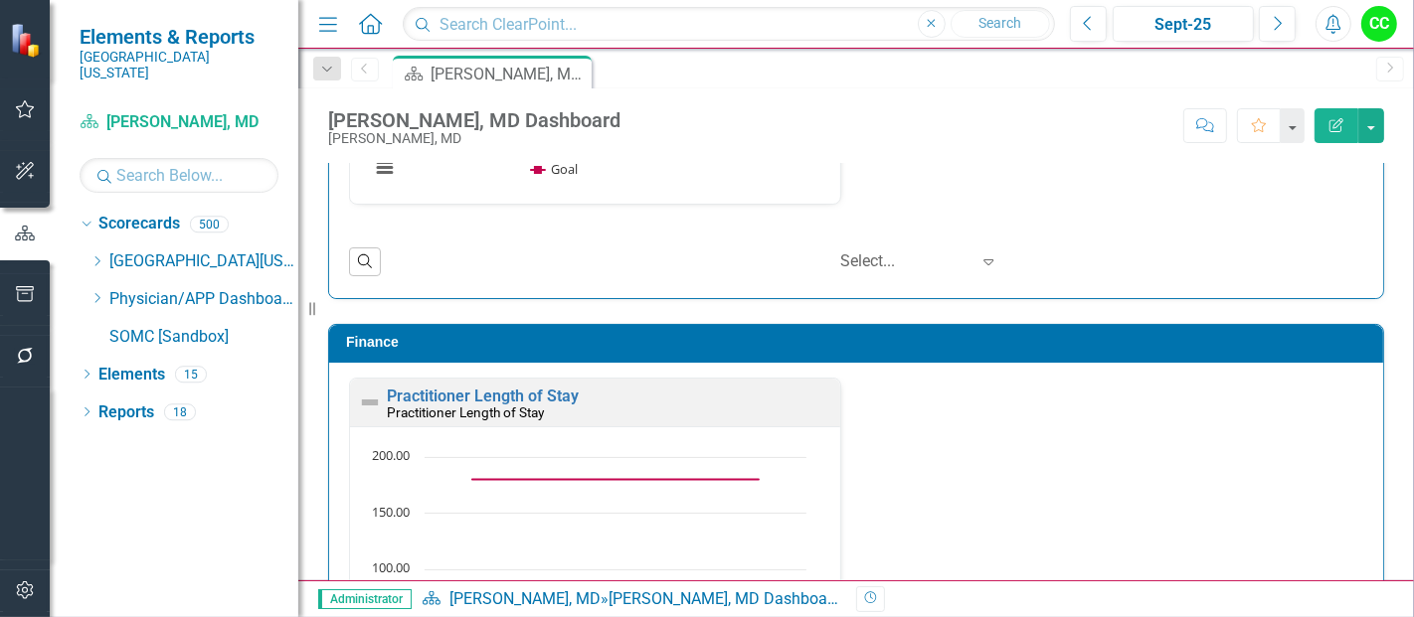
click at [1079, 335] on h3 "Finance" at bounding box center [859, 342] width 1027 height 15
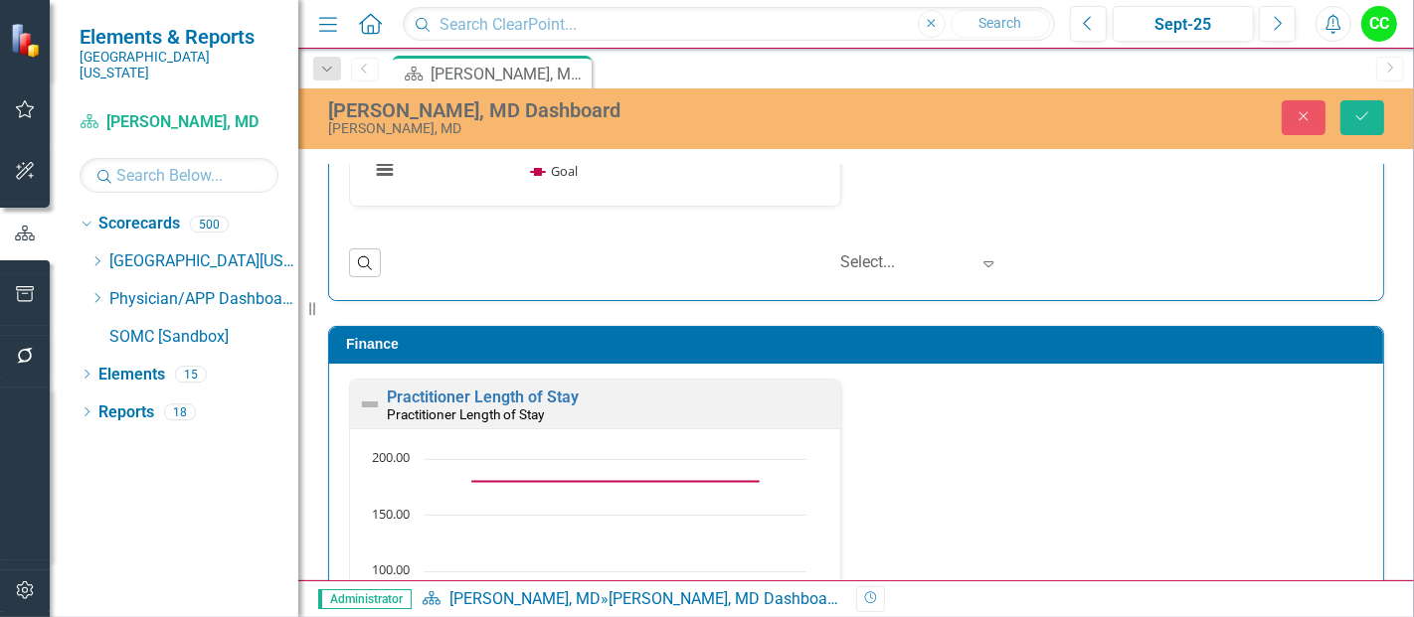
click at [1294, 347] on td "Finance" at bounding box center [859, 347] width 1027 height 30
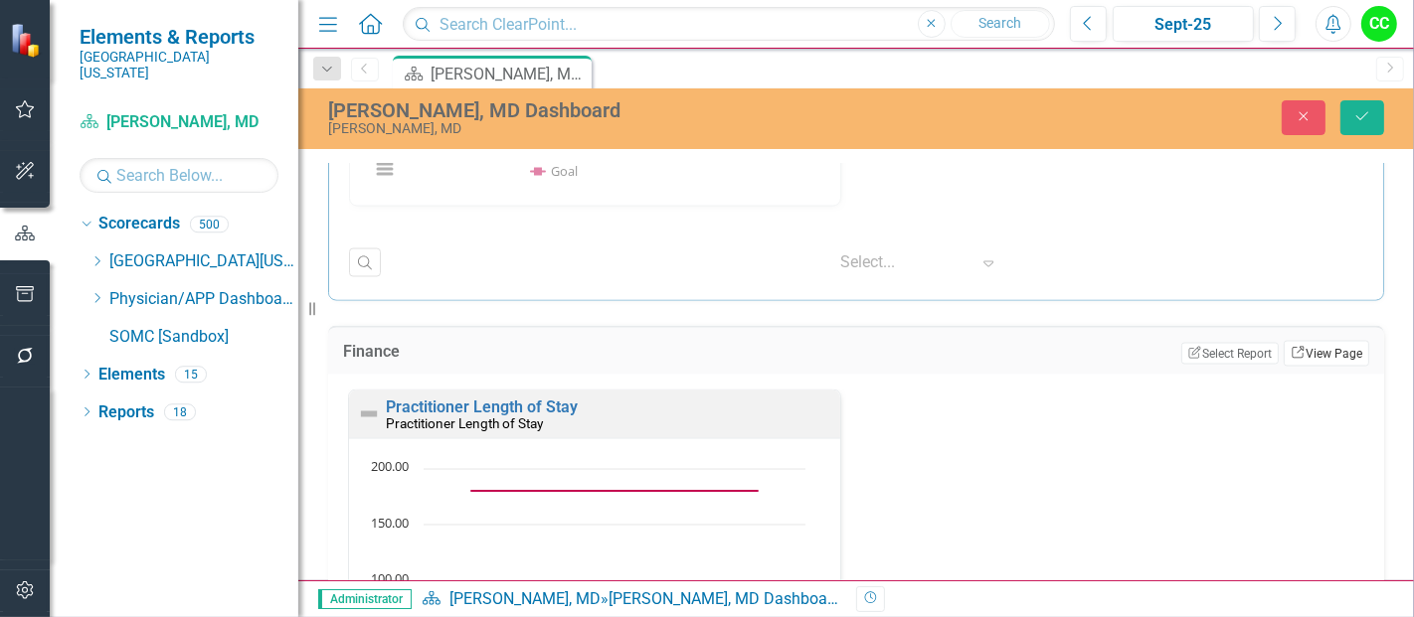
drag, startPoint x: 1320, startPoint y: 345, endPoint x: 1294, endPoint y: 347, distance: 26.9
click at [1294, 347] on link "Link View Page" at bounding box center [1327, 354] width 86 height 26
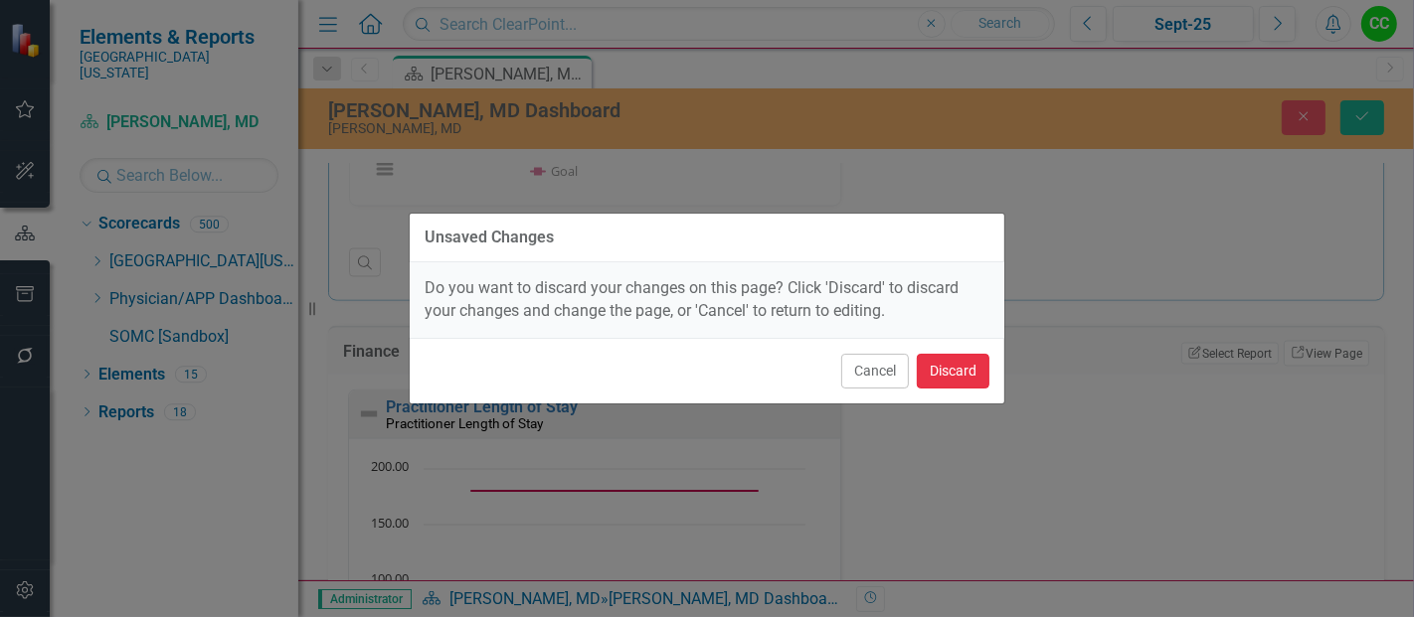
click at [946, 376] on button "Discard" at bounding box center [953, 371] width 73 height 35
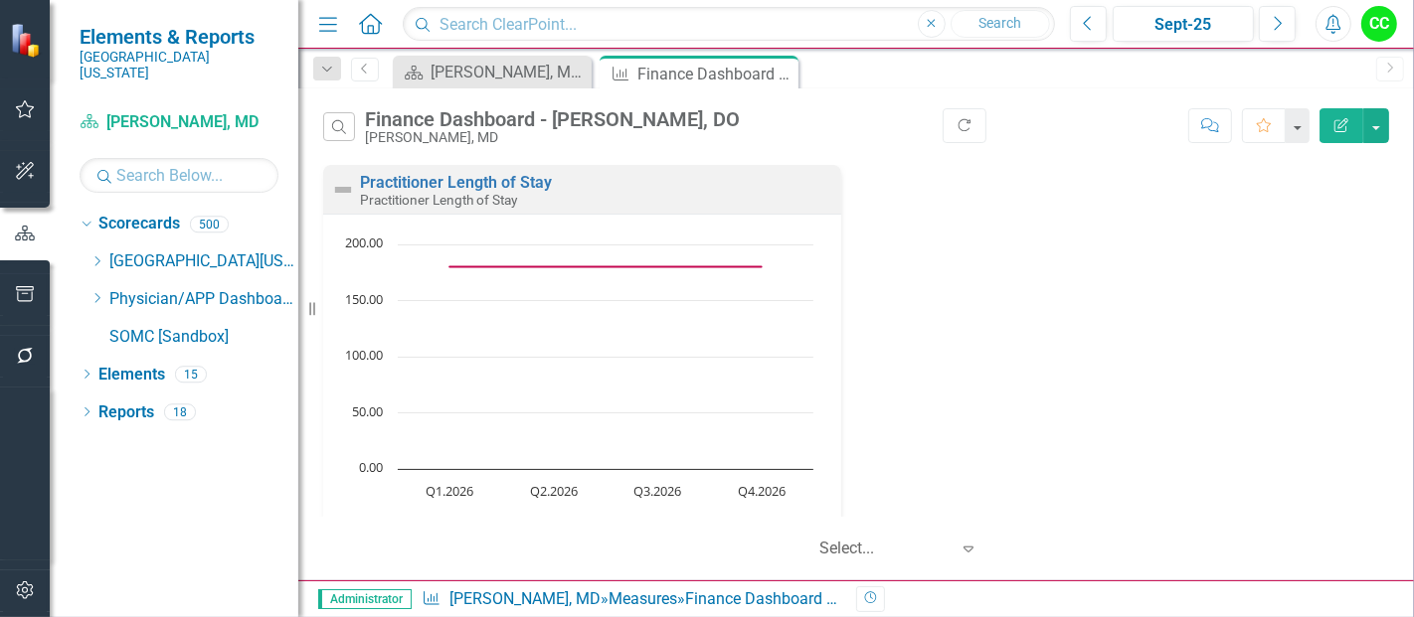
click at [1333, 121] on icon "Edit Report" at bounding box center [1341, 125] width 18 height 14
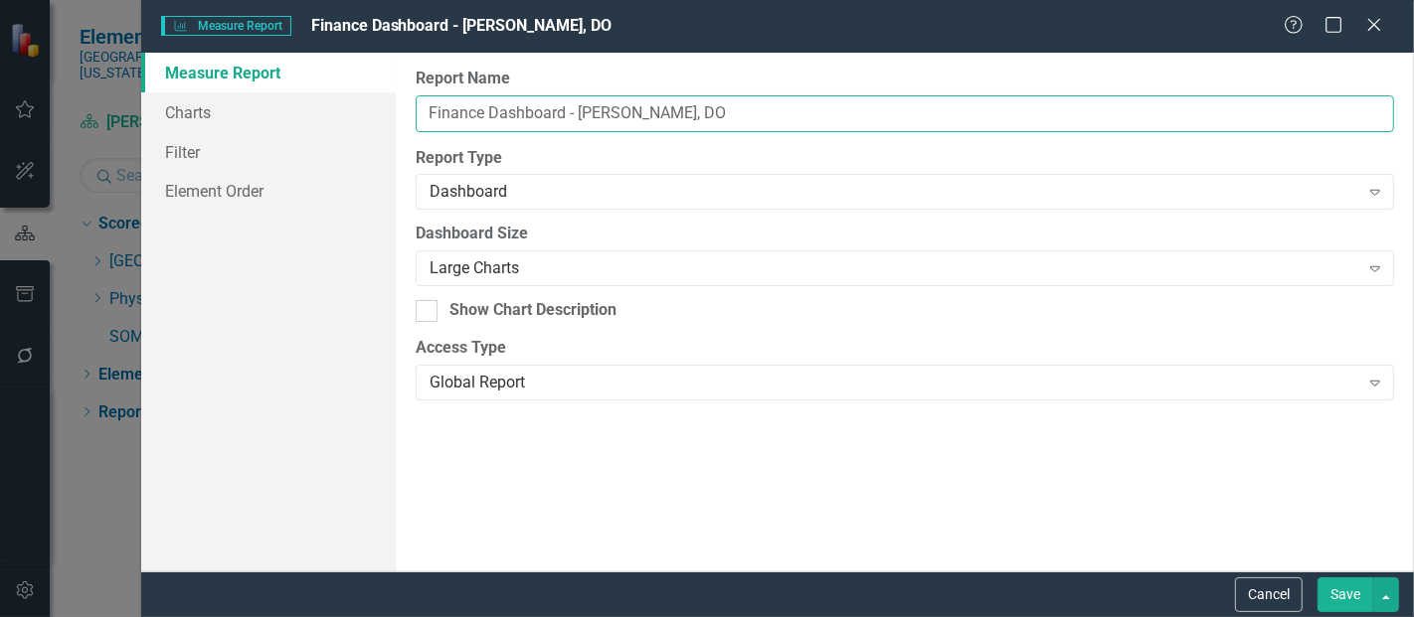
drag, startPoint x: 760, startPoint y: 119, endPoint x: 580, endPoint y: 123, distance: 180.0
click at [580, 123] on input "Finance Dashboard - [PERSON_NAME], DO" at bounding box center [905, 113] width 978 height 37
paste input "[PERSON_NAME], MD"
type input "Finance Dashboard - [PERSON_NAME], MD"
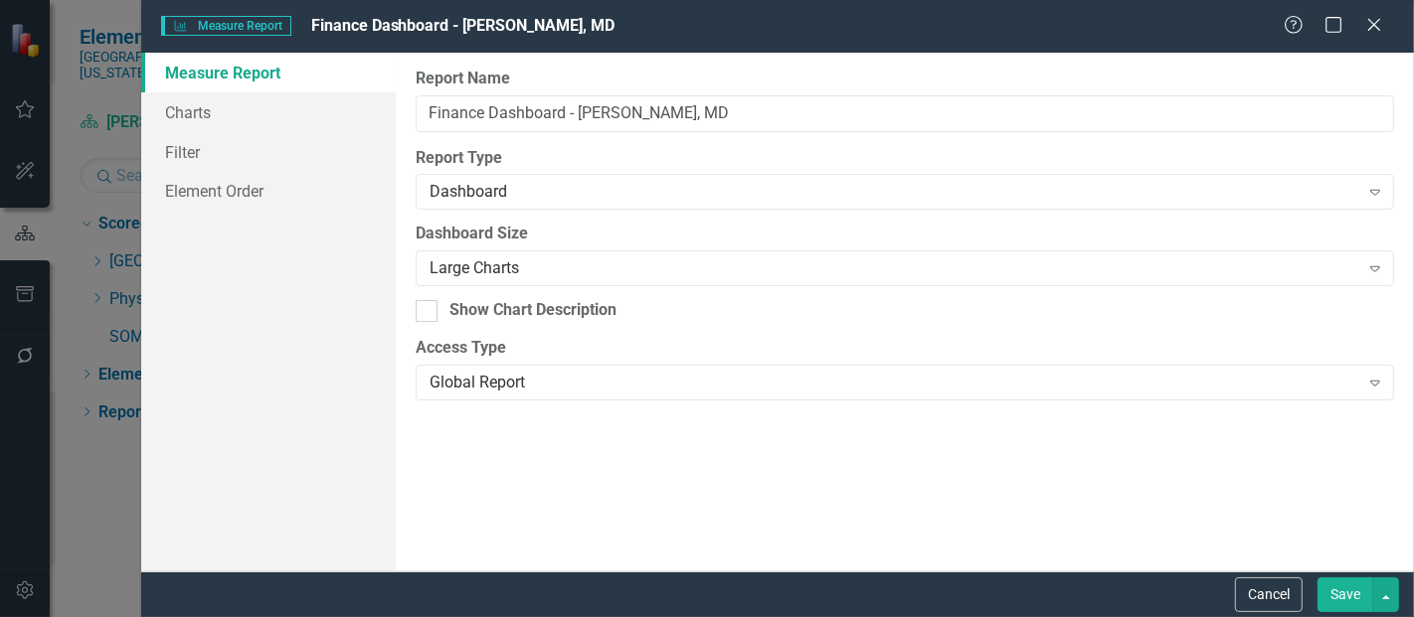
click at [1343, 592] on button "Save" at bounding box center [1345, 595] width 56 height 35
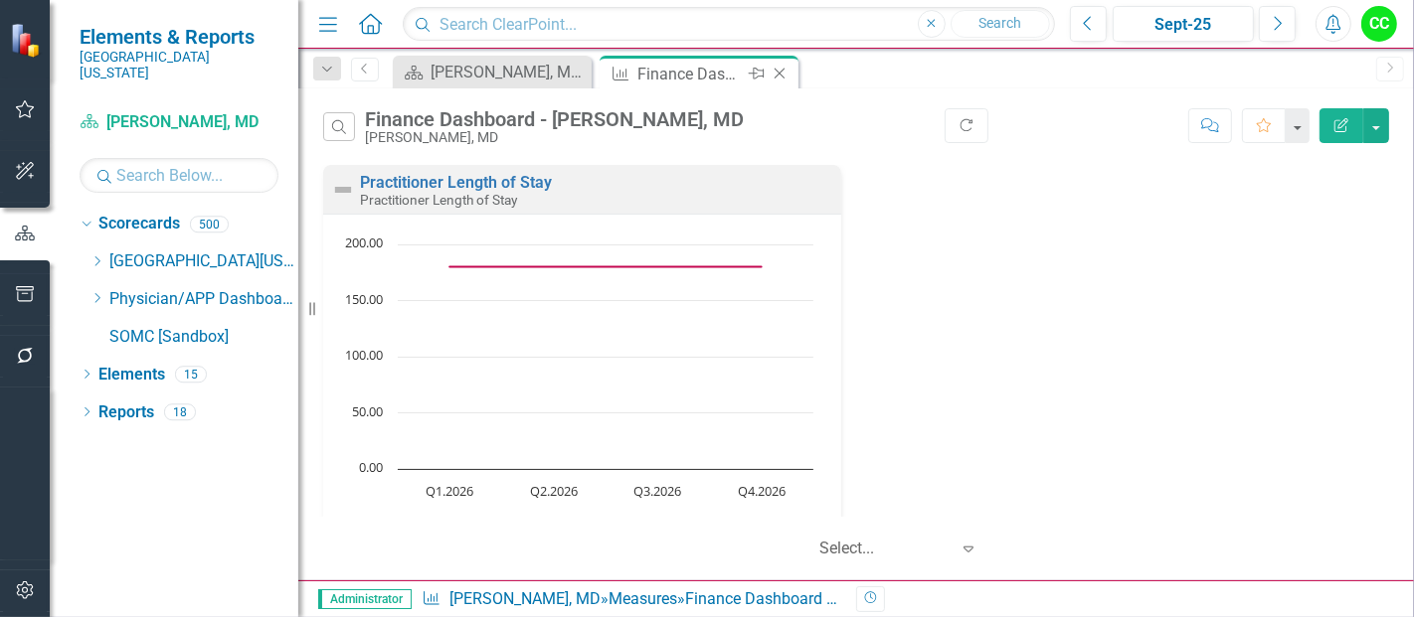
click at [784, 70] on icon at bounding box center [780, 74] width 11 height 11
